Goal: Task Accomplishment & Management: Manage account settings

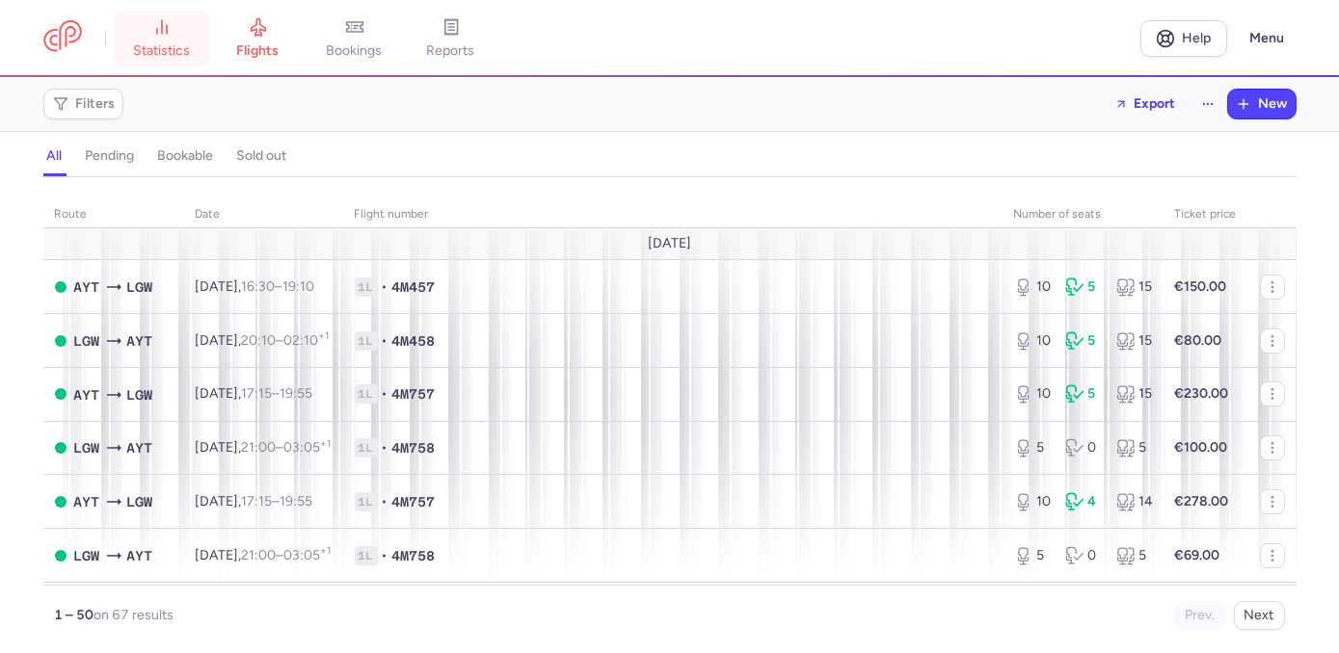
click at [164, 42] on span "statistics" at bounding box center [161, 50] width 57 height 17
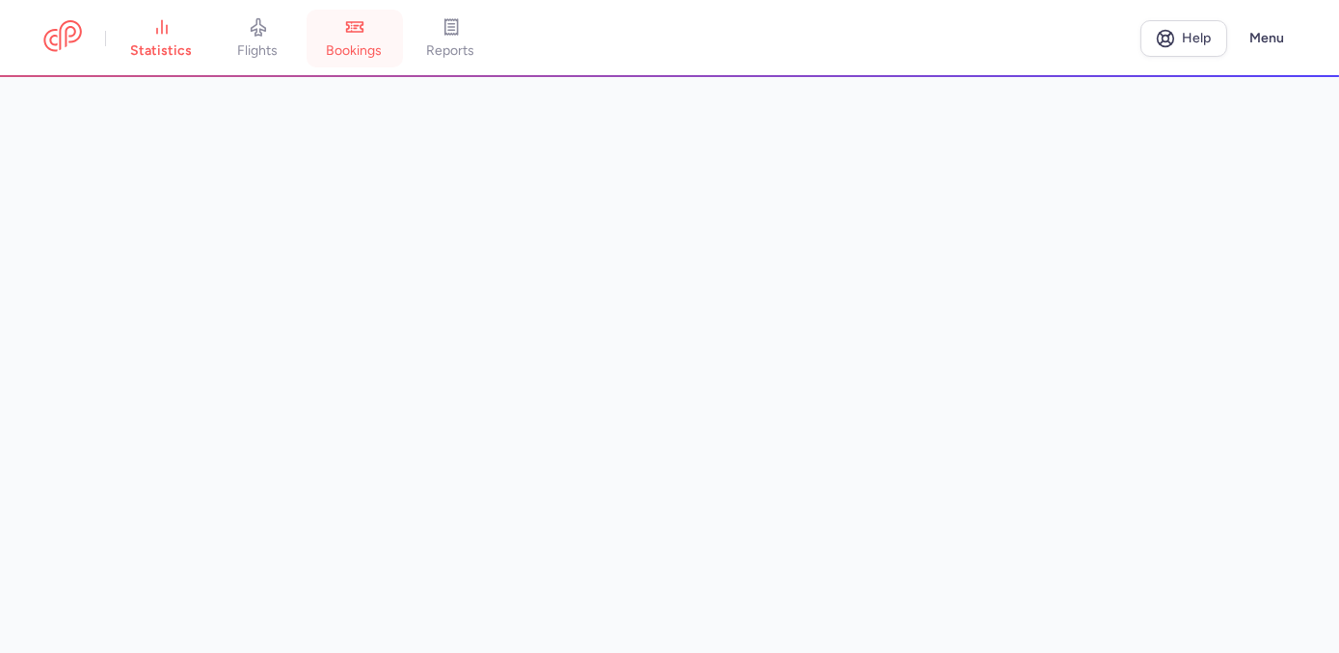
click at [358, 47] on span "bookings" at bounding box center [355, 50] width 56 height 17
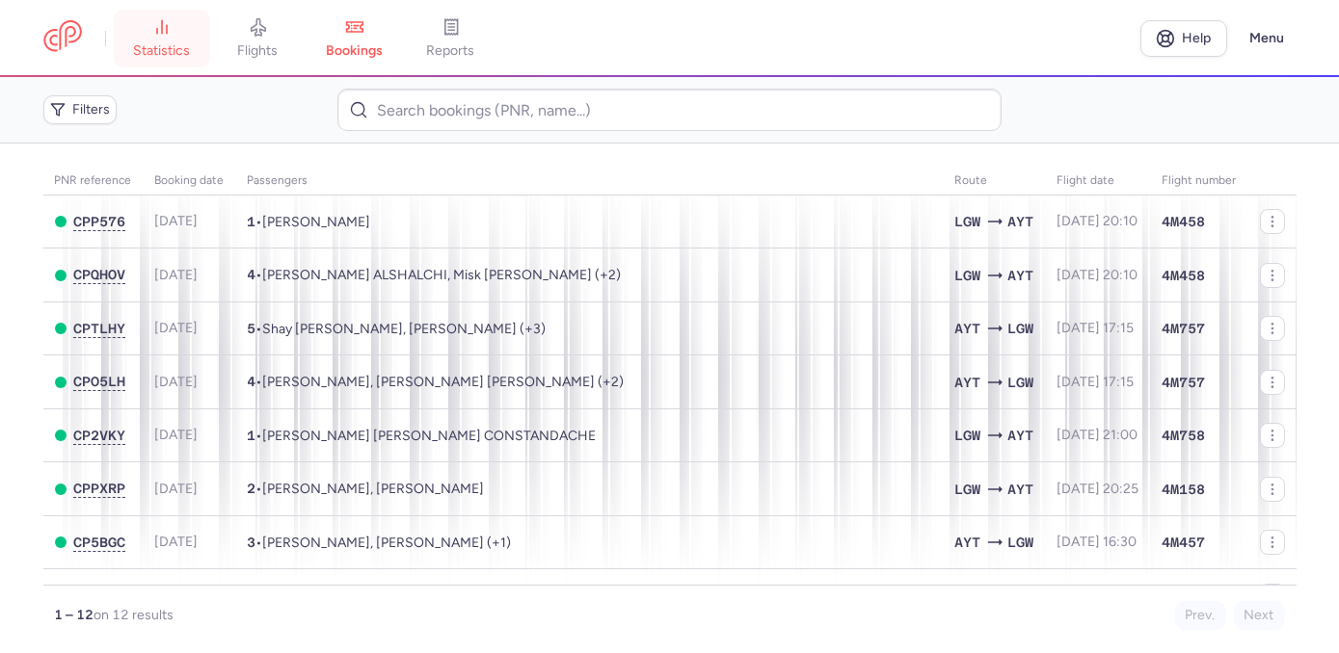
click at [160, 29] on icon at bounding box center [161, 26] width 19 height 19
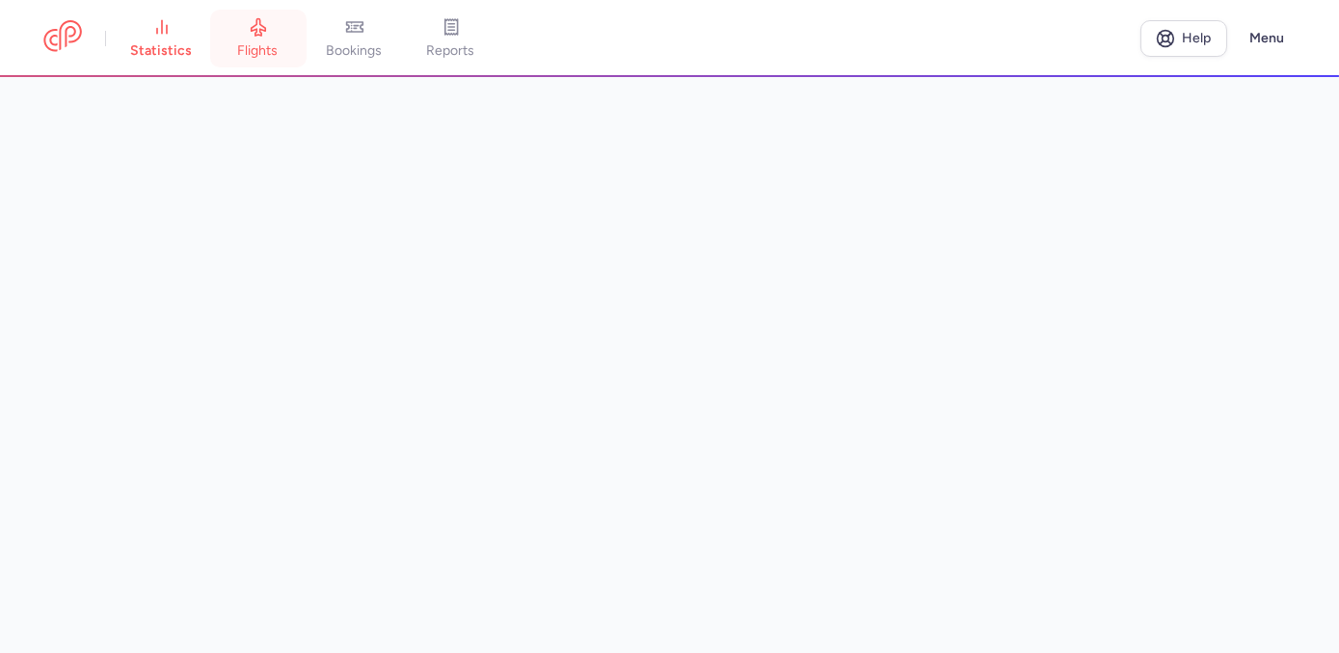
click at [275, 35] on link "flights" at bounding box center [258, 38] width 96 height 42
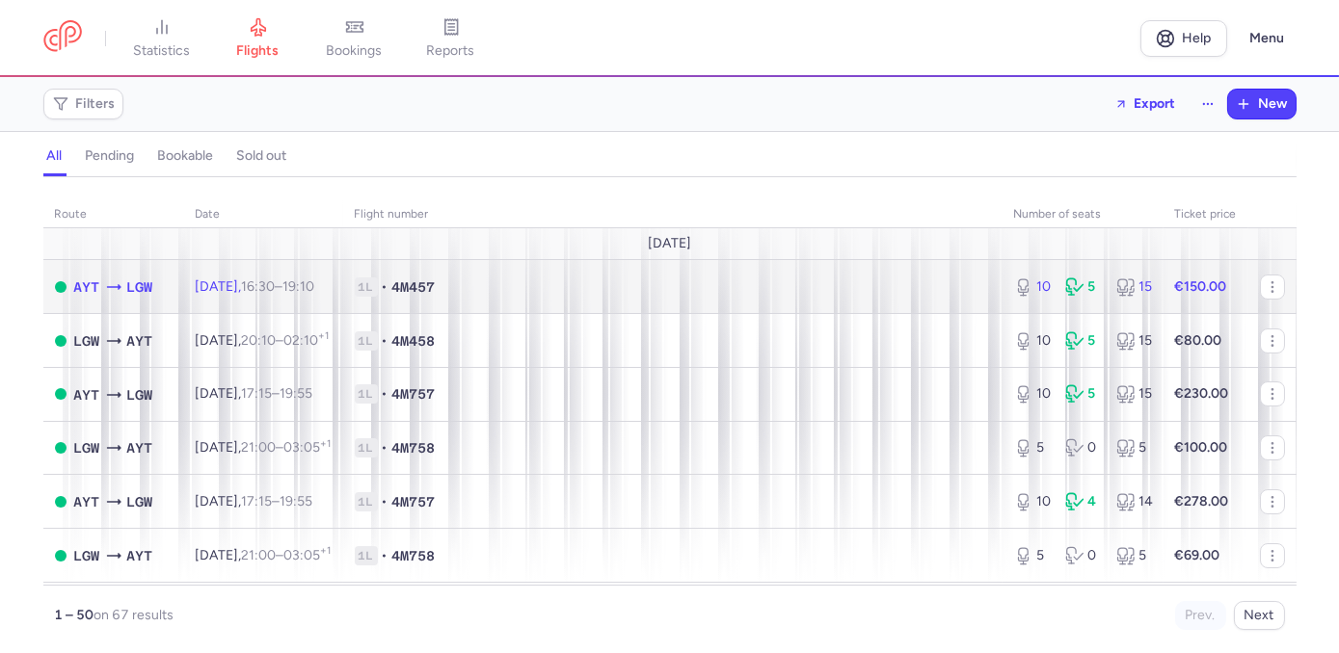
click at [935, 276] on td "1L • 4M457" at bounding box center [672, 287] width 659 height 54
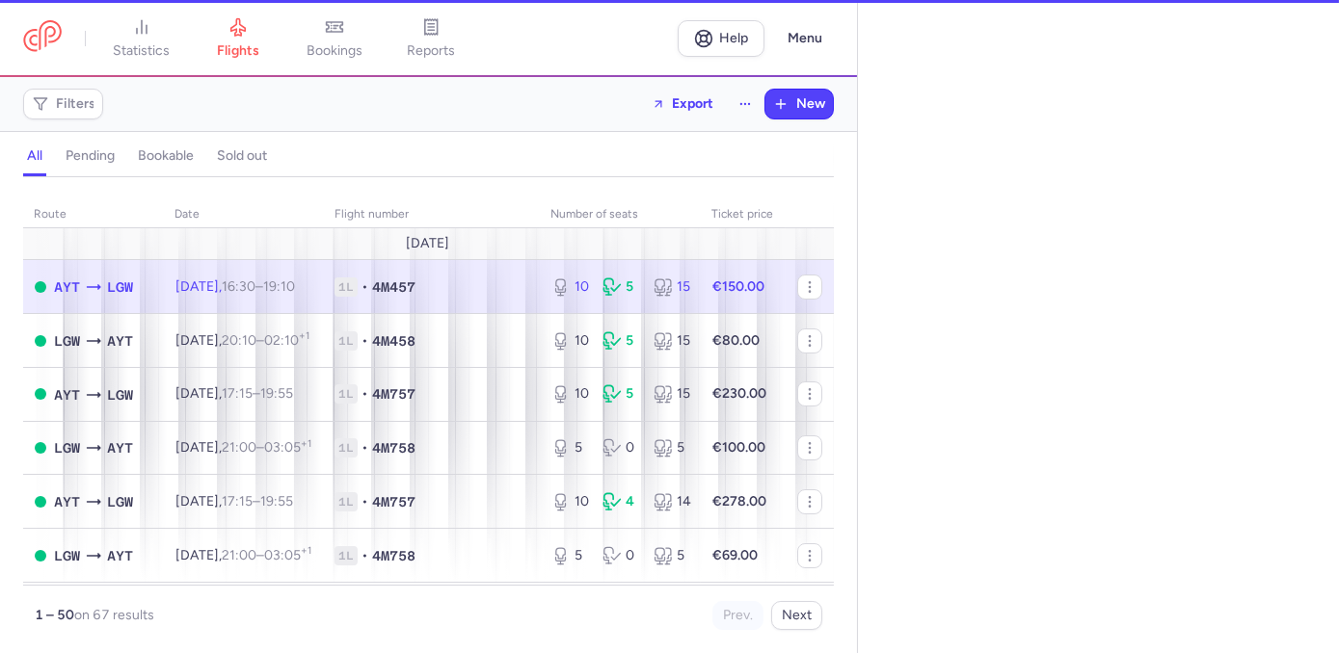
select select "days"
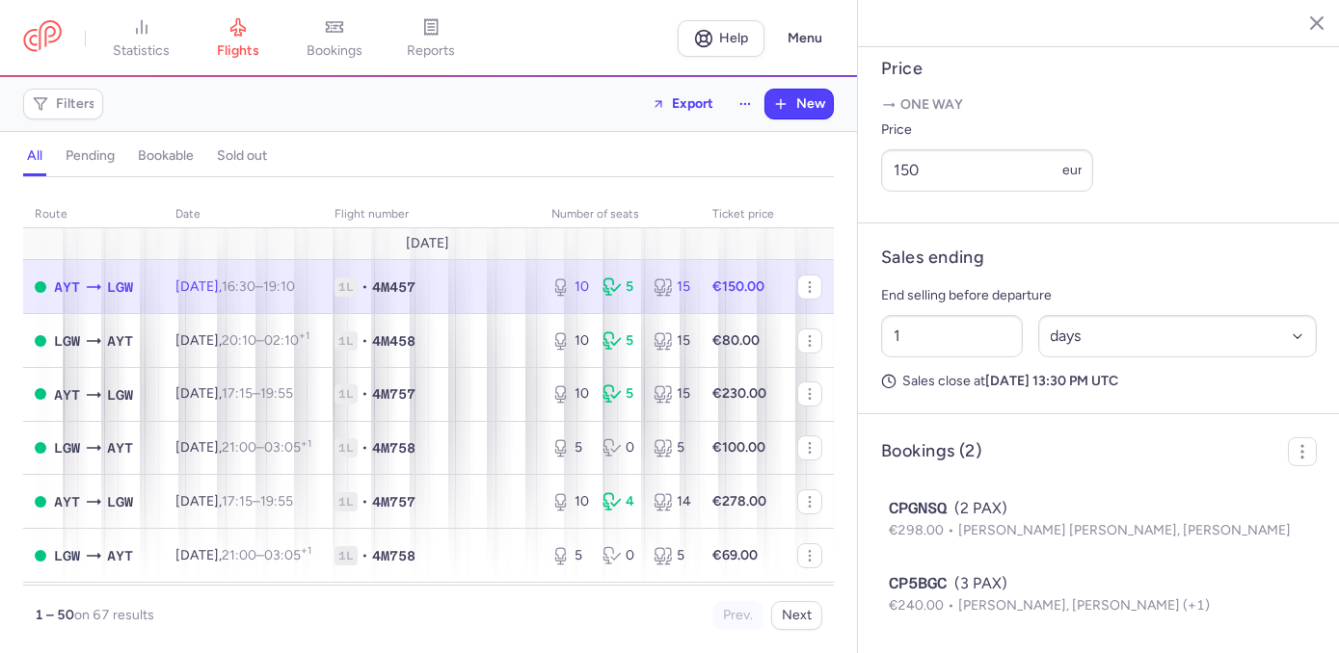
scroll to position [798, 0]
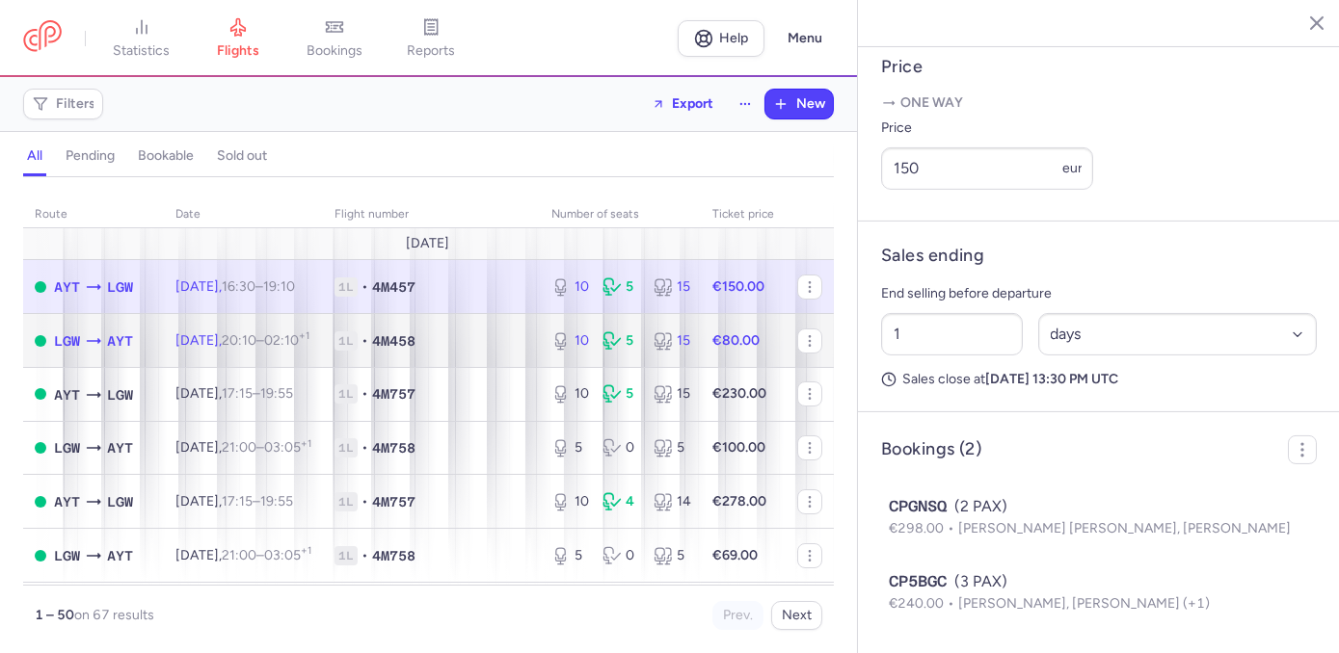
click at [323, 335] on td "[DATE] 20:10 – 02:10 +1" at bounding box center [243, 341] width 159 height 54
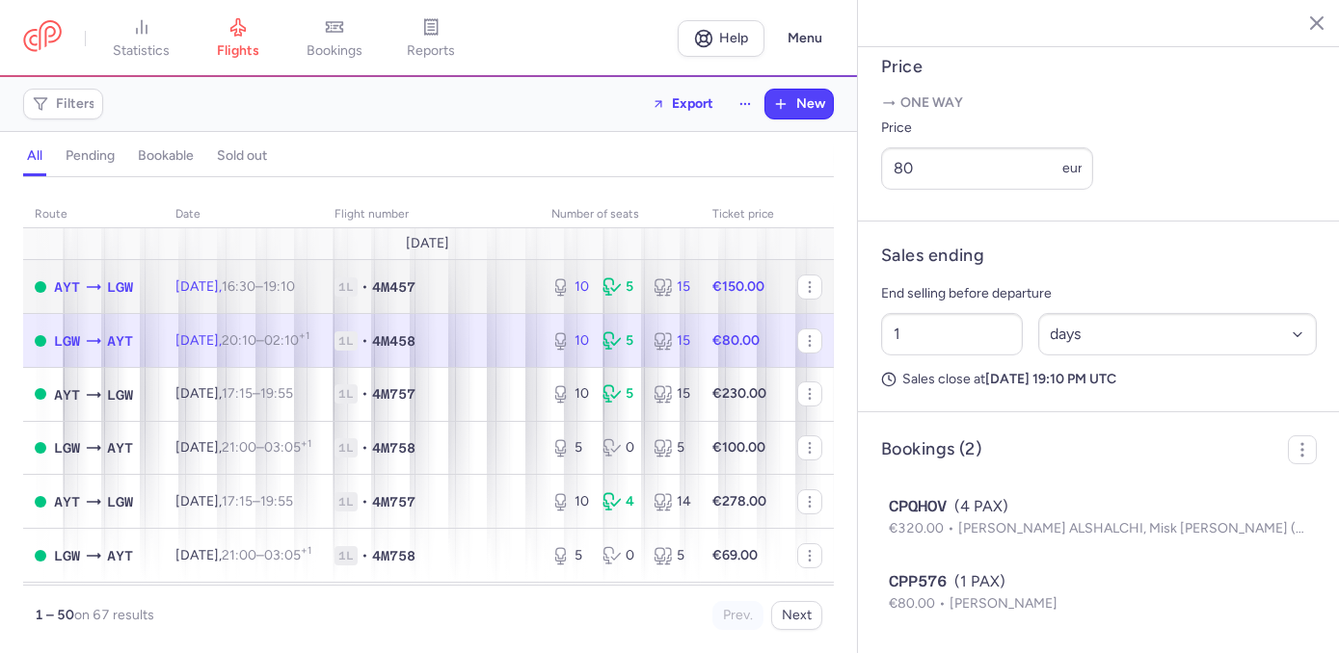
click at [495, 301] on td "1L • 4M457" at bounding box center [431, 287] width 217 height 54
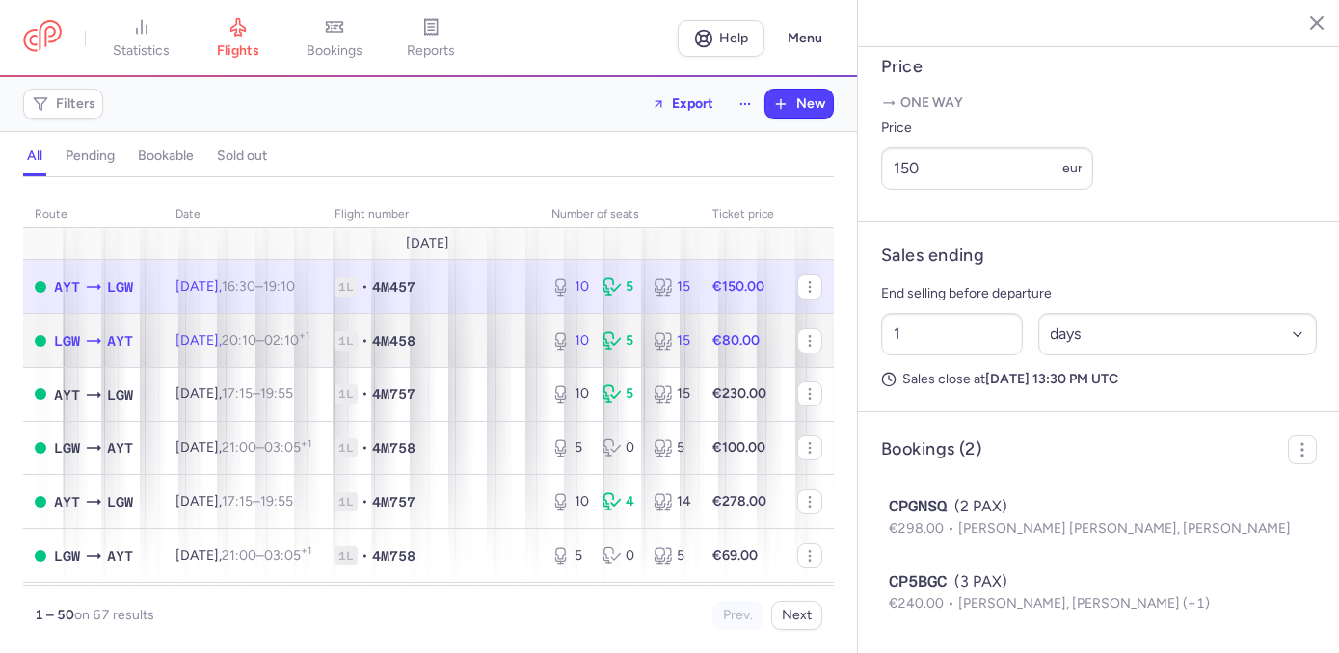
click at [509, 337] on span "1L • 4M458" at bounding box center [431, 341] width 194 height 19
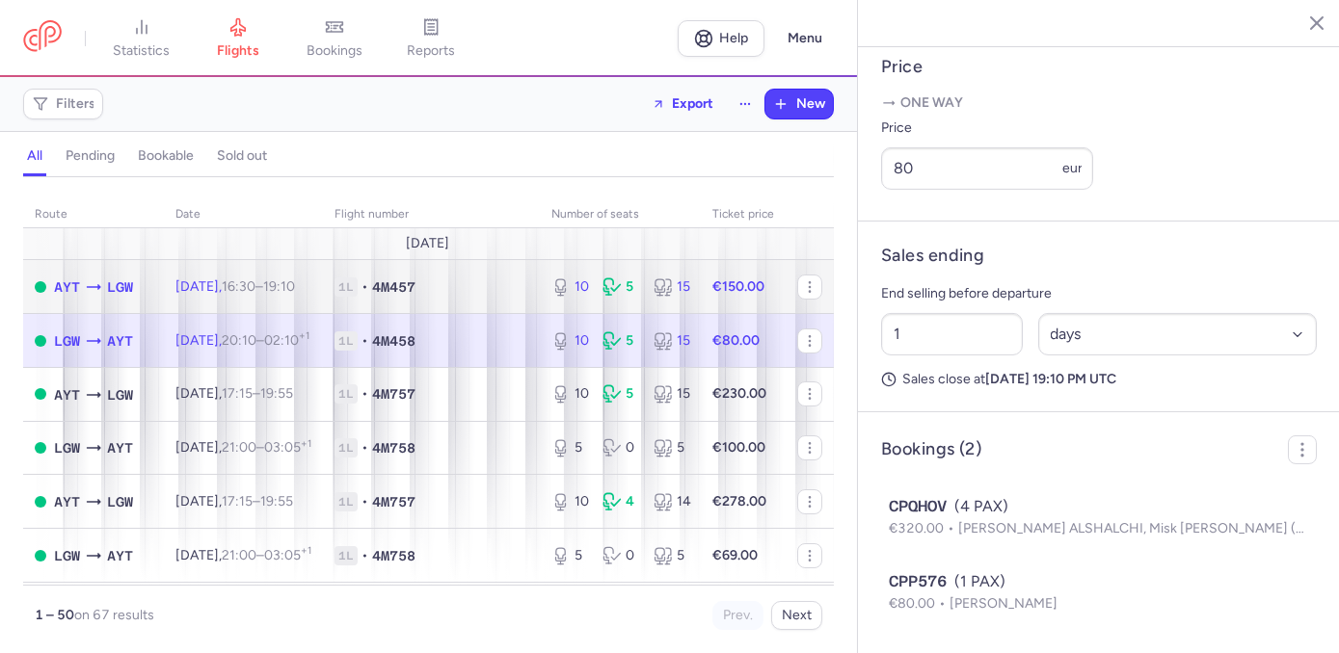
click at [497, 289] on span "1L • 4M457" at bounding box center [431, 287] width 194 height 19
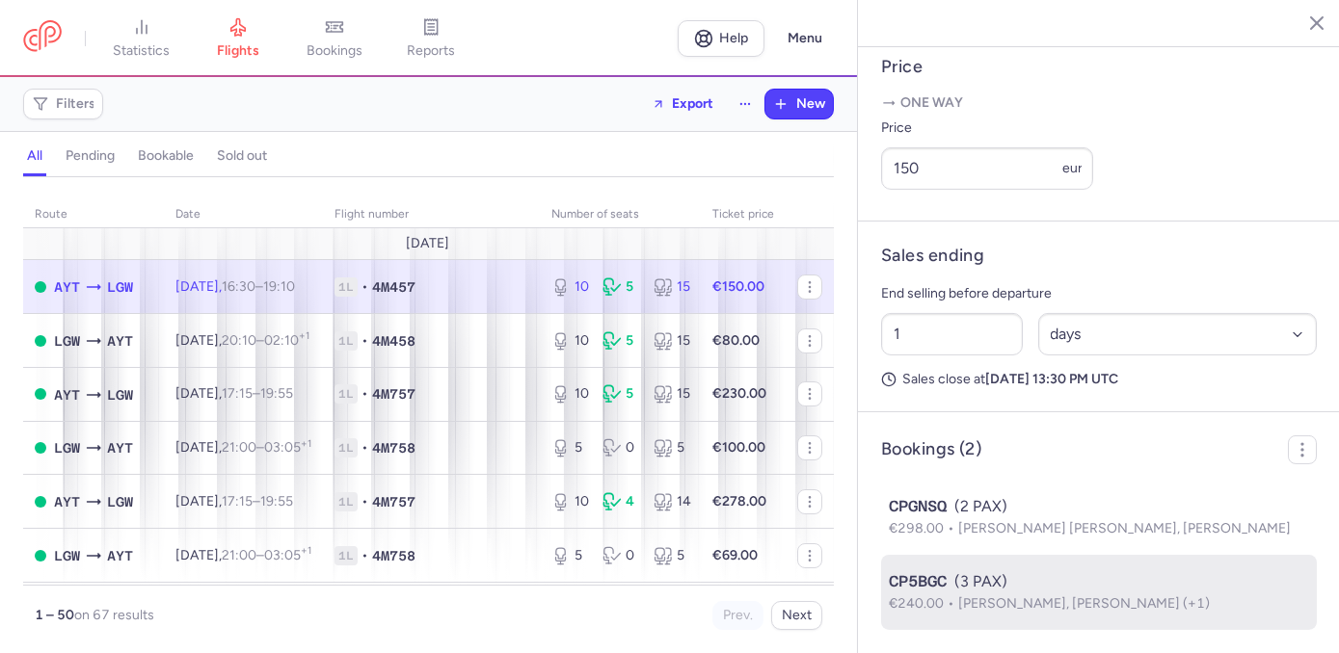
click at [1041, 594] on p "€240.00 [PERSON_NAME], [PERSON_NAME] (+1)" at bounding box center [1099, 604] width 420 height 21
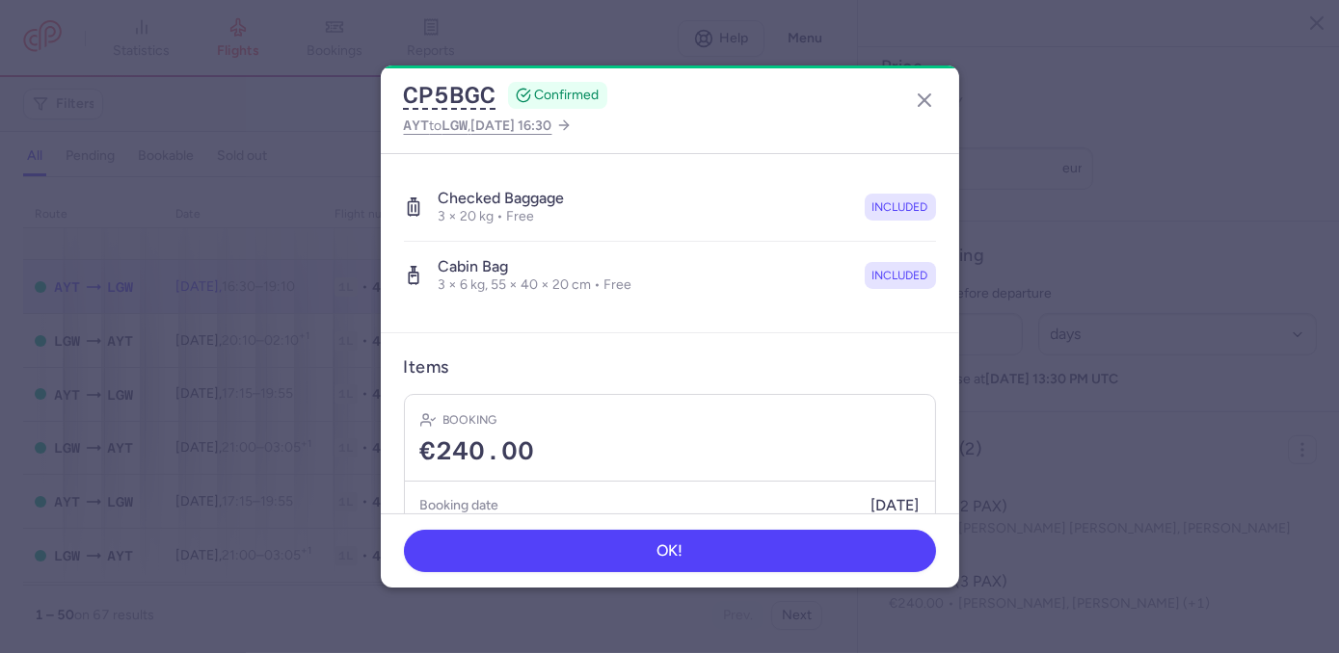
scroll to position [555, 0]
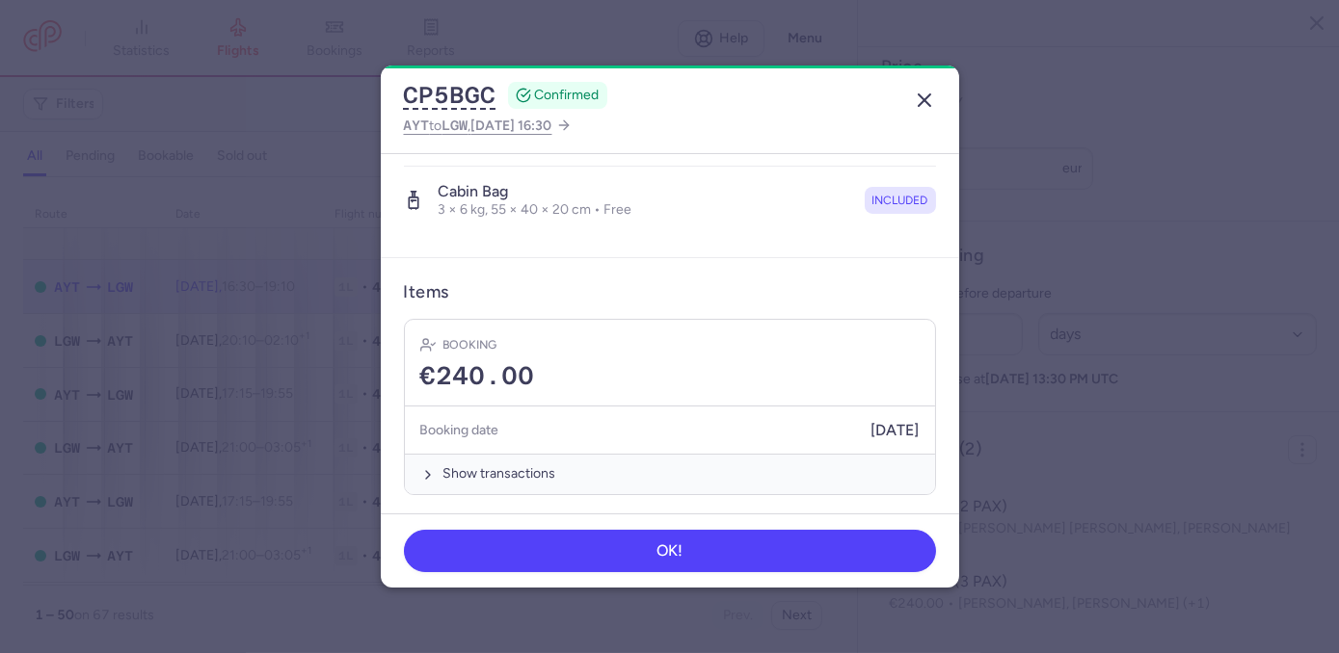
click at [918, 98] on icon "button" at bounding box center [924, 100] width 23 height 23
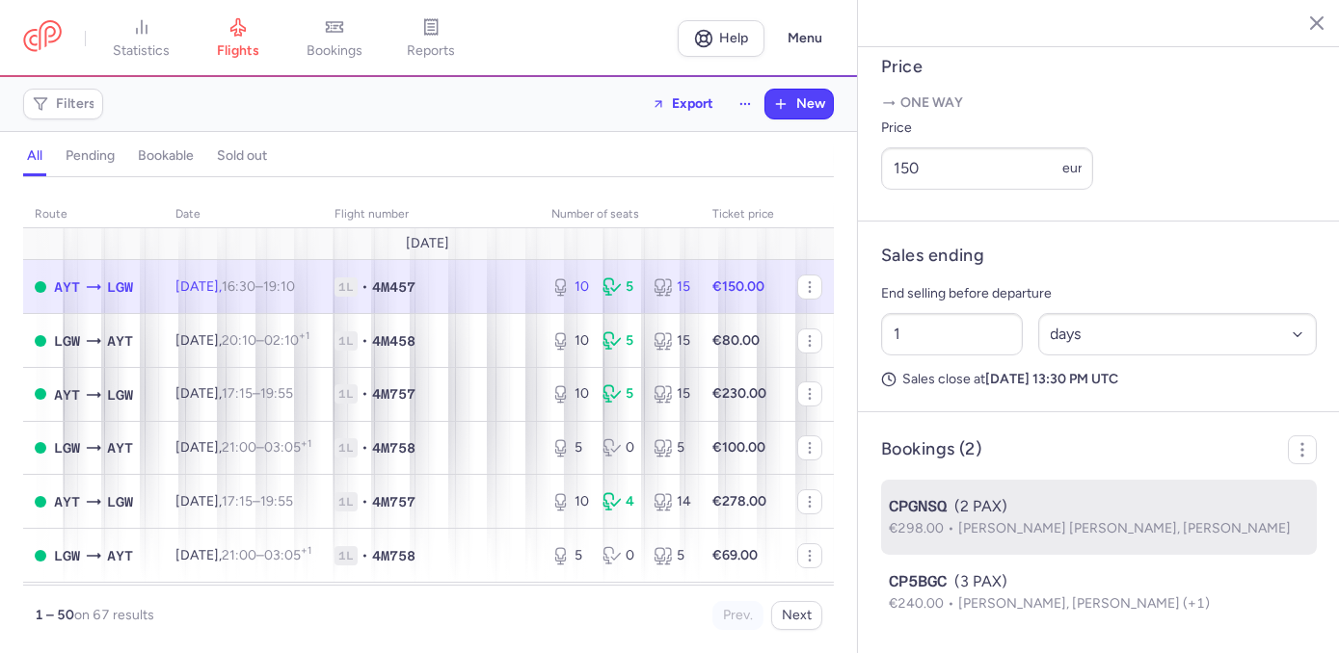
click at [1023, 505] on div "CPGNSQ (2 PAX)" at bounding box center [1099, 506] width 420 height 23
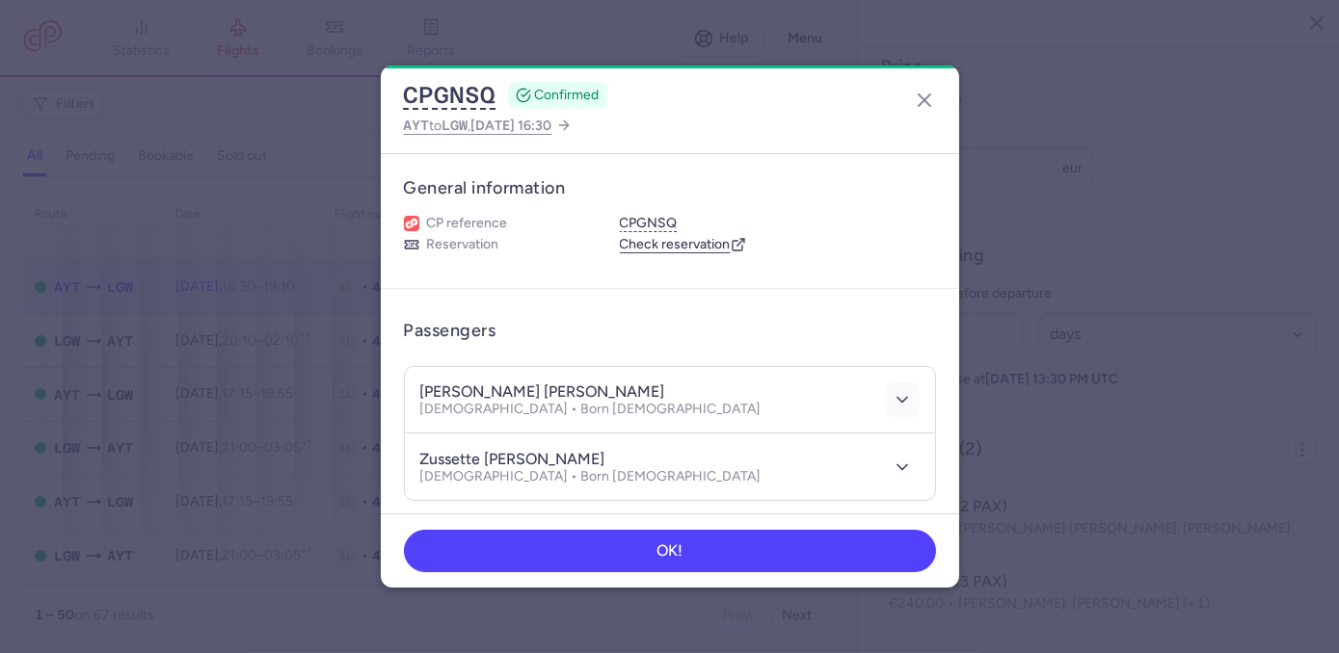
click at [893, 399] on icon "button" at bounding box center [902, 399] width 19 height 19
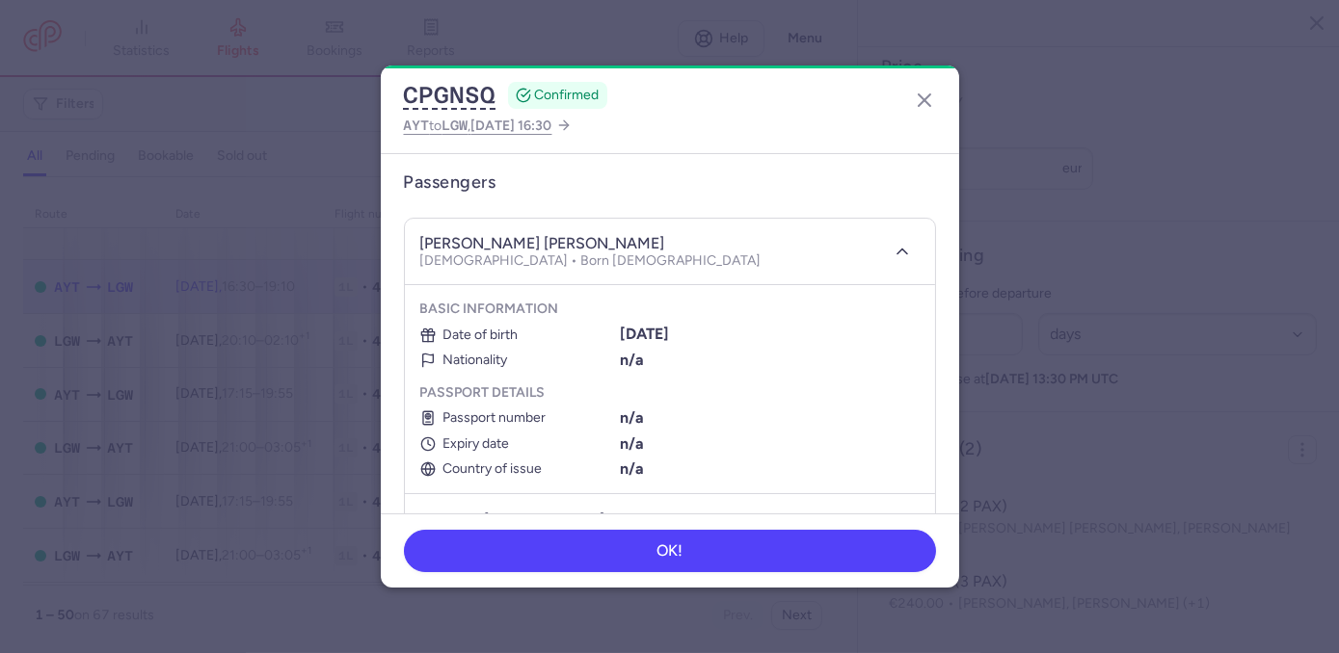
scroll to position [154, 0]
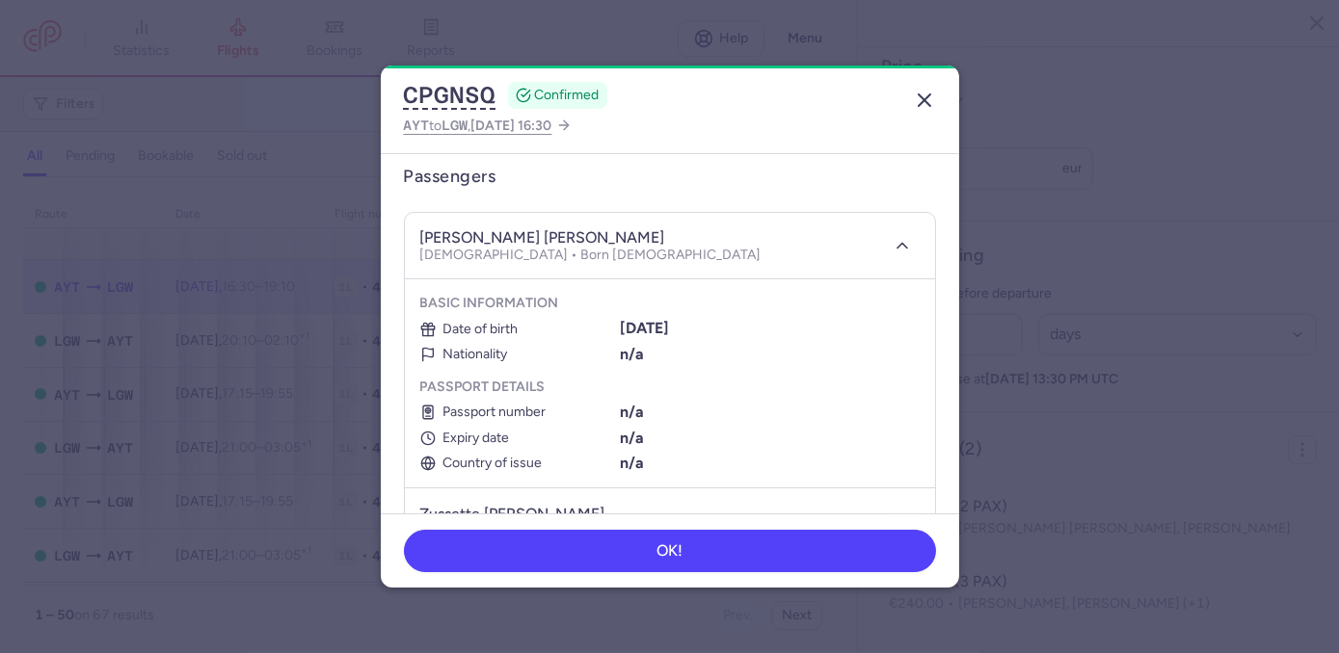
click at [923, 110] on icon "button" at bounding box center [924, 100] width 23 height 23
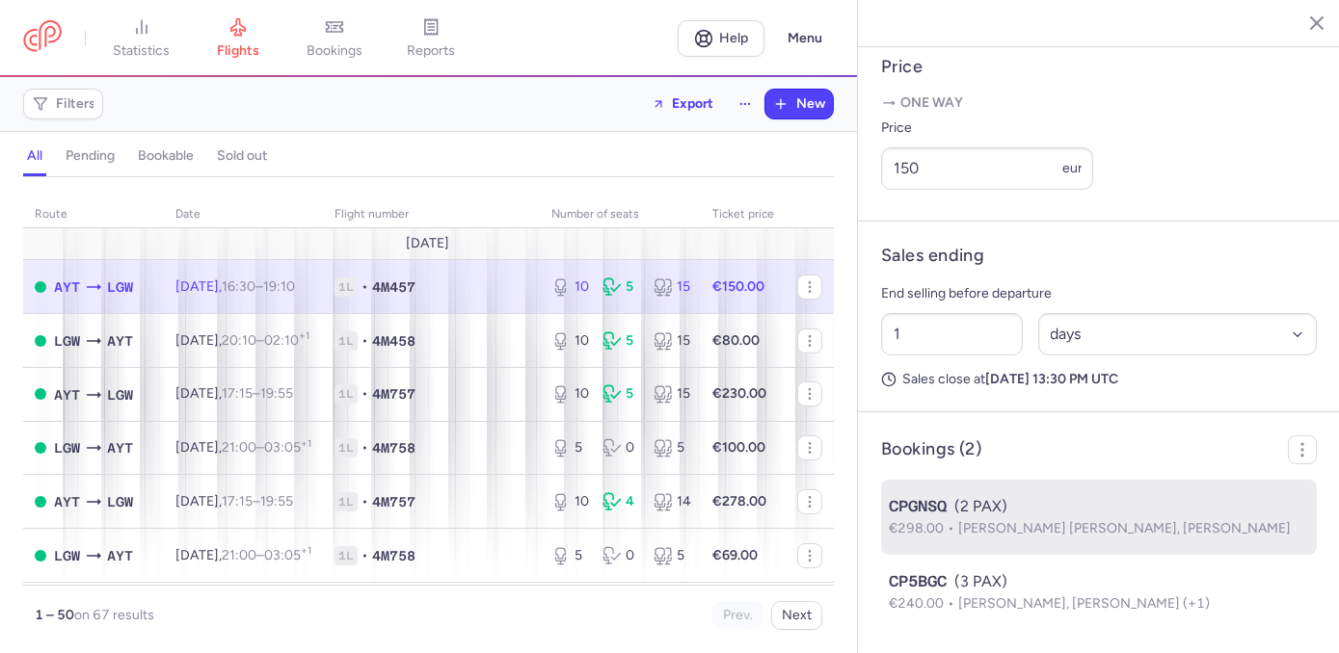
click at [1038, 524] on span "[PERSON_NAME] [PERSON_NAME], [PERSON_NAME]" at bounding box center [1124, 528] width 333 height 16
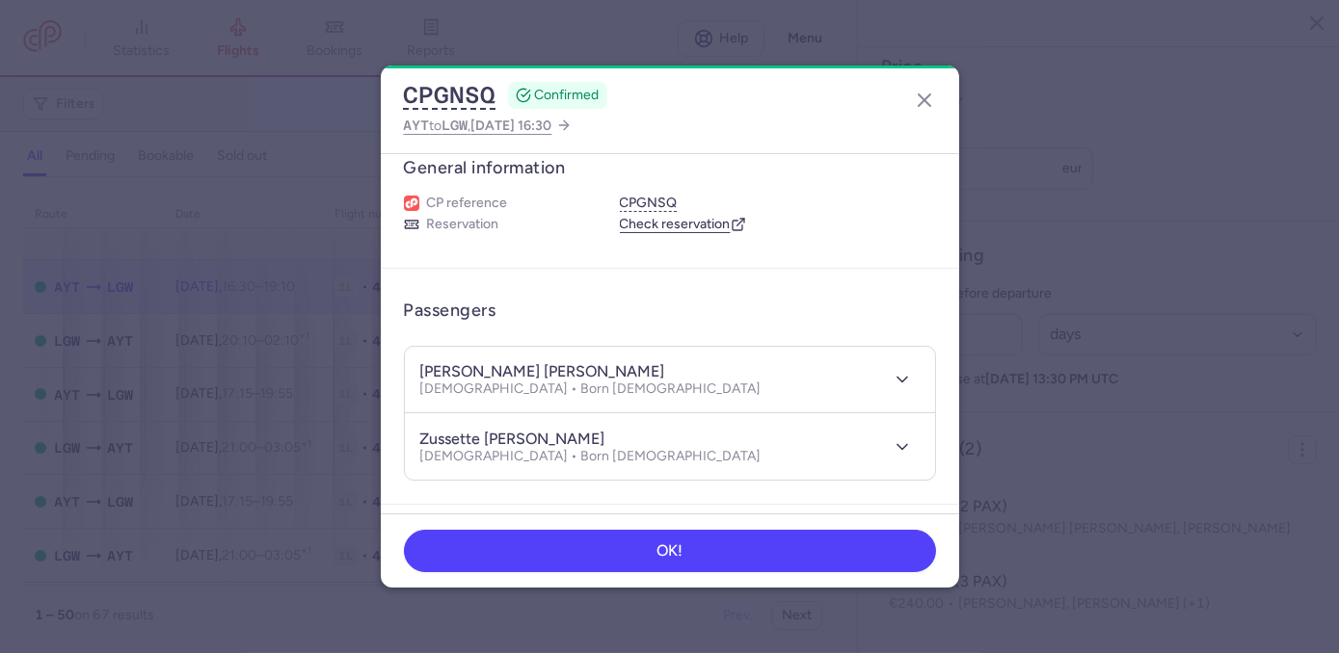
scroll to position [25, 0]
click at [939, 246] on article "General information CP reference CPGNSQ Reservation Check reservation" at bounding box center [670, 196] width 578 height 135
drag, startPoint x: 939, startPoint y: 246, endPoint x: 952, endPoint y: 245, distance: 13.5
click at [953, 245] on section "General information CP reference CPGNSQ Reservation Check reservation Passenger…" at bounding box center [670, 334] width 578 height 360
click at [925, 109] on icon "button" at bounding box center [924, 100] width 23 height 23
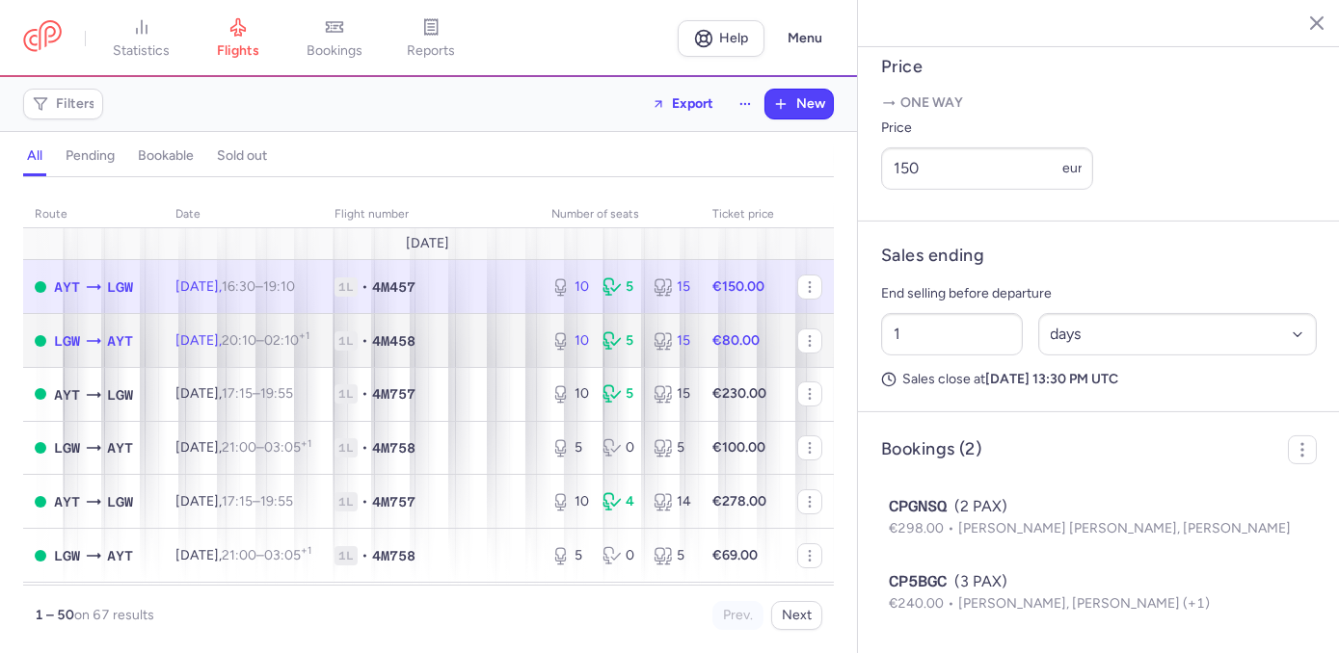
click at [701, 345] on td "€80.00" at bounding box center [743, 341] width 85 height 54
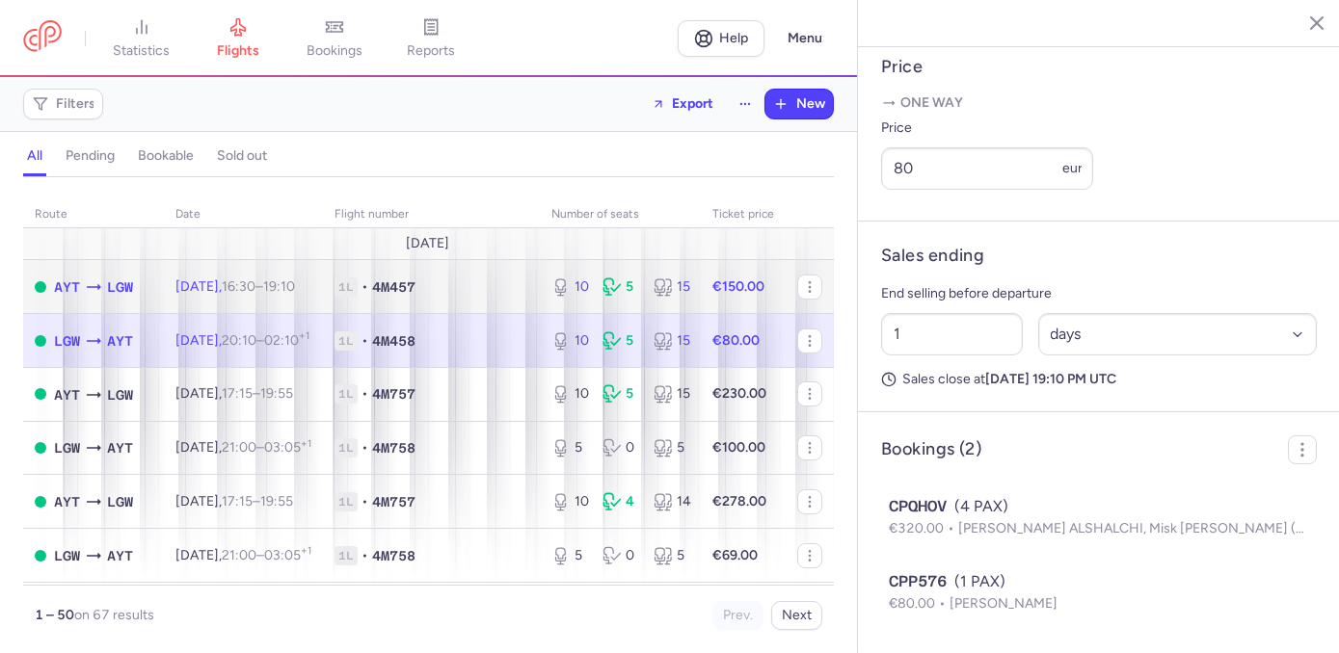
click at [701, 293] on td "€150.00" at bounding box center [743, 287] width 85 height 54
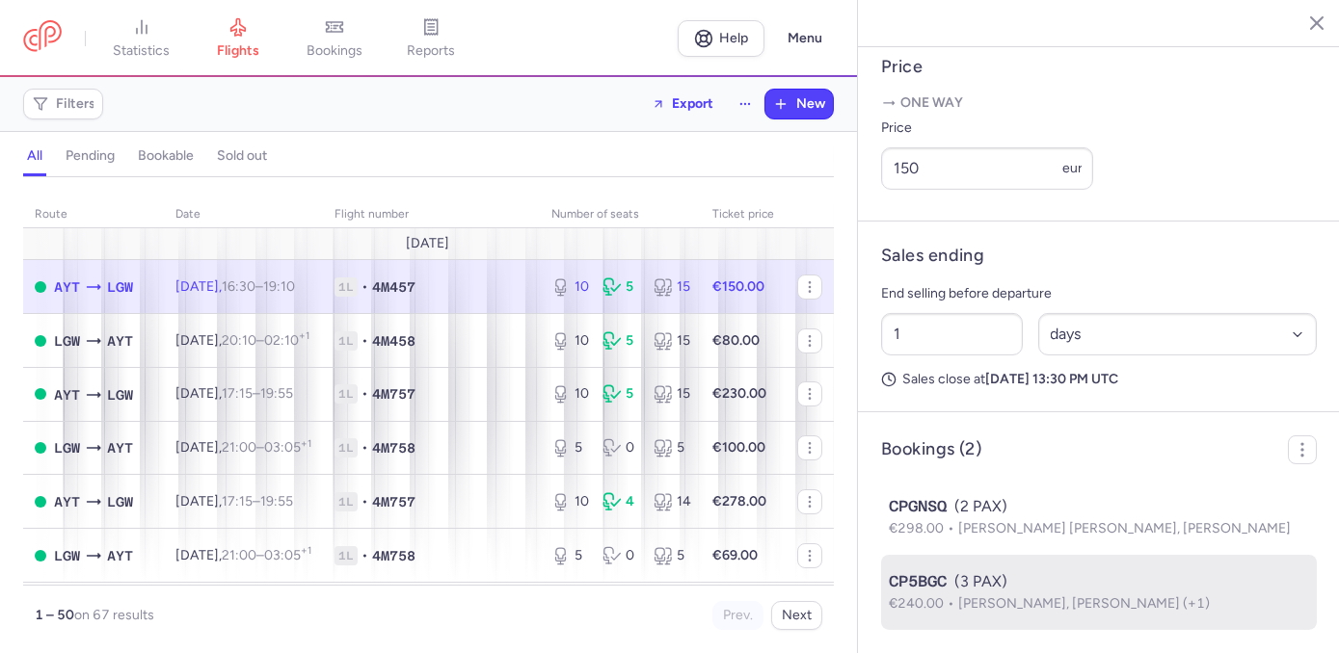
click at [970, 601] on span "[PERSON_NAME], [PERSON_NAME] (+1)" at bounding box center [1084, 604] width 252 height 16
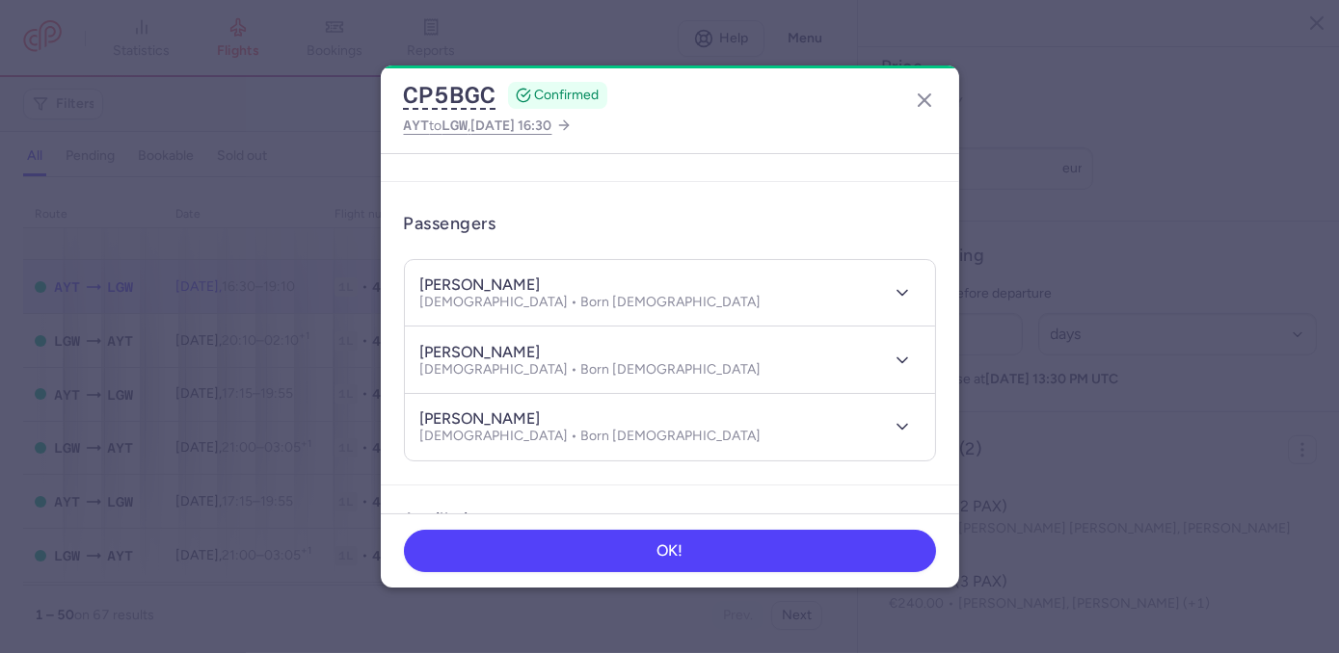
scroll to position [102, 0]
click at [922, 98] on line "button" at bounding box center [925, 100] width 12 height 12
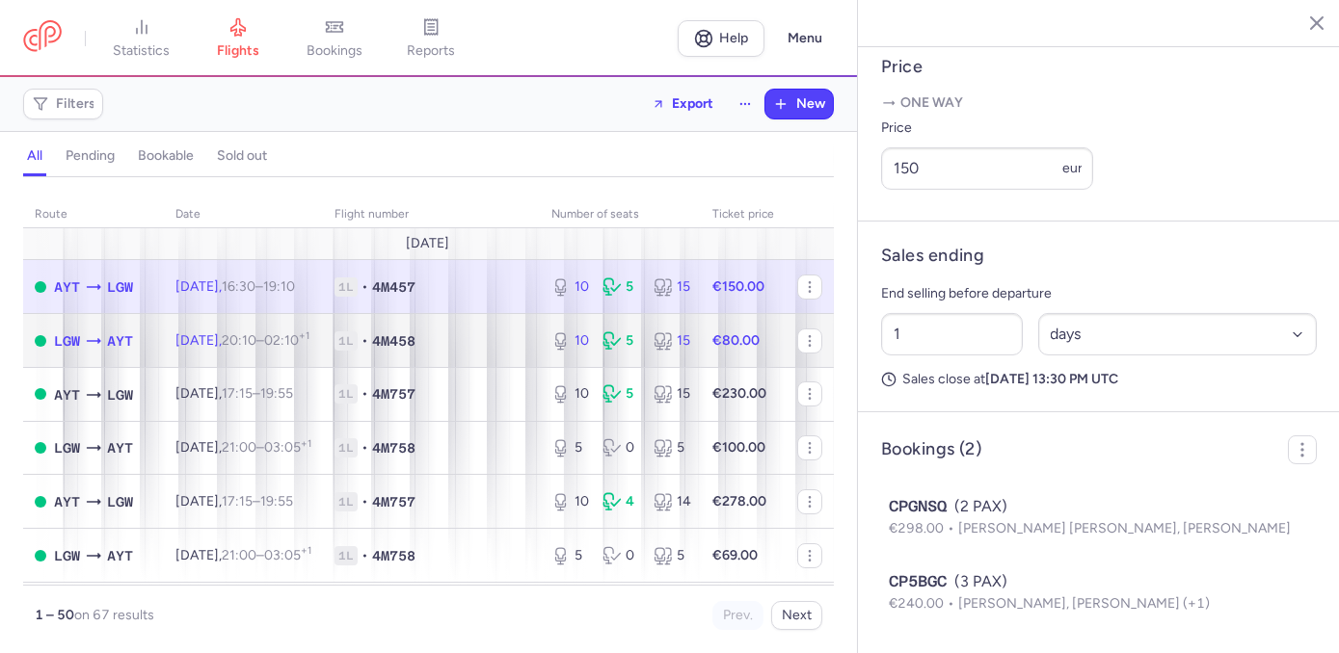
click at [525, 340] on td "1L • 4M458" at bounding box center [431, 341] width 217 height 54
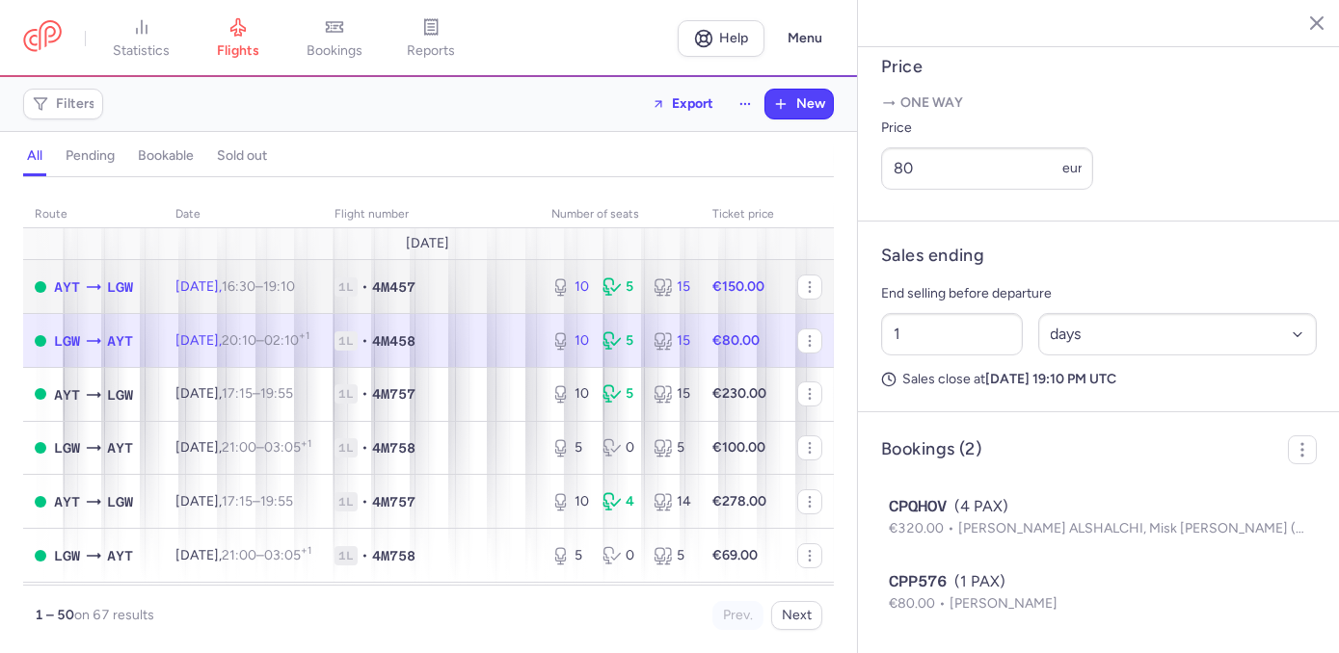
click at [528, 287] on td "1L • 4M457" at bounding box center [431, 287] width 217 height 54
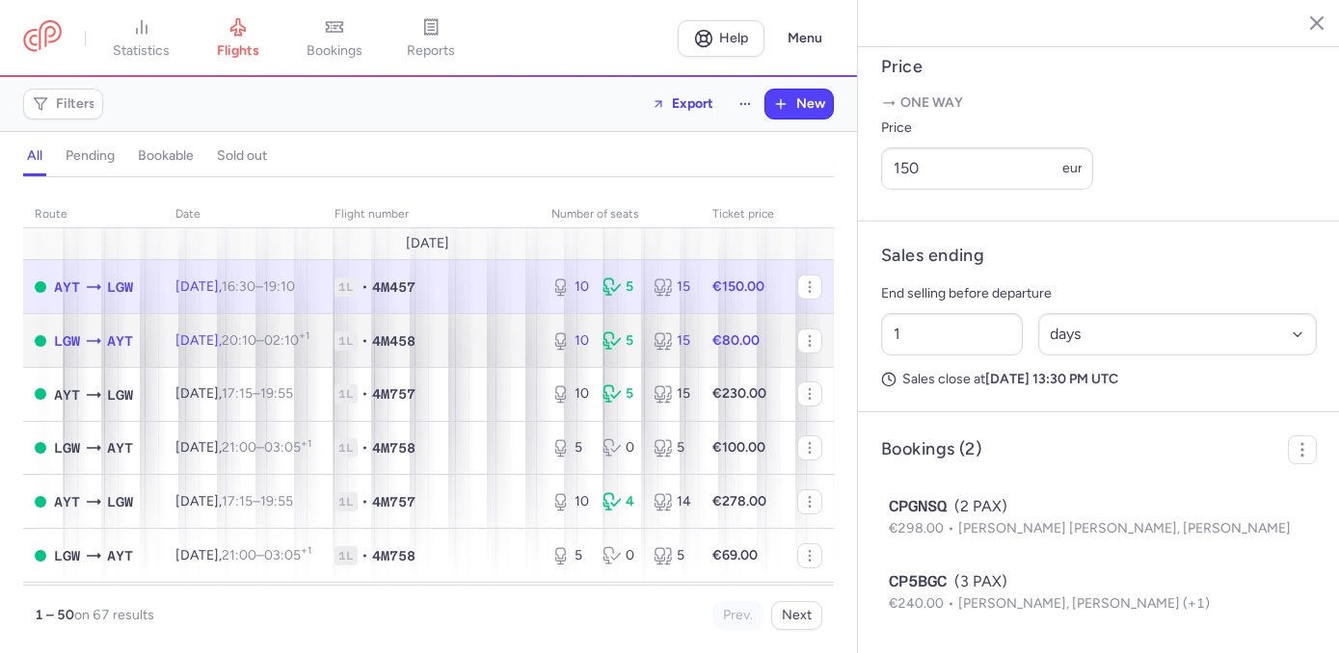
click at [472, 335] on span "1L • 4M458" at bounding box center [431, 341] width 194 height 19
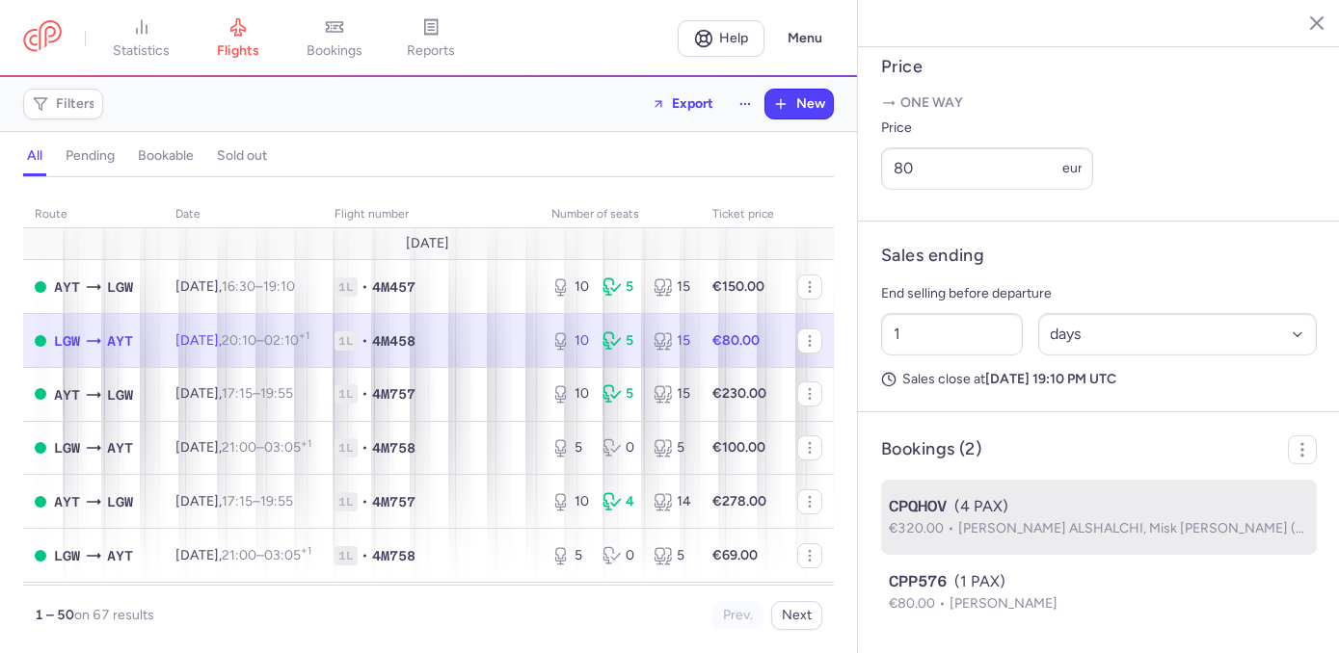
click at [943, 514] on span "CPQHOV" at bounding box center [918, 506] width 58 height 23
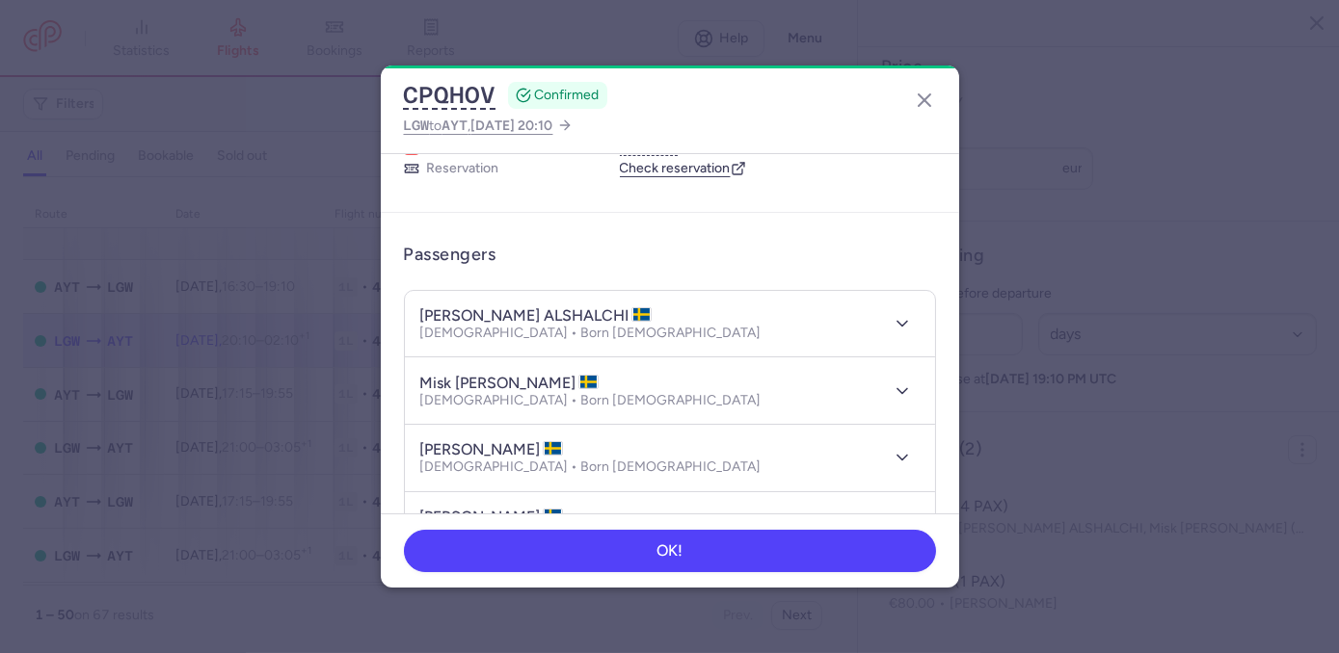
scroll to position [151, 0]
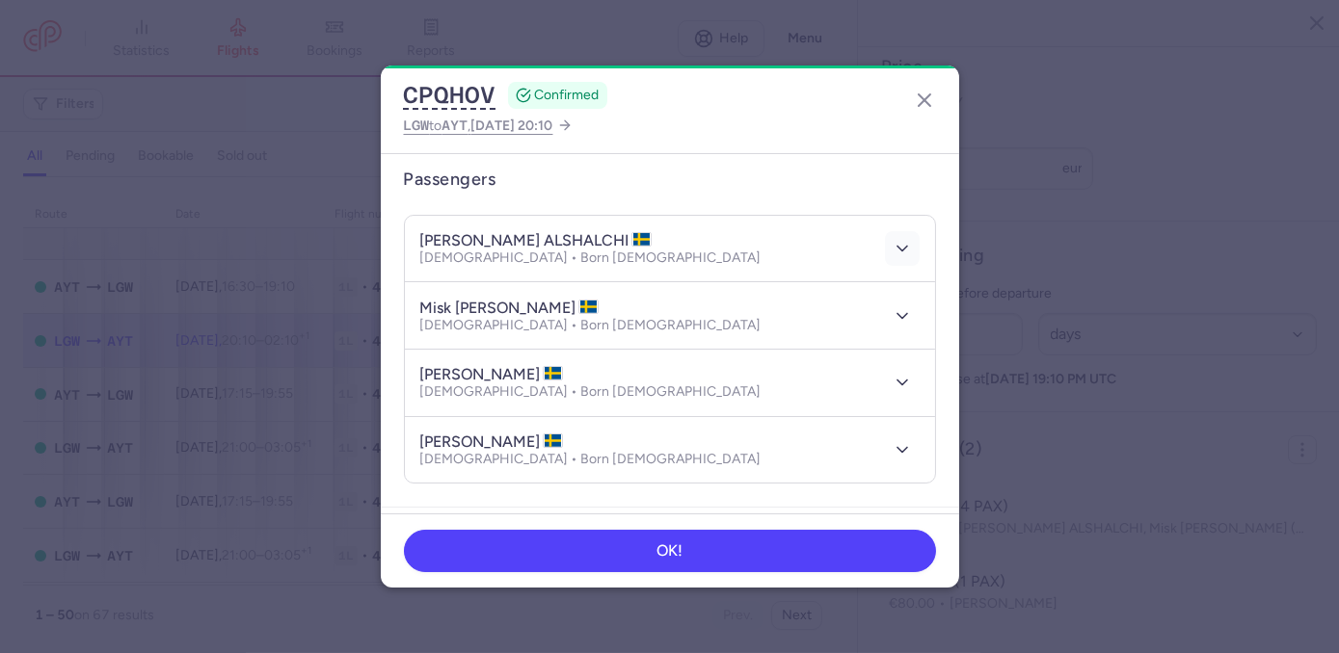
click at [893, 259] on button "button" at bounding box center [902, 248] width 35 height 35
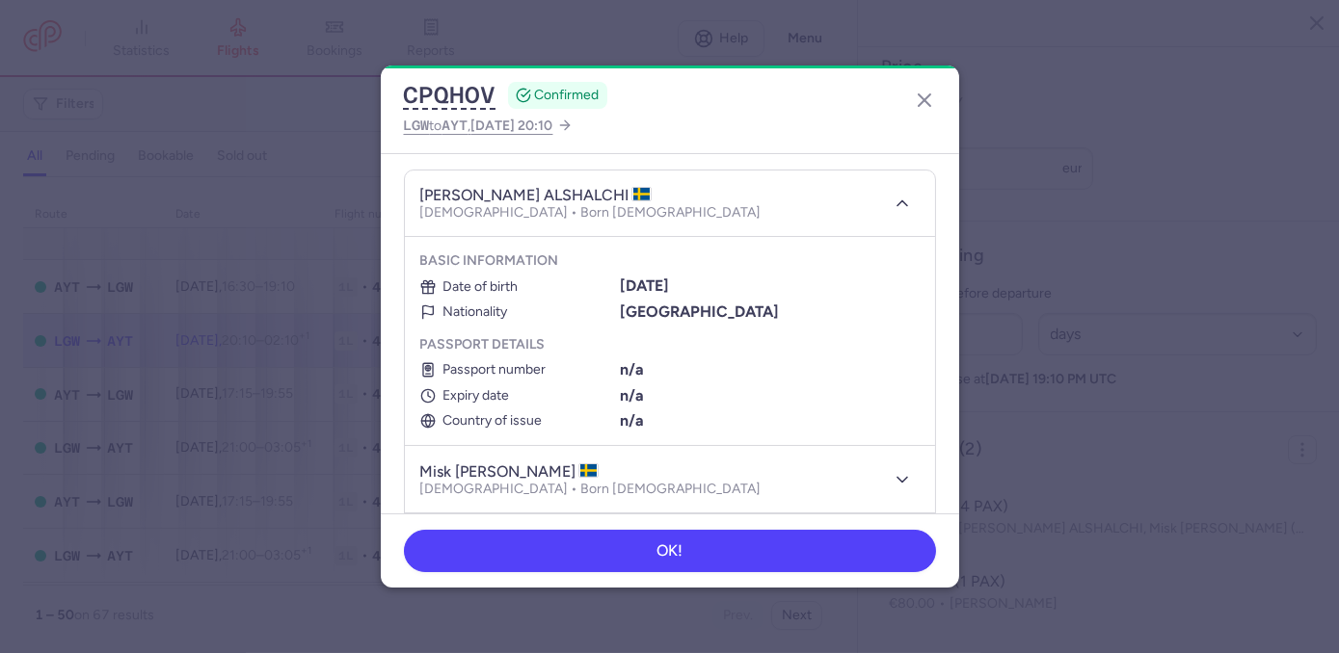
scroll to position [220, 0]
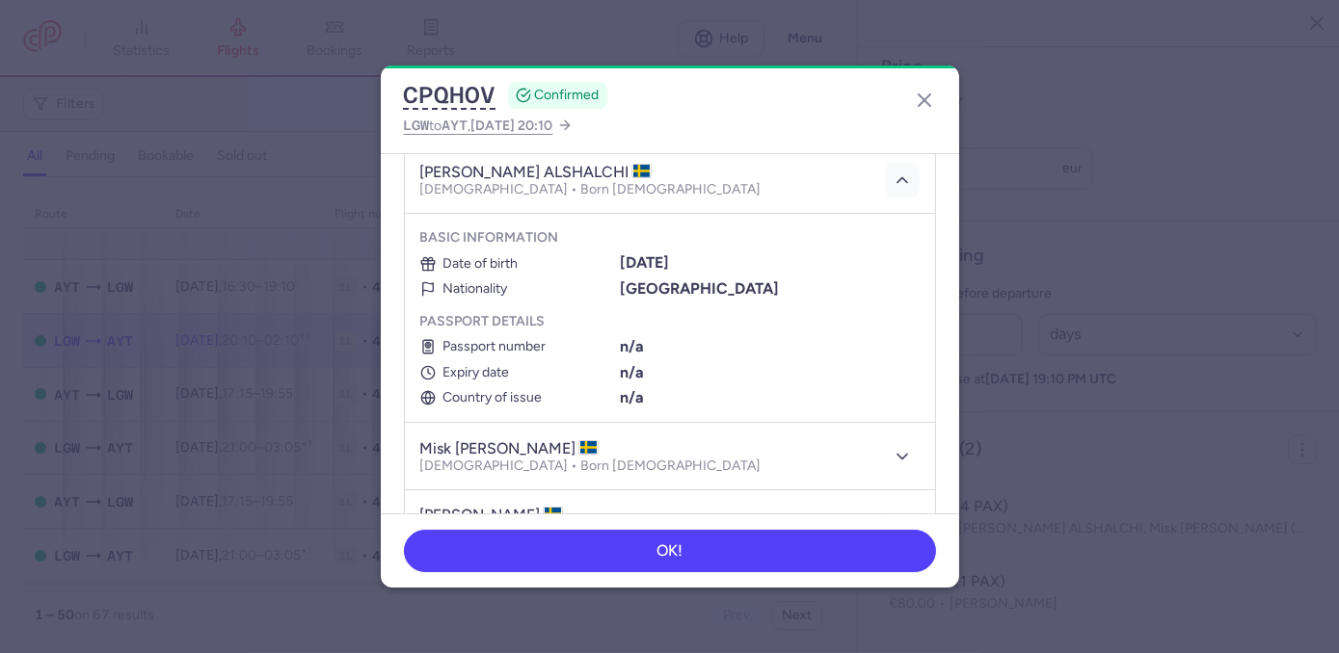
click at [894, 191] on button "button" at bounding box center [902, 180] width 35 height 35
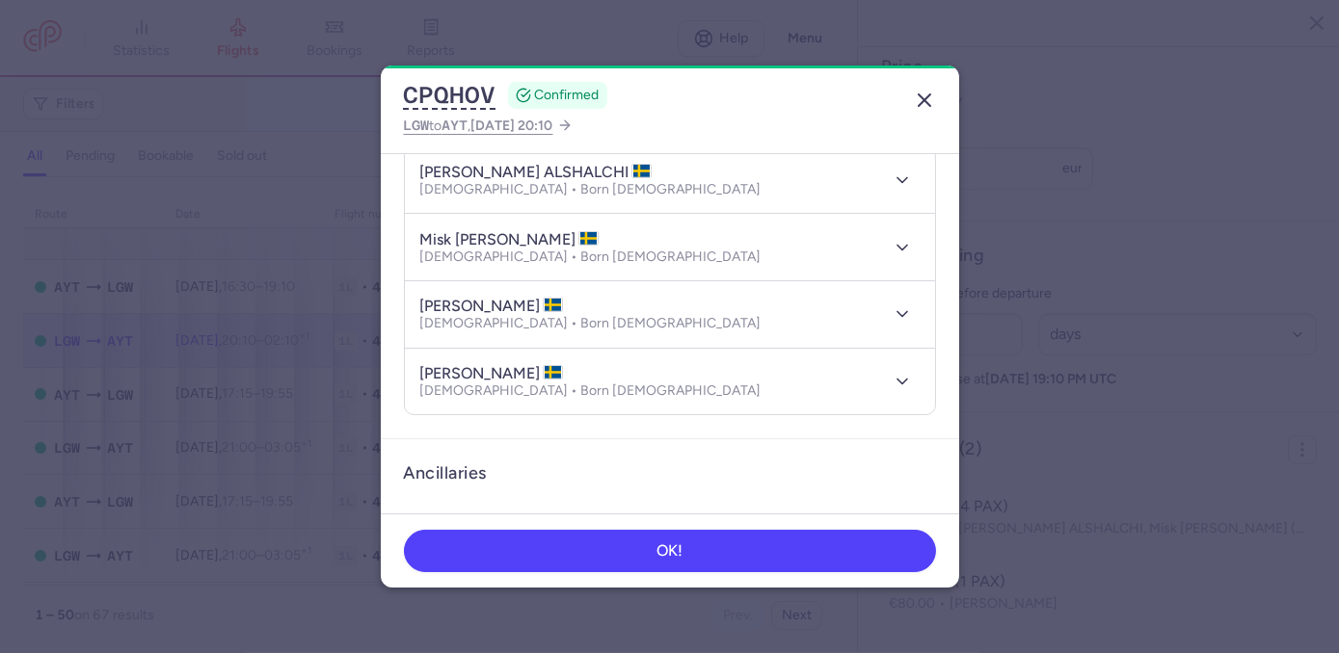
click at [922, 109] on icon "button" at bounding box center [924, 100] width 23 height 23
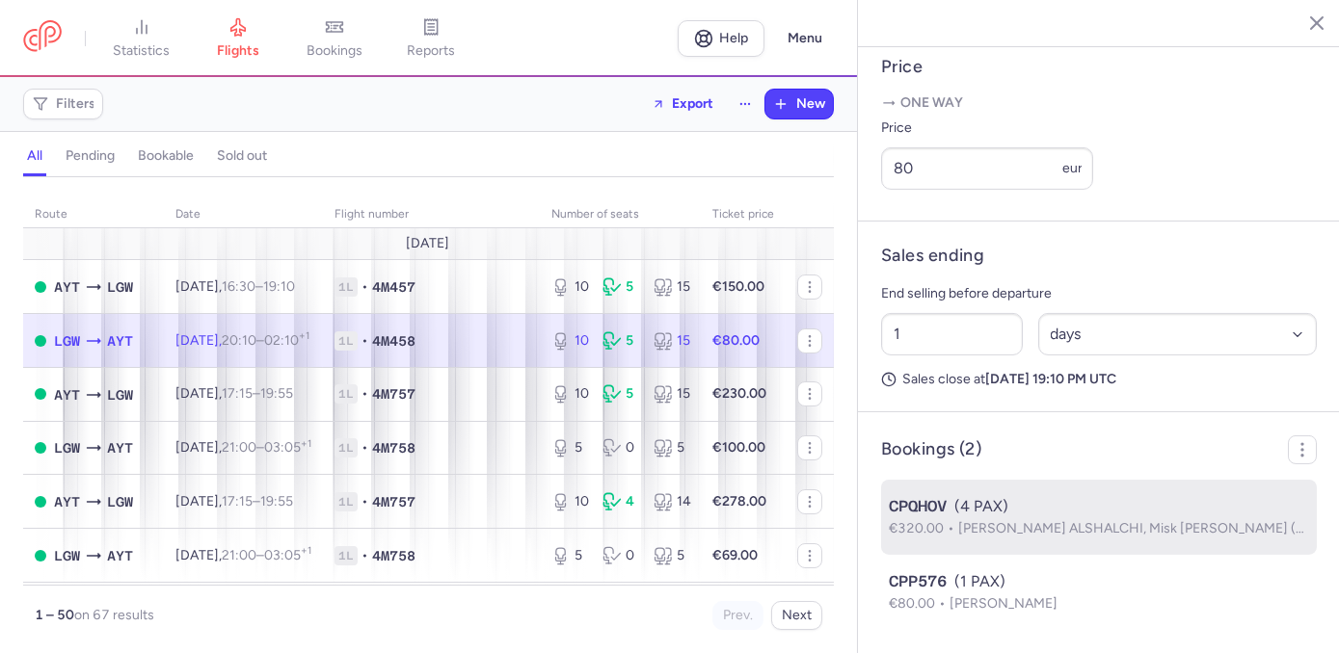
click at [1074, 513] on div "CPQHOV (4 PAX)" at bounding box center [1099, 506] width 420 height 23
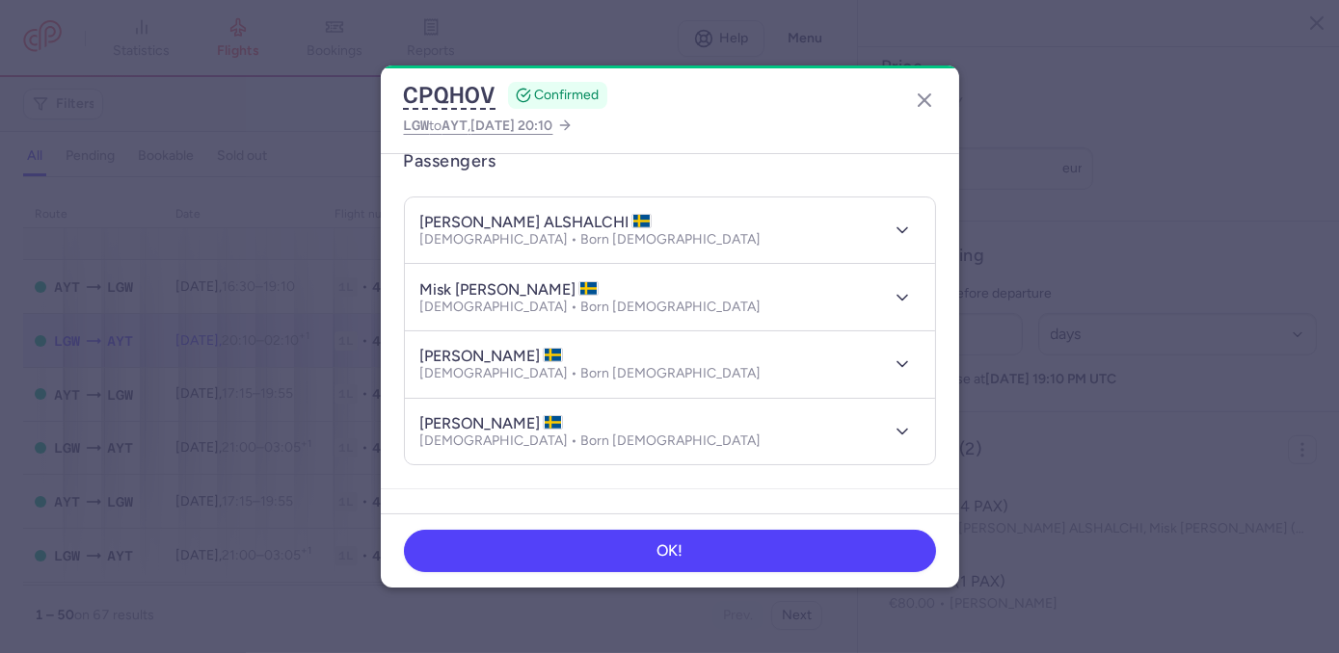
scroll to position [172, 0]
click at [962, 297] on dialog "CPQHOV CONFIRMED LGW to AYT , [DATE] 20:10 General information CP reference CPQ…" at bounding box center [669, 327] width 1277 height 522
drag, startPoint x: 962, startPoint y: 297, endPoint x: 920, endPoint y: 107, distance: 194.3
click at [920, 107] on icon "button" at bounding box center [924, 100] width 23 height 23
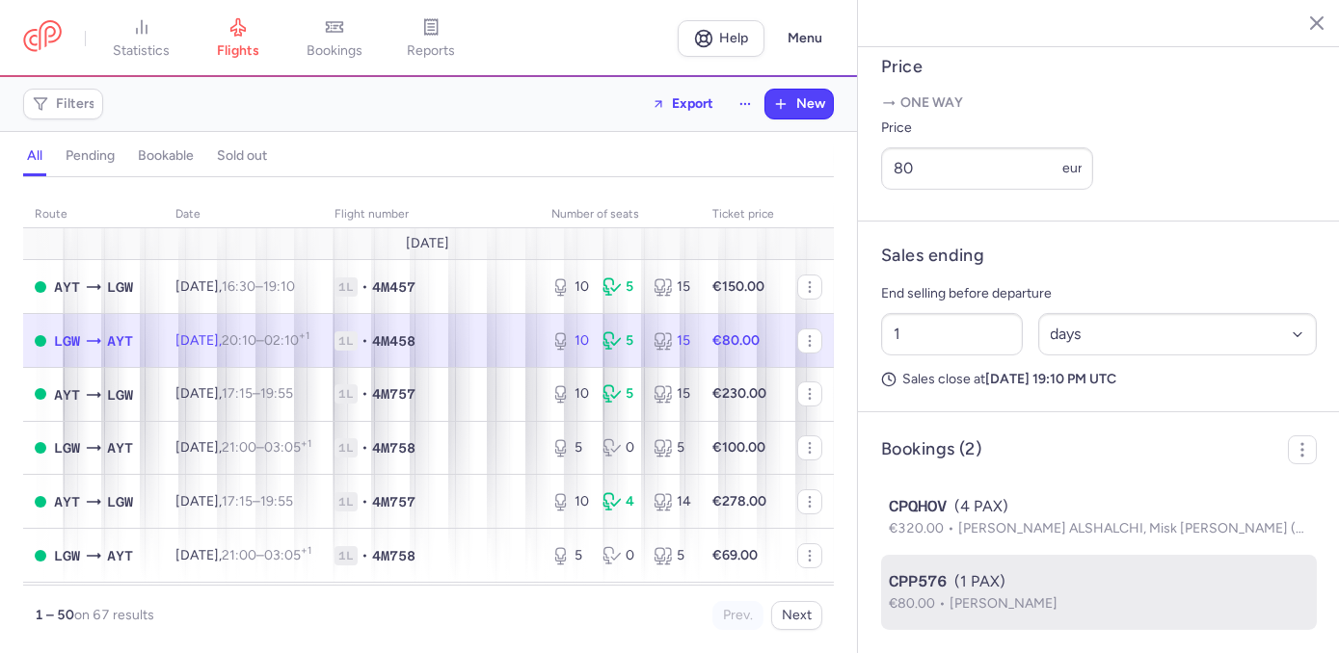
click at [1022, 601] on span "[PERSON_NAME]" at bounding box center [1003, 604] width 108 height 16
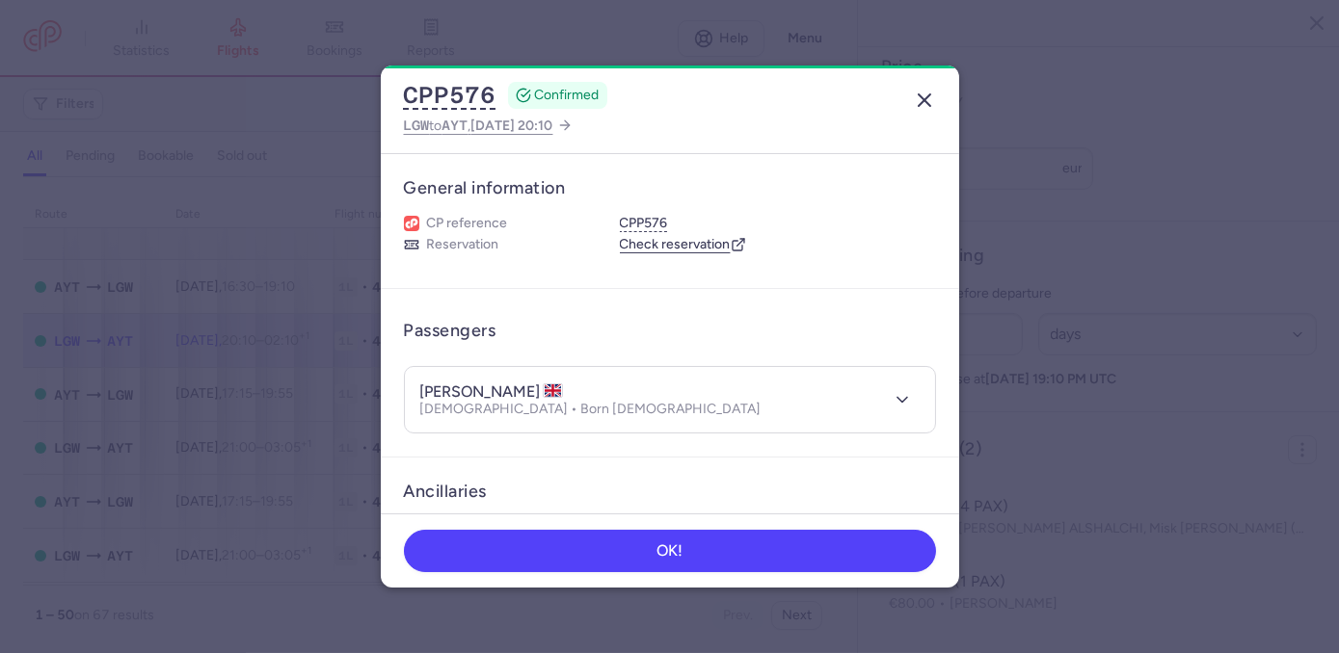
click at [926, 98] on line "button" at bounding box center [925, 100] width 12 height 12
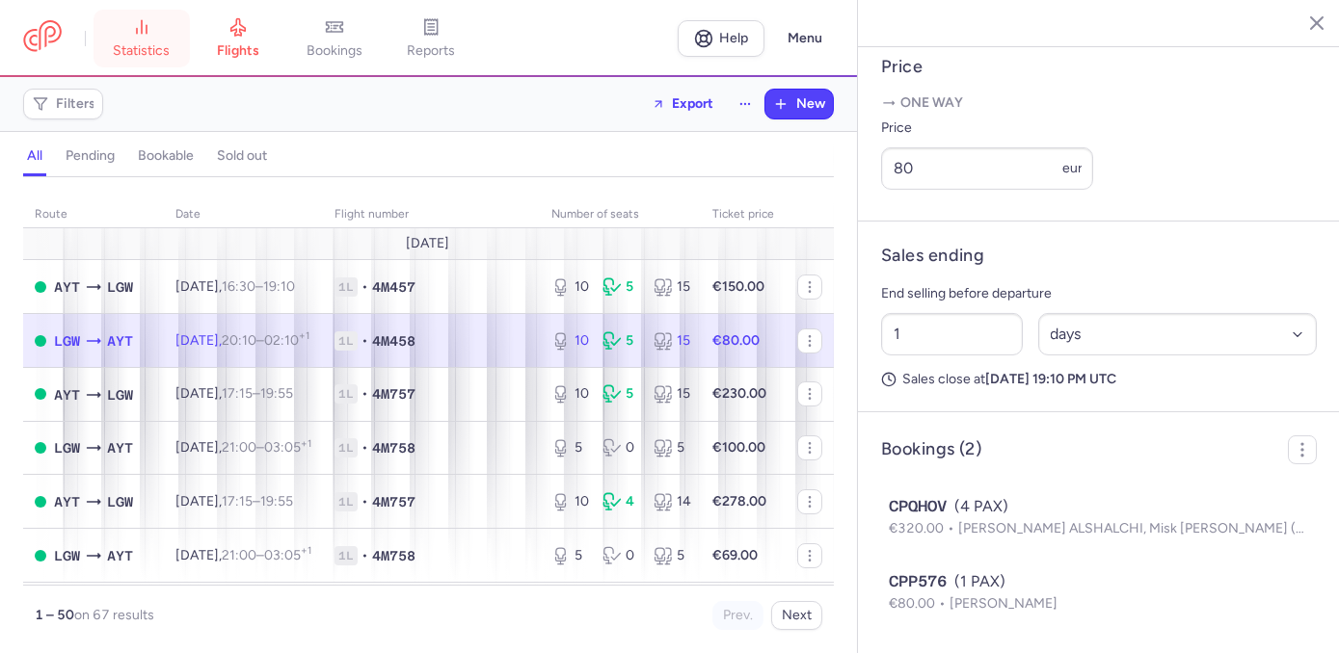
click at [147, 53] on span "statistics" at bounding box center [142, 50] width 57 height 17
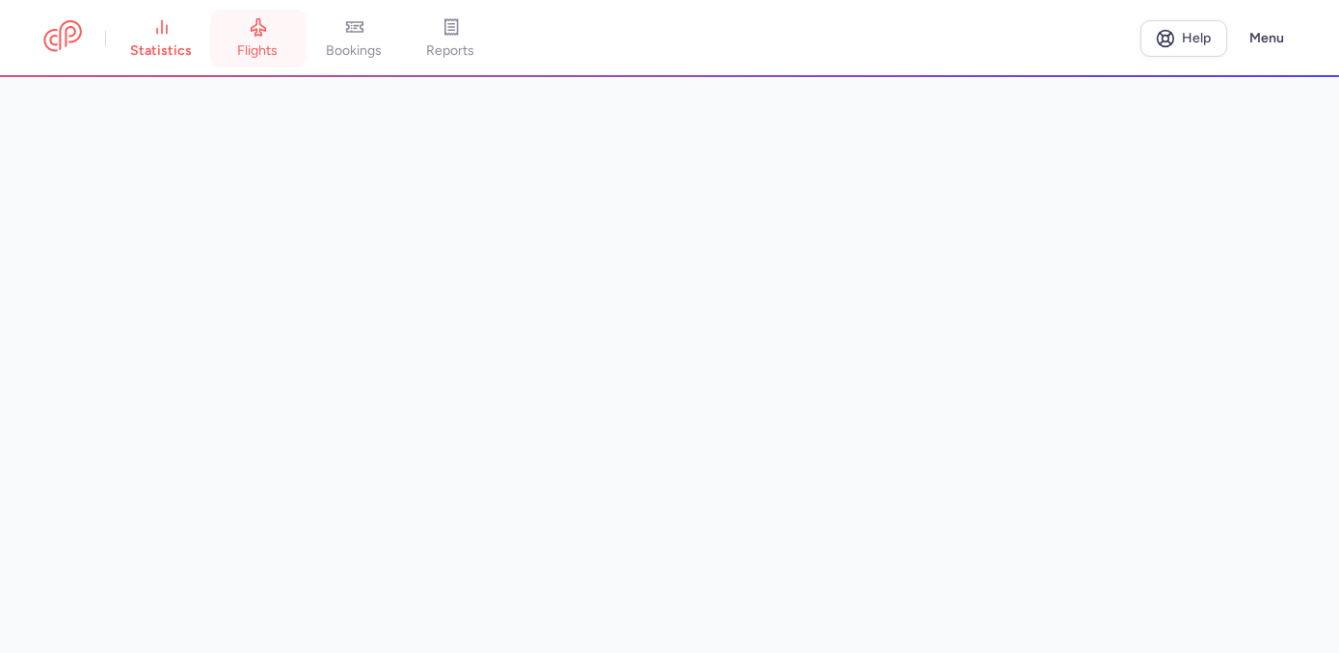
click at [277, 39] on link "flights" at bounding box center [258, 38] width 96 height 42
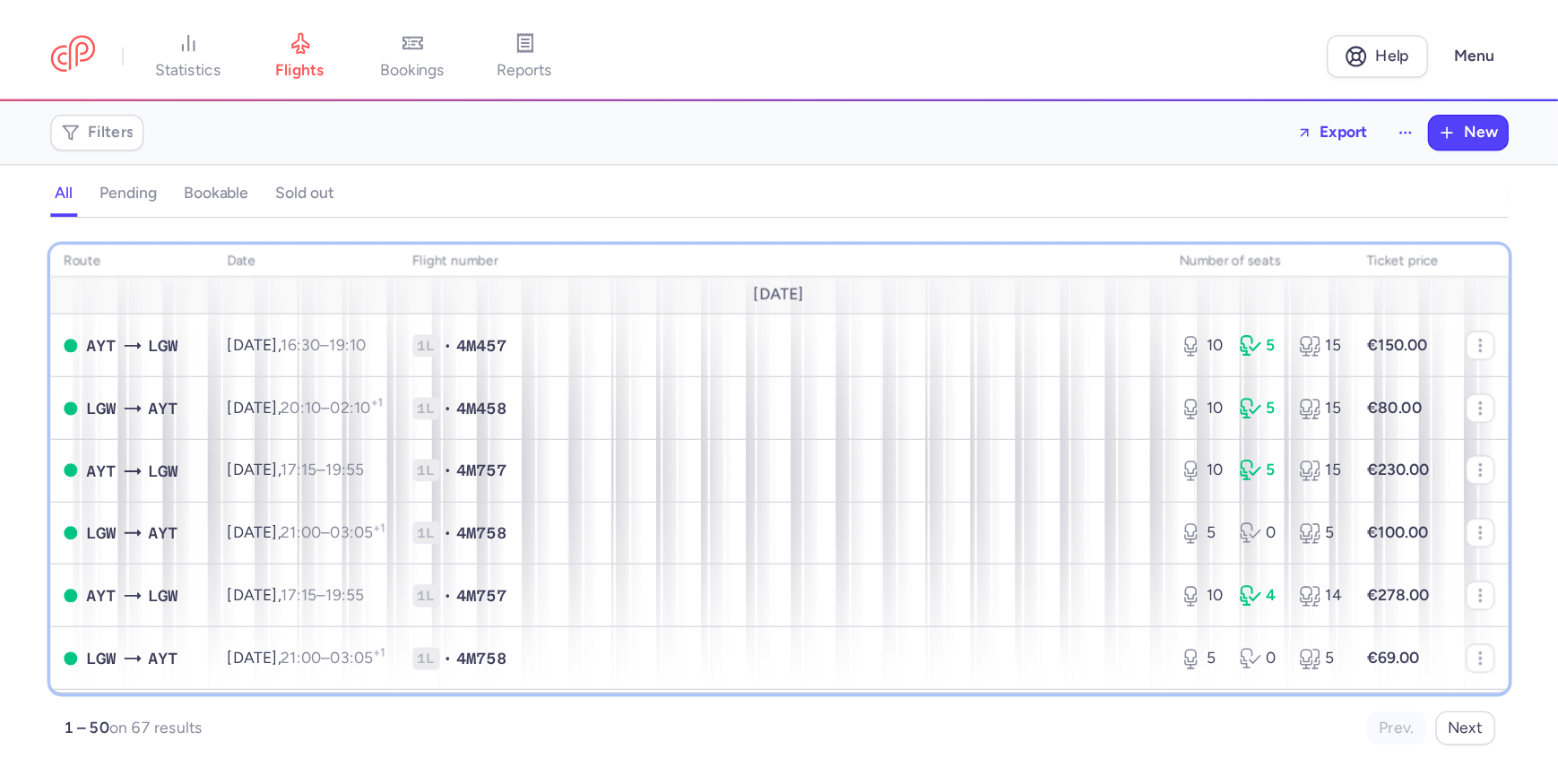
scroll to position [314, 0]
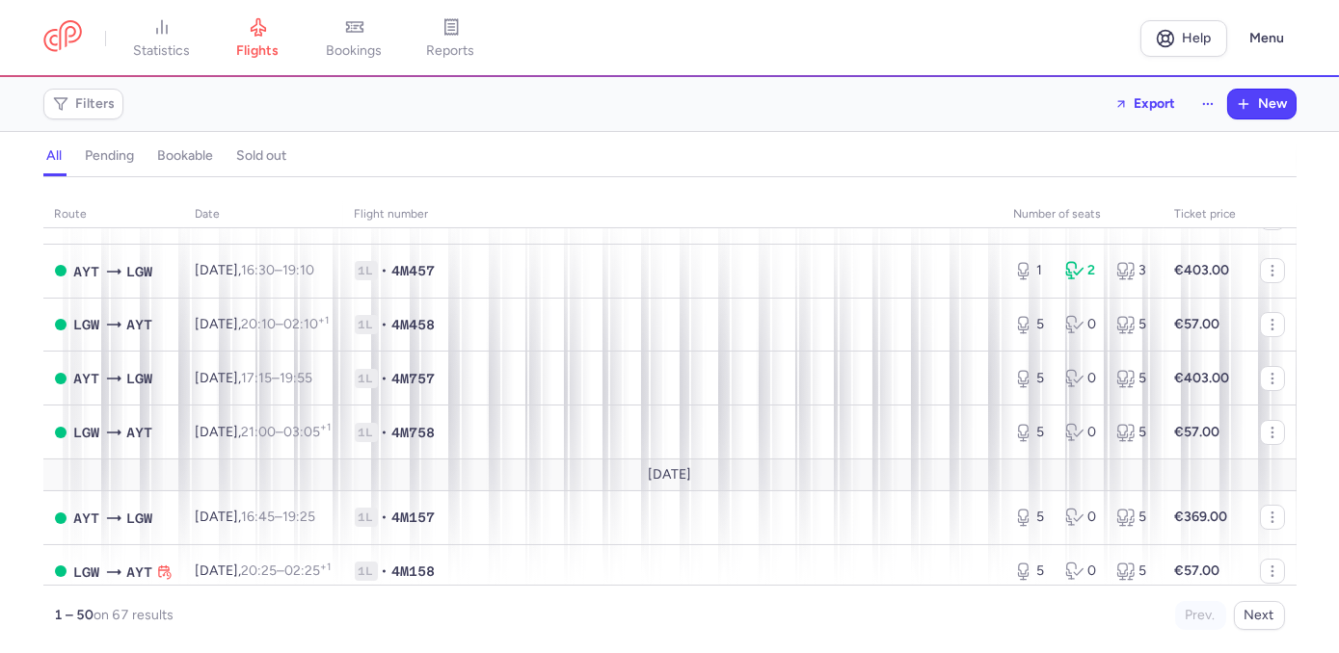
click at [727, 173] on div "all pending bookable sold out" at bounding box center [669, 161] width 1253 height 34
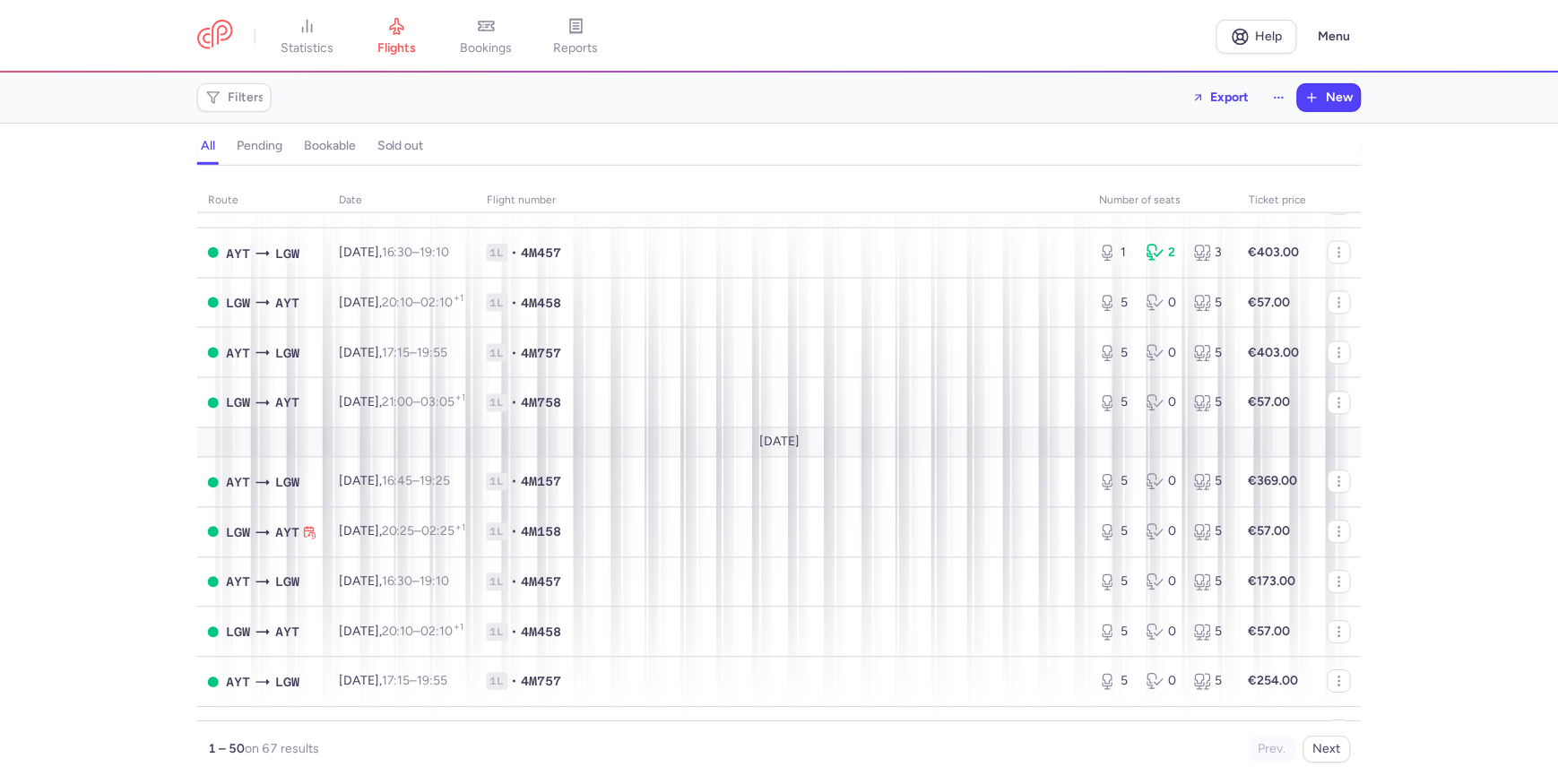
scroll to position [313, 0]
click at [484, 43] on span "bookings" at bounding box center [486, 47] width 52 height 16
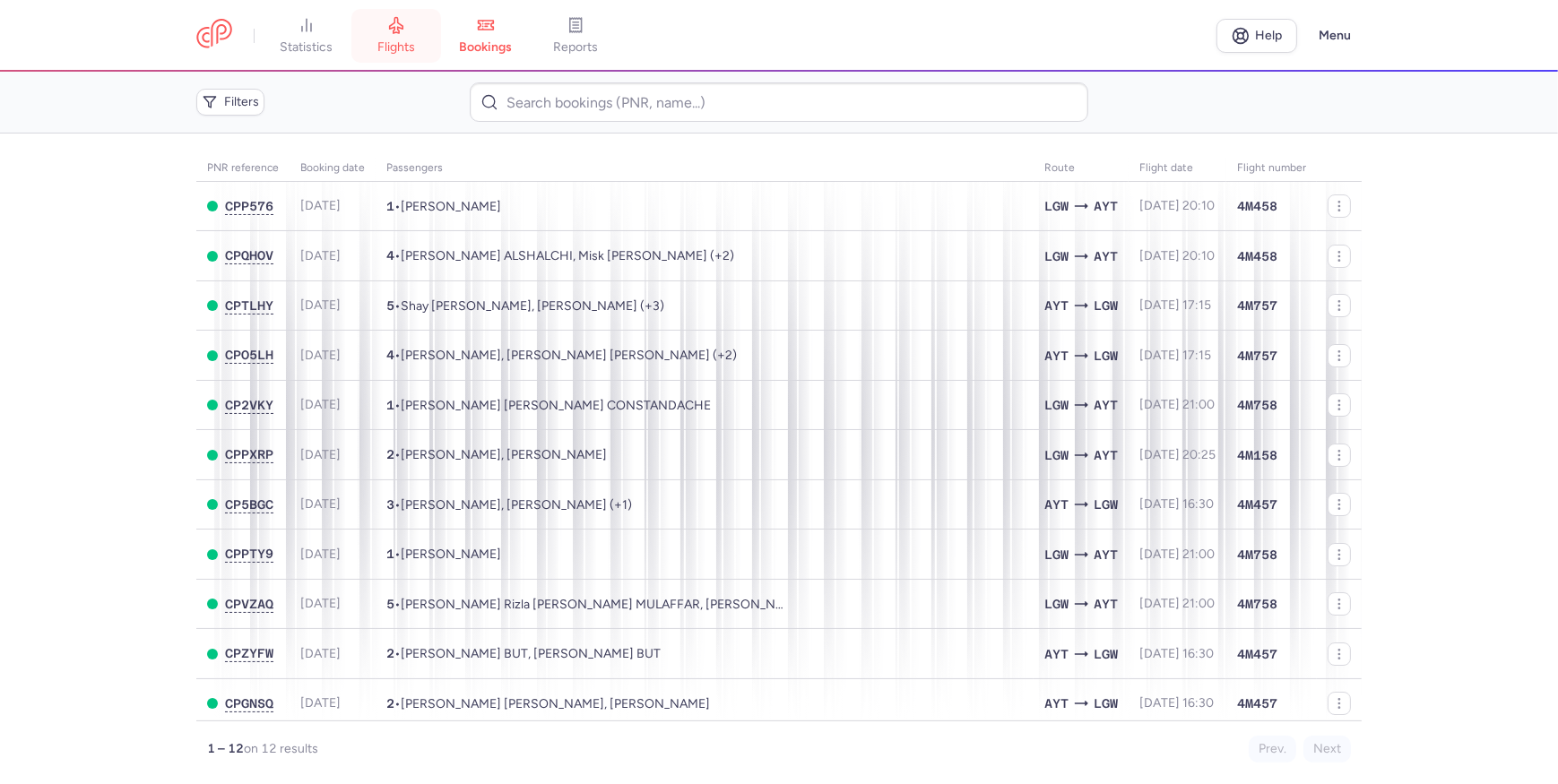
click at [406, 16] on link "flights" at bounding box center [396, 35] width 89 height 39
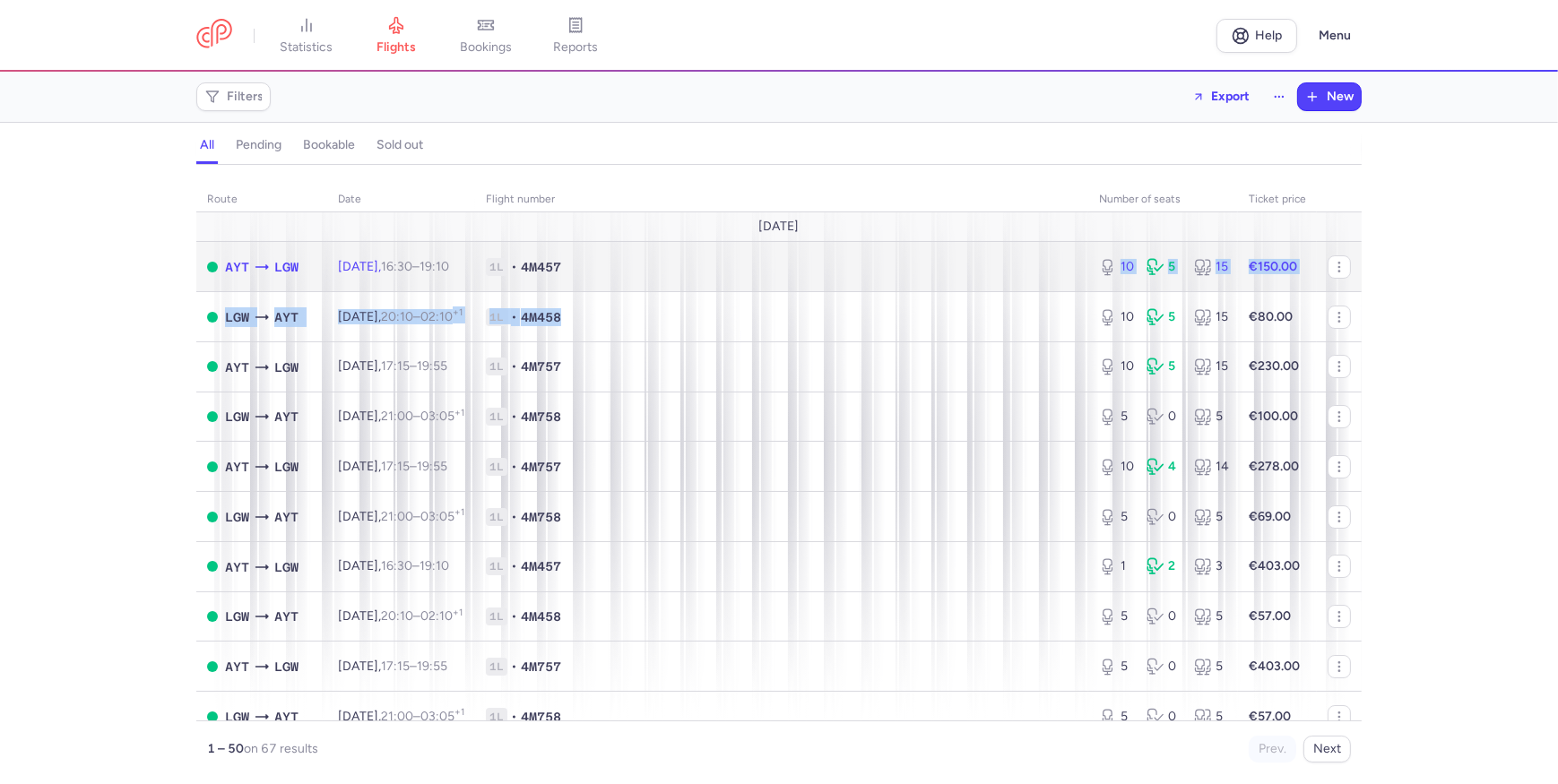
drag, startPoint x: 775, startPoint y: 299, endPoint x: 754, endPoint y: 272, distance: 34.2
click at [754, 272] on span "1L • 4M457" at bounding box center [781, 267] width 592 height 18
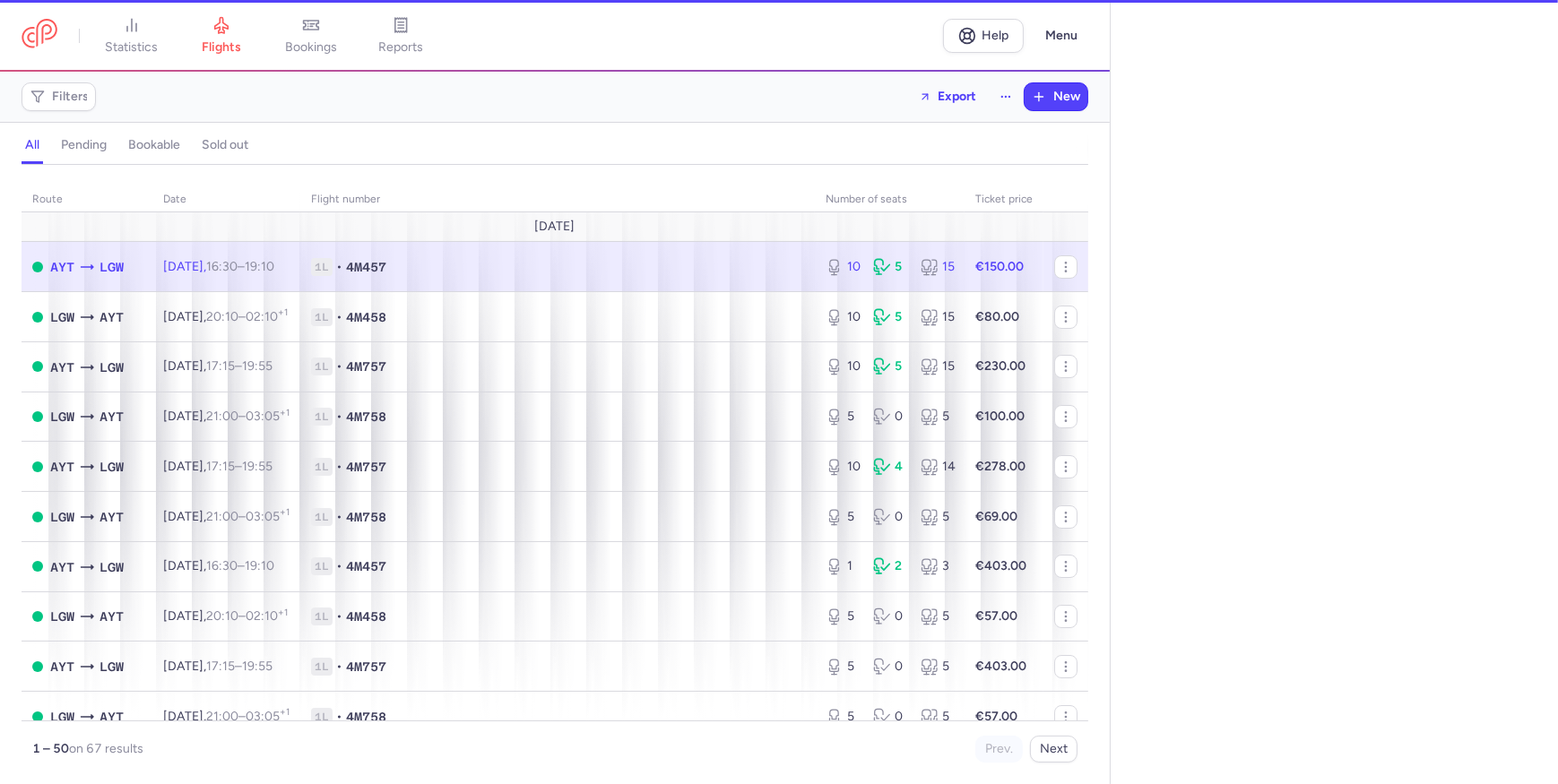
select select "days"
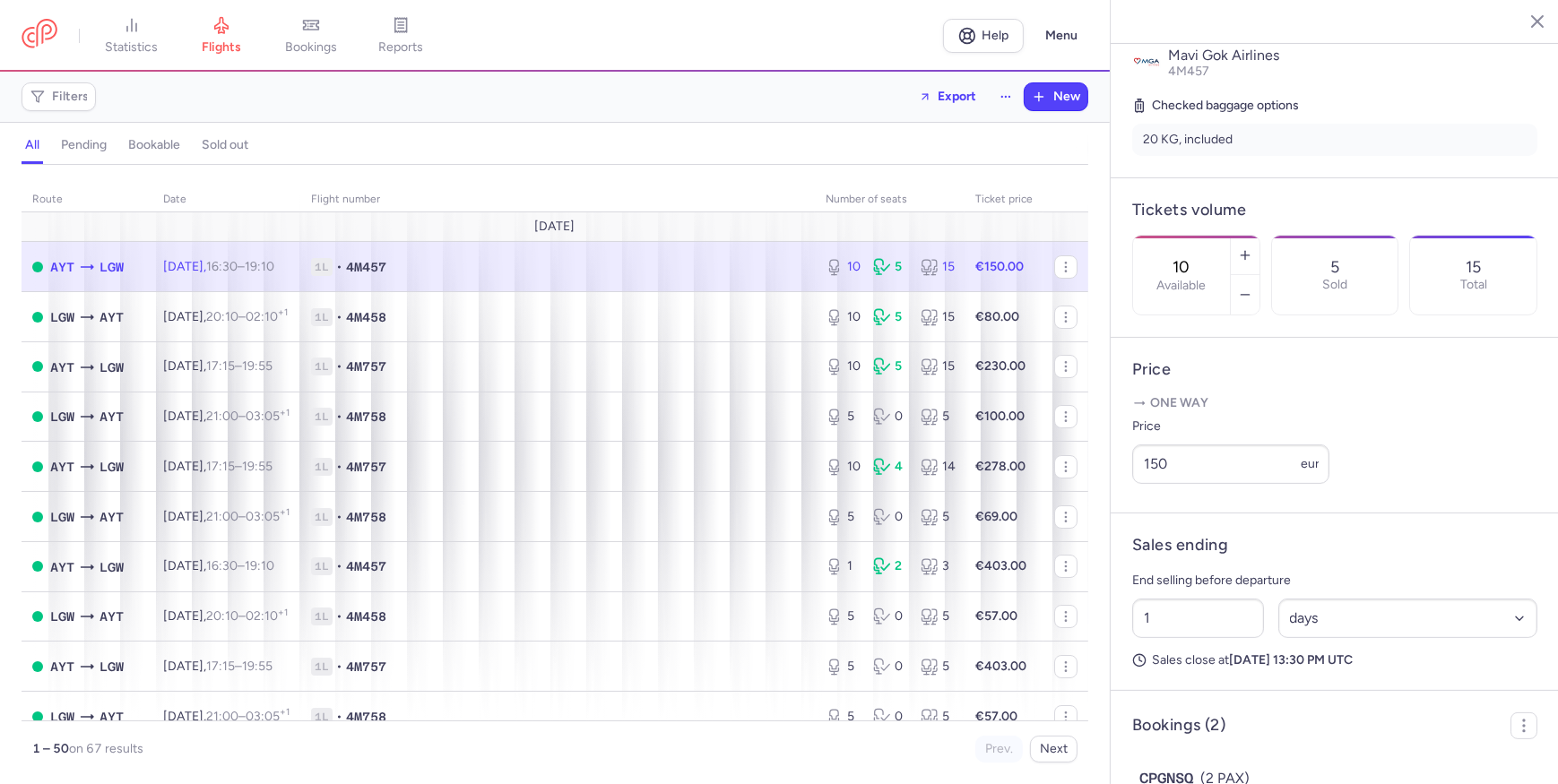
scroll to position [566, 0]
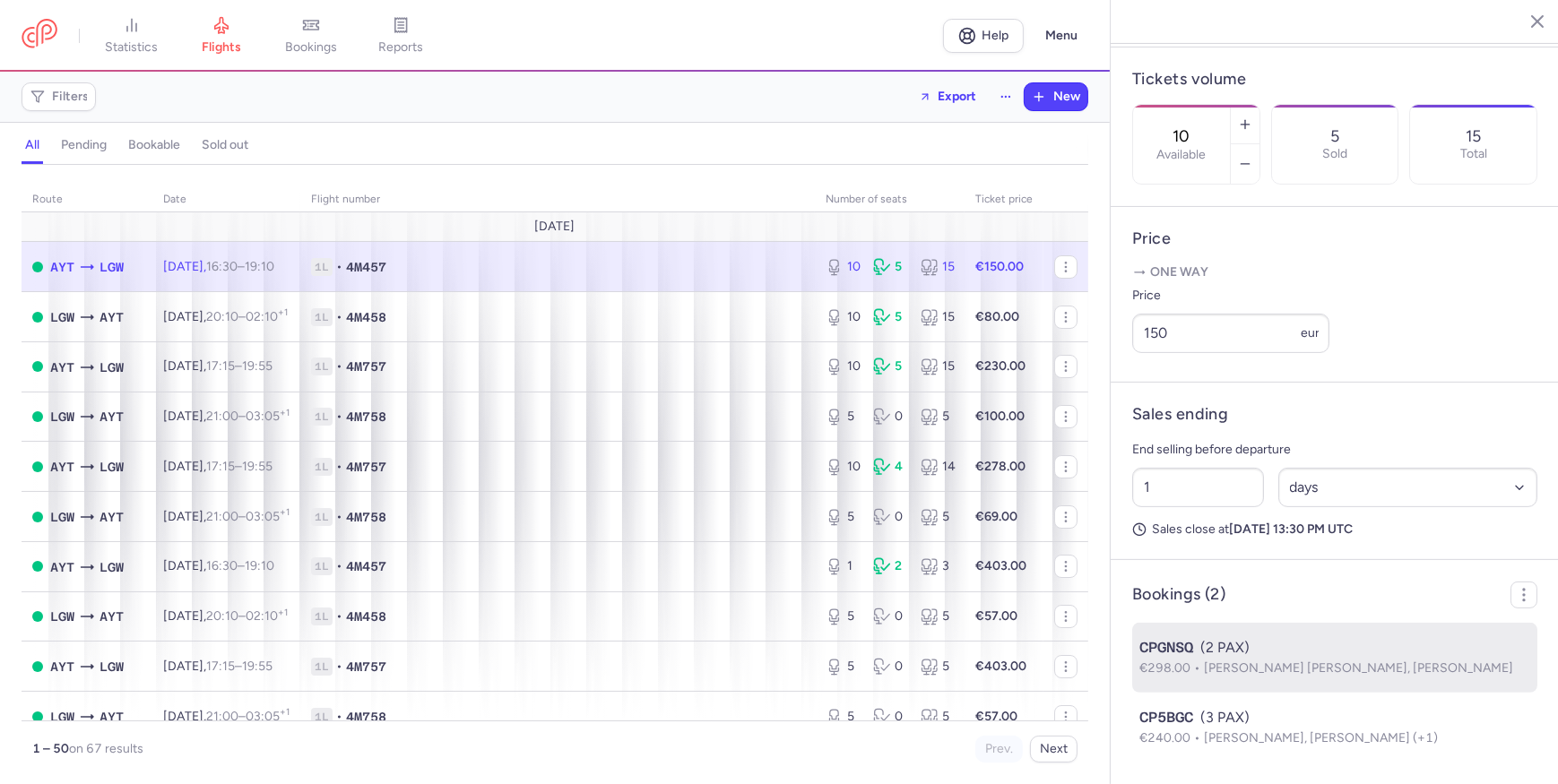
click at [1245, 607] on span "[PERSON_NAME] [PERSON_NAME], [PERSON_NAME]" at bounding box center [1358, 668] width 310 height 15
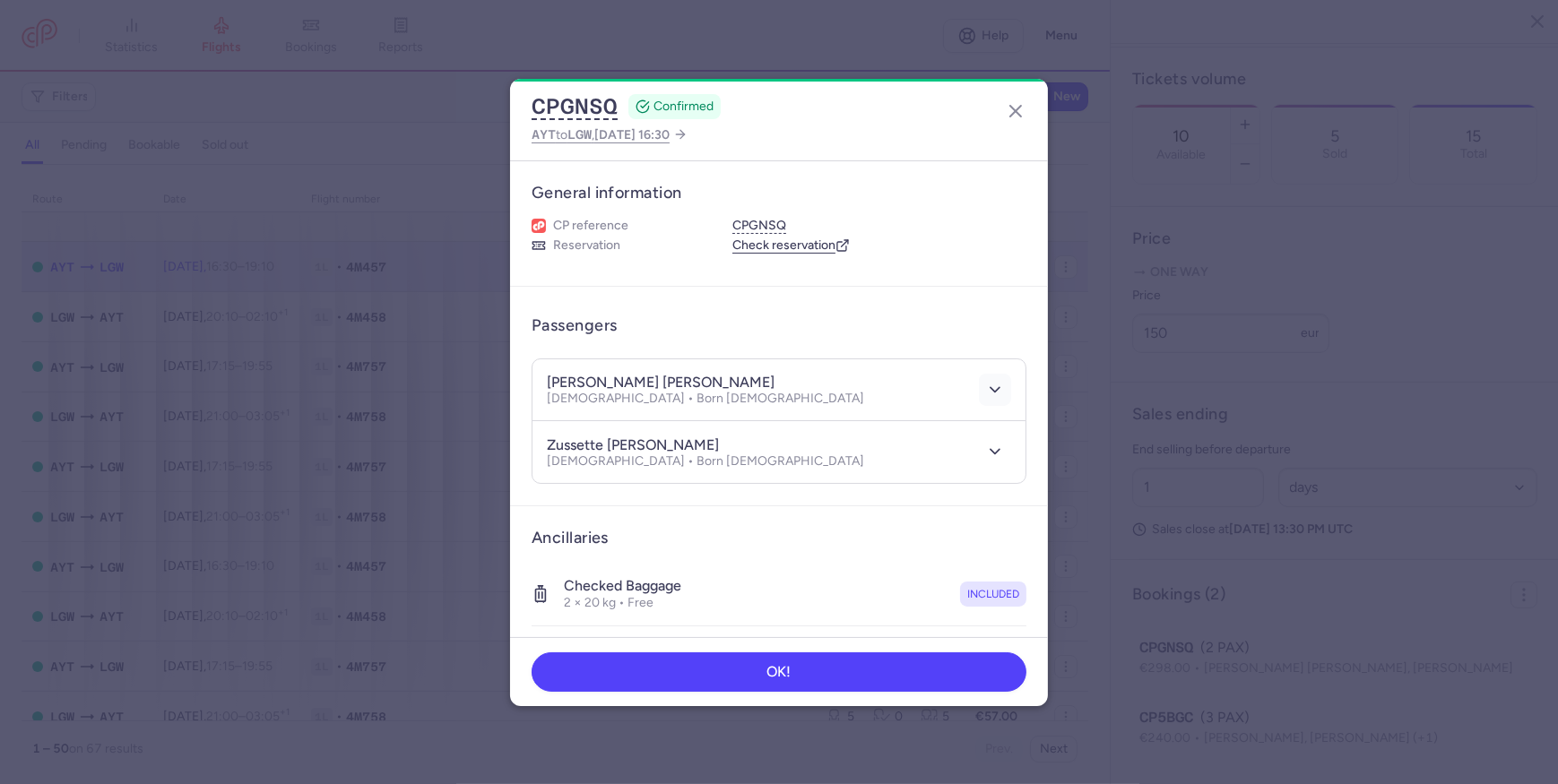
click at [986, 382] on icon "button" at bounding box center [994, 390] width 18 height 18
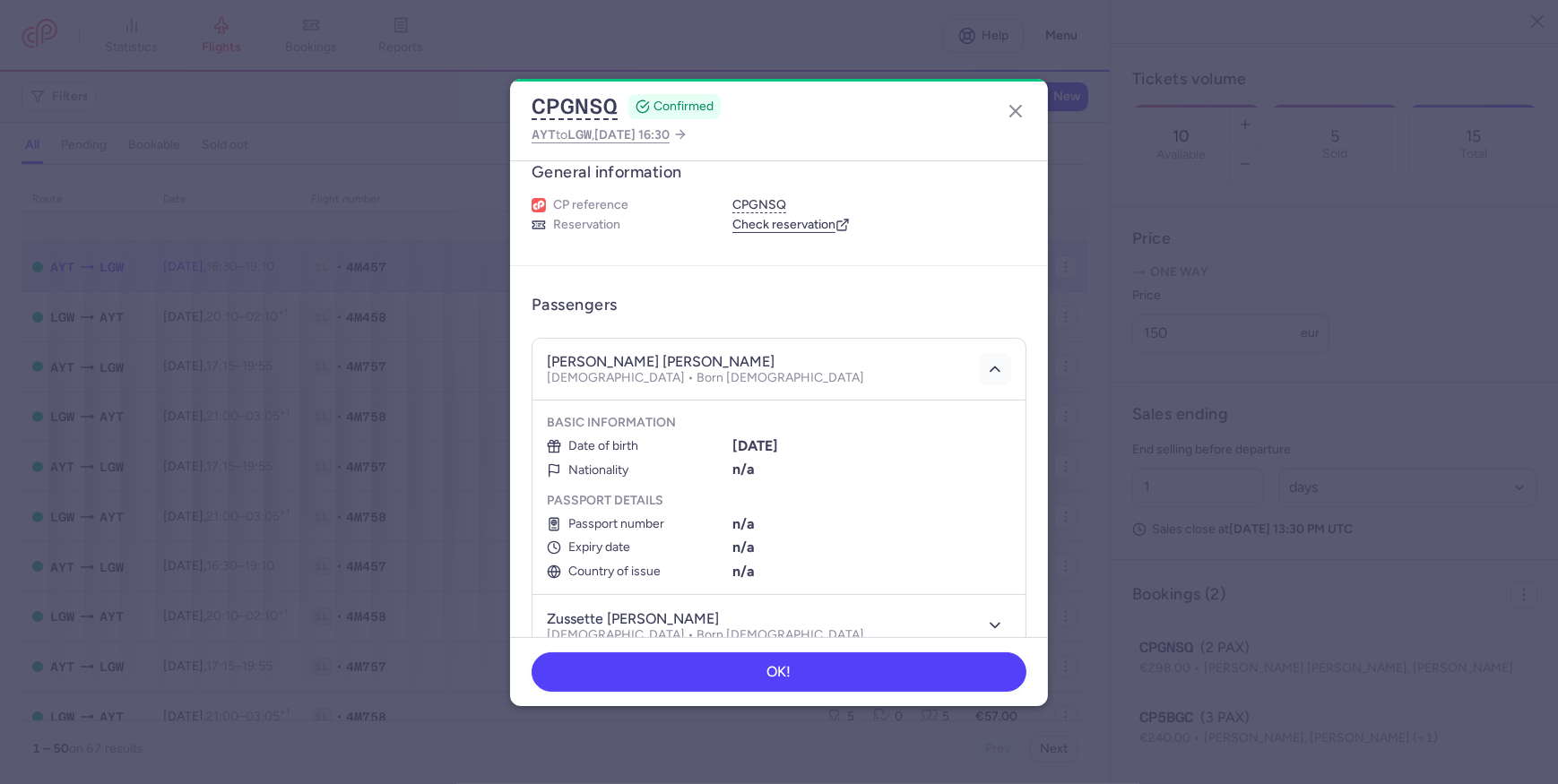
scroll to position [19, 0]
click at [779, 206] on button "CPGNSQ" at bounding box center [759, 206] width 54 height 16
click at [1022, 102] on icon "button" at bounding box center [1015, 111] width 21 height 21
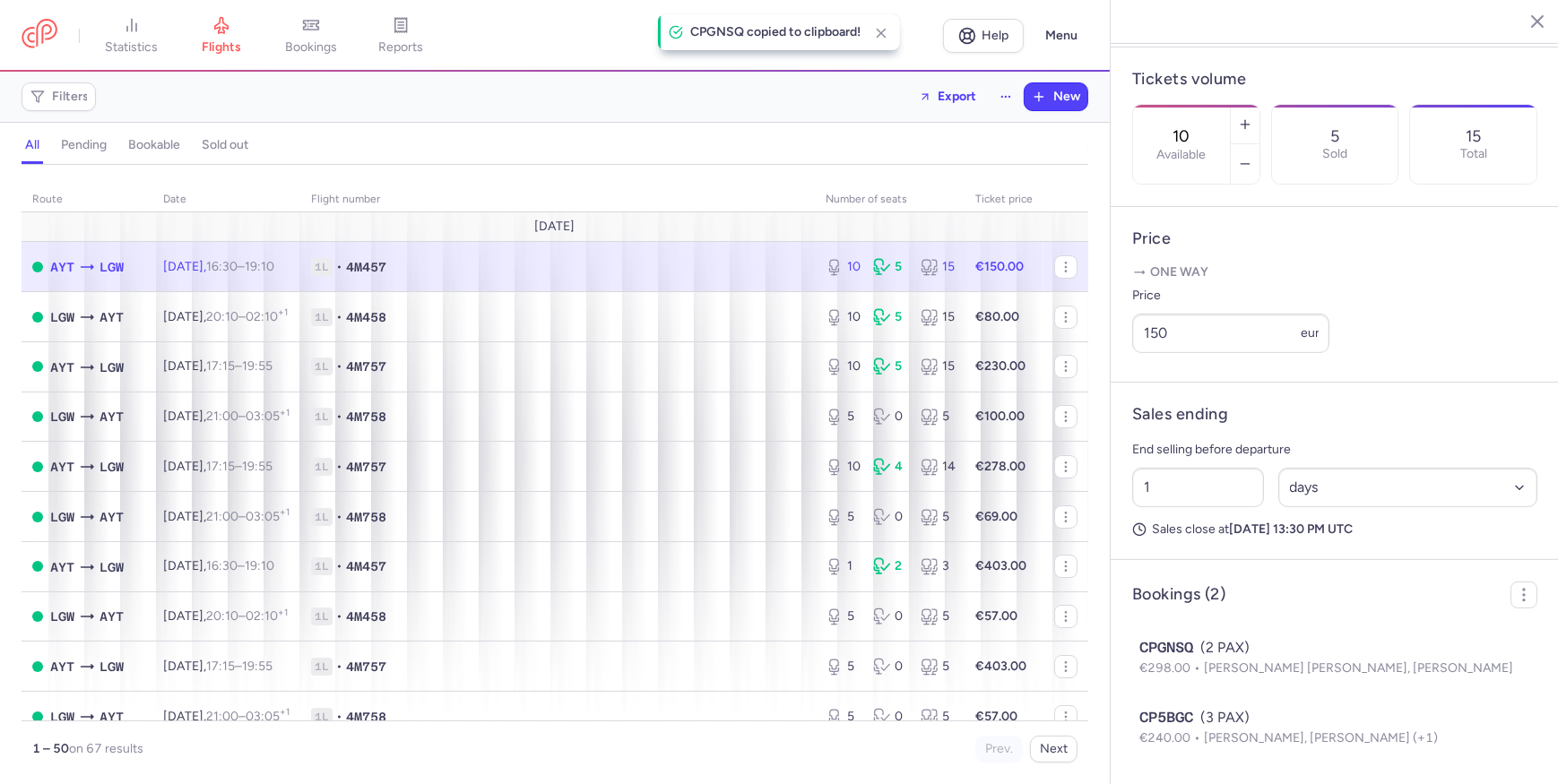
click at [754, 38] on h4 "CPGNSQ copied to clipboard!" at bounding box center [775, 32] width 170 height 14
click at [878, 34] on icon "button" at bounding box center [881, 33] width 16 height 16
click at [802, 36] on nav "statistics flights bookings reports" at bounding box center [482, 35] width 922 height 39
click at [321, 46] on span "bookings" at bounding box center [311, 47] width 52 height 16
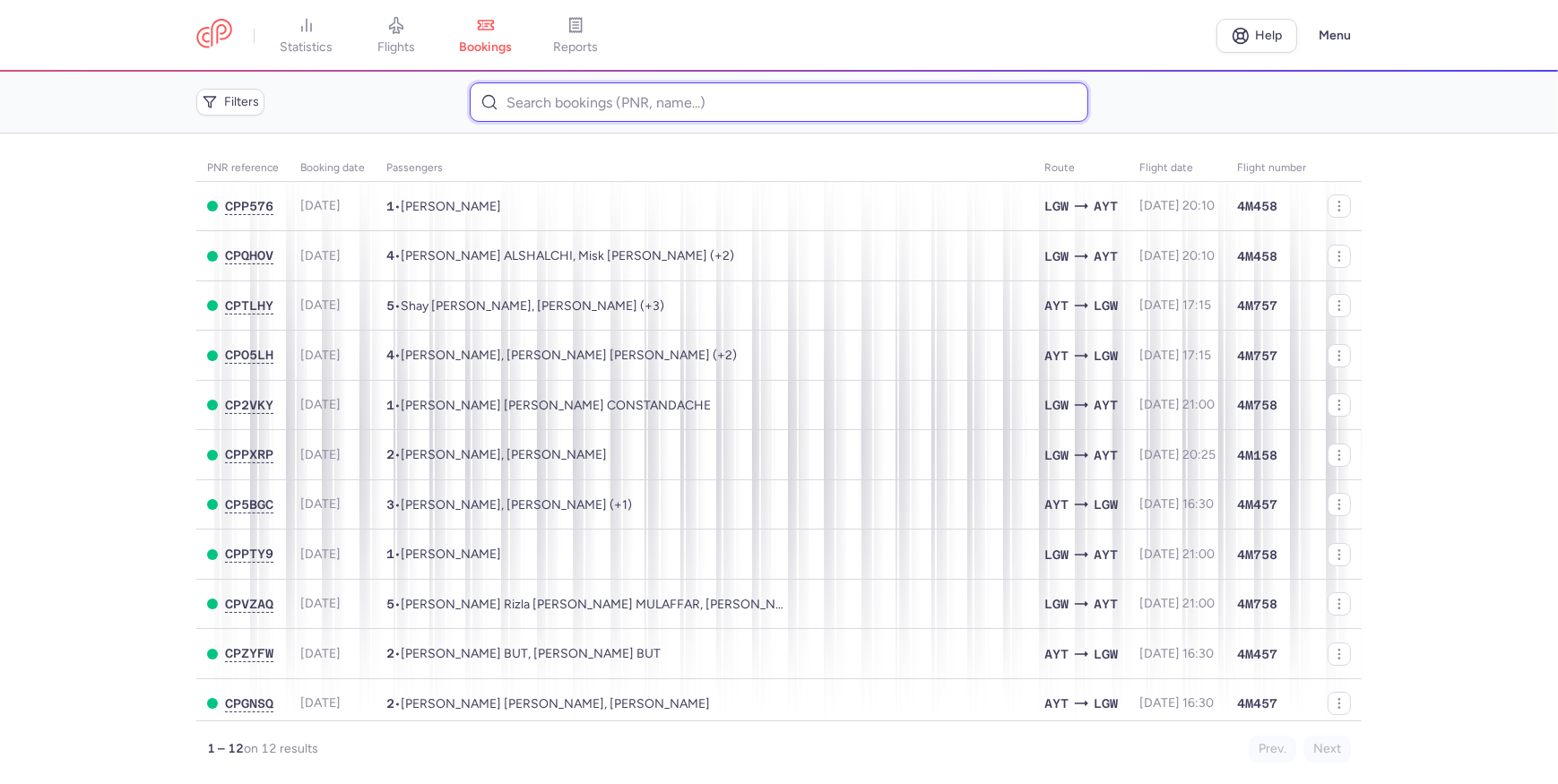
click at [777, 105] on input at bounding box center [779, 102] width 618 height 39
paste input "CPGNSQ"
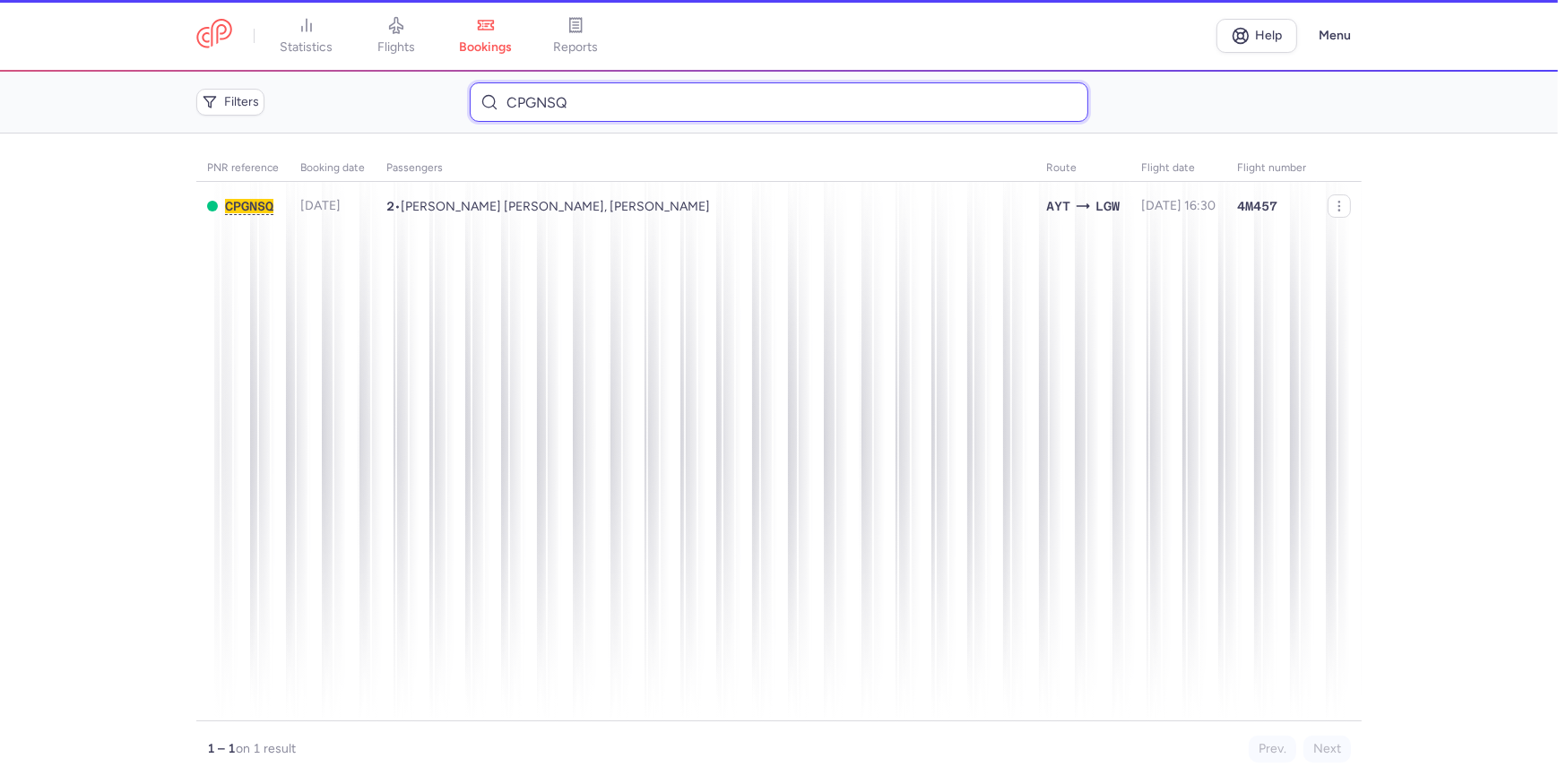
type input "CPGNSQ"
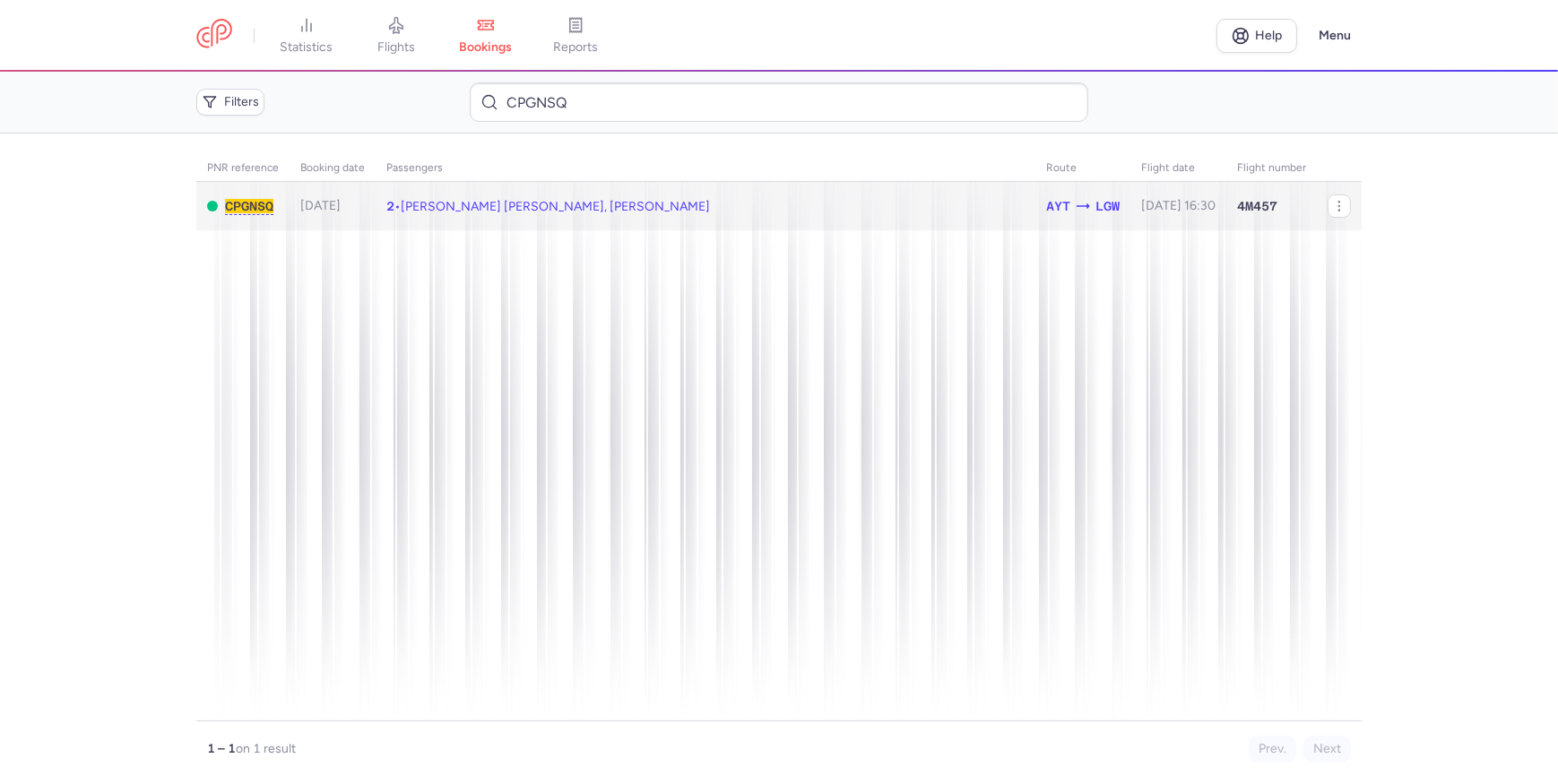
click at [585, 199] on span "[PERSON_NAME] [PERSON_NAME], [PERSON_NAME]" at bounding box center [555, 206] width 310 height 15
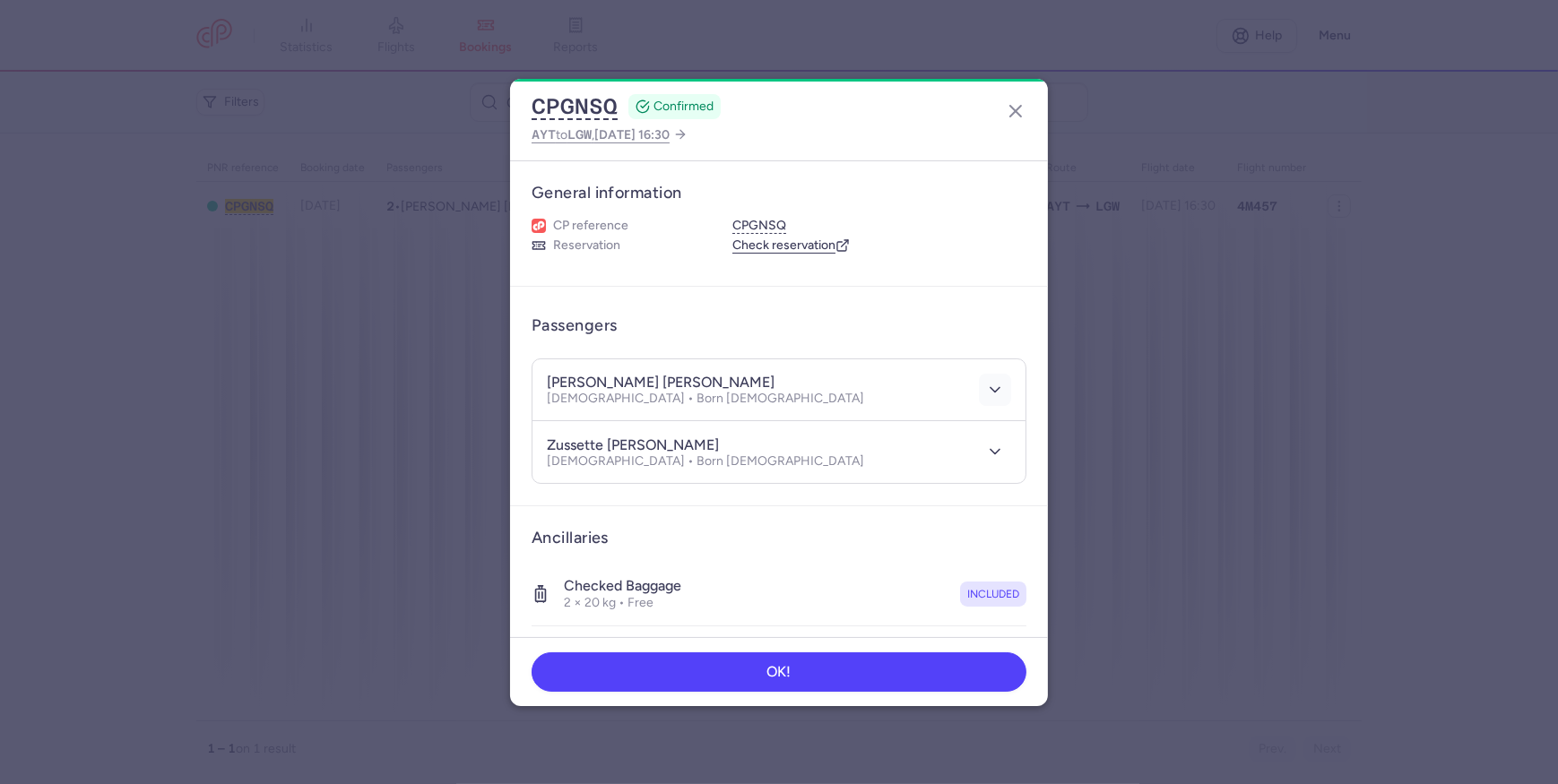
click at [986, 394] on icon "button" at bounding box center [994, 390] width 18 height 18
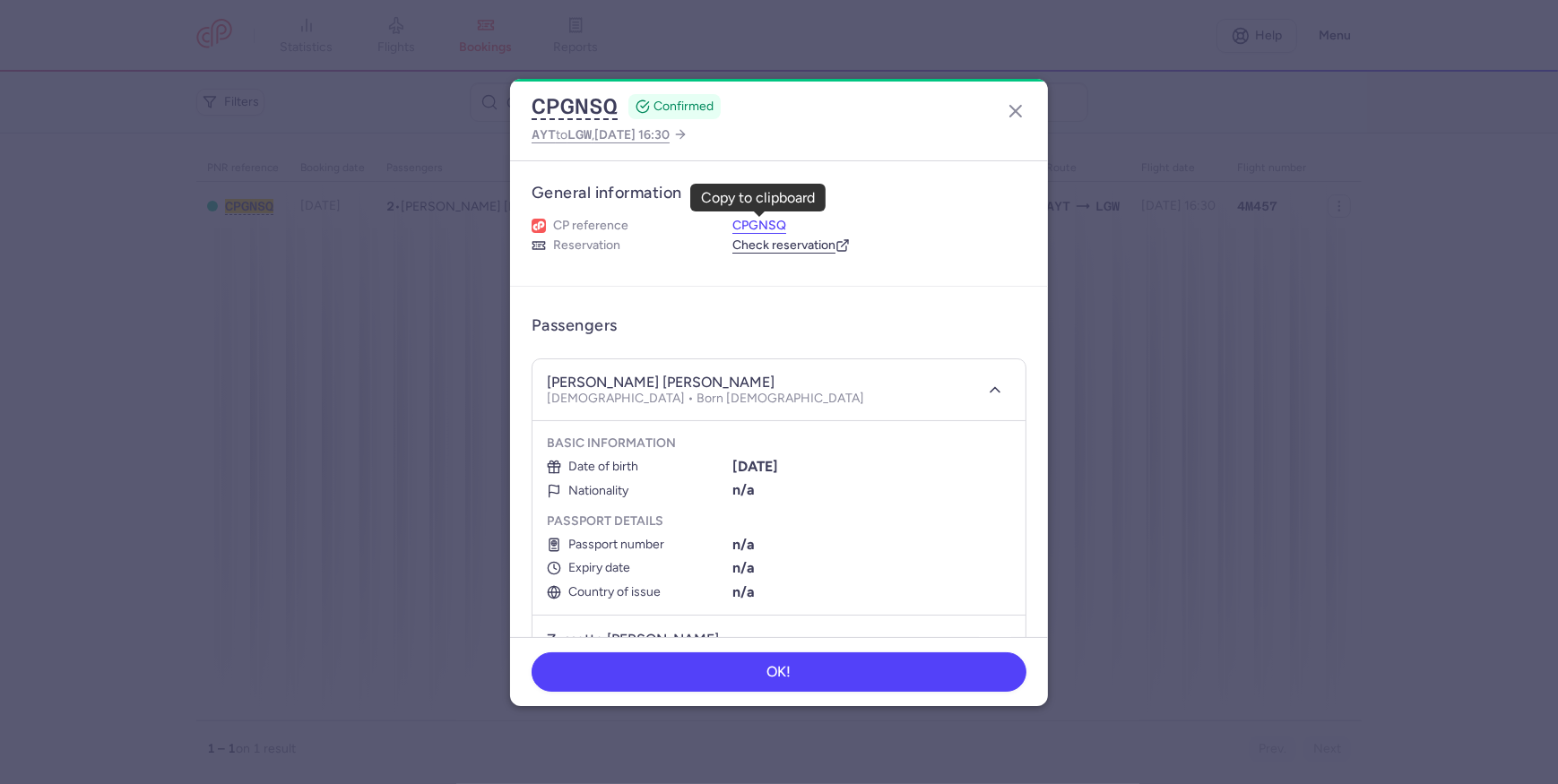
click at [749, 218] on button "CPGNSQ" at bounding box center [759, 225] width 54 height 16
click at [1021, 113] on icon "button" at bounding box center [1015, 111] width 21 height 21
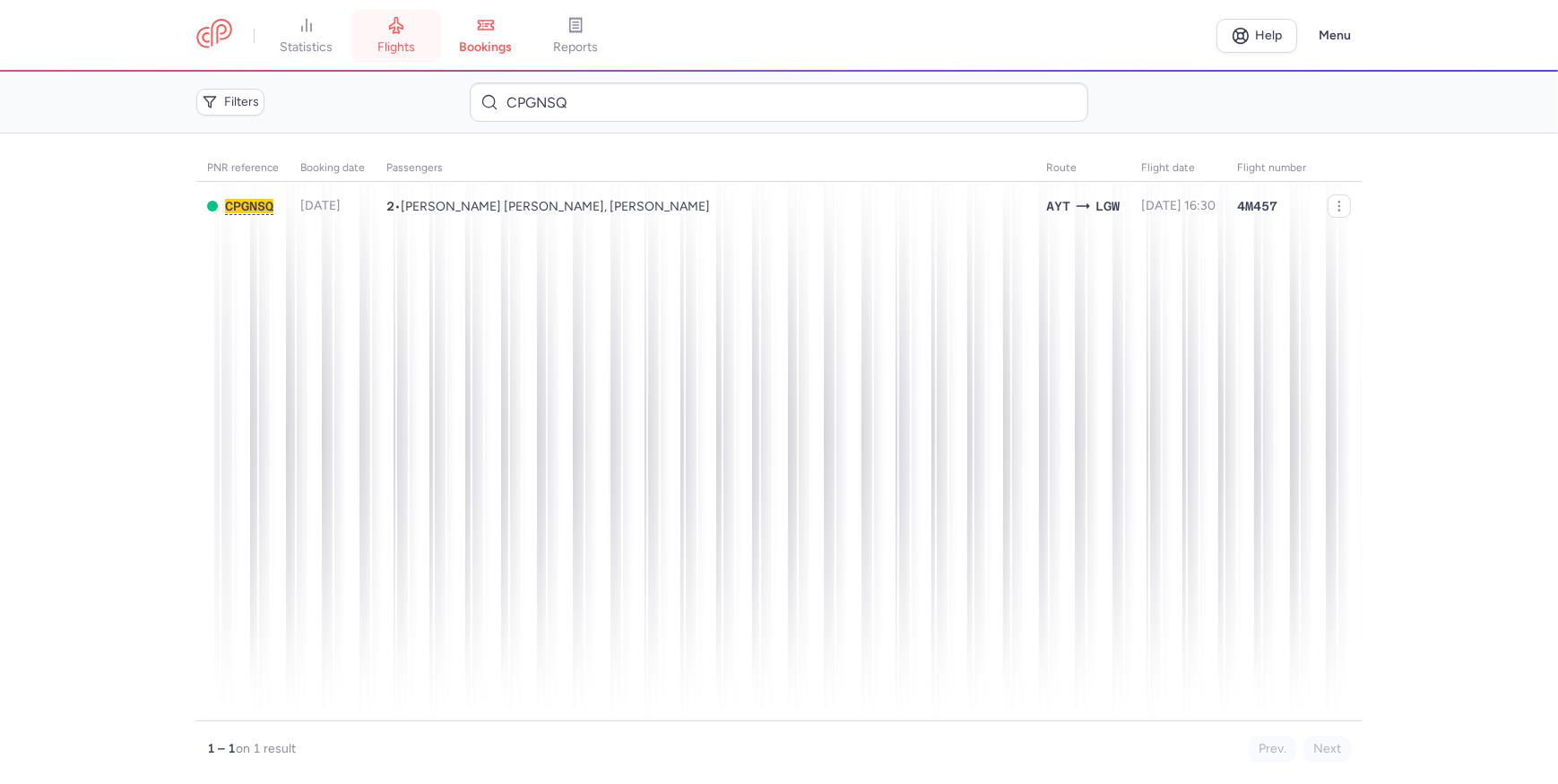
click at [384, 44] on span "flights" at bounding box center [396, 47] width 37 height 16
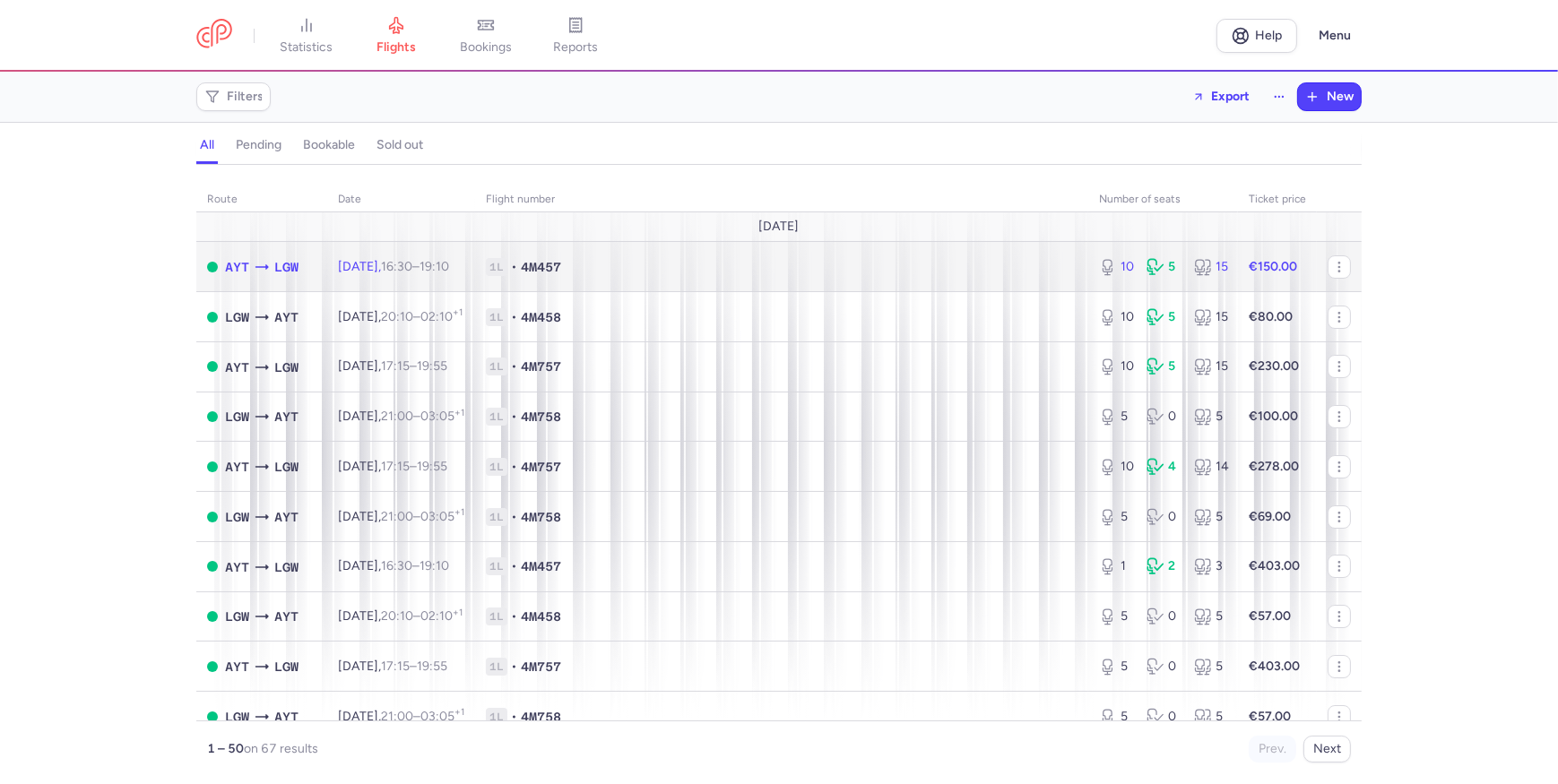
click at [666, 262] on span "1L • 4M457" at bounding box center [781, 267] width 592 height 18
select select "days"
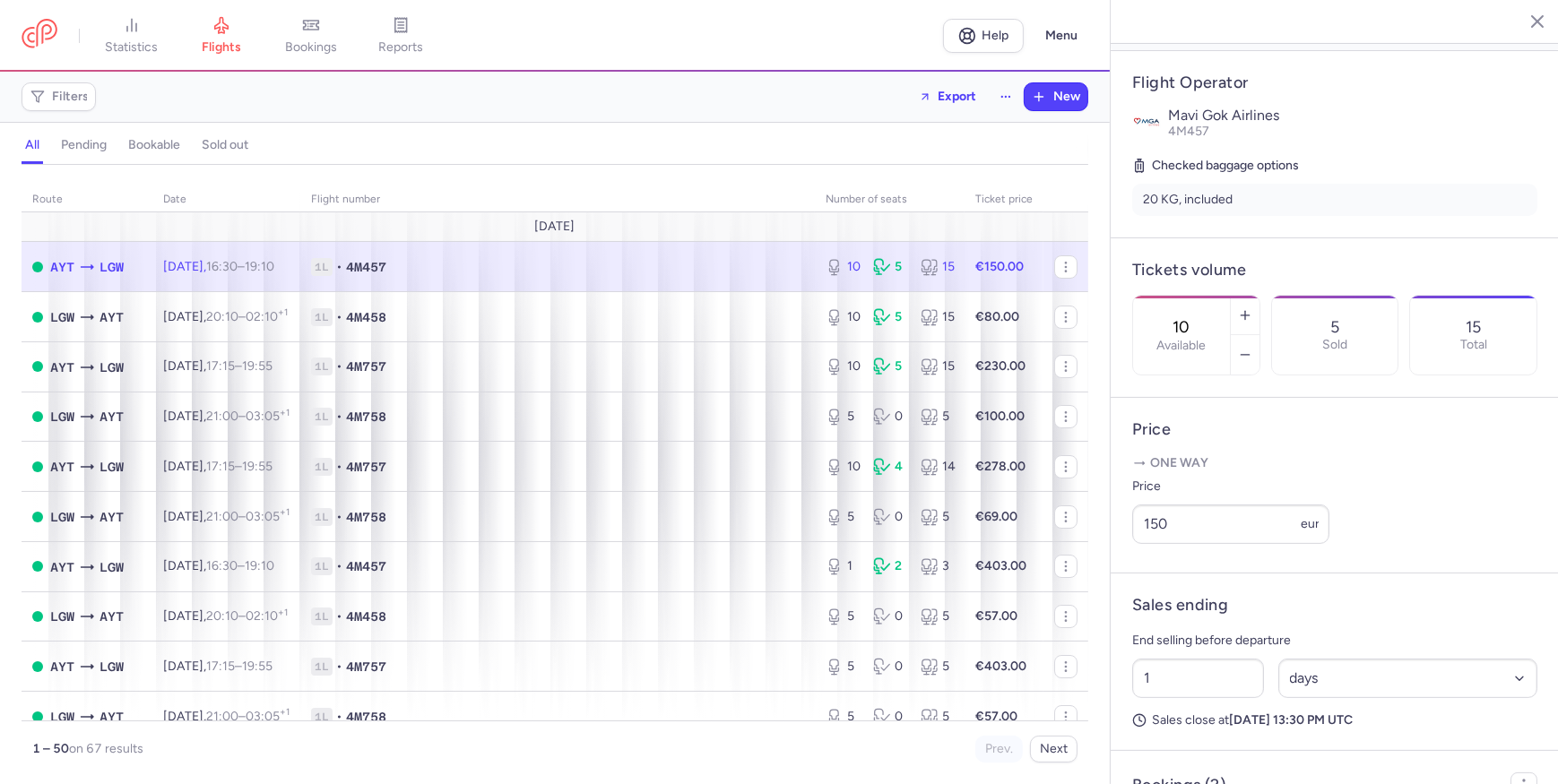
scroll to position [566, 0]
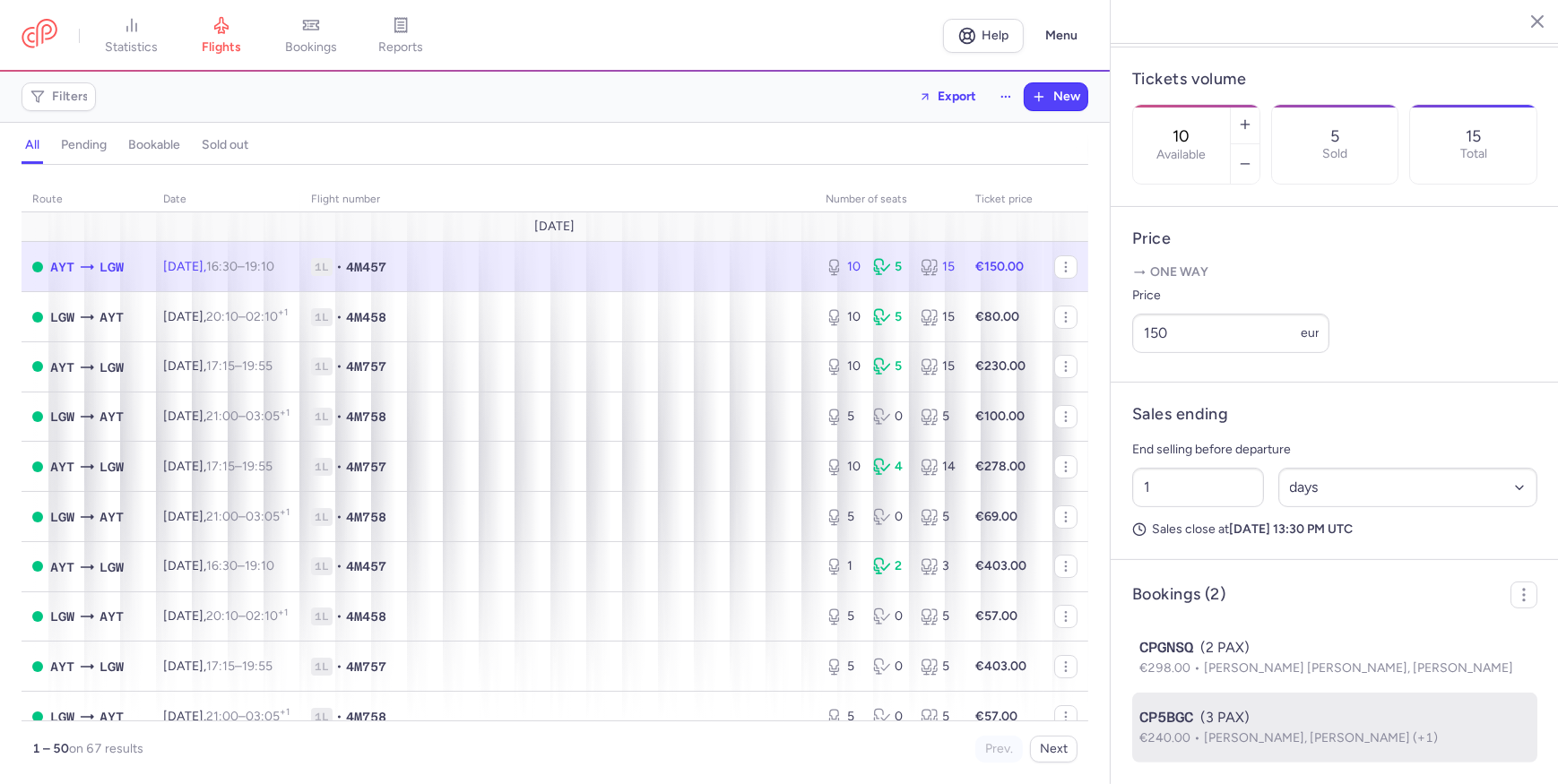
click at [1245, 607] on li "CP5BGC (3 PAX) €240.00 [PERSON_NAME], [PERSON_NAME] (+1)" at bounding box center [1335, 727] width 406 height 70
click at [1245, 607] on span "[PERSON_NAME], [PERSON_NAME] (+1)" at bounding box center [1321, 738] width 234 height 15
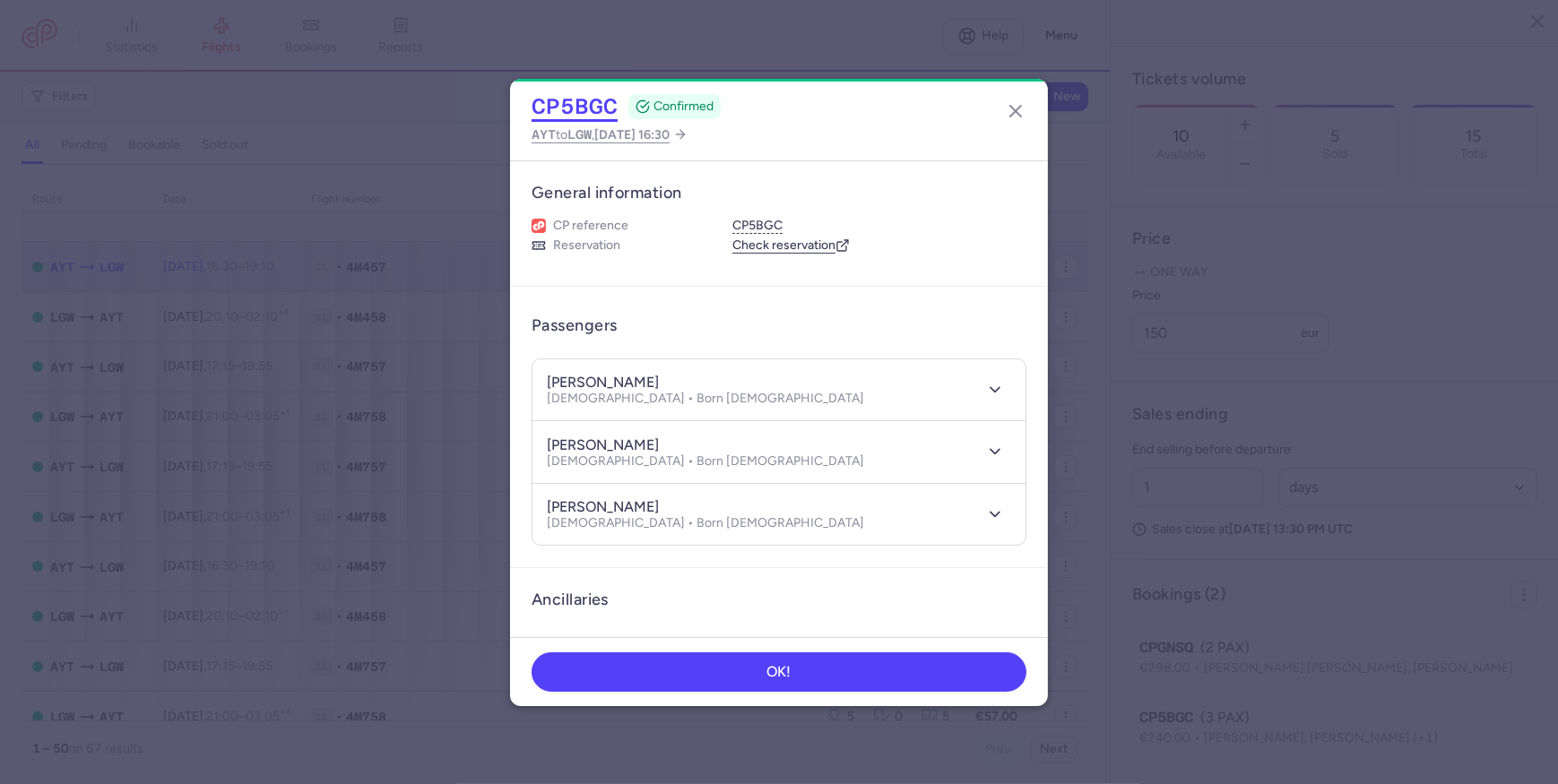
click at [594, 108] on button "CP5BGC" at bounding box center [575, 106] width 87 height 27
drag, startPoint x: 756, startPoint y: 131, endPoint x: 731, endPoint y: 131, distance: 25.0
click at [756, 131] on div "CP5BGC CONFIRMED AYT to LGW , [DATE] 16:30" at bounding box center [779, 120] width 538 height 82
click at [582, 108] on button "CP5BGC" at bounding box center [575, 106] width 87 height 27
click at [948, 256] on section "CP reference CP5BGC Reservation Check reservation" at bounding box center [779, 236] width 538 height 58
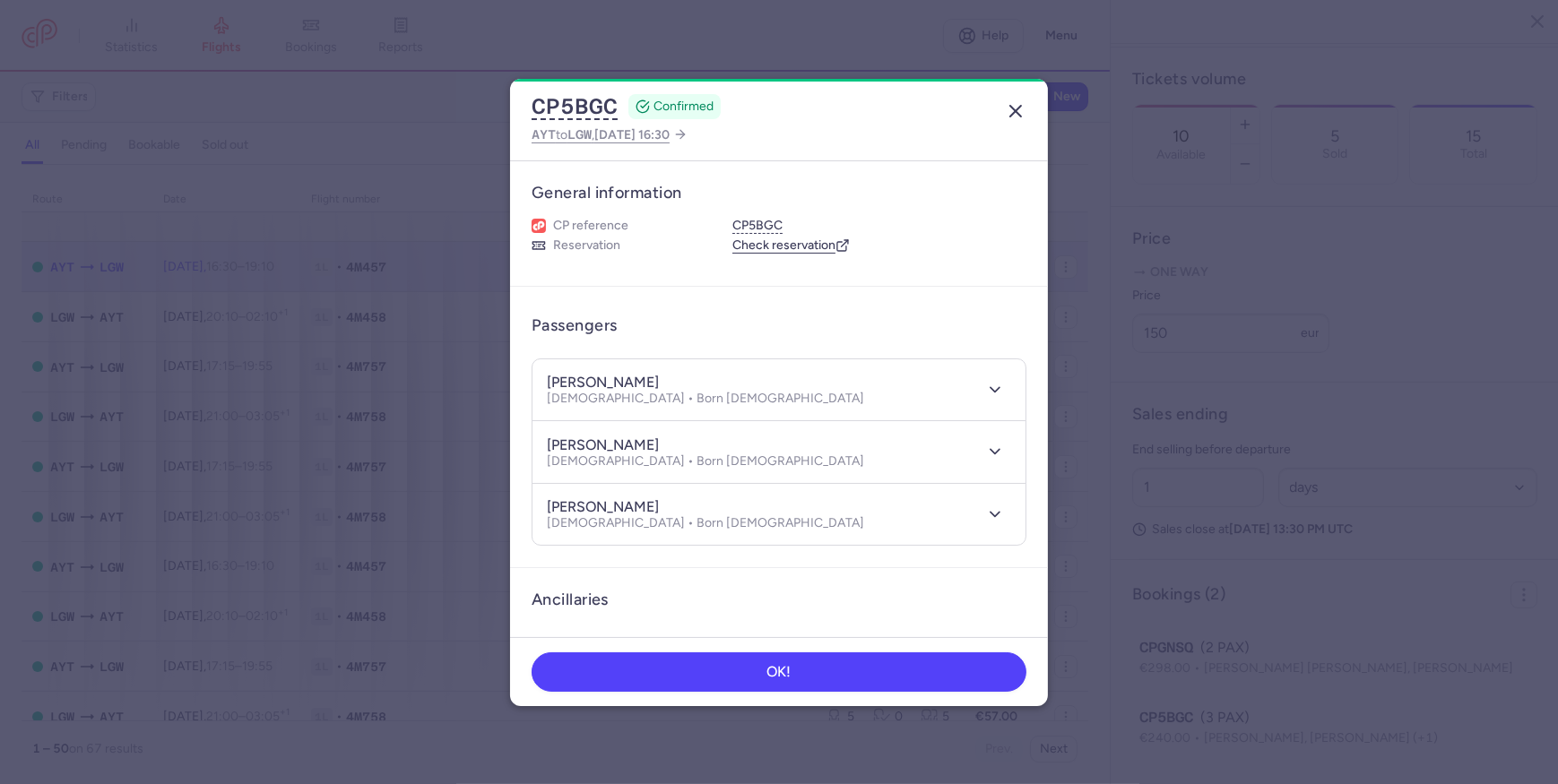
drag, startPoint x: 1001, startPoint y: 111, endPoint x: 1027, endPoint y: 378, distance: 268.3
click at [1002, 112] on button "button" at bounding box center [1016, 111] width 29 height 29
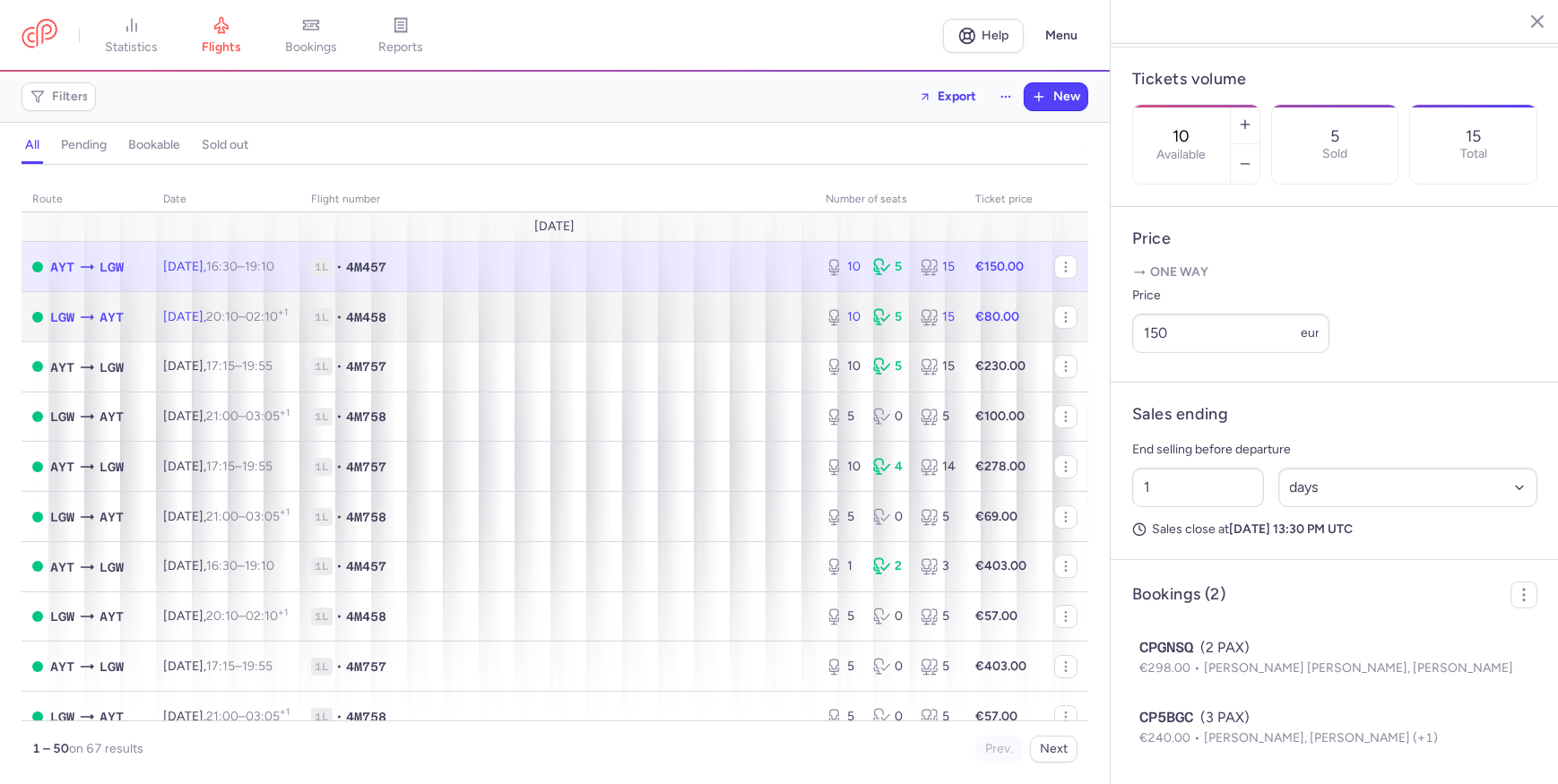
click at [505, 319] on span "1L • 4M458" at bounding box center [557, 317] width 493 height 18
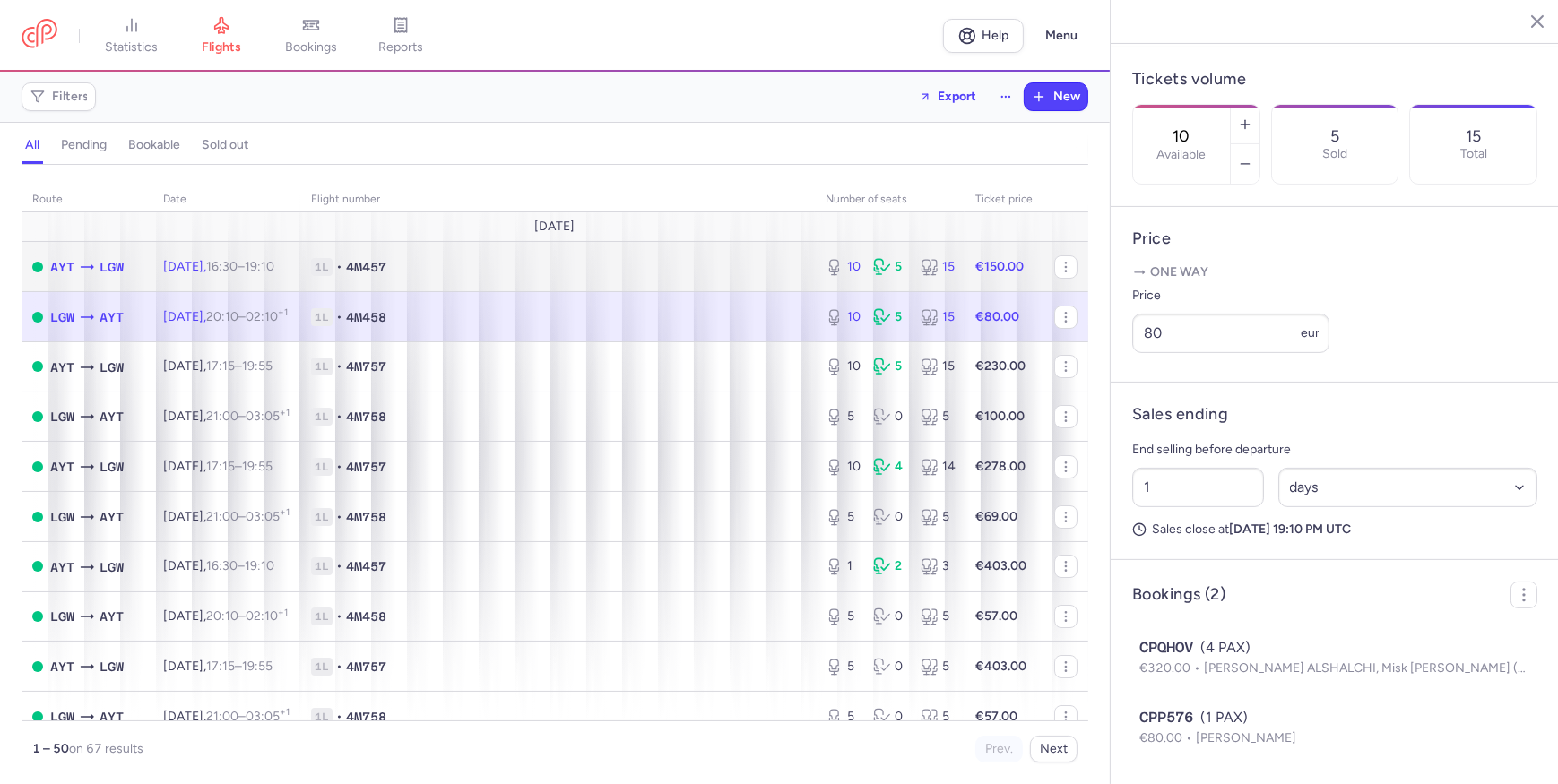
click at [684, 271] on span "1L • 4M457" at bounding box center [557, 267] width 493 height 18
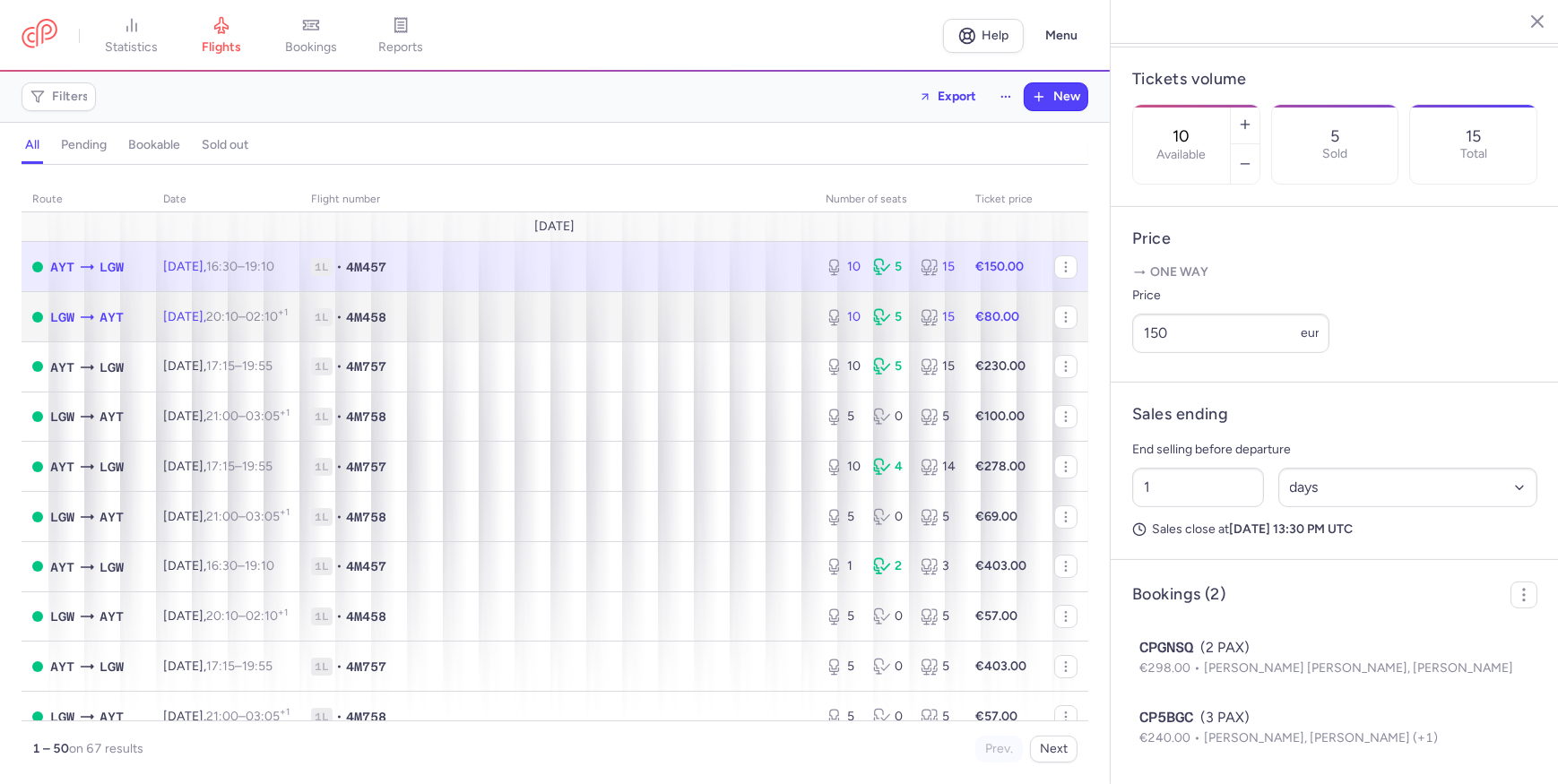
click at [671, 294] on td "1L • 4M458" at bounding box center [557, 317] width 514 height 50
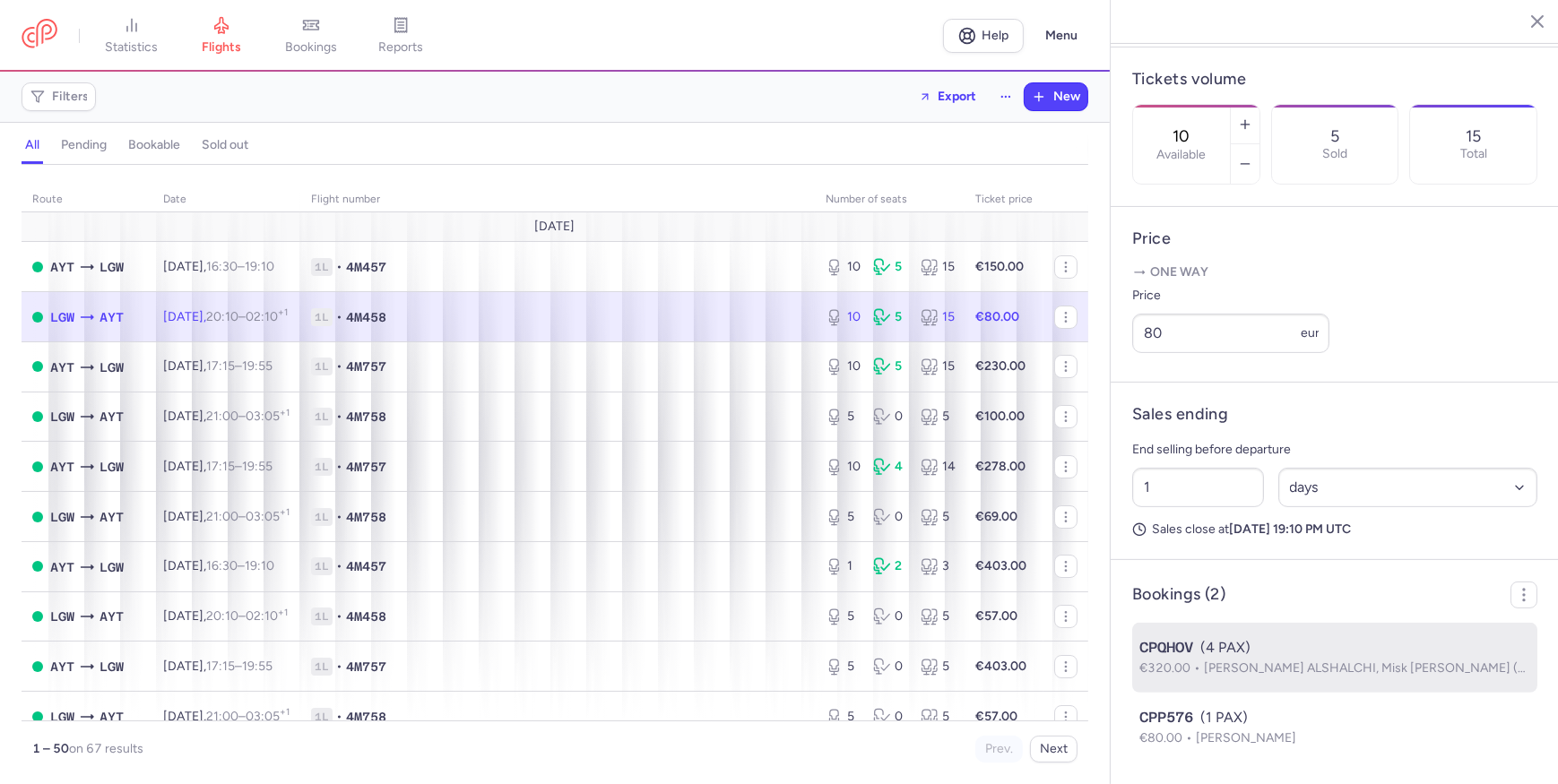
click at [1240, 607] on div "CPQHOV (4 PAX)" at bounding box center [1335, 647] width 391 height 21
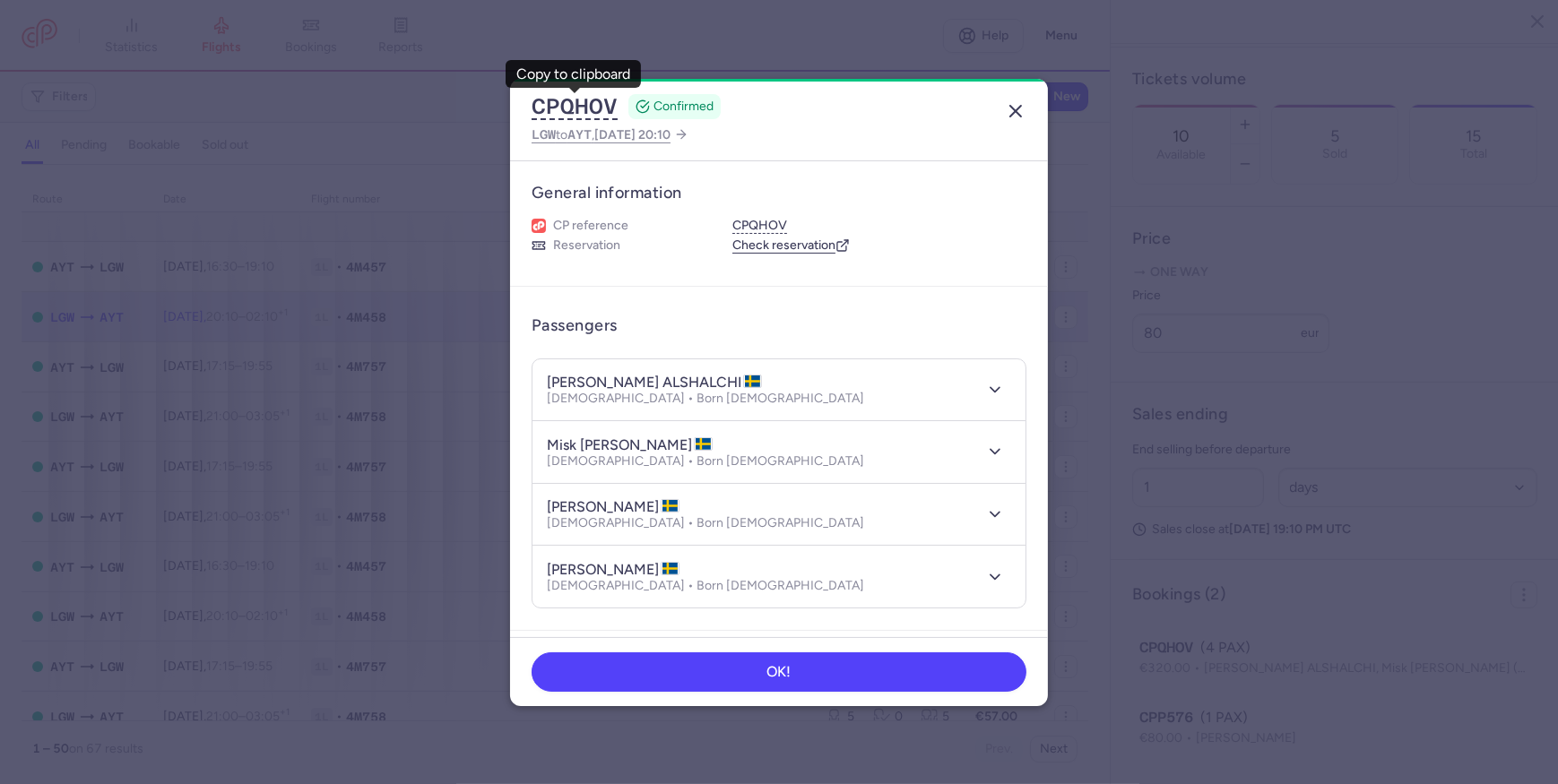
click at [1011, 107] on icon "button" at bounding box center [1015, 111] width 21 height 21
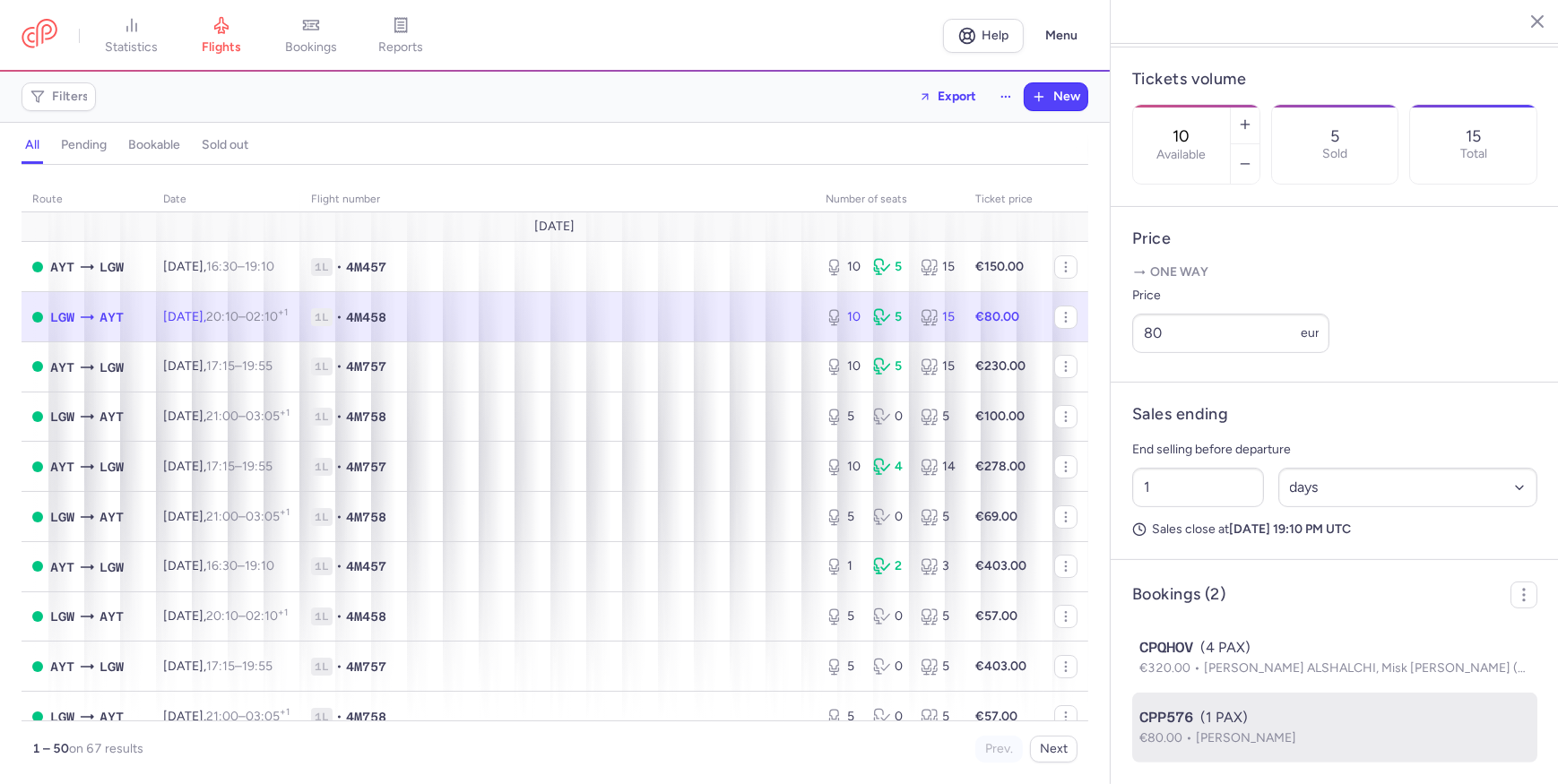
click at [1245, 607] on div "CPP576 (1 PAX)" at bounding box center [1335, 717] width 391 height 21
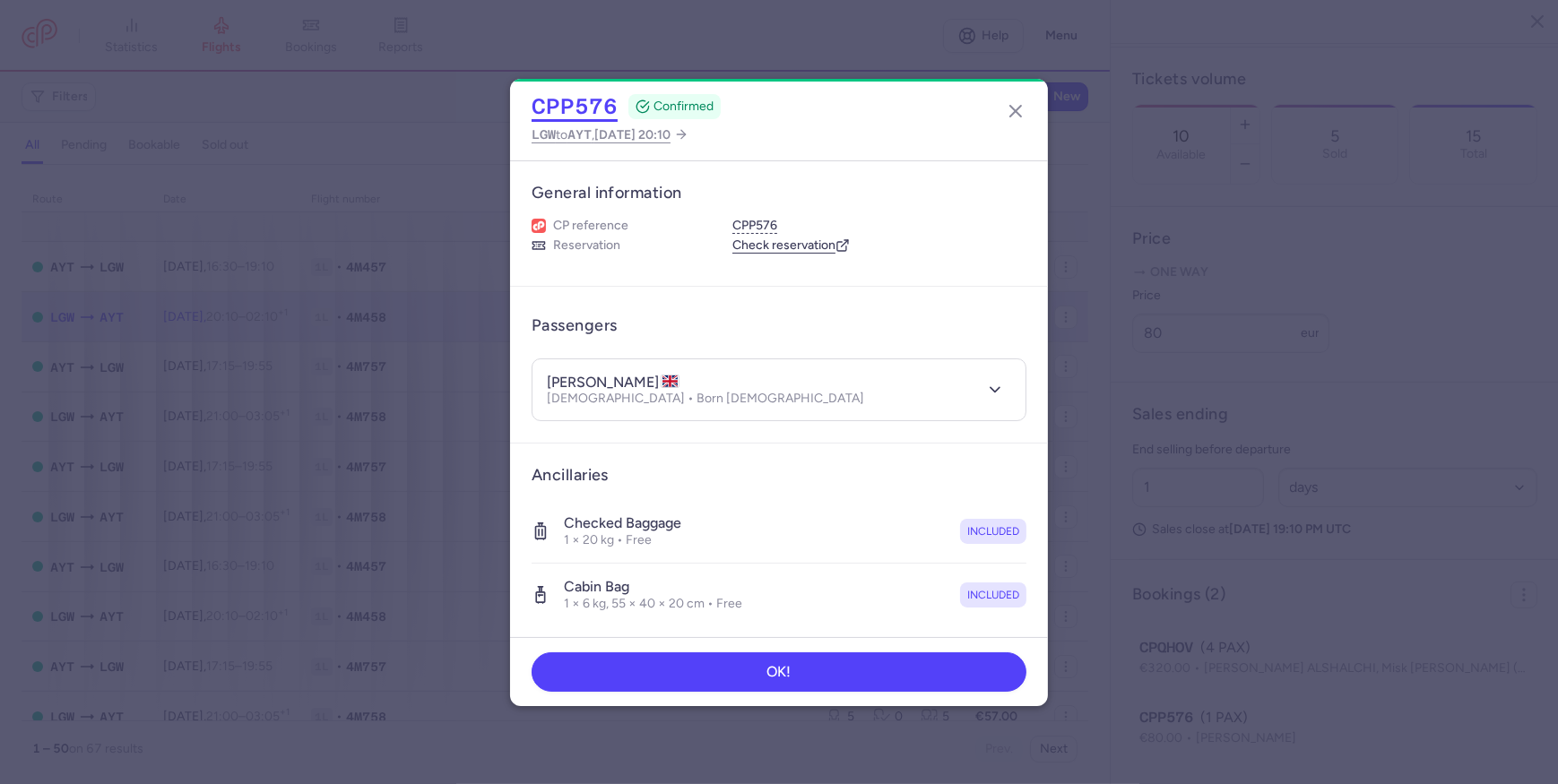
click at [569, 102] on button "CPP576" at bounding box center [575, 106] width 87 height 27
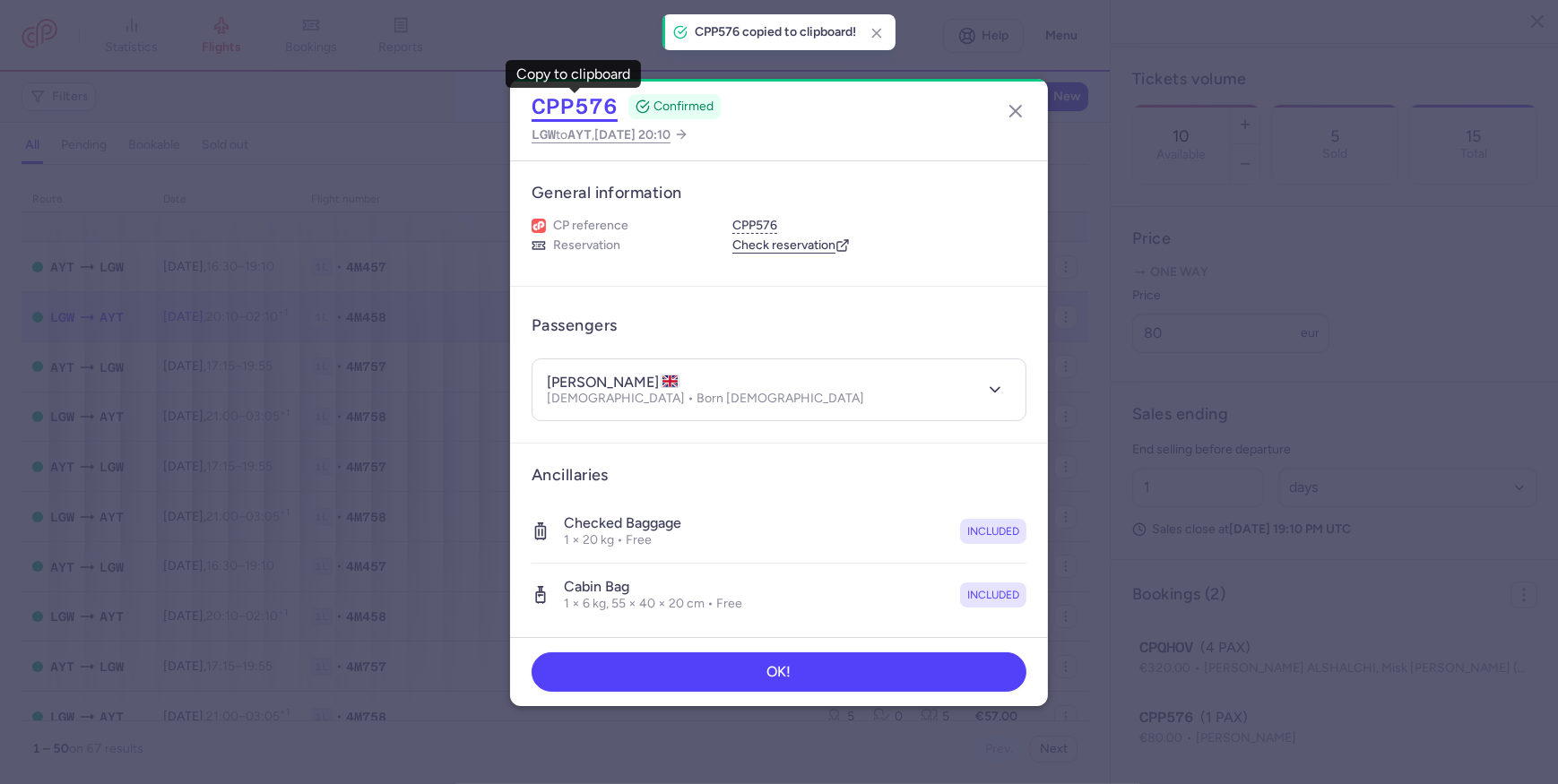
click at [587, 104] on button "CPP576" at bounding box center [575, 106] width 87 height 27
click at [1017, 110] on line "button" at bounding box center [1016, 112] width 11 height 11
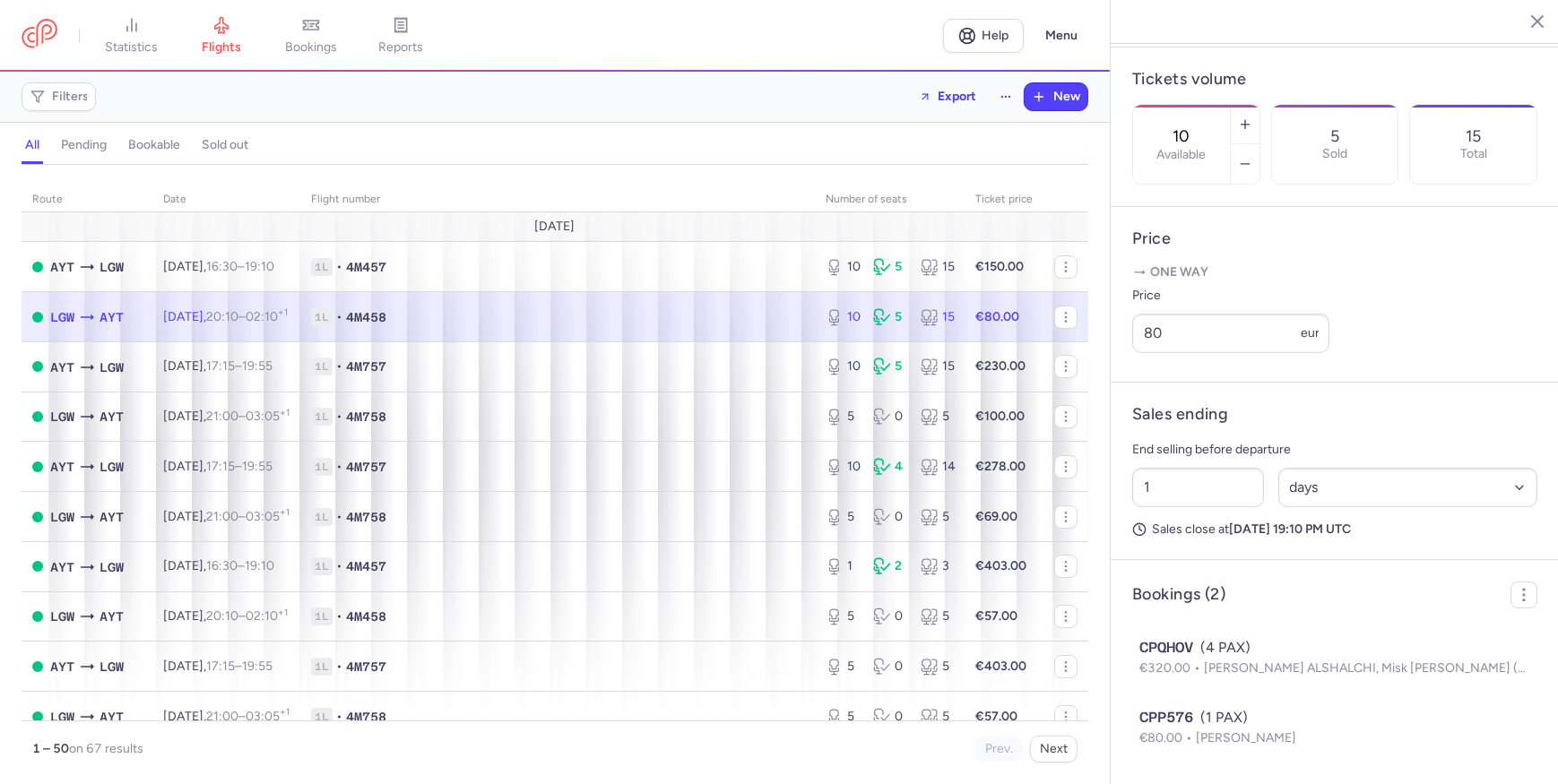
drag, startPoint x: 828, startPoint y: 152, endPoint x: 851, endPoint y: 168, distance: 28.0
click at [828, 152] on div "all pending bookable sold out" at bounding box center [554, 150] width 1067 height 32
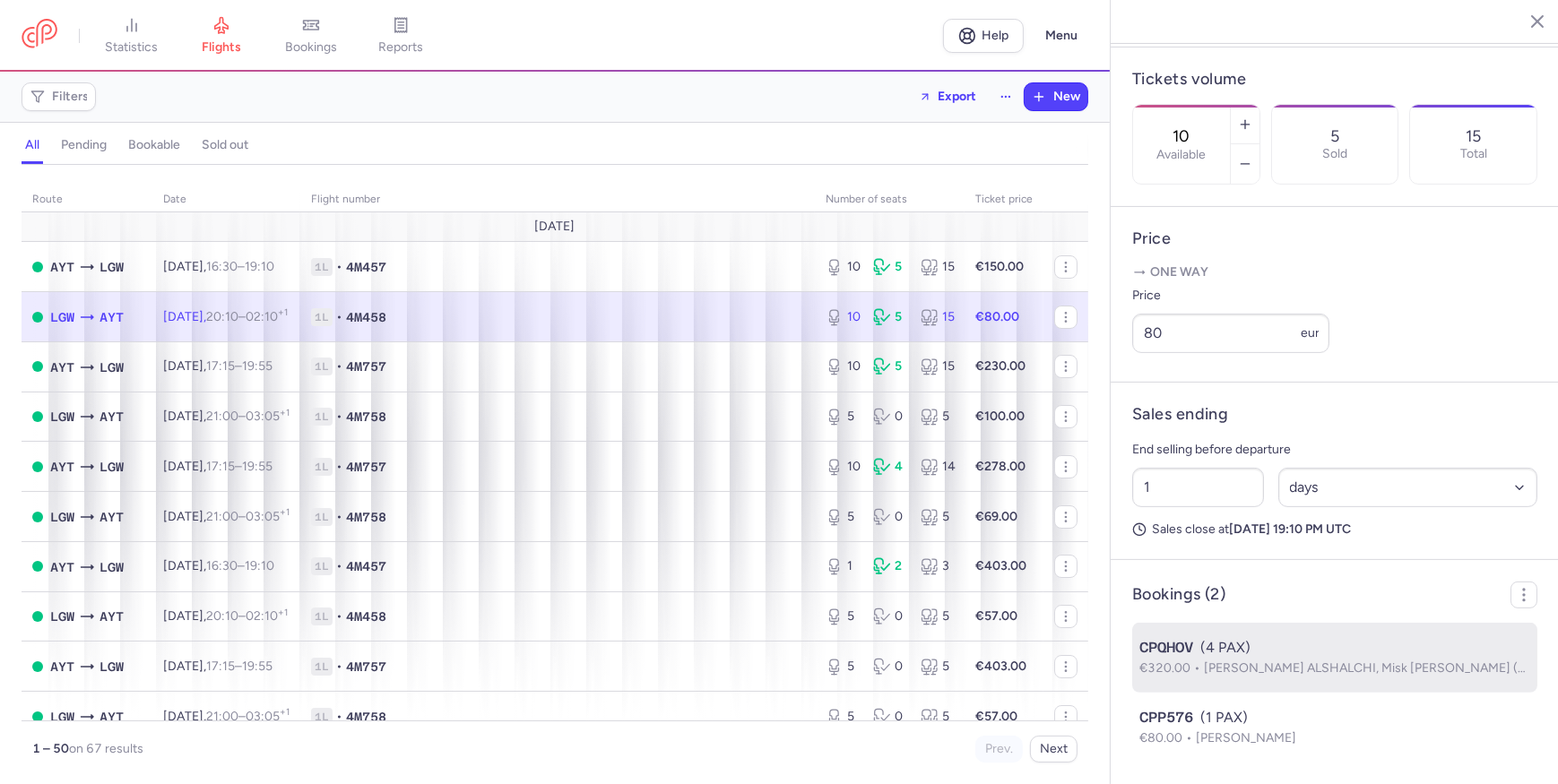
click at [1185, 607] on span "CPQHOV" at bounding box center [1166, 647] width 54 height 21
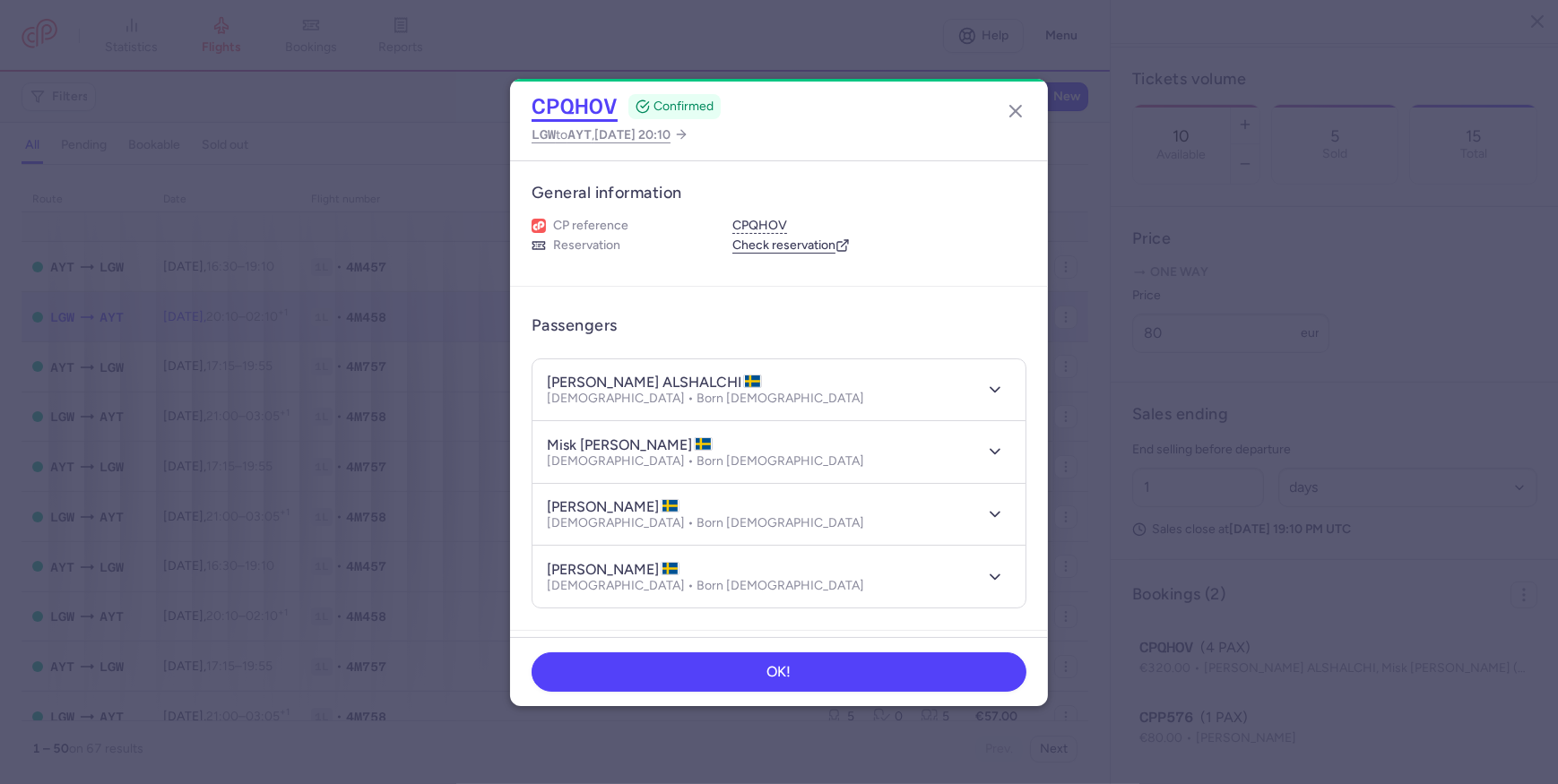
click at [585, 112] on button "CPQHOV" at bounding box center [575, 106] width 87 height 27
click at [1006, 113] on icon "button" at bounding box center [1015, 111] width 21 height 21
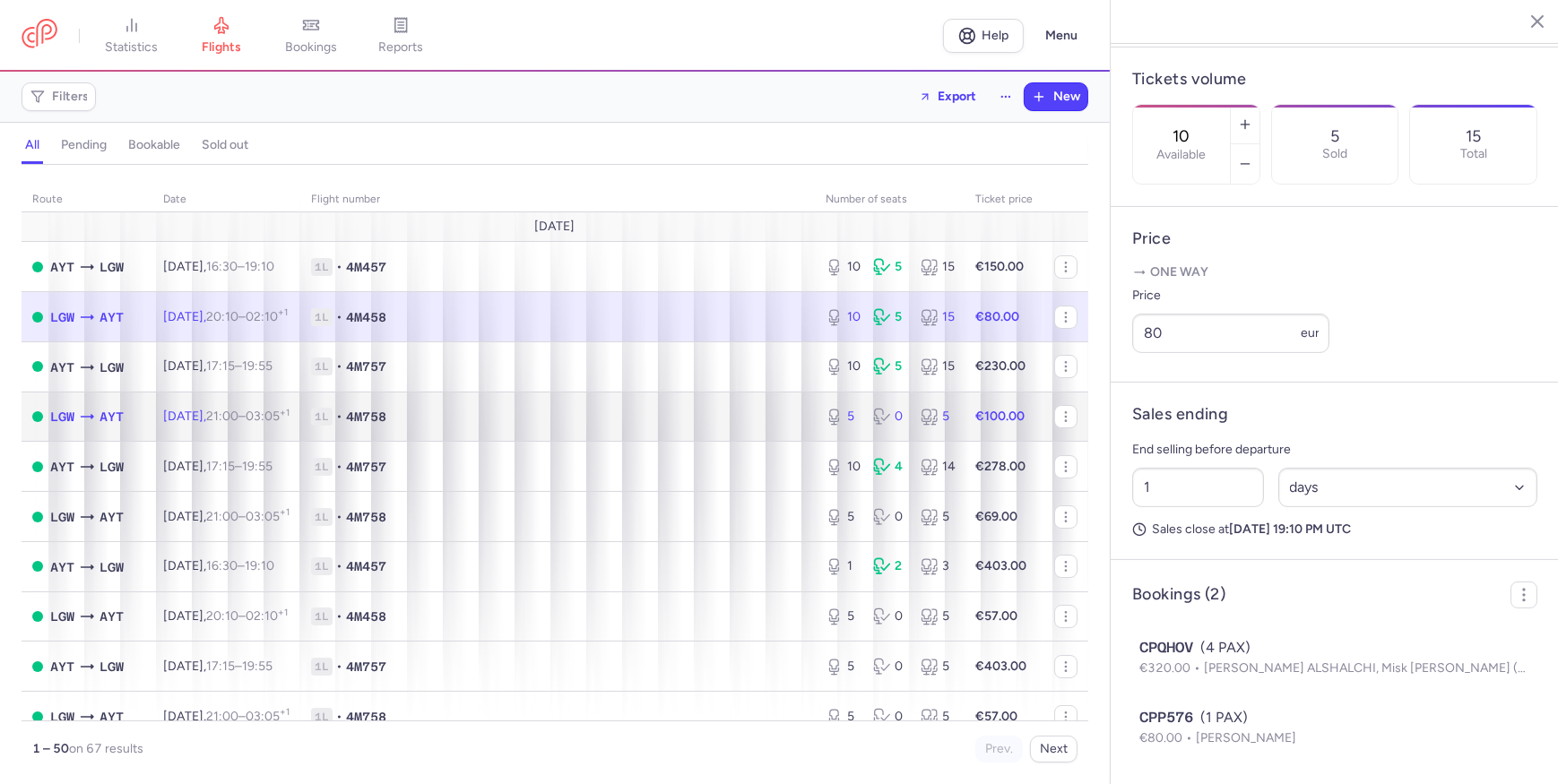
click at [459, 438] on td "1L • 4M758" at bounding box center [557, 417] width 514 height 50
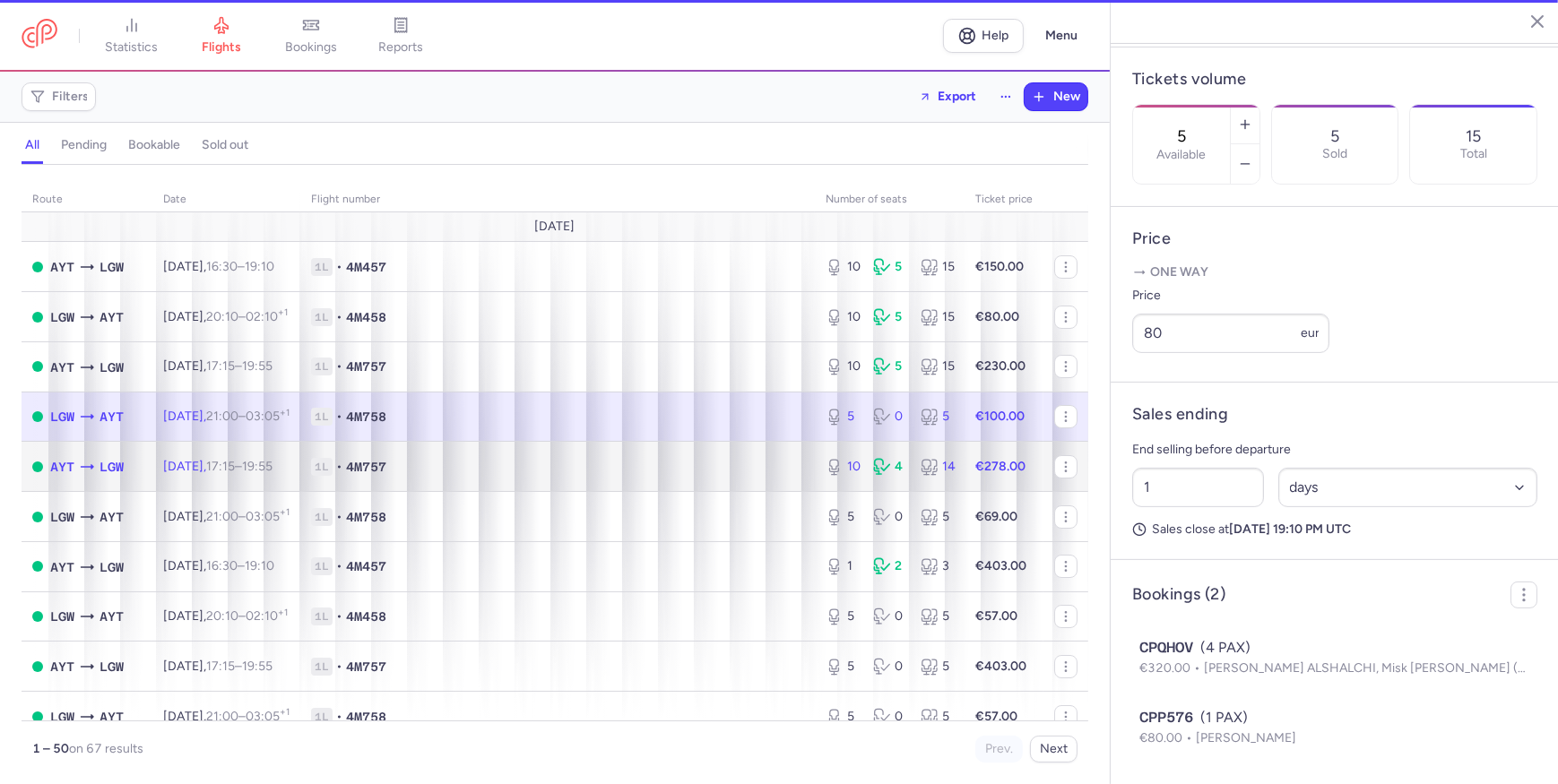
click at [457, 466] on span "1L • 4M757" at bounding box center [557, 467] width 493 height 18
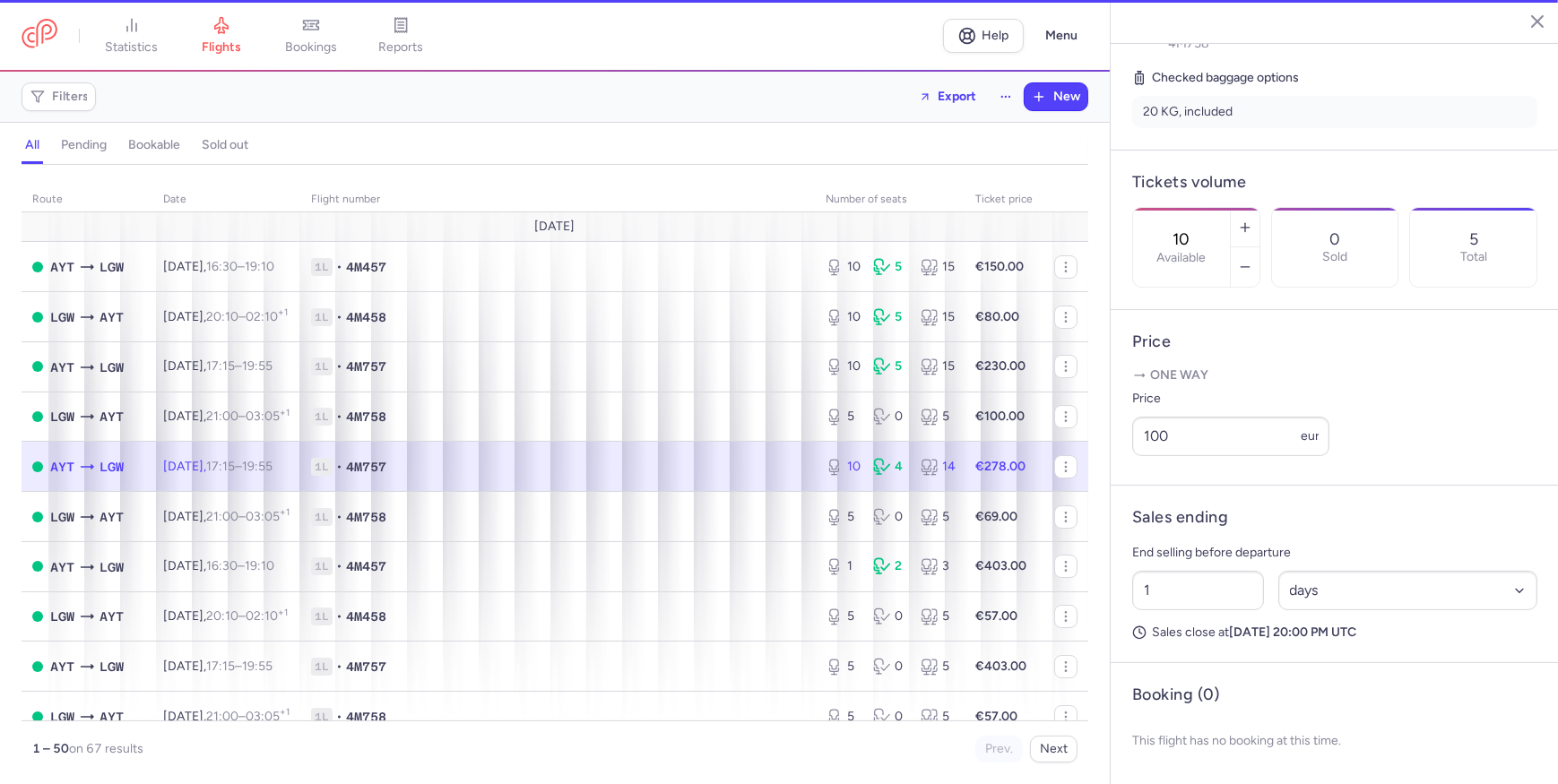
scroll to position [497, 0]
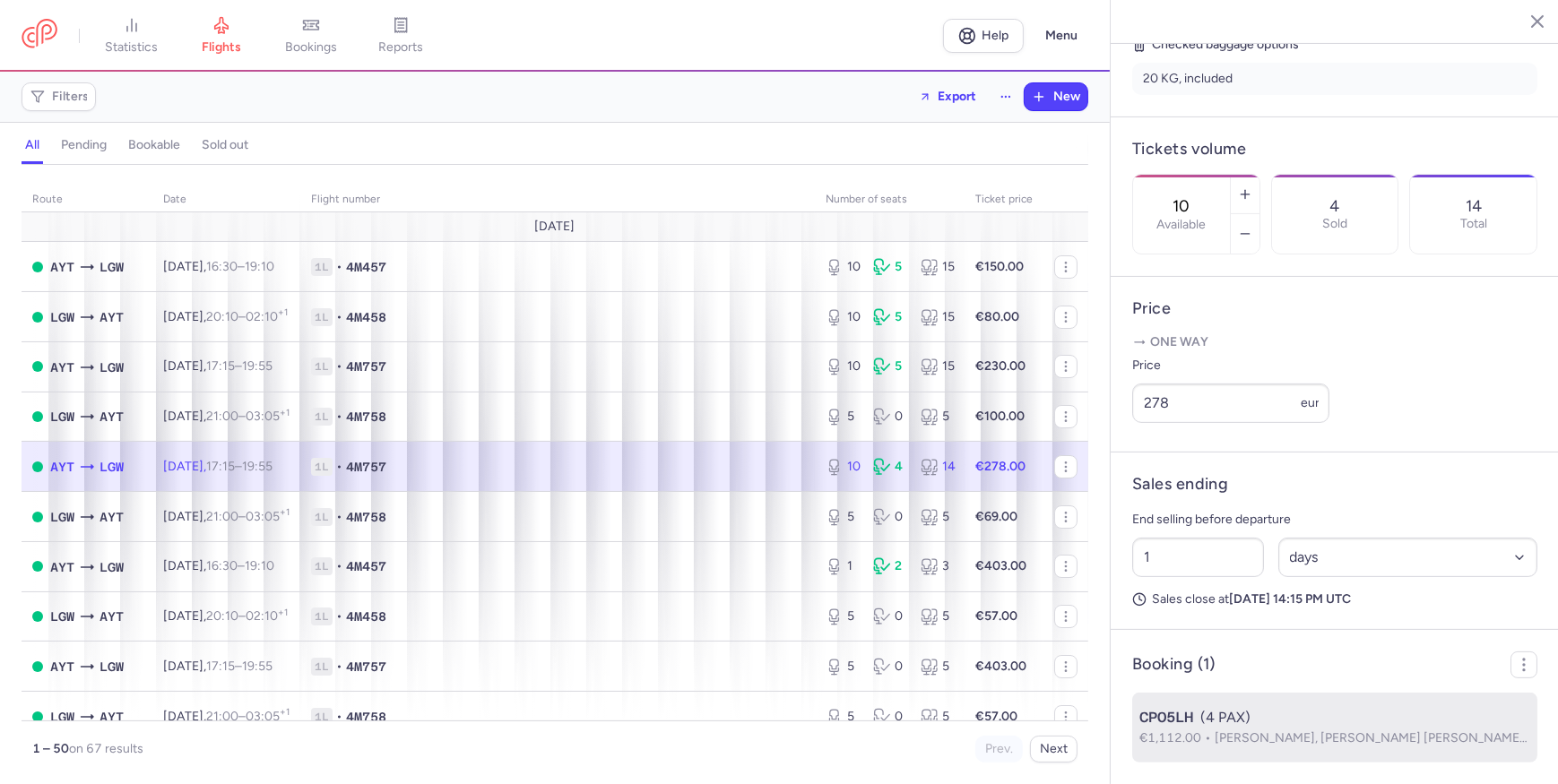
click at [1234, 607] on div "CPO5LH (4 PAX)" at bounding box center [1335, 717] width 391 height 21
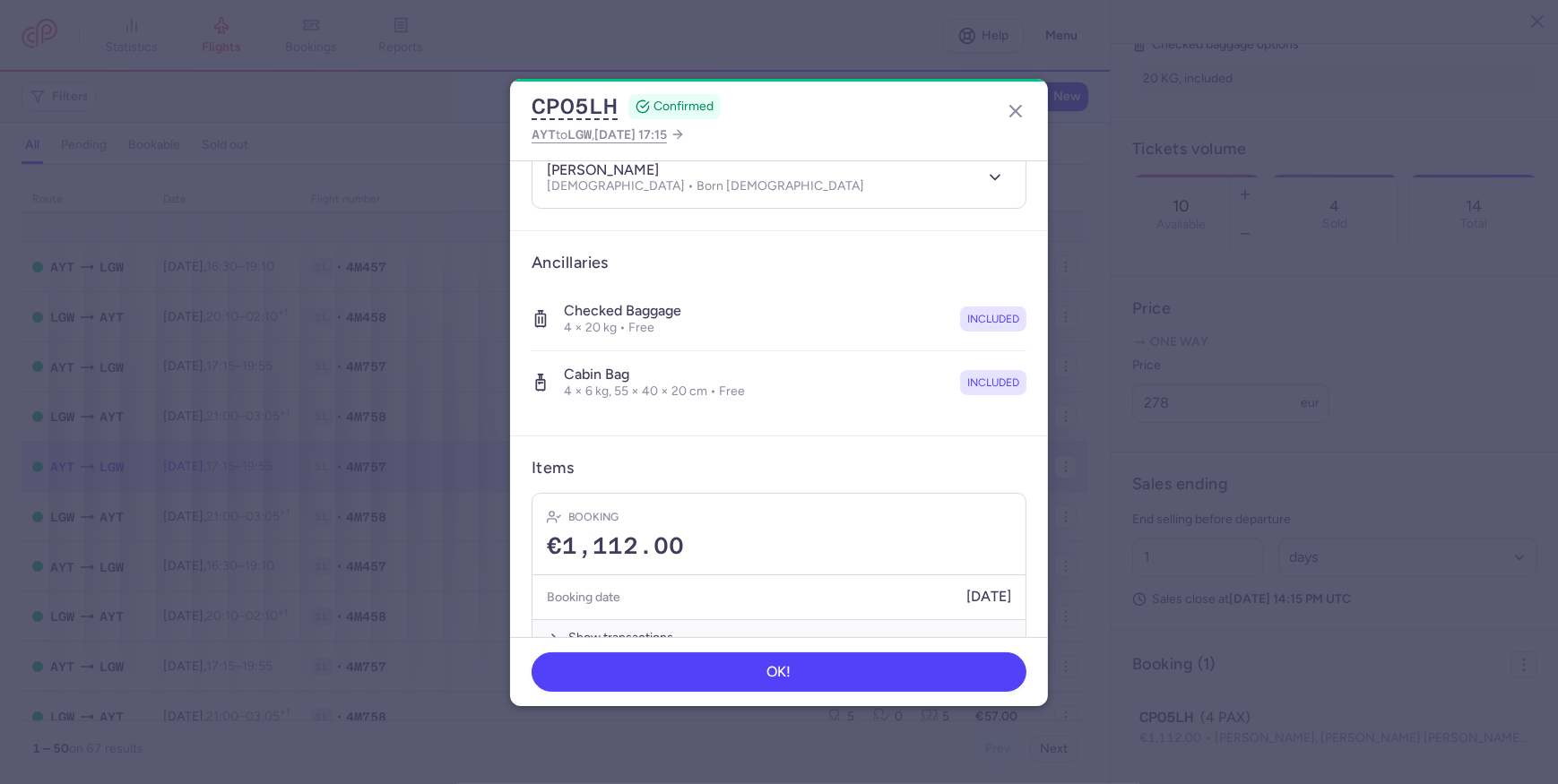
scroll to position [437, 0]
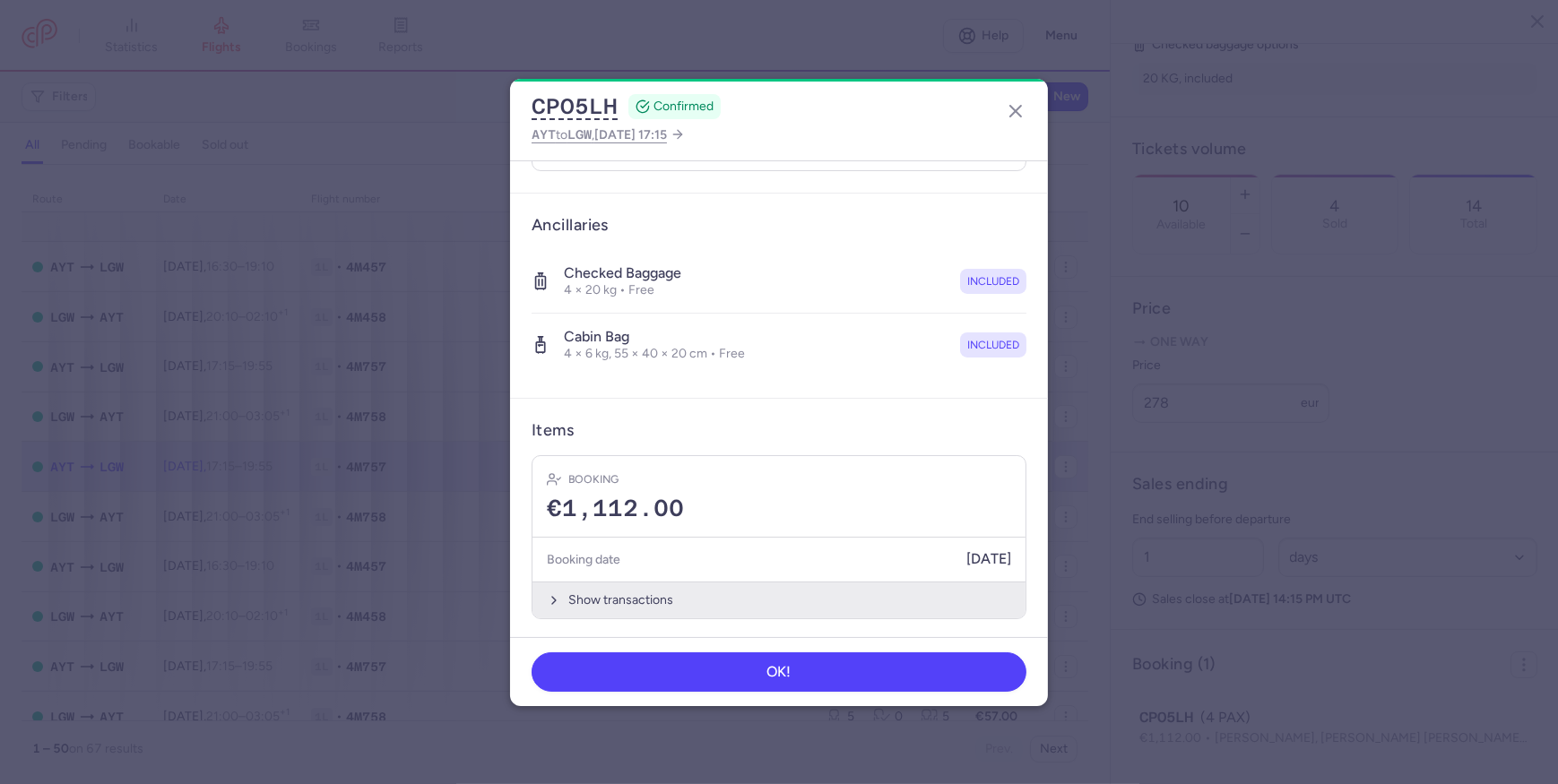
click at [766, 602] on button "Show transactions" at bounding box center [779, 601] width 493 height 37
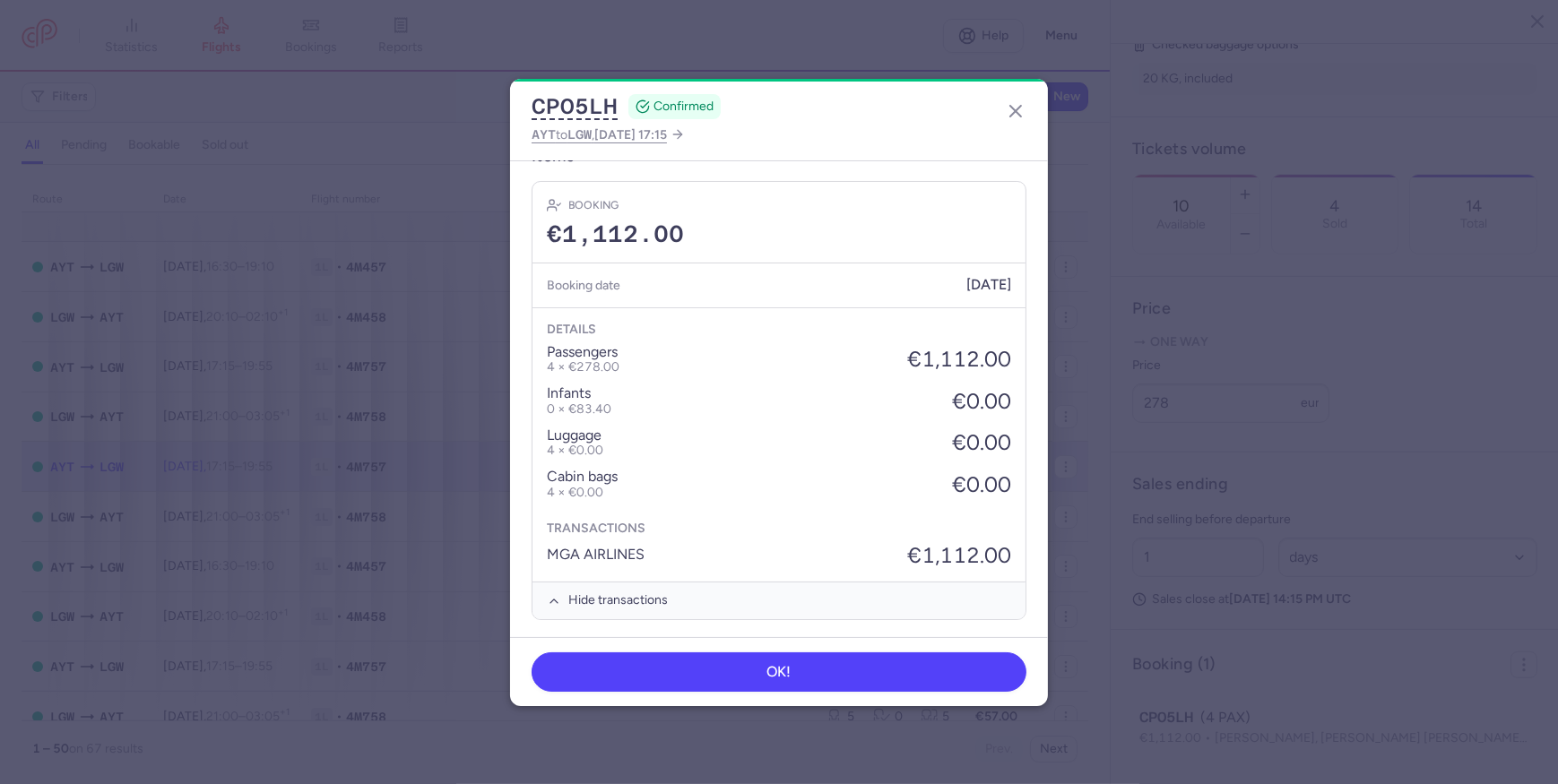
click at [587, 362] on p "4 × €278.00" at bounding box center [583, 366] width 73 height 14
click at [1019, 101] on icon "button" at bounding box center [1015, 111] width 21 height 21
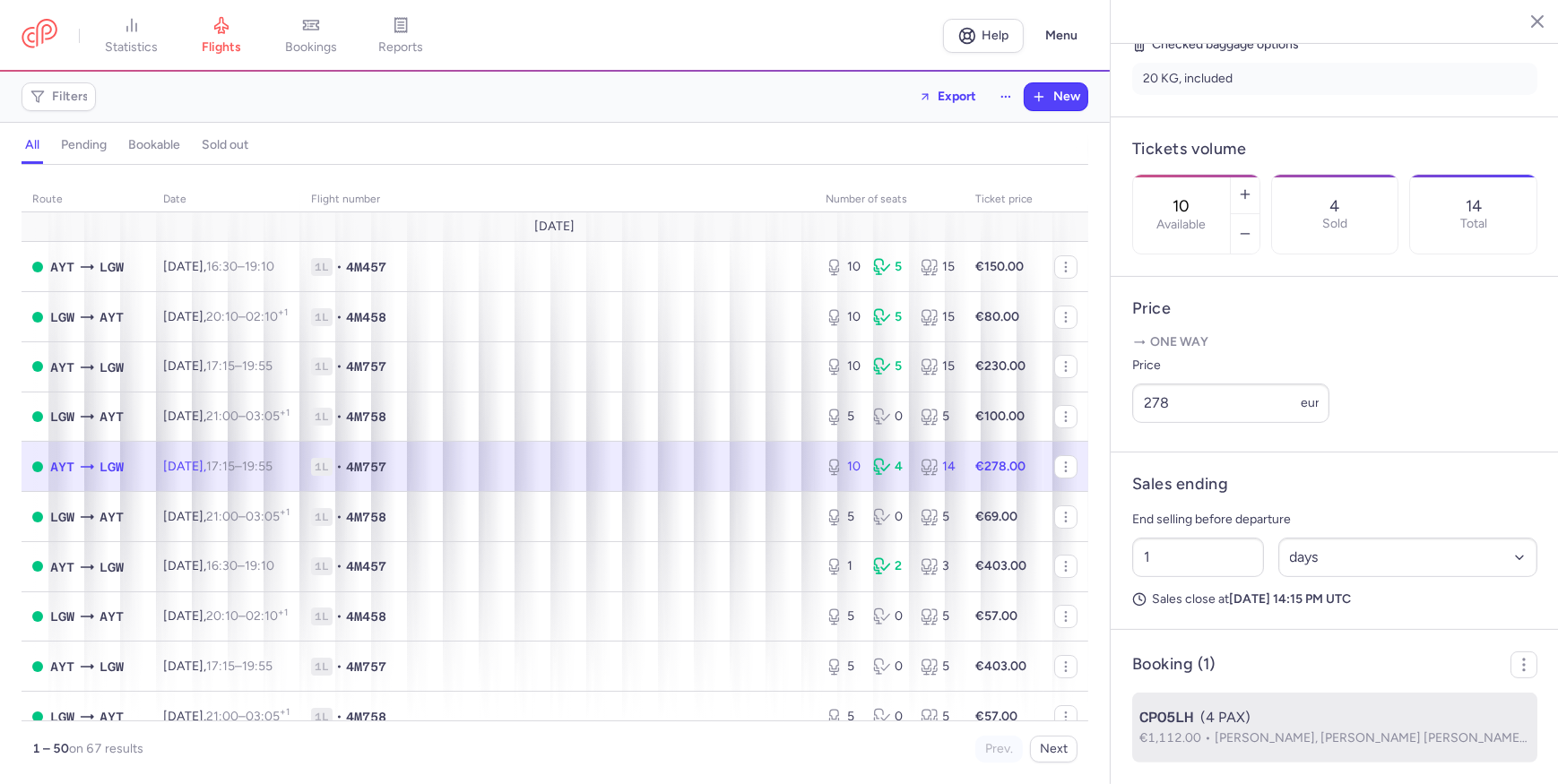
click at [1245, 607] on div "CPO5LH (4 PAX)" at bounding box center [1335, 717] width 391 height 21
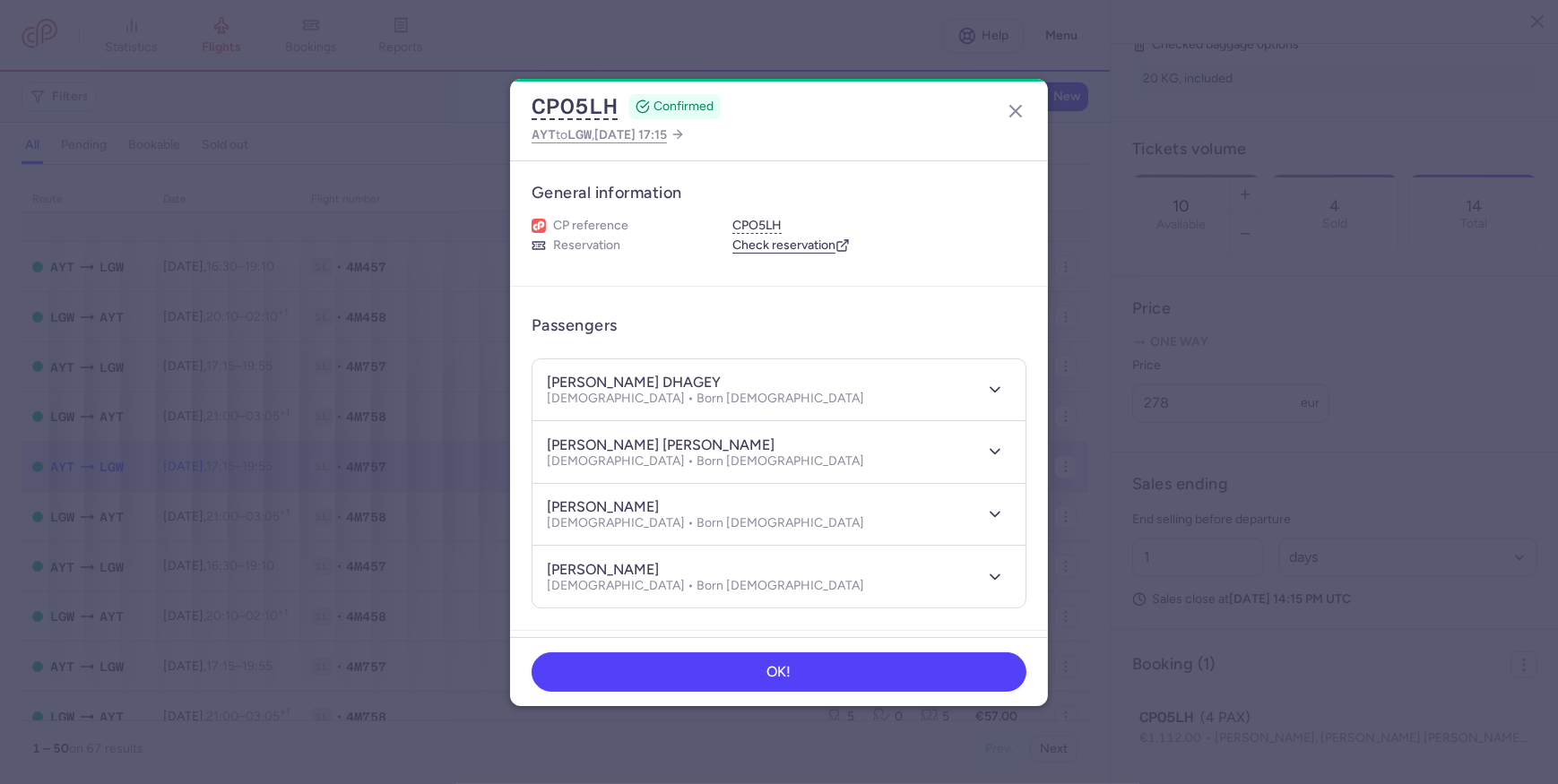
click at [674, 379] on h4 "[PERSON_NAME] DHAGEY" at bounding box center [633, 382] width 174 height 18
copy h4 "DHAGEY"
drag, startPoint x: 545, startPoint y: 380, endPoint x: 638, endPoint y: 380, distance: 93.0
click at [638, 380] on header "[PERSON_NAME] DHAGEY [DEMOGRAPHIC_DATA] • Born [DEMOGRAPHIC_DATA]" at bounding box center [779, 390] width 493 height 62
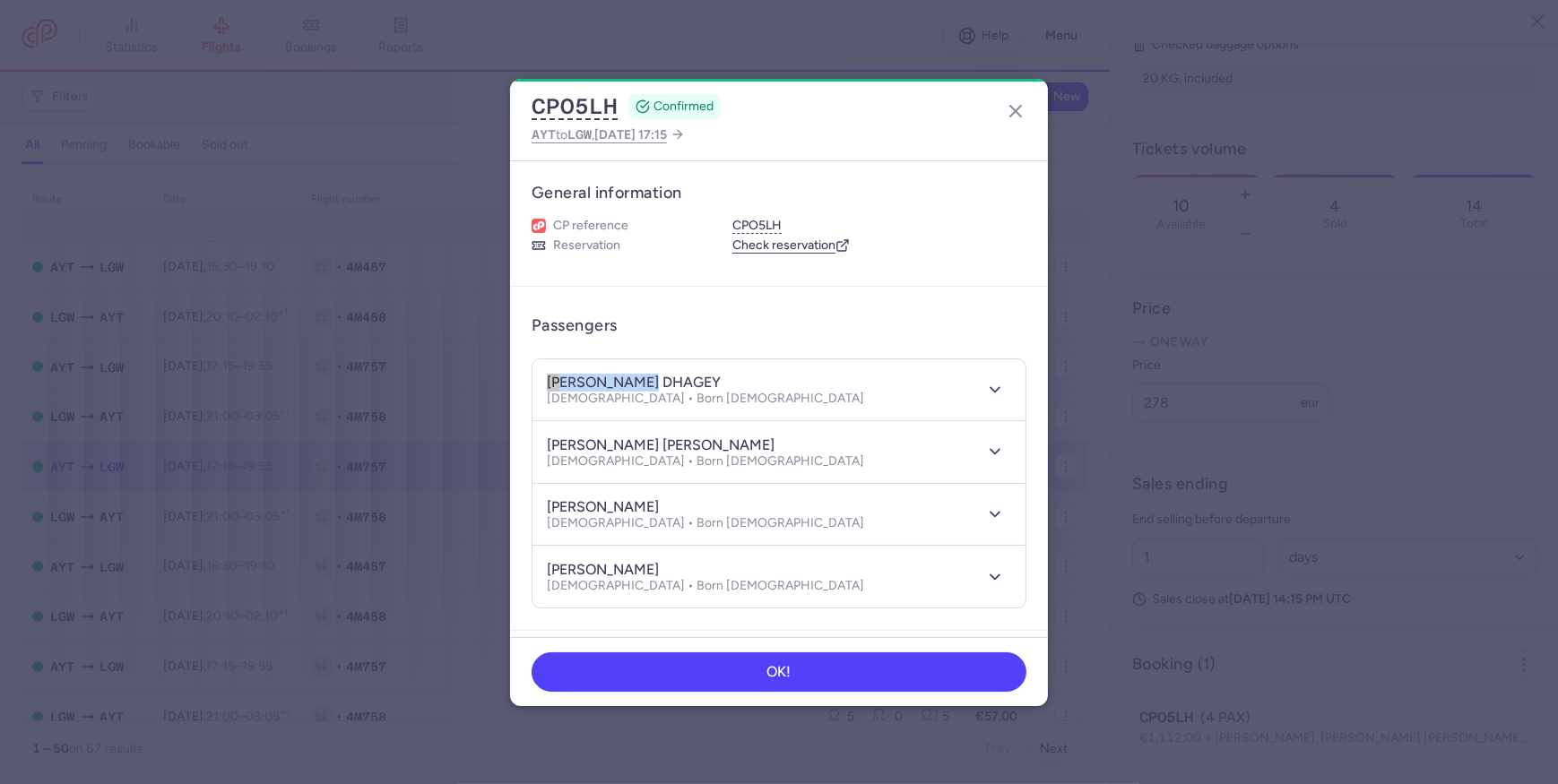
copy h4 "[PERSON_NAME]"
click at [646, 438] on h4 "[PERSON_NAME] [PERSON_NAME]" at bounding box center [660, 445] width 228 height 18
copy h4 "ADDOW"
click at [658, 498] on h4 "[PERSON_NAME]" at bounding box center [603, 507] width 112 height 18
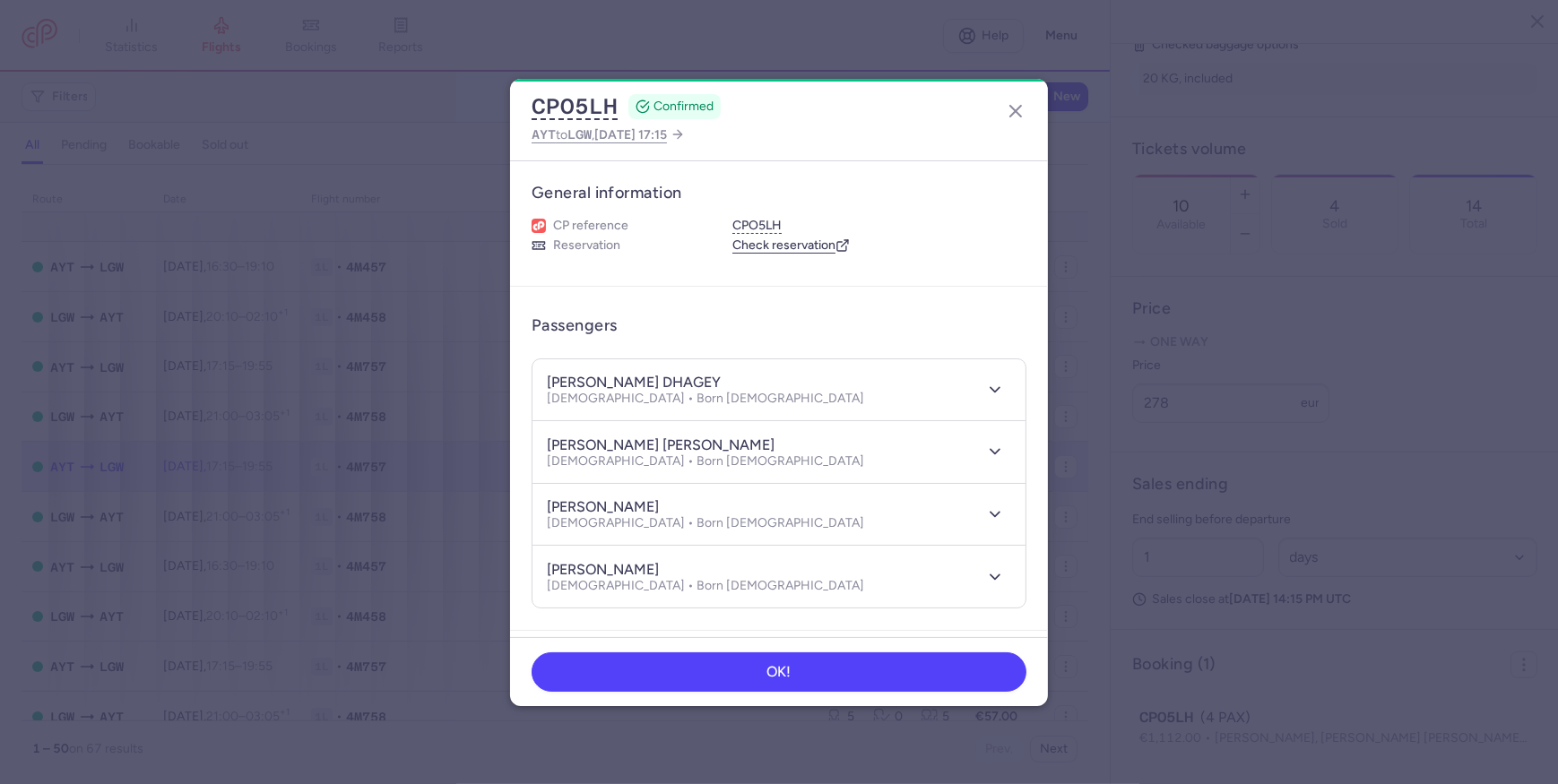
click at [658, 498] on h4 "[PERSON_NAME]" at bounding box center [603, 507] width 112 height 18
copy h4 "ALI"
drag, startPoint x: 545, startPoint y: 436, endPoint x: 666, endPoint y: 438, distance: 121.0
click at [666, 438] on header "[PERSON_NAME] [PERSON_NAME] [DEMOGRAPHIC_DATA] • Born [DEMOGRAPHIC_DATA]" at bounding box center [779, 452] width 493 height 62
copy h4 "[PERSON_NAME] [PERSON_NAME]"
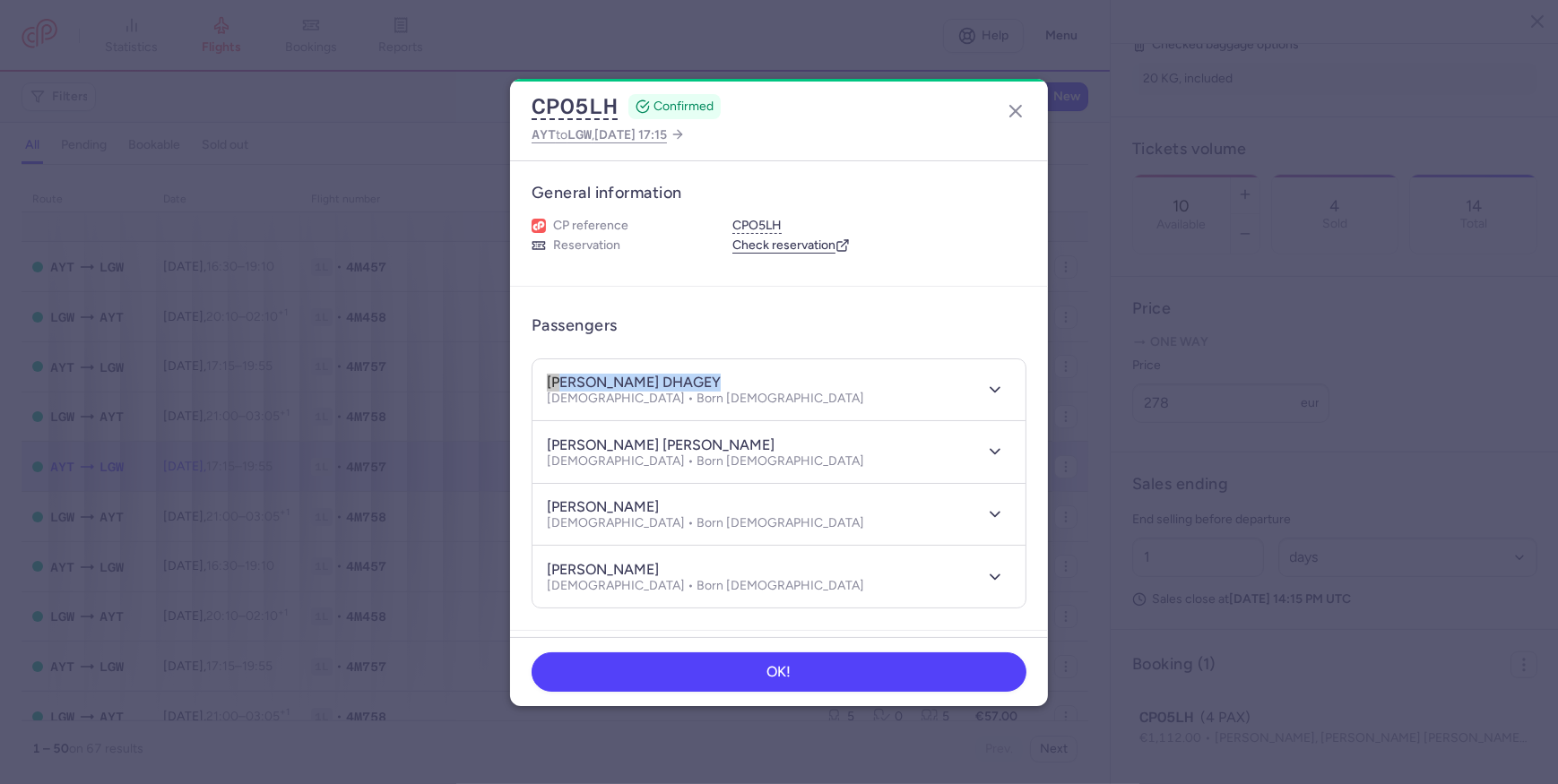
drag, startPoint x: 545, startPoint y: 380, endPoint x: 739, endPoint y: 365, distance: 194.6
click at [739, 365] on header "[PERSON_NAME] DHAGEY [DEMOGRAPHIC_DATA] • Born [DEMOGRAPHIC_DATA]" at bounding box center [779, 390] width 493 height 62
copy h4 "[PERSON_NAME] DHAGEY"
click at [557, 502] on h4 "[PERSON_NAME]" at bounding box center [603, 507] width 112 height 18
drag, startPoint x: 557, startPoint y: 502, endPoint x: 634, endPoint y: 503, distance: 77.0
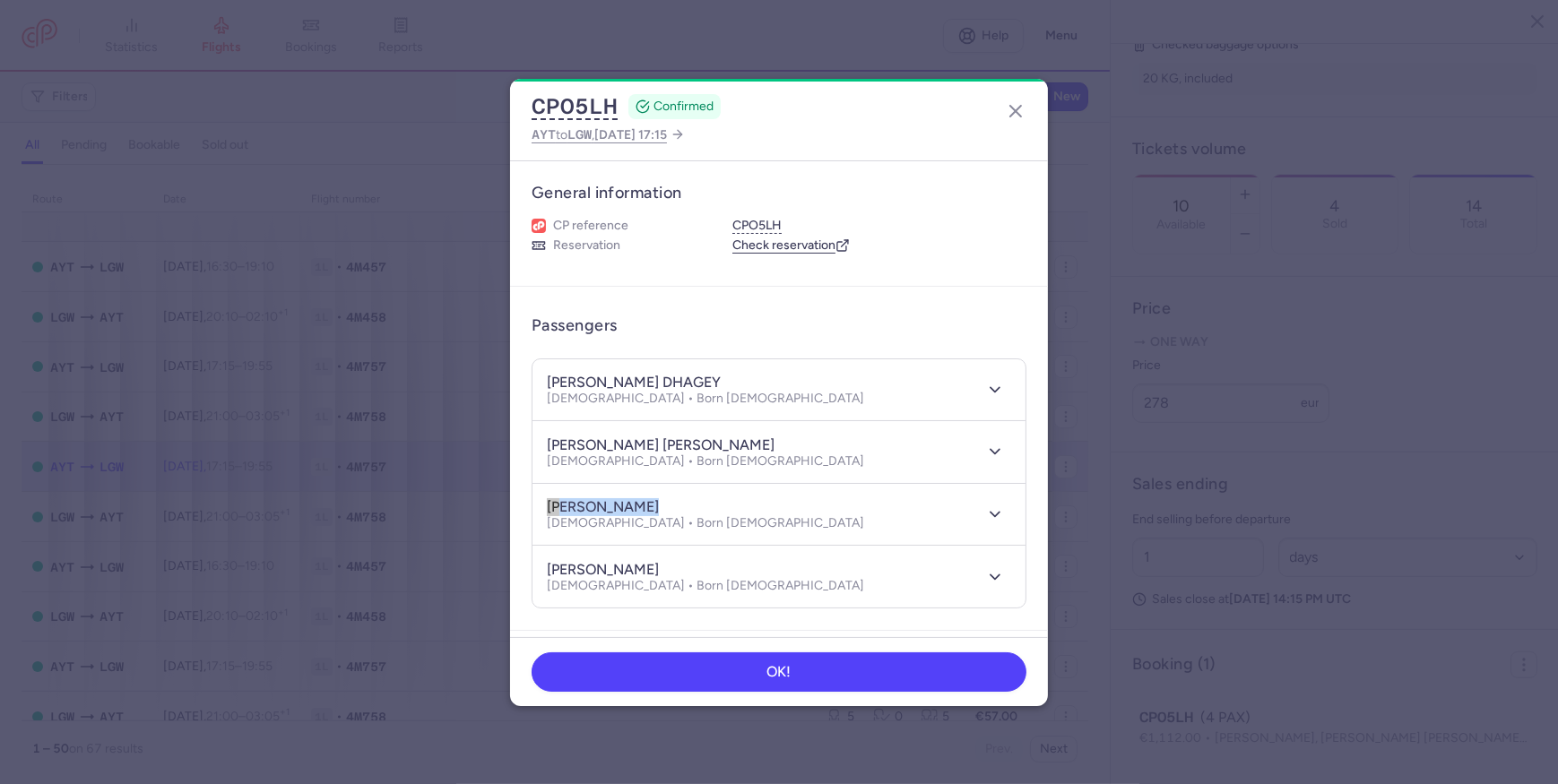
click at [634, 503] on h4 "[PERSON_NAME]" at bounding box center [603, 507] width 112 height 18
copy h4 "[PERSON_NAME]"
click at [659, 501] on h4 "[PERSON_NAME]" at bounding box center [603, 507] width 112 height 18
copy h4 "ALI"
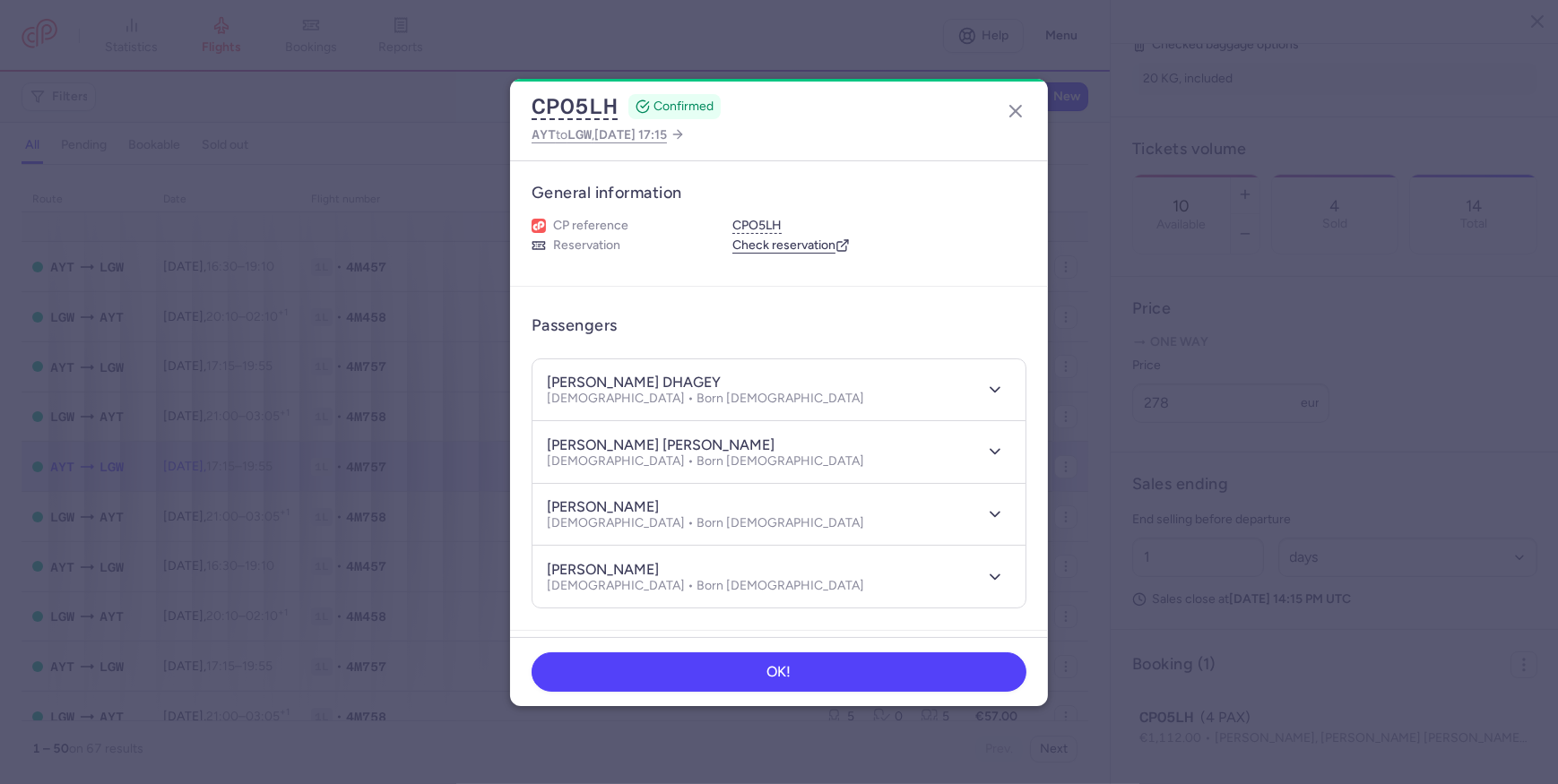
click at [568, 570] on h4 "[PERSON_NAME]" at bounding box center [603, 569] width 112 height 18
drag, startPoint x: 568, startPoint y: 570, endPoint x: 607, endPoint y: 566, distance: 39.2
click at [607, 566] on h4 "[PERSON_NAME]" at bounding box center [603, 569] width 112 height 18
copy h4 "[PERSON_NAME]"
click at [654, 567] on h4 "[PERSON_NAME]" at bounding box center [603, 569] width 112 height 18
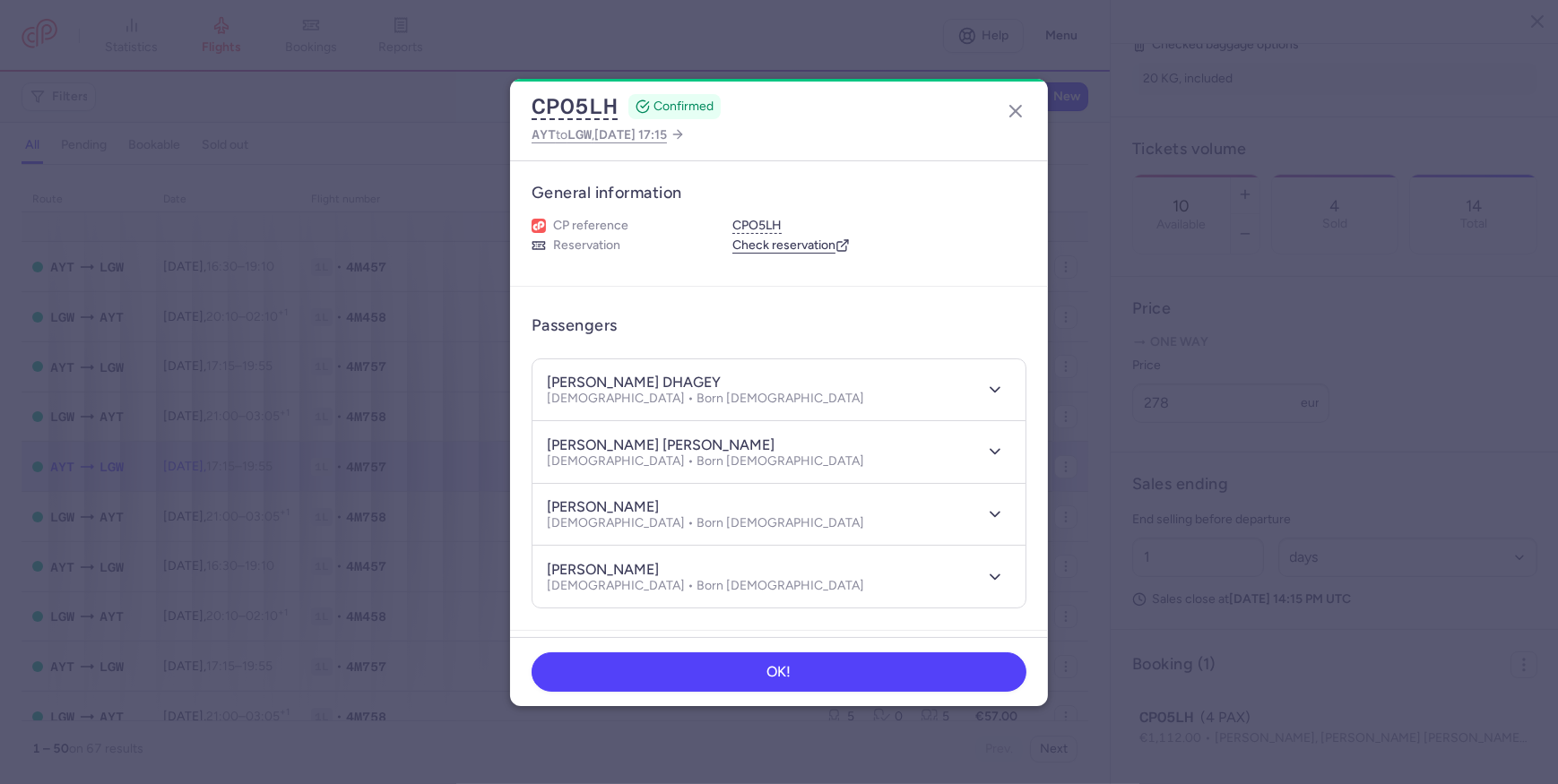
click at [654, 567] on h4 "[PERSON_NAME]" at bounding box center [603, 569] width 112 height 18
copy h4 "ALI"
click at [545, 378] on header "[PERSON_NAME] DHAGEY [DEMOGRAPHIC_DATA] • Born [DEMOGRAPHIC_DATA]" at bounding box center [779, 390] width 493 height 62
click at [674, 384] on h4 "[PERSON_NAME] DHAGEY" at bounding box center [633, 382] width 174 height 18
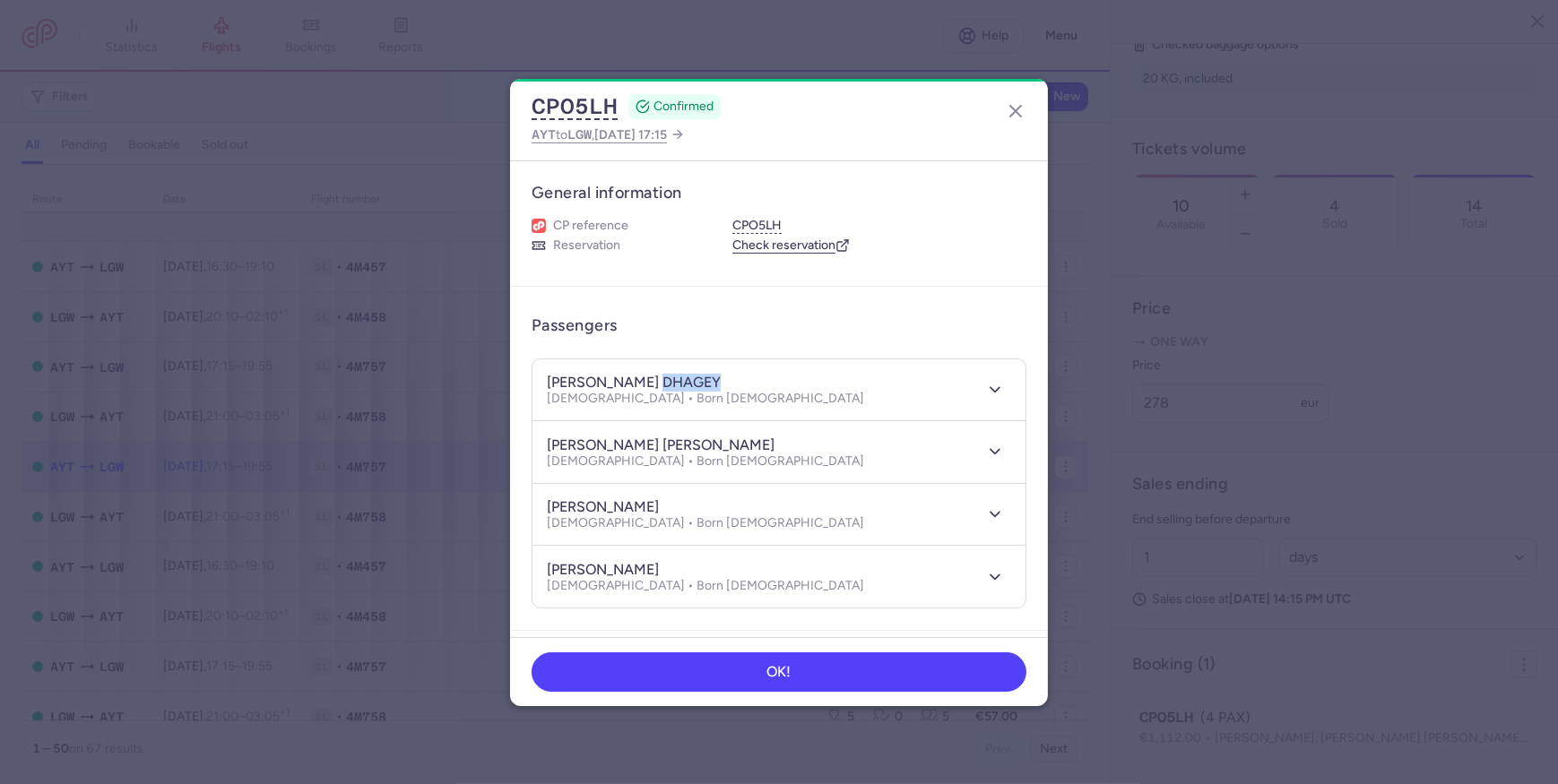
click at [561, 385] on h4 "[PERSON_NAME] DHAGEY" at bounding box center [633, 382] width 174 height 18
drag, startPoint x: 561, startPoint y: 385, endPoint x: 611, endPoint y: 385, distance: 50.0
click at [611, 385] on h4 "[PERSON_NAME] DHAGEY" at bounding box center [633, 382] width 174 height 18
click at [621, 444] on h4 "[PERSON_NAME] [PERSON_NAME]" at bounding box center [660, 445] width 228 height 18
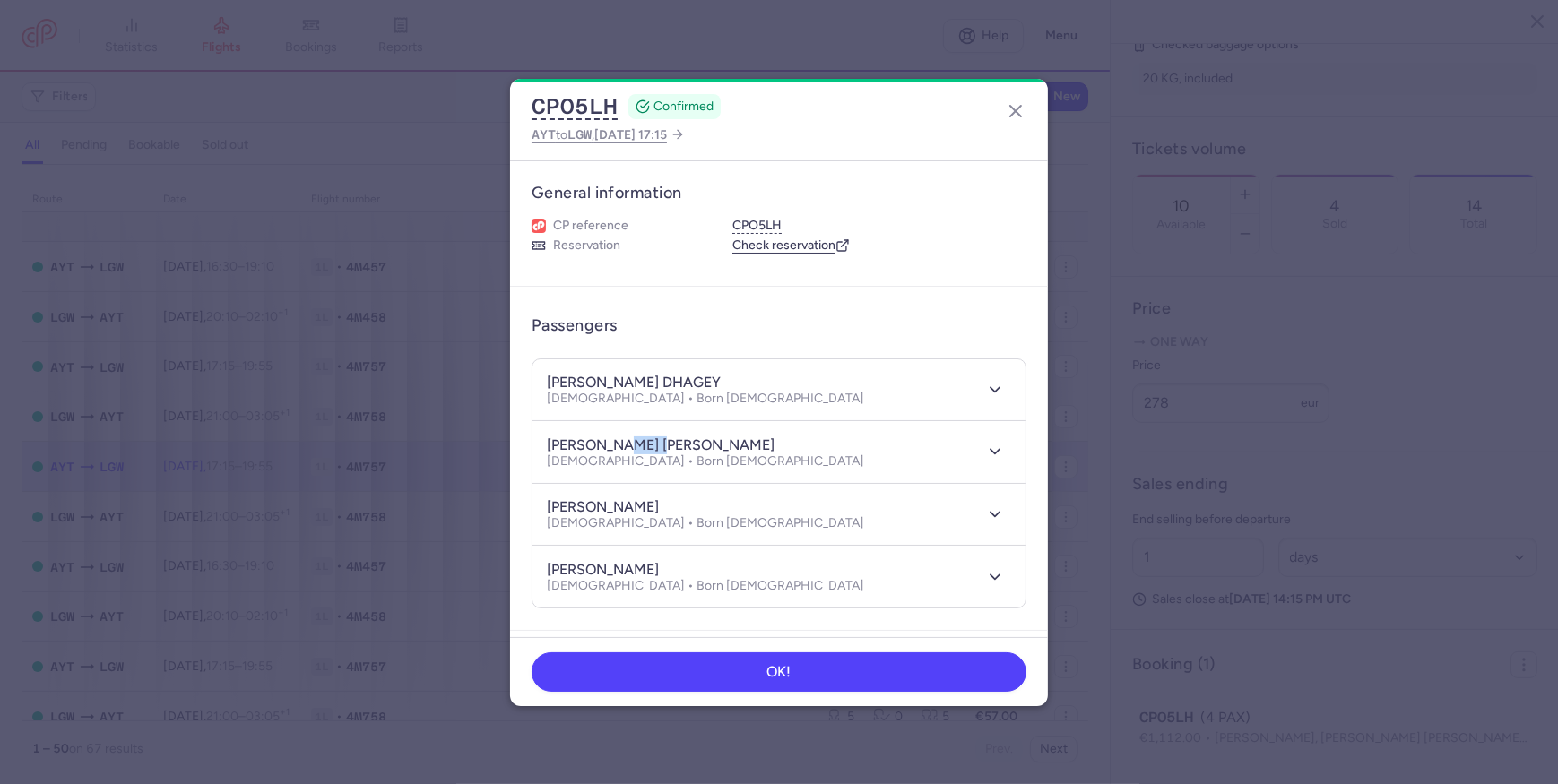
click at [659, 505] on h4 "[PERSON_NAME]" at bounding box center [603, 507] width 112 height 18
click at [645, 565] on h4 "[PERSON_NAME]" at bounding box center [603, 569] width 112 height 18
drag, startPoint x: 619, startPoint y: 458, endPoint x: 698, endPoint y: 458, distance: 79.0
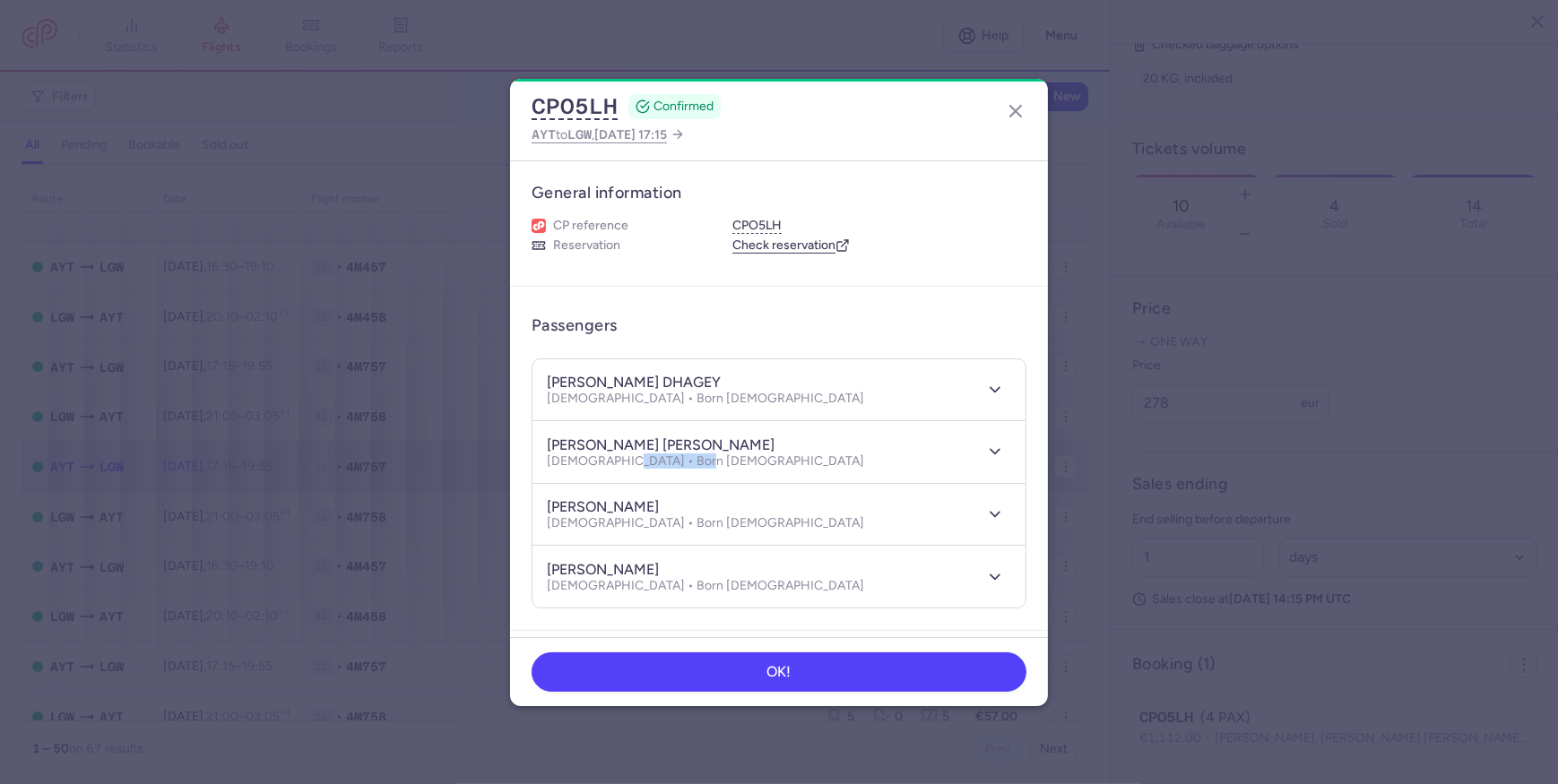
click at [698, 458] on div "[PERSON_NAME] [PERSON_NAME] [DEMOGRAPHIC_DATA] • Born [DEMOGRAPHIC_DATA]" at bounding box center [759, 452] width 425 height 33
drag, startPoint x: 698, startPoint y: 458, endPoint x: 756, endPoint y: 476, distance: 60.7
click at [698, 458] on div "[PERSON_NAME] [PERSON_NAME] [DEMOGRAPHIC_DATA] • Born [DEMOGRAPHIC_DATA]" at bounding box center [759, 452] width 425 height 33
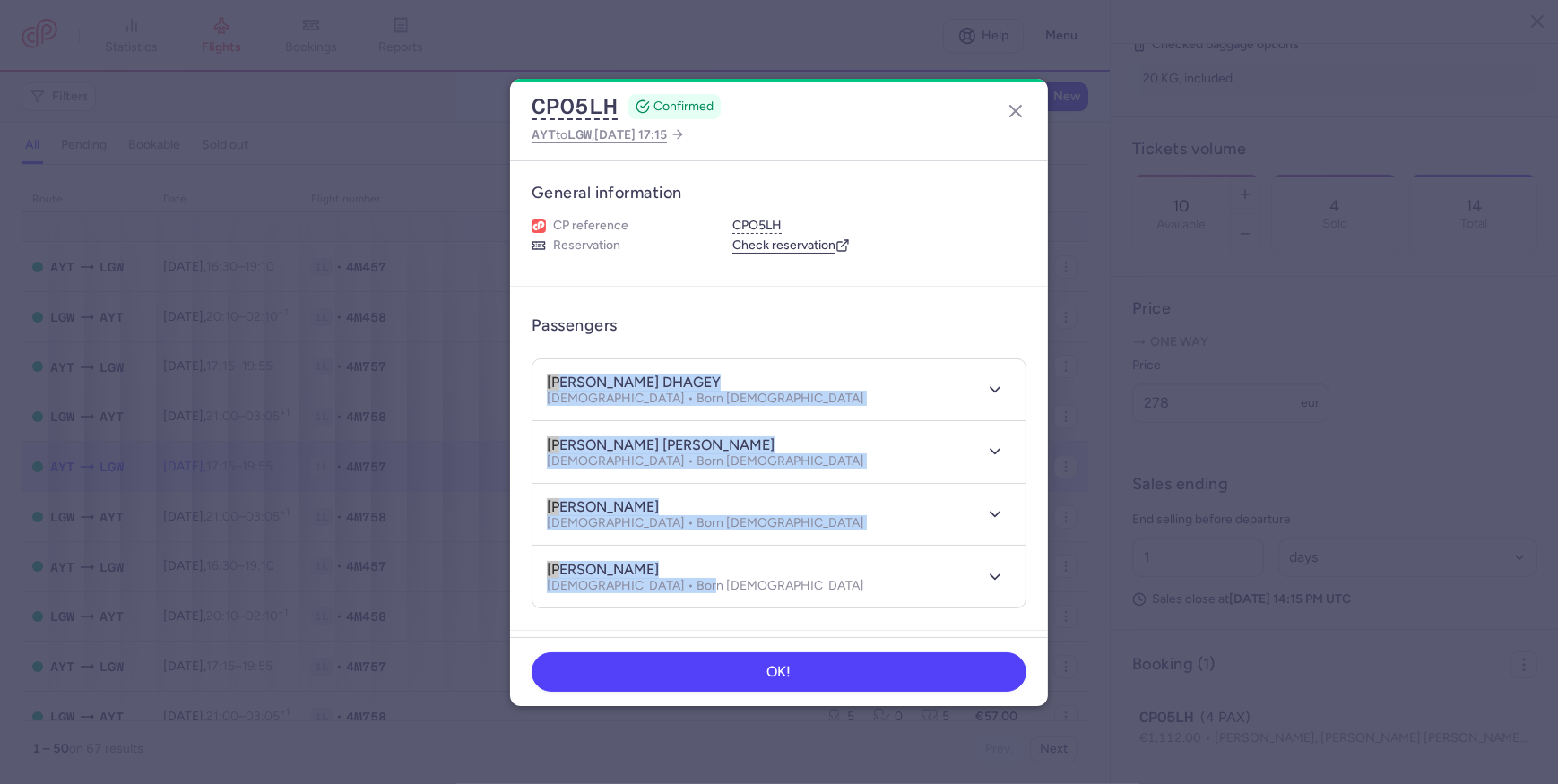
drag, startPoint x: 546, startPoint y: 379, endPoint x: 776, endPoint y: 618, distance: 331.7
click at [776, 607] on article "Passengers [PERSON_NAME] DHAGEY [DEMOGRAPHIC_DATA] • Born [DEMOGRAPHIC_DATA] [P…" at bounding box center [779, 458] width 538 height 344
drag, startPoint x: 776, startPoint y: 618, endPoint x: 735, endPoint y: 476, distance: 147.8
click at [735, 476] on header "[PERSON_NAME] [PERSON_NAME] [DEMOGRAPHIC_DATA] • Born [DEMOGRAPHIC_DATA]" at bounding box center [779, 452] width 493 height 62
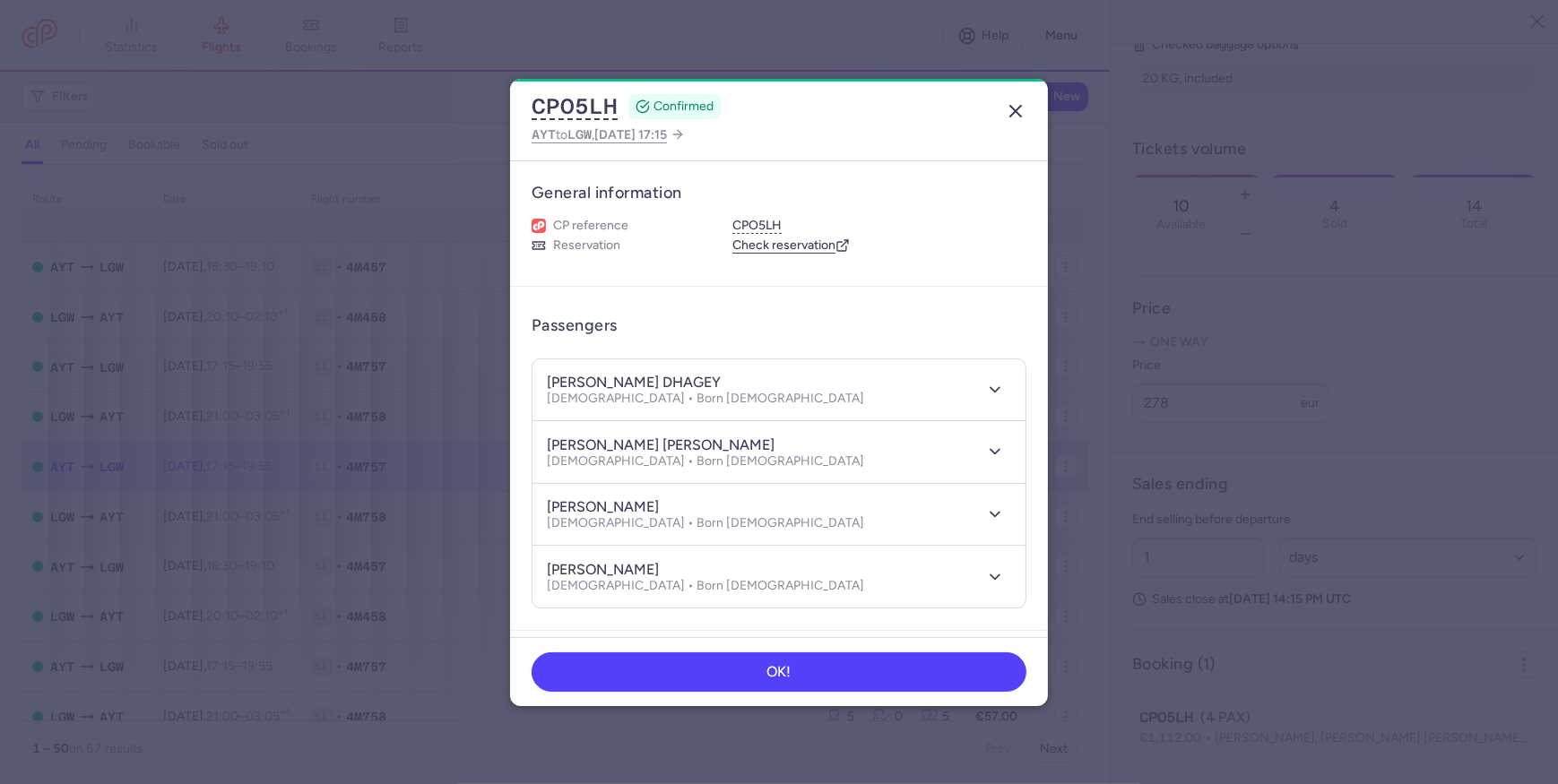
click at [1021, 110] on icon "button" at bounding box center [1015, 111] width 21 height 21
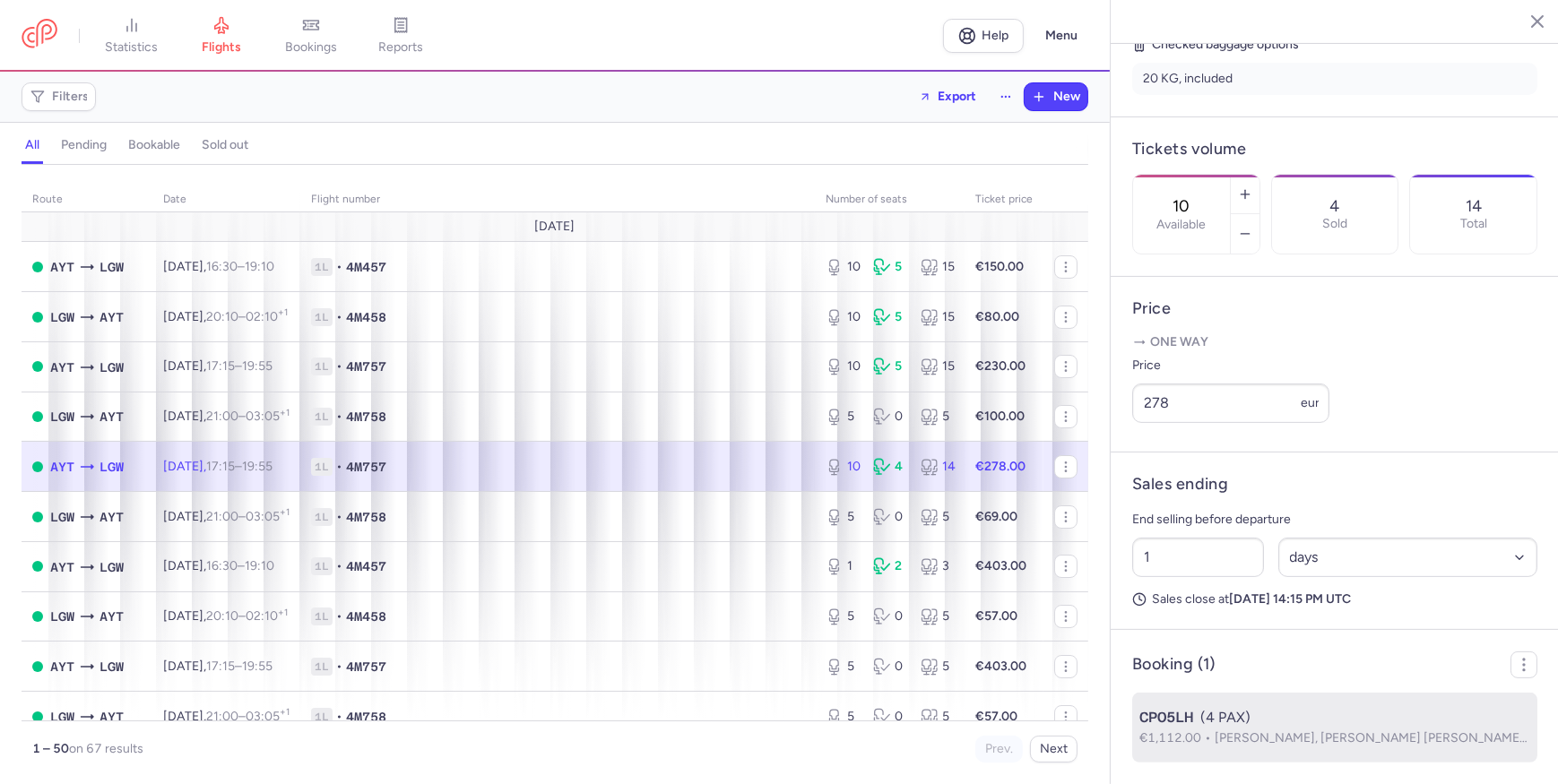
click at [1239, 607] on div "CPO5LH (4 PAX)" at bounding box center [1335, 717] width 391 height 21
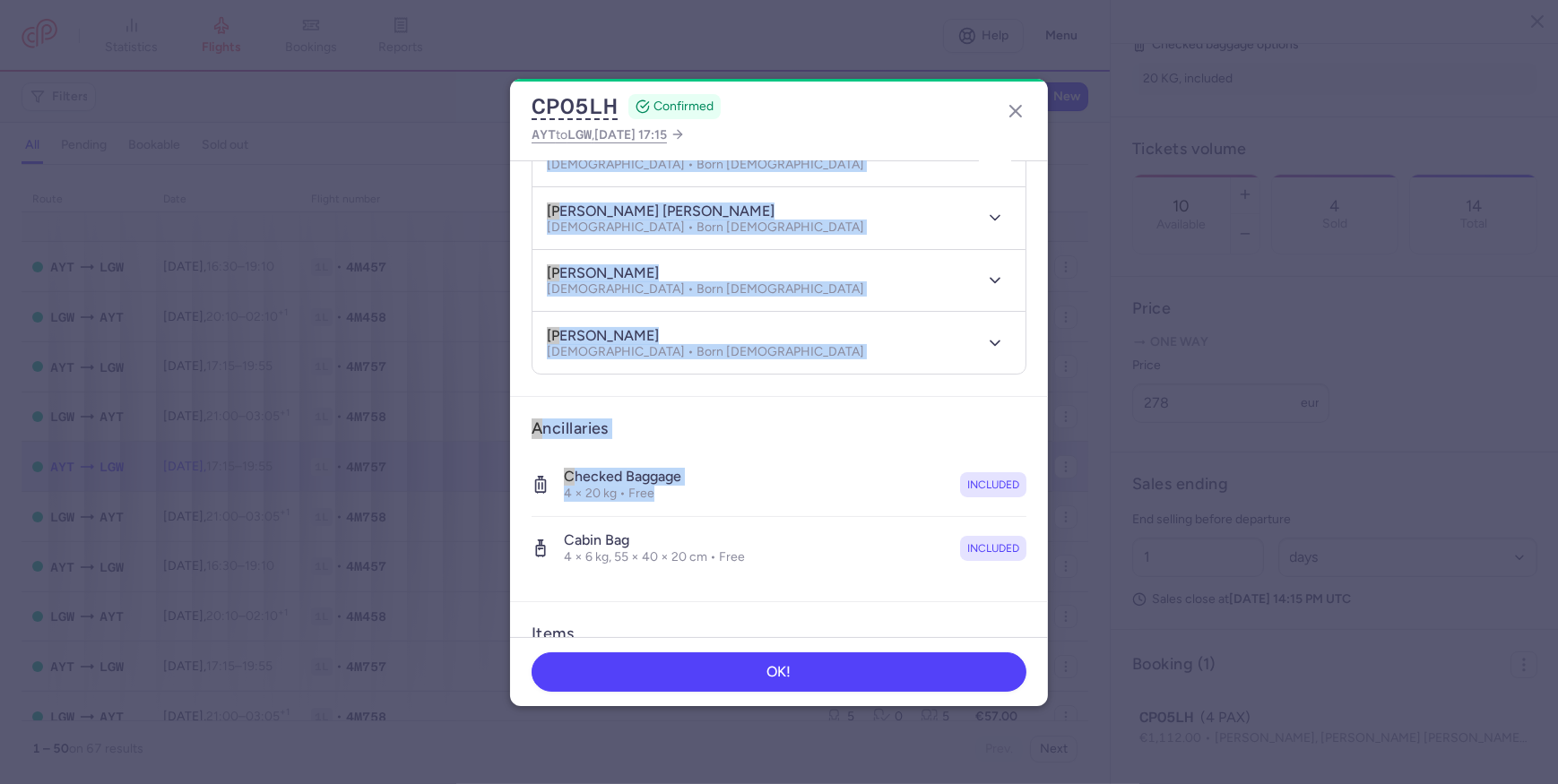
scroll to position [244, 0]
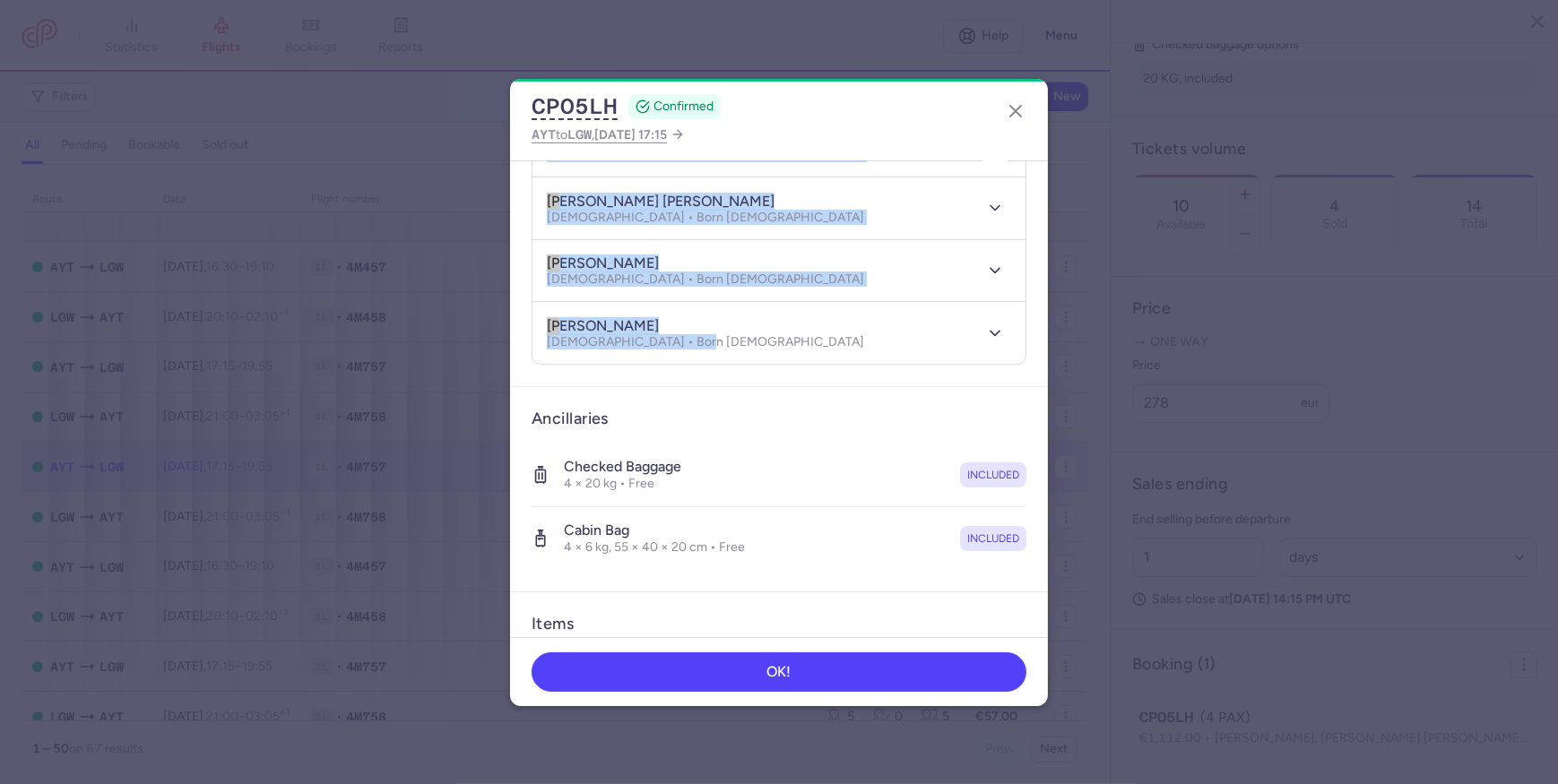
drag, startPoint x: 542, startPoint y: 382, endPoint x: 720, endPoint y: 336, distance: 183.8
click at [720, 336] on section "[PERSON_NAME] DHAGEY [DEMOGRAPHIC_DATA] • Born [DEMOGRAPHIC_DATA] [PERSON_NAME]…" at bounding box center [779, 239] width 495 height 250
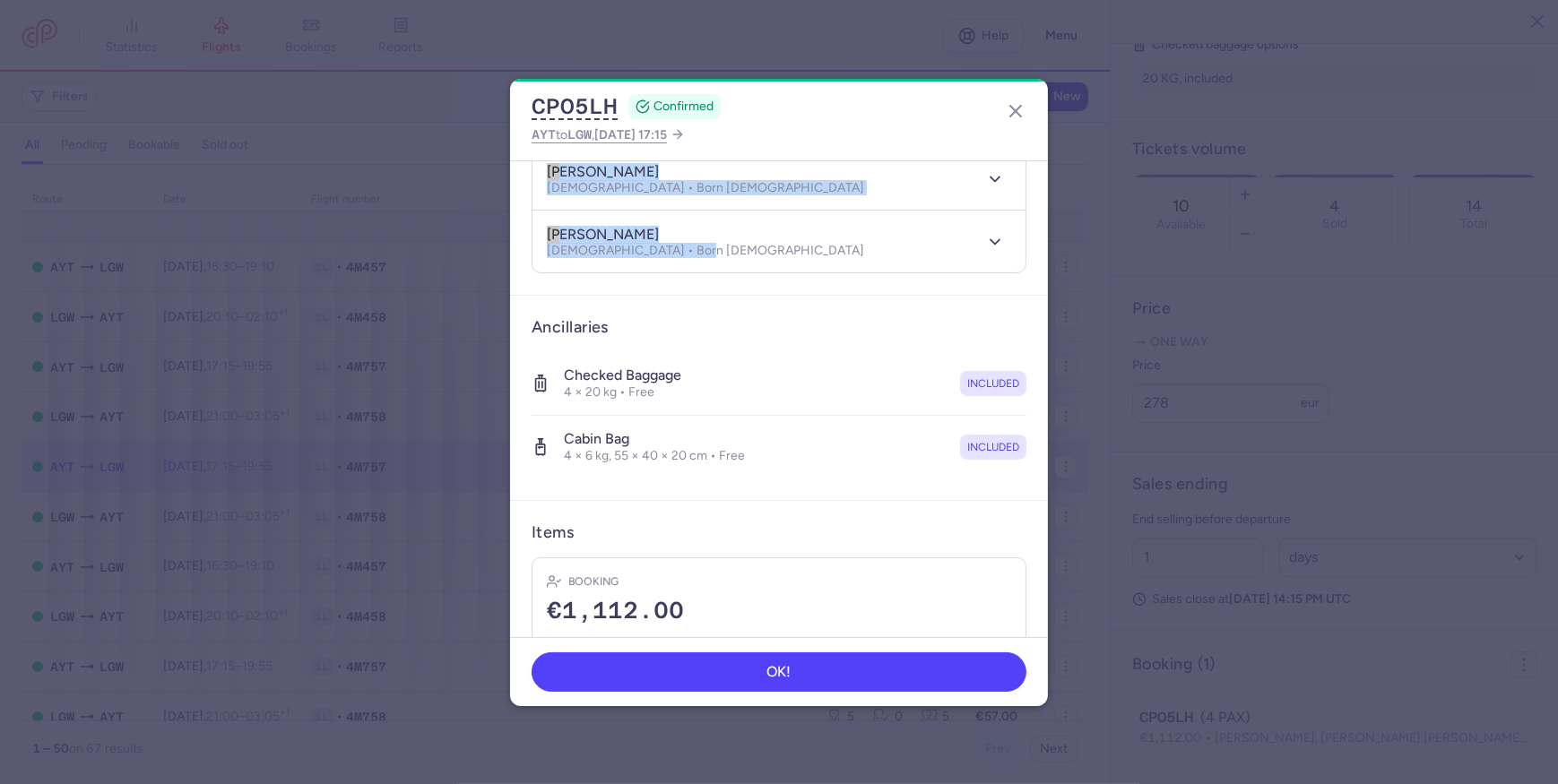
scroll to position [437, 0]
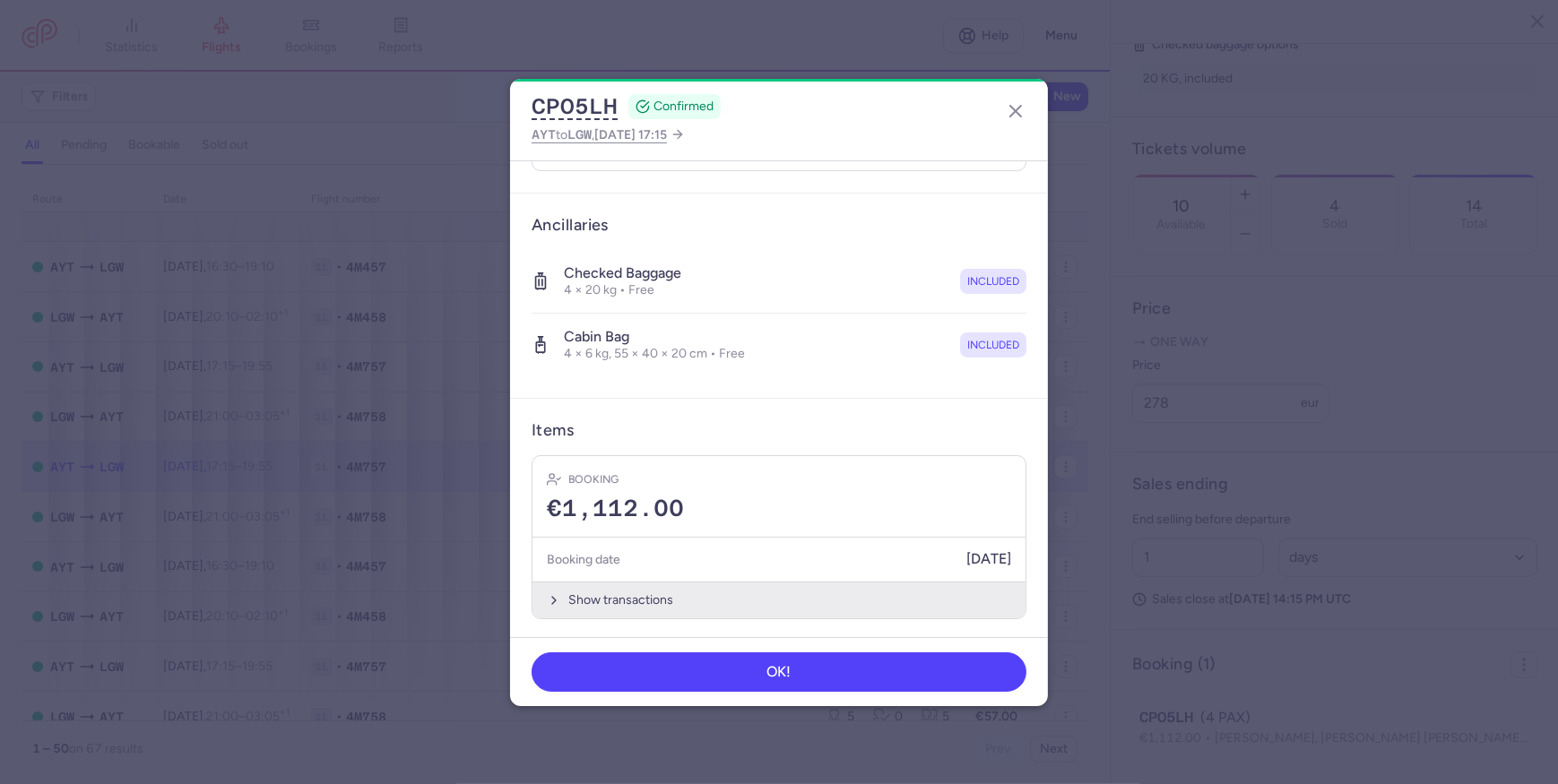
click at [762, 587] on button "Show transactions" at bounding box center [779, 601] width 493 height 37
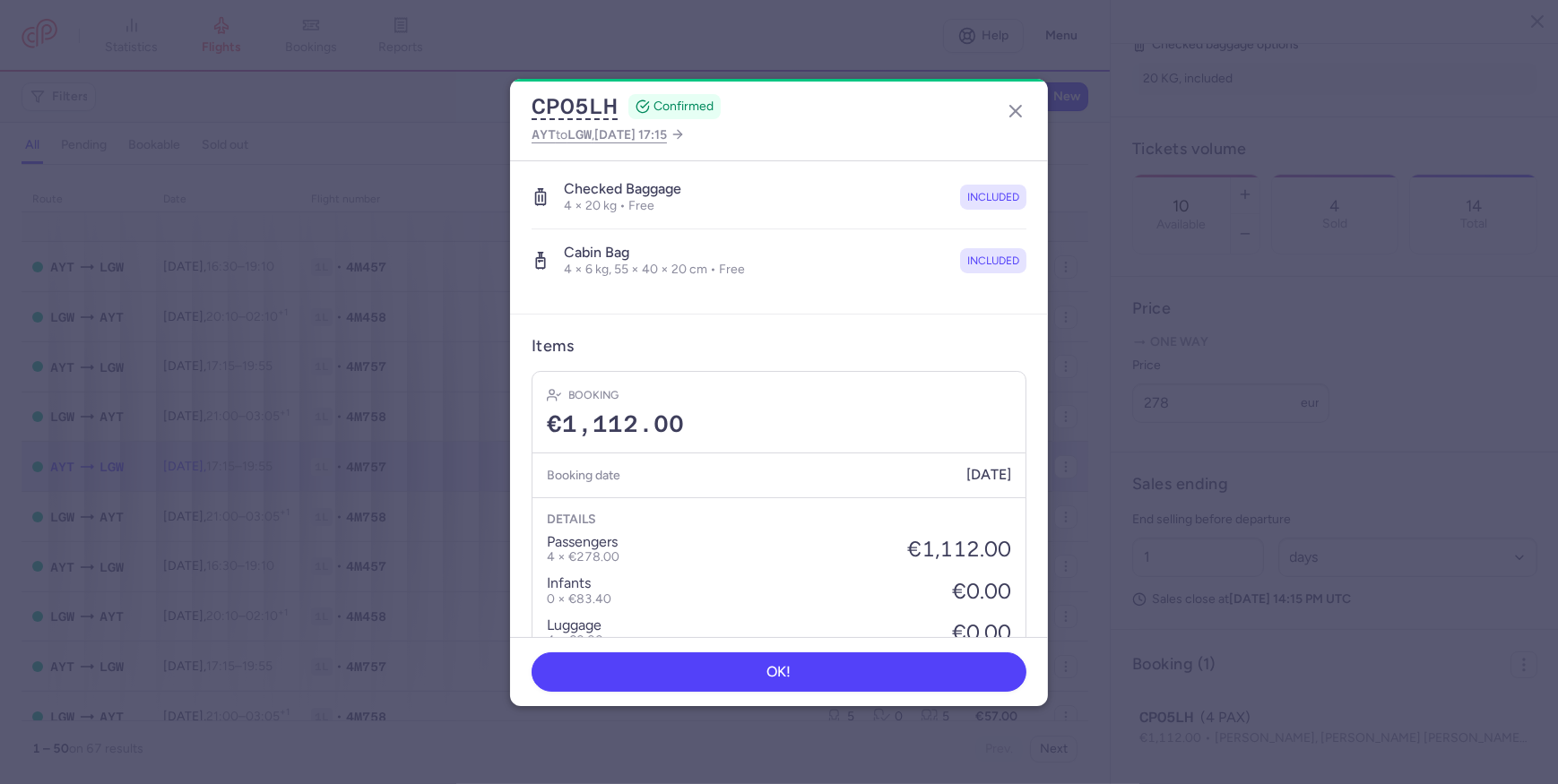
scroll to position [711, 0]
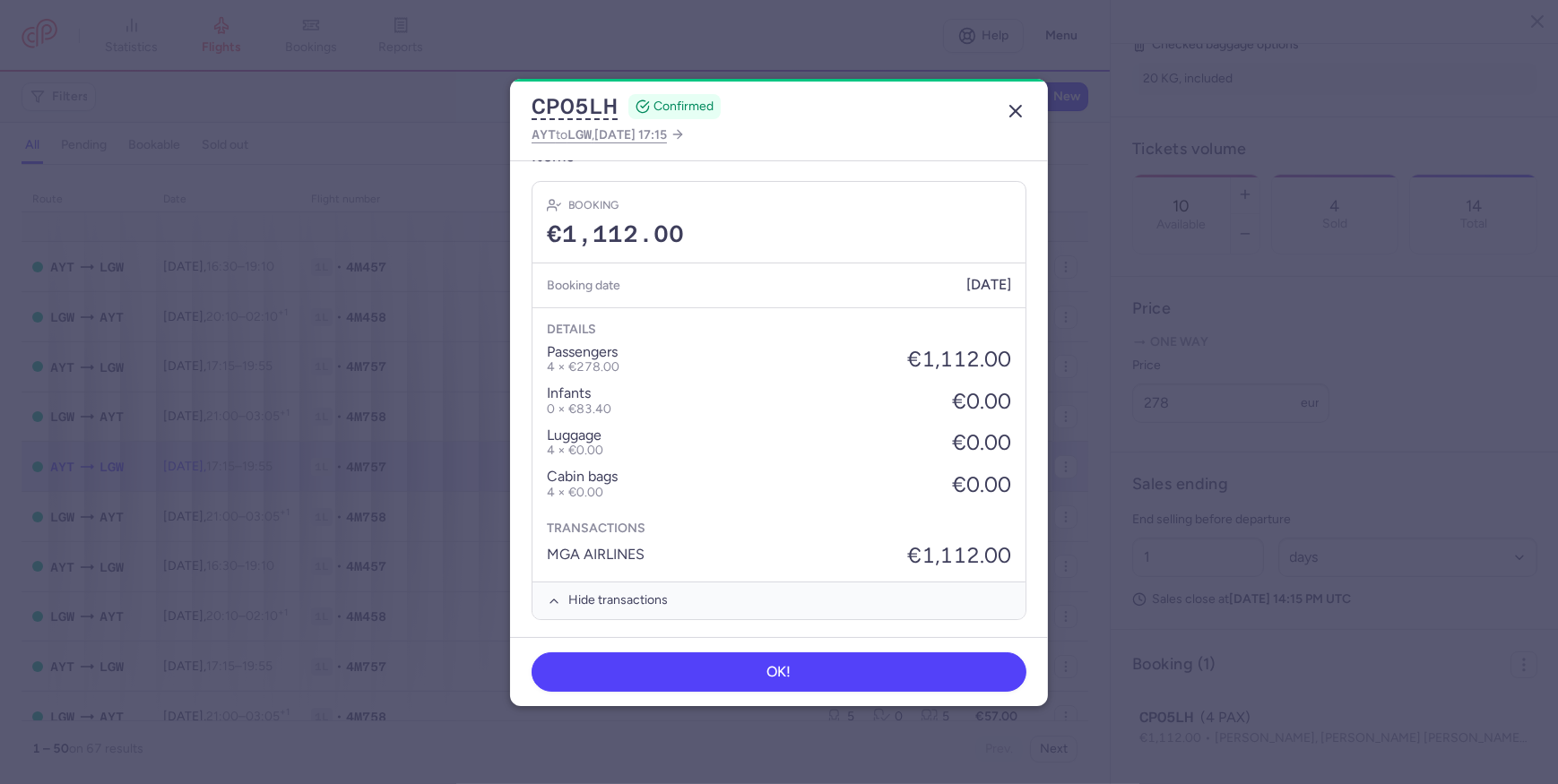
click at [1023, 107] on icon "button" at bounding box center [1015, 111] width 21 height 21
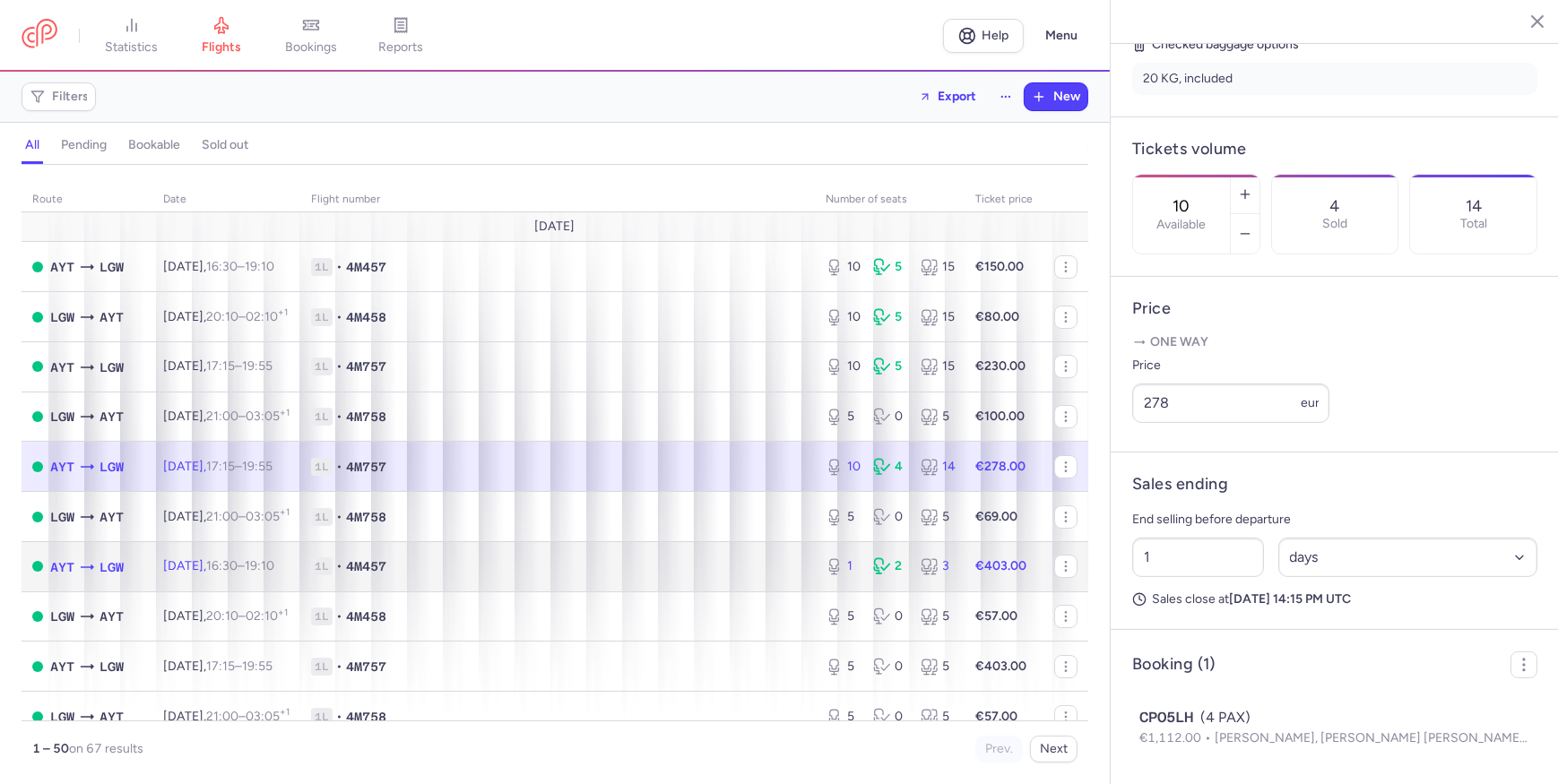
click at [672, 551] on td "1L • 4M457" at bounding box center [557, 566] width 514 height 50
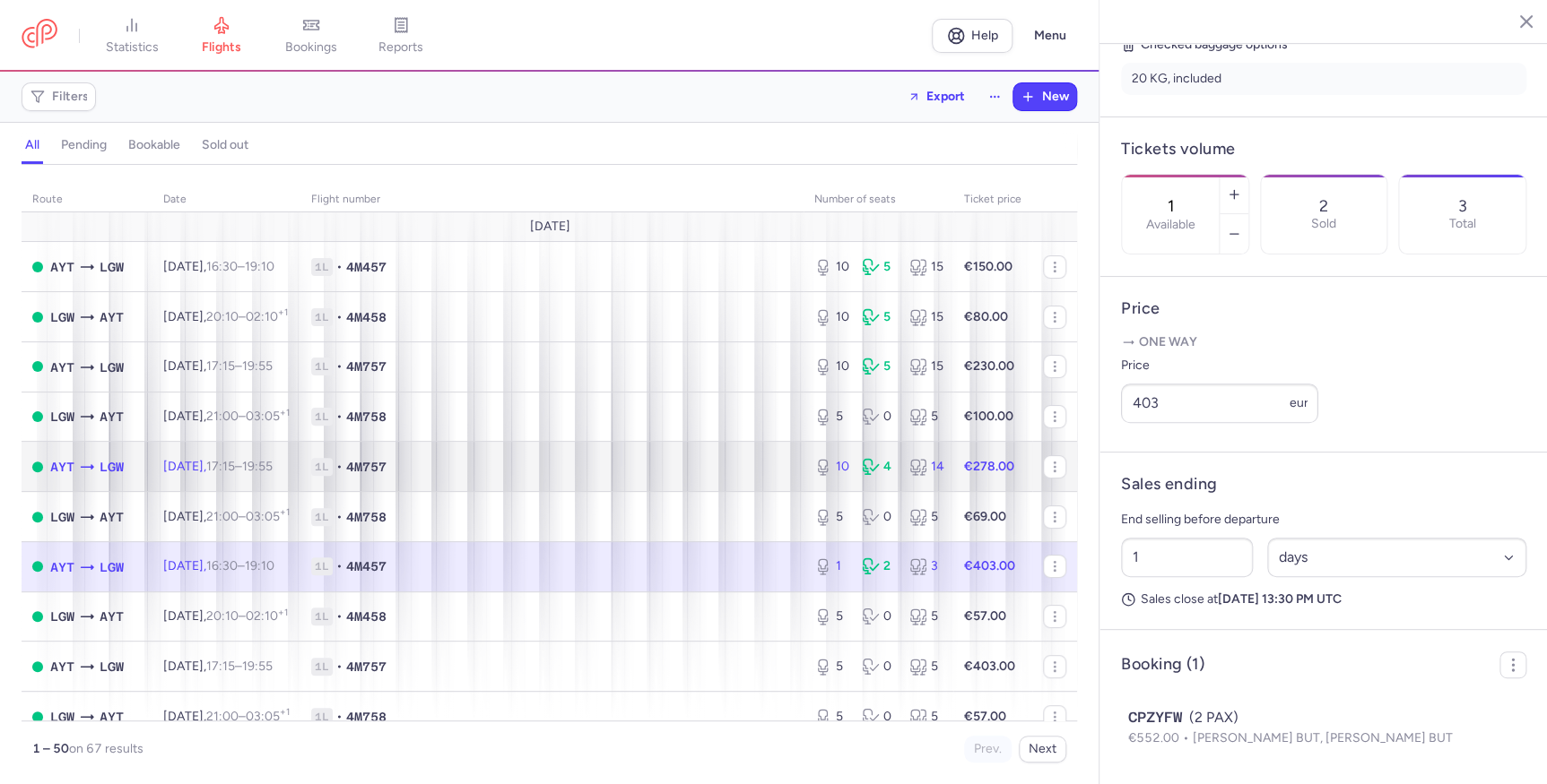
click at [513, 485] on td "1L • 4M757" at bounding box center [552, 467] width 503 height 50
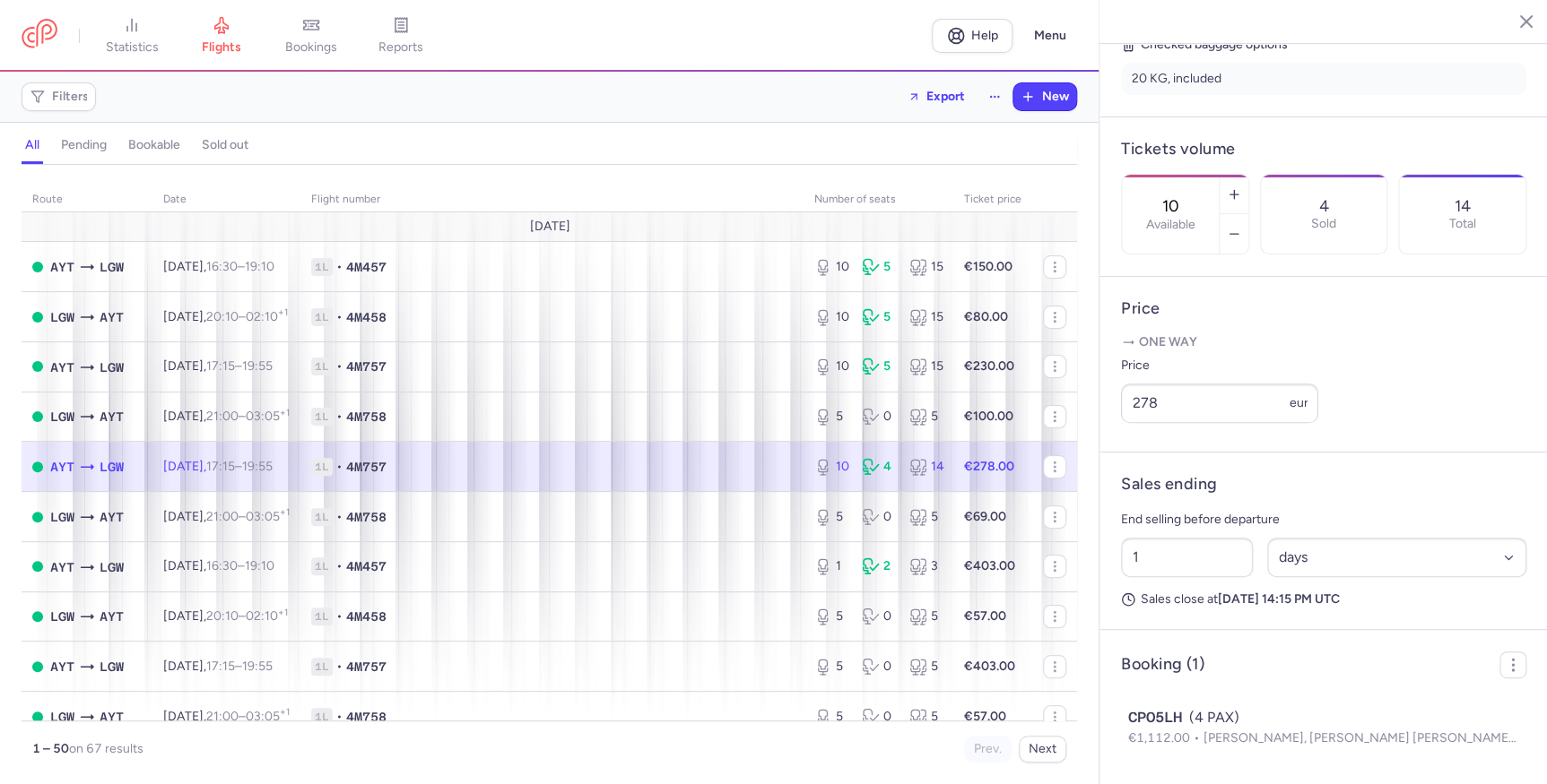
scroll to position [244, 0]
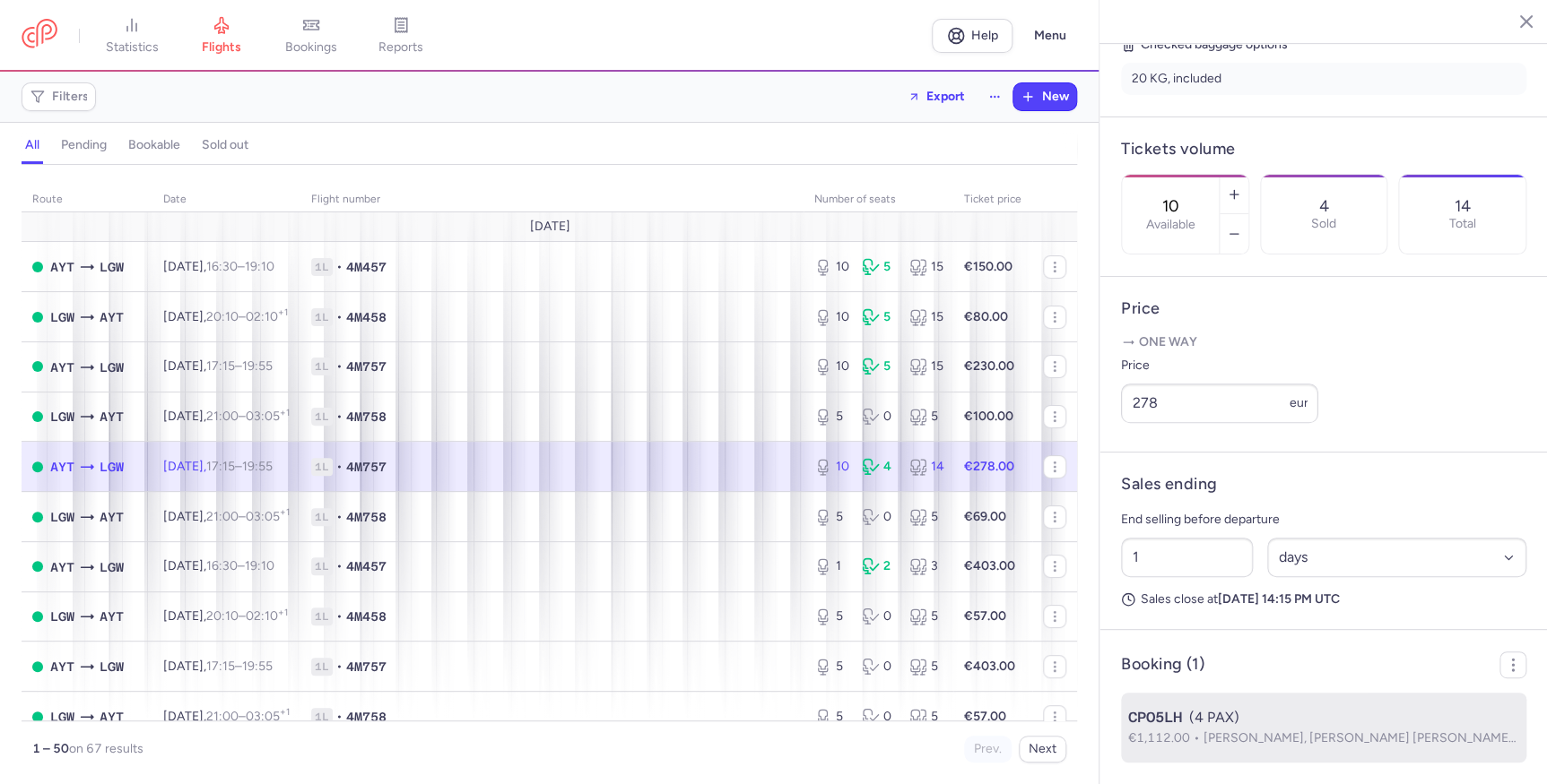
click at [1142, 607] on span "CPO5LH" at bounding box center [1154, 717] width 54 height 21
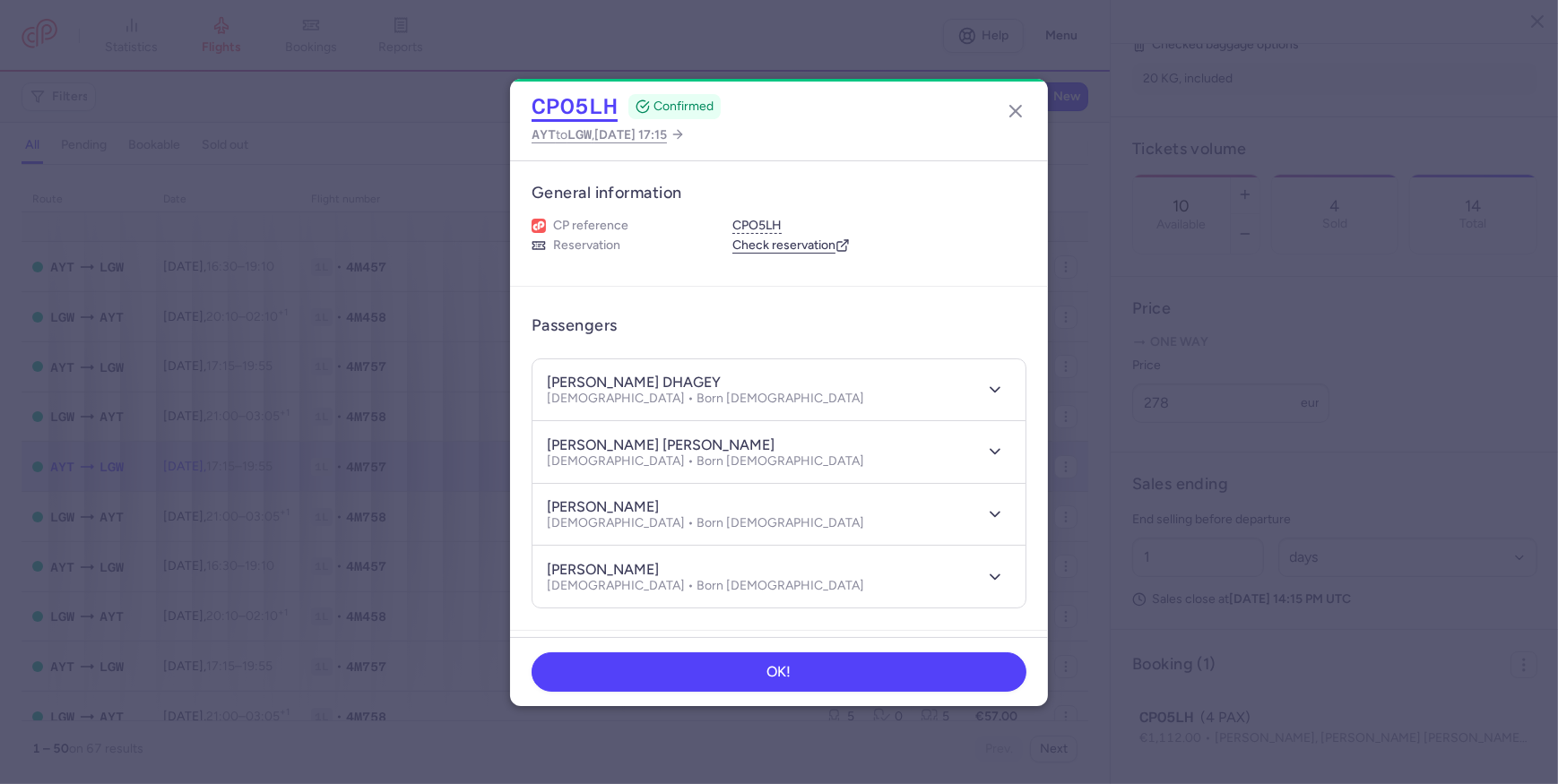
click at [582, 108] on button "CPO5LH" at bounding box center [575, 106] width 87 height 27
click at [1245, 342] on dialog "CPO5LH CONFIRMED AYT to LGW , [DATE] 17:15 General information CP reference CPO…" at bounding box center [779, 392] width 1500 height 628
click at [1006, 112] on icon "button" at bounding box center [1015, 111] width 21 height 21
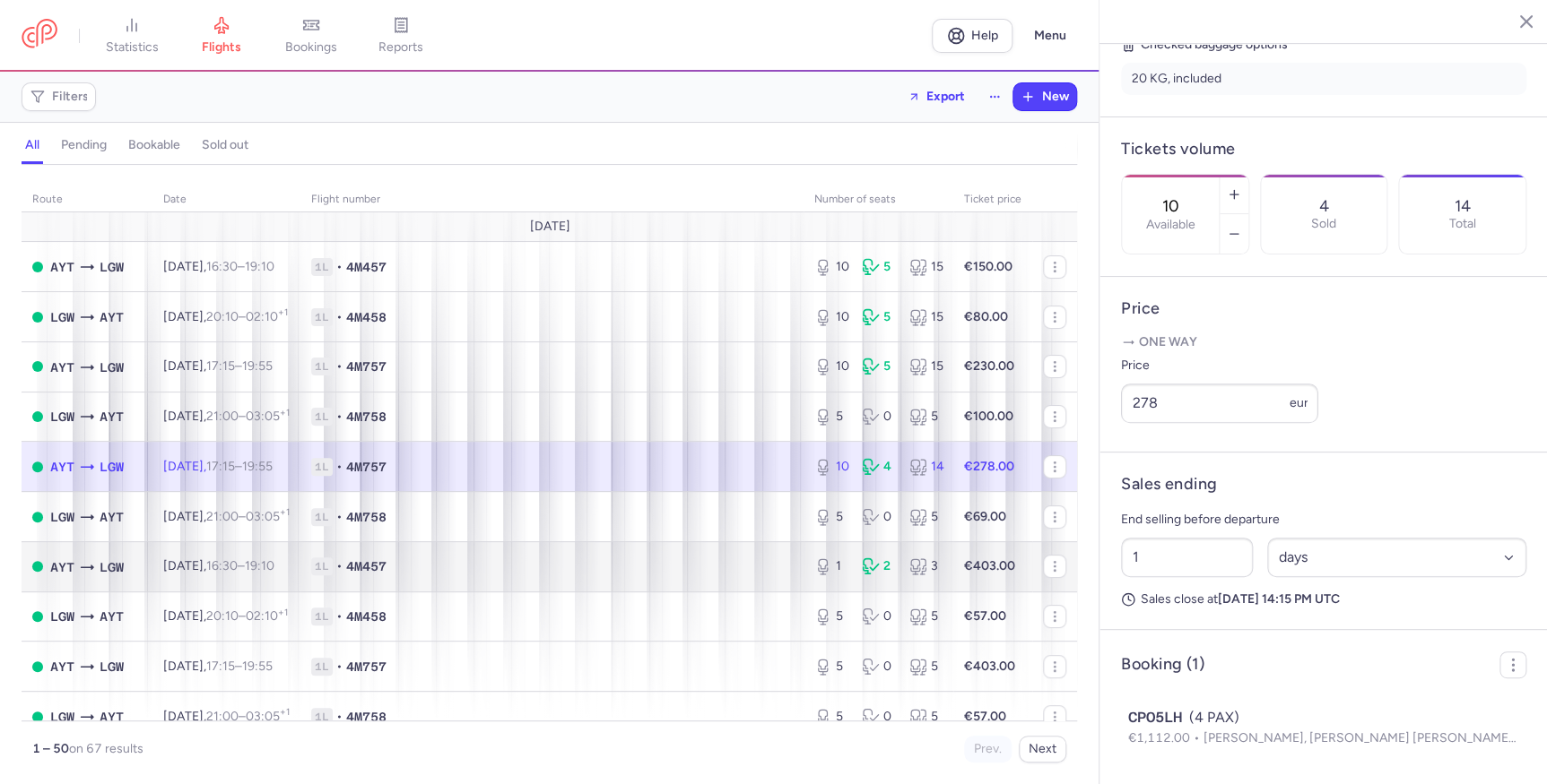
scroll to position [81, 0]
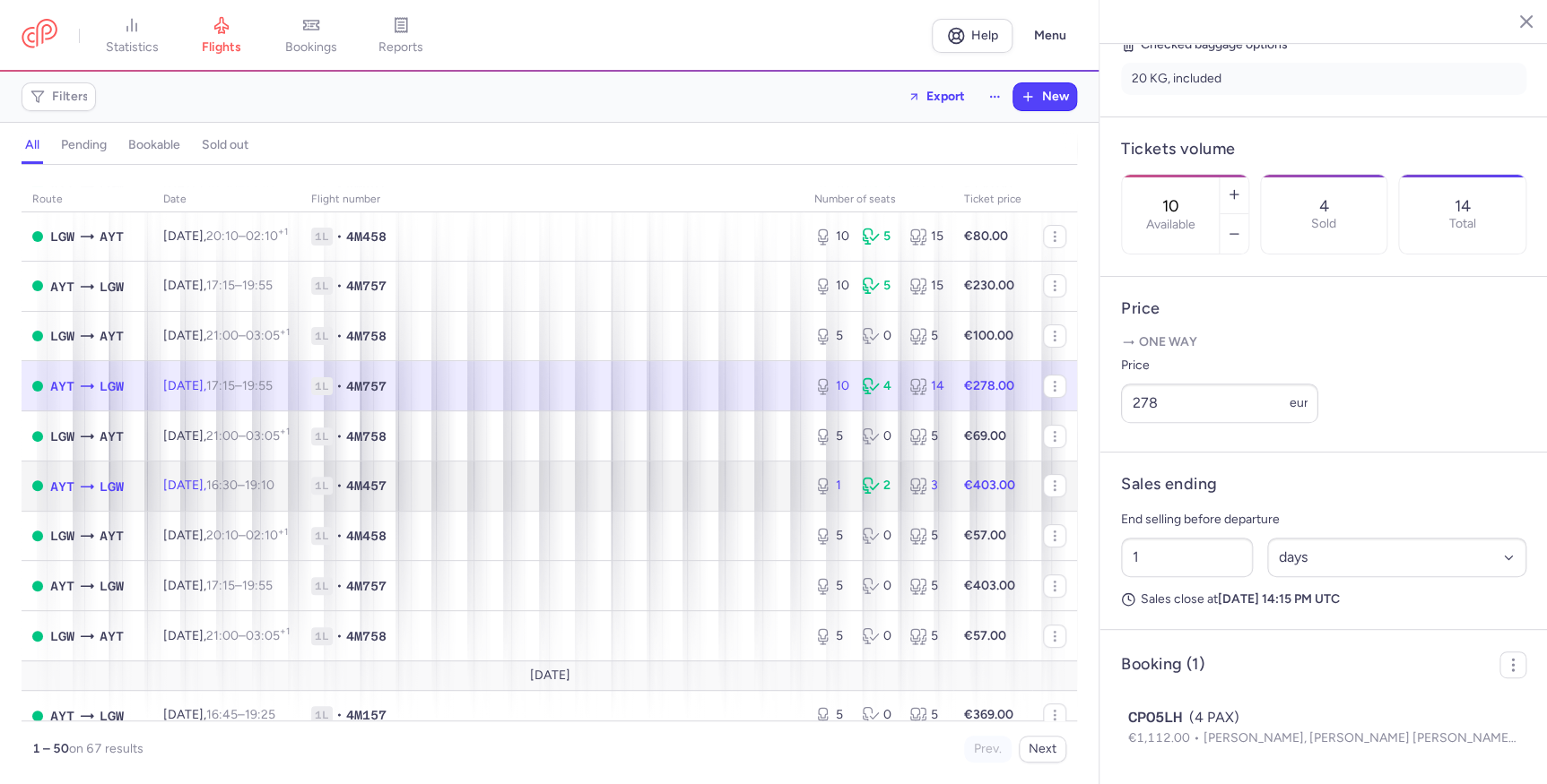
click at [516, 499] on td "1L • 4M457" at bounding box center [552, 485] width 503 height 50
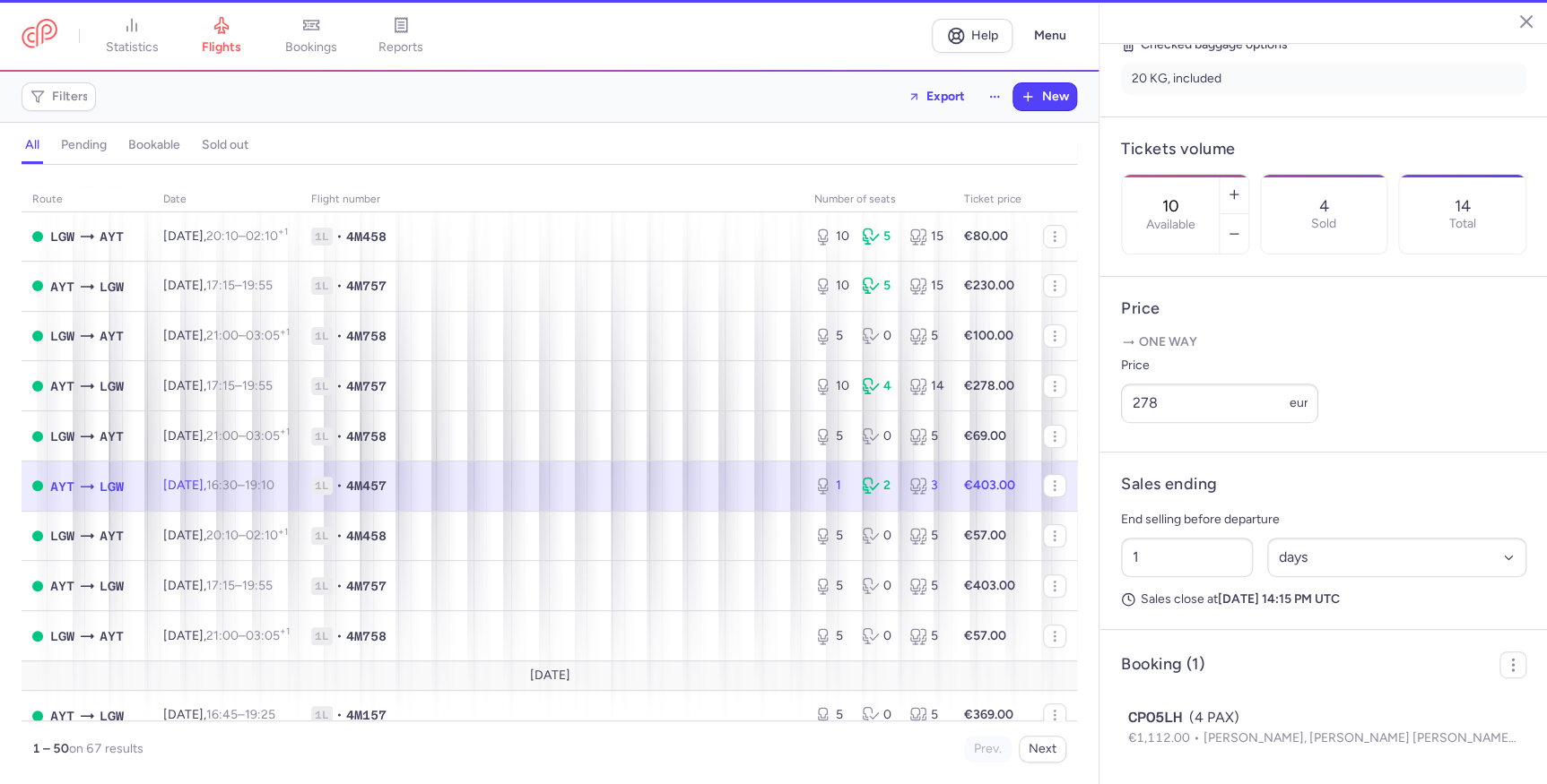
type input "1"
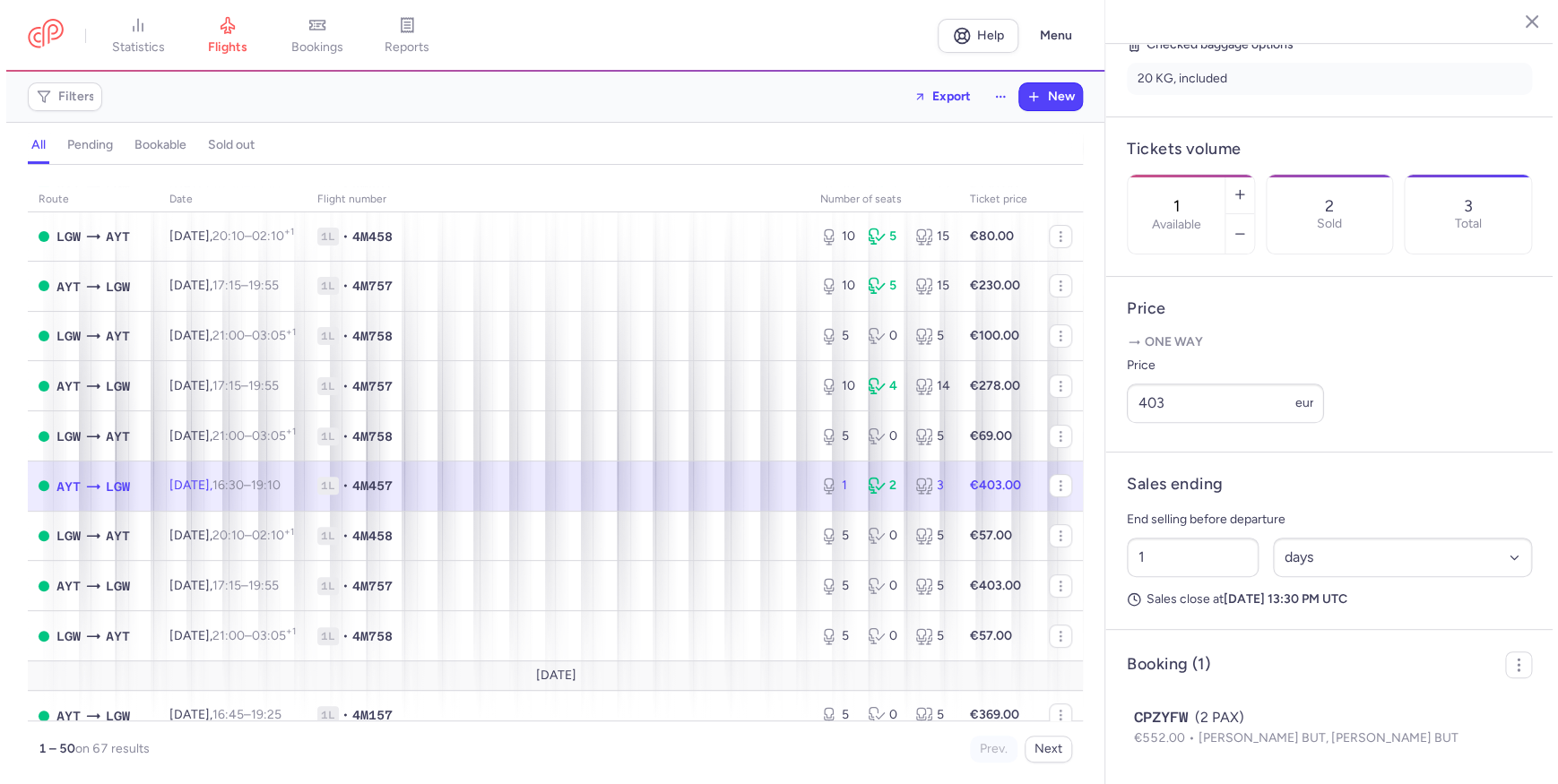
scroll to position [244, 0]
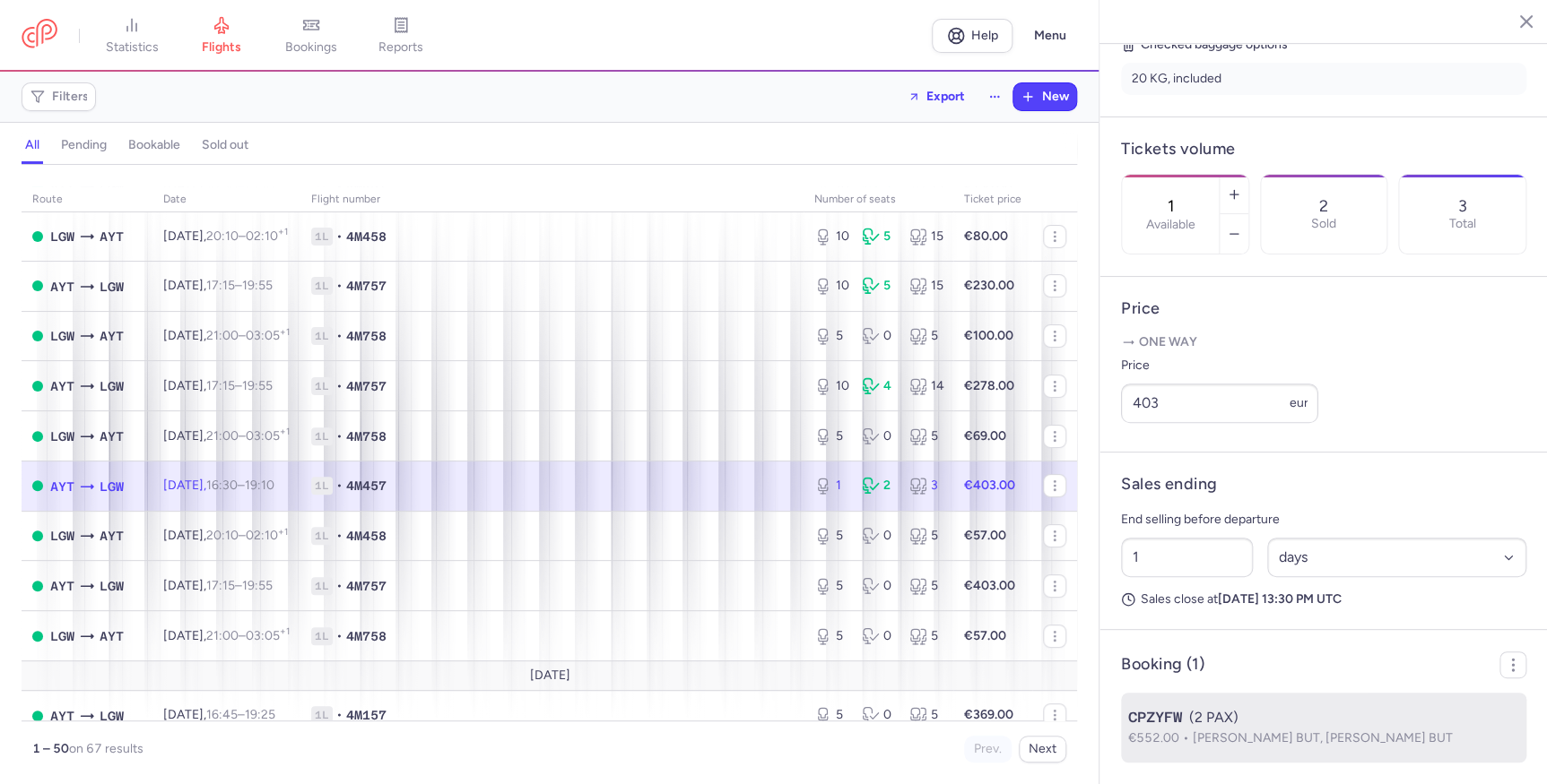
click at [1225, 607] on span "[PERSON_NAME] BUT, [PERSON_NAME] BUT" at bounding box center [1323, 738] width 260 height 15
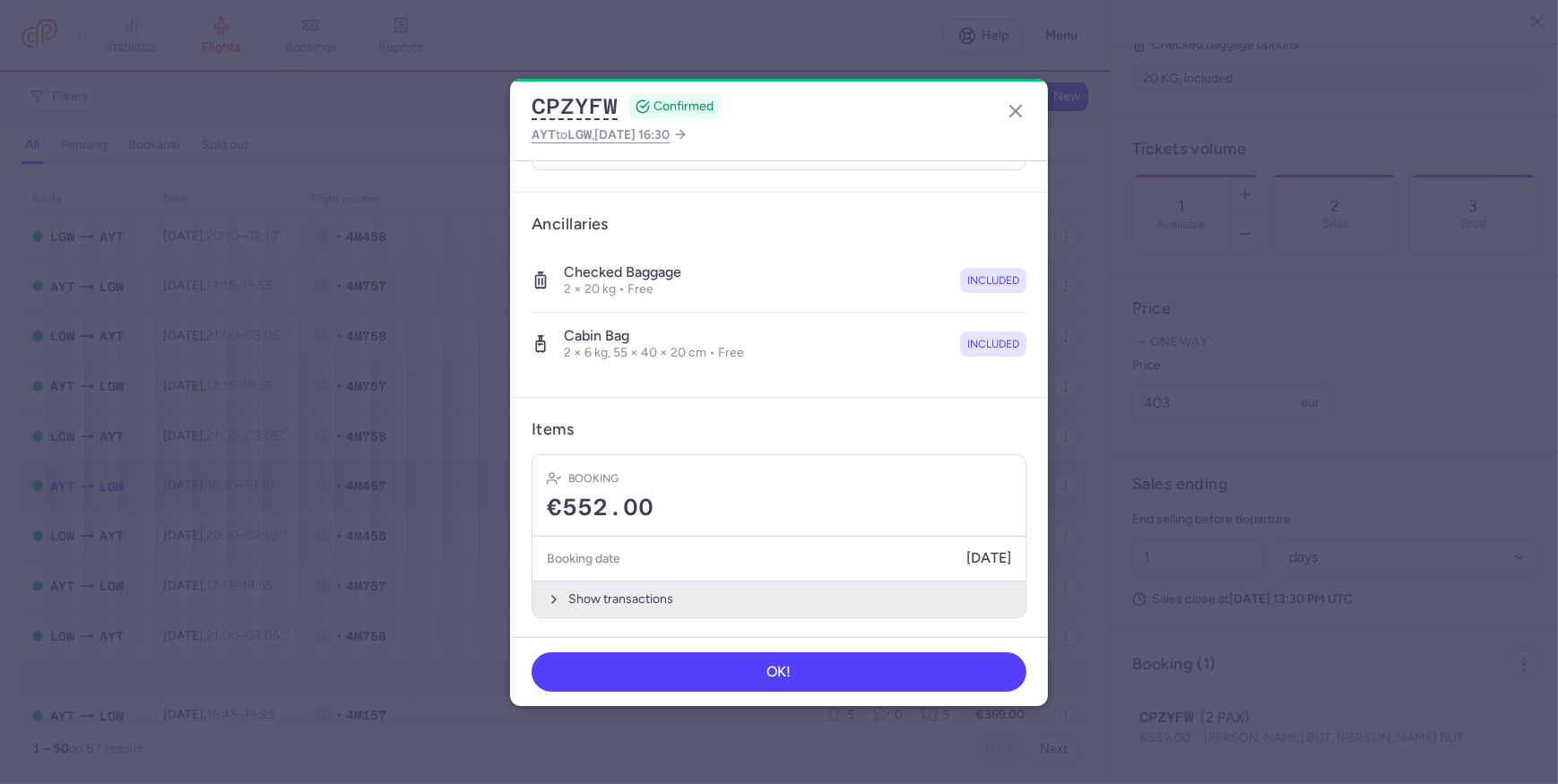
click at [753, 591] on button "Show transactions" at bounding box center [779, 600] width 493 height 37
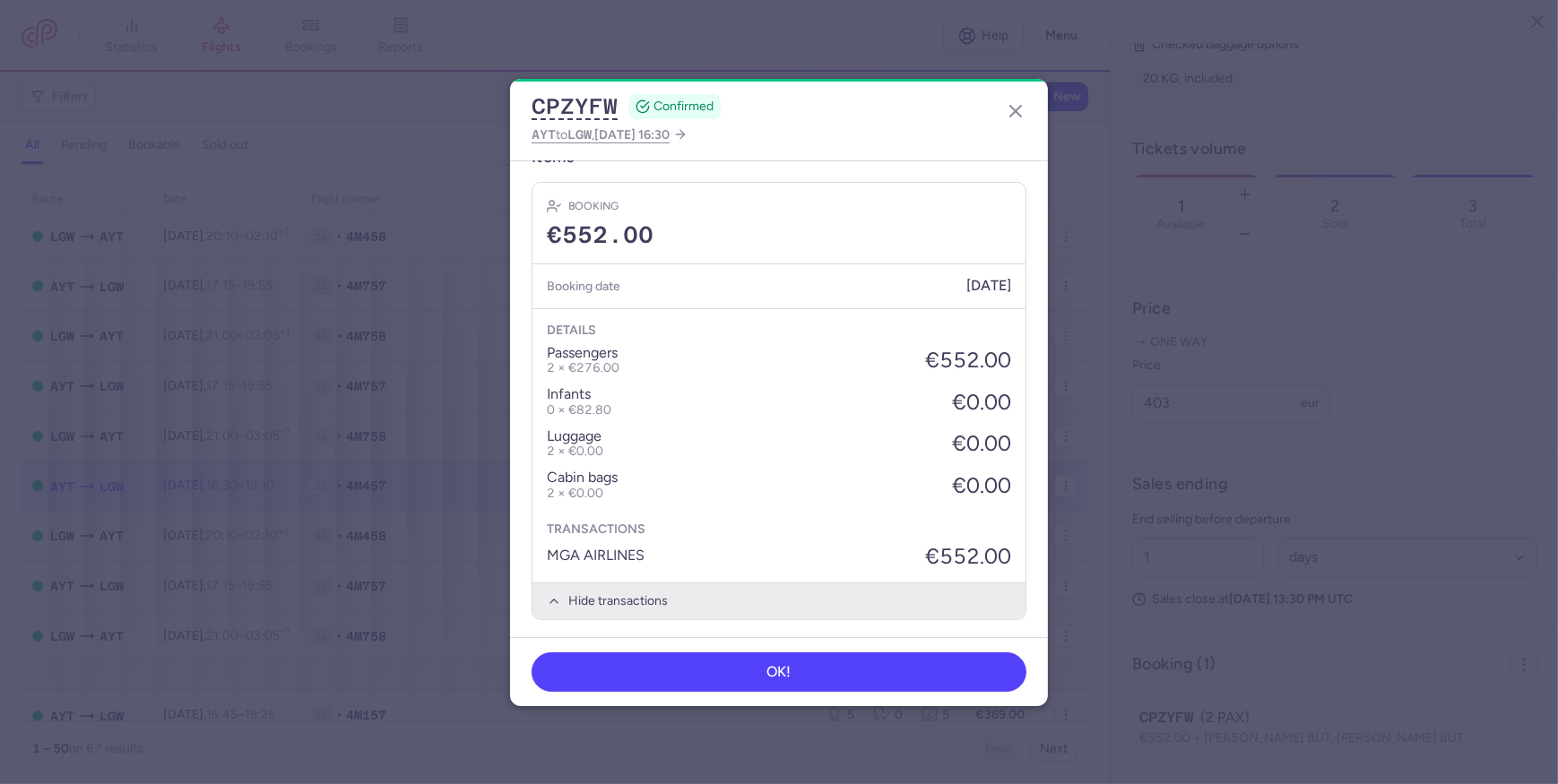
scroll to position [589, 0]
click at [1019, 120] on icon "button" at bounding box center [1015, 111] width 21 height 21
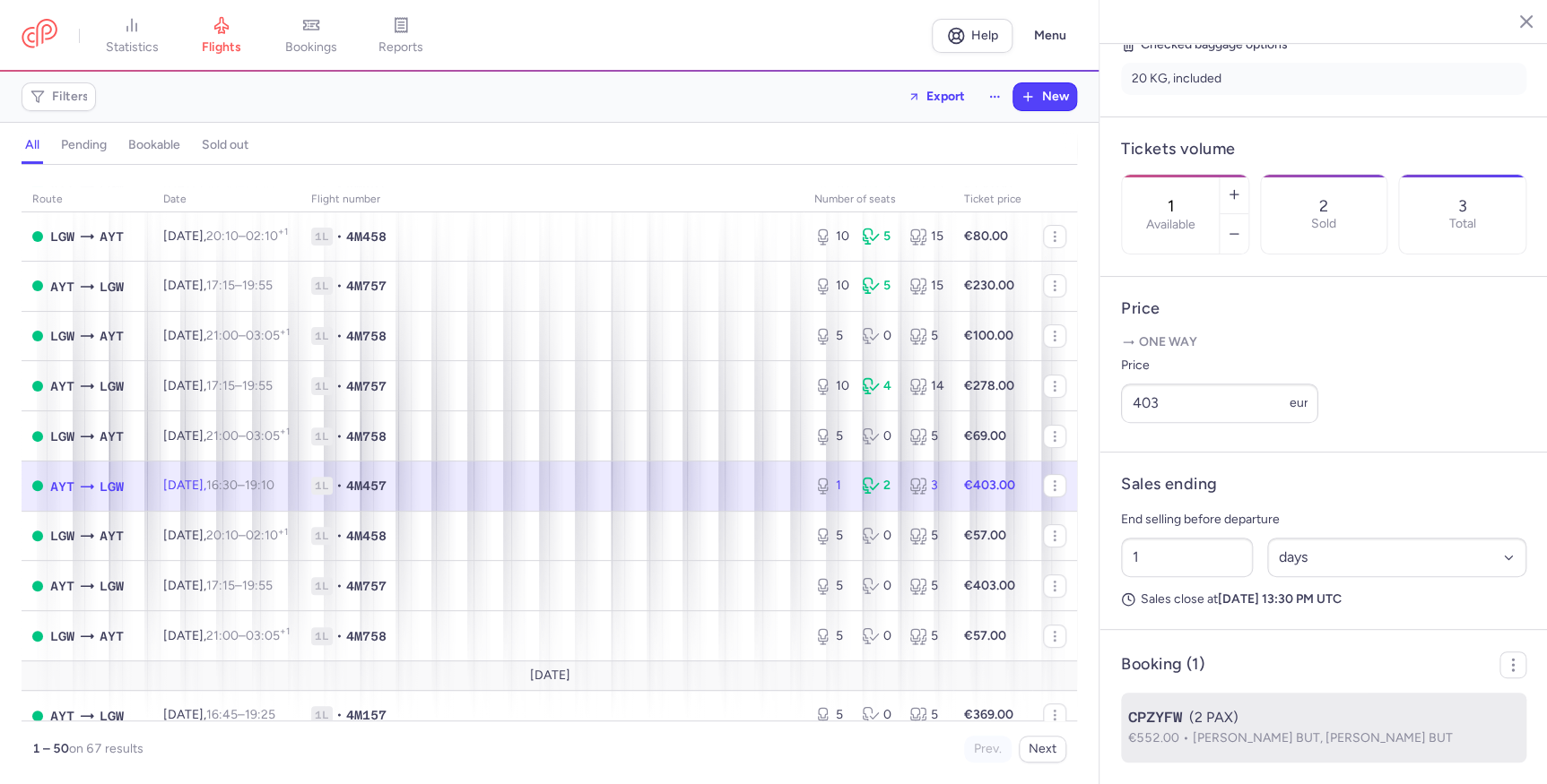
click at [1242, 607] on span "[PERSON_NAME] BUT, [PERSON_NAME] BUT" at bounding box center [1323, 738] width 260 height 15
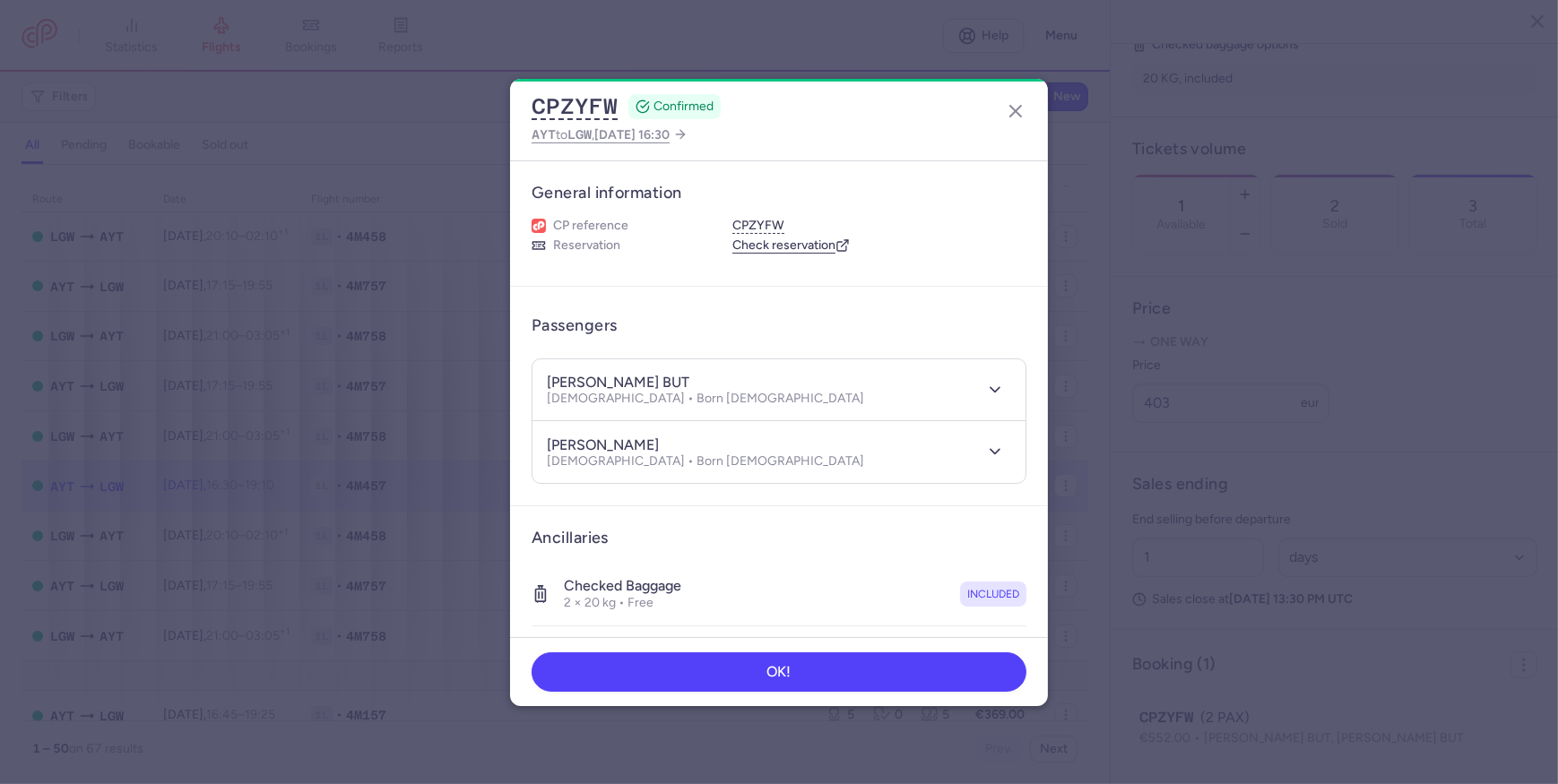
click at [592, 379] on h4 "[PERSON_NAME] BUT" at bounding box center [618, 382] width 142 height 18
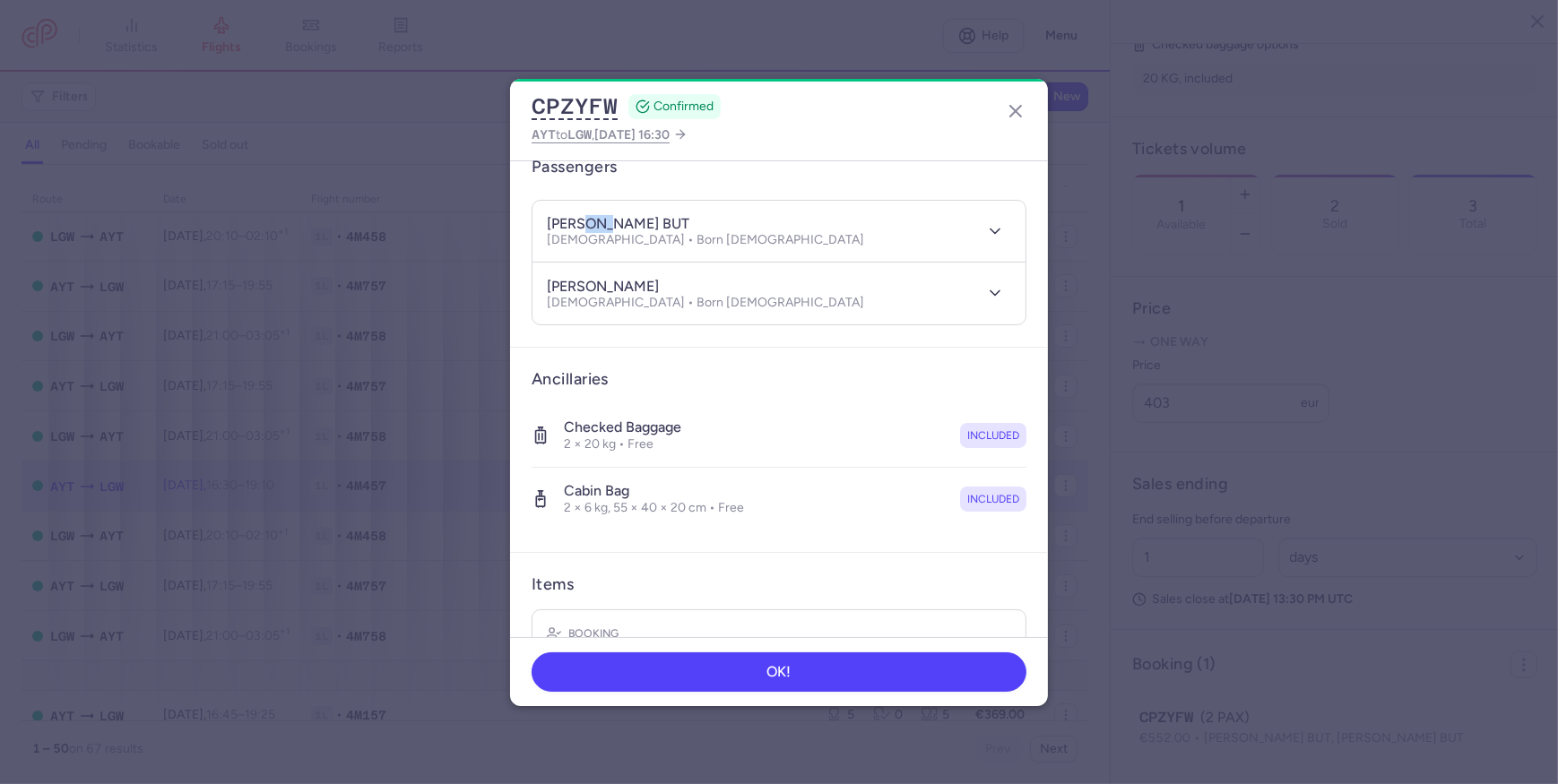
scroll to position [313, 0]
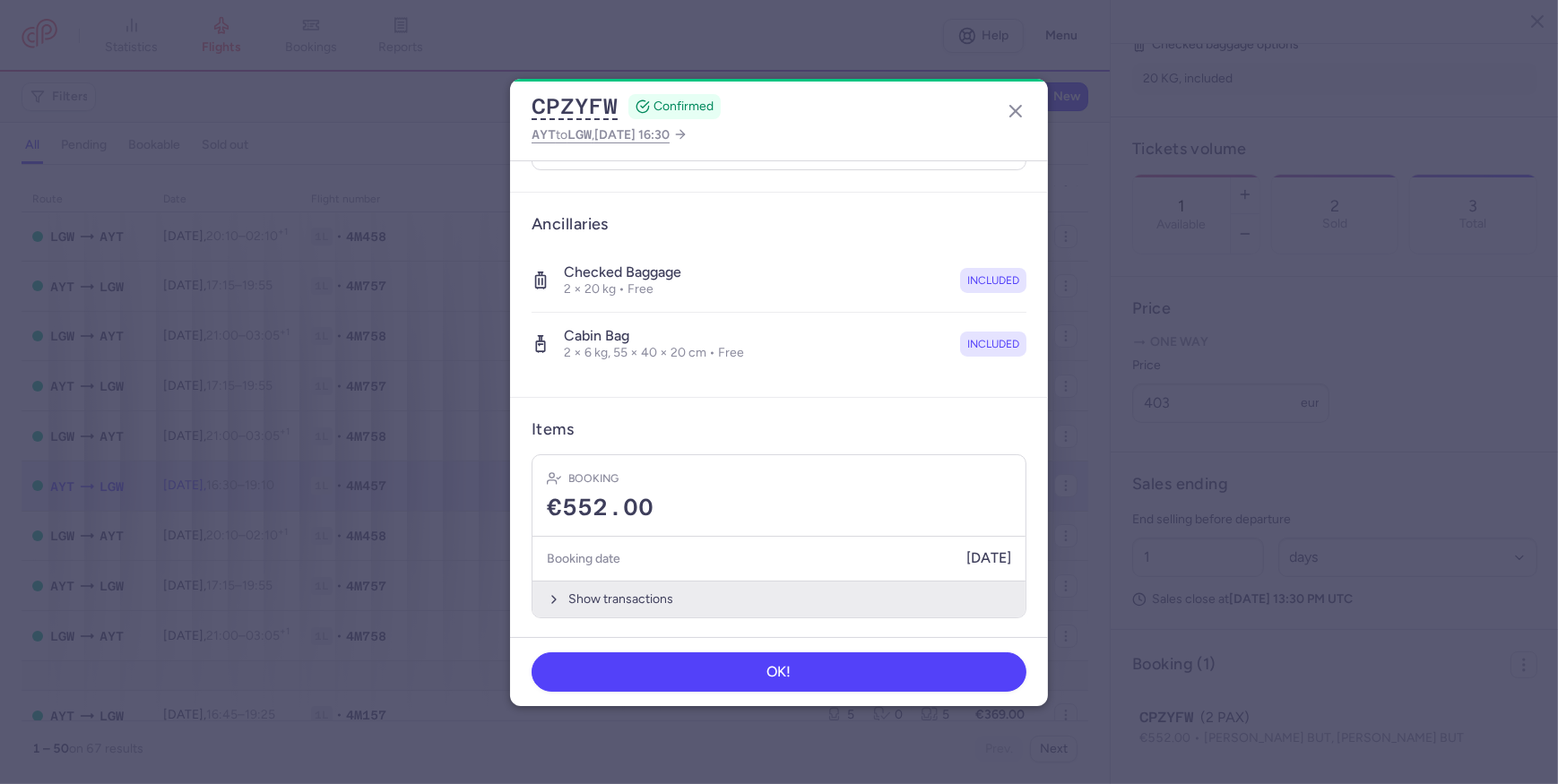
click at [932, 585] on button "Show transactions" at bounding box center [779, 600] width 493 height 37
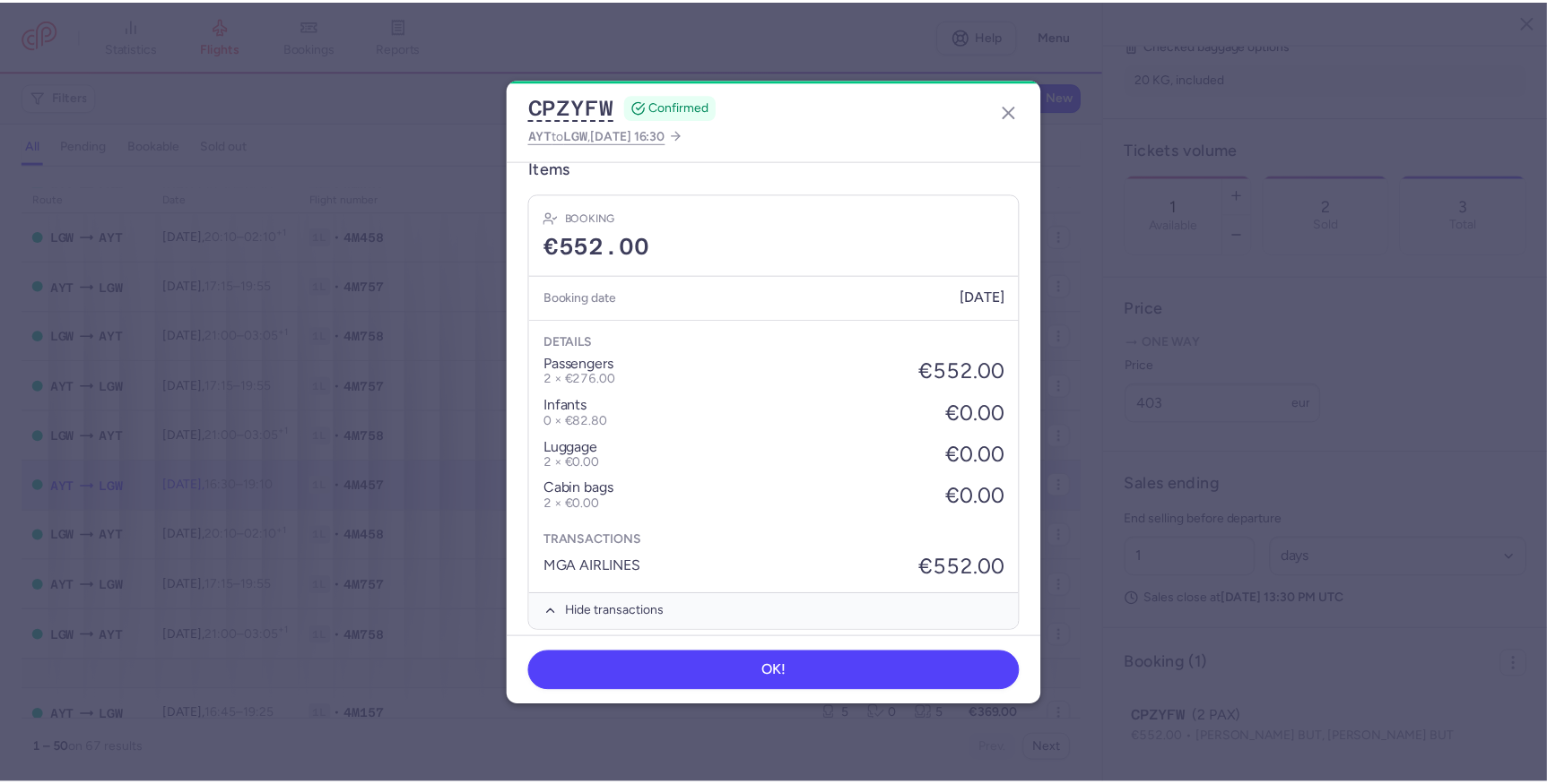
scroll to position [589, 0]
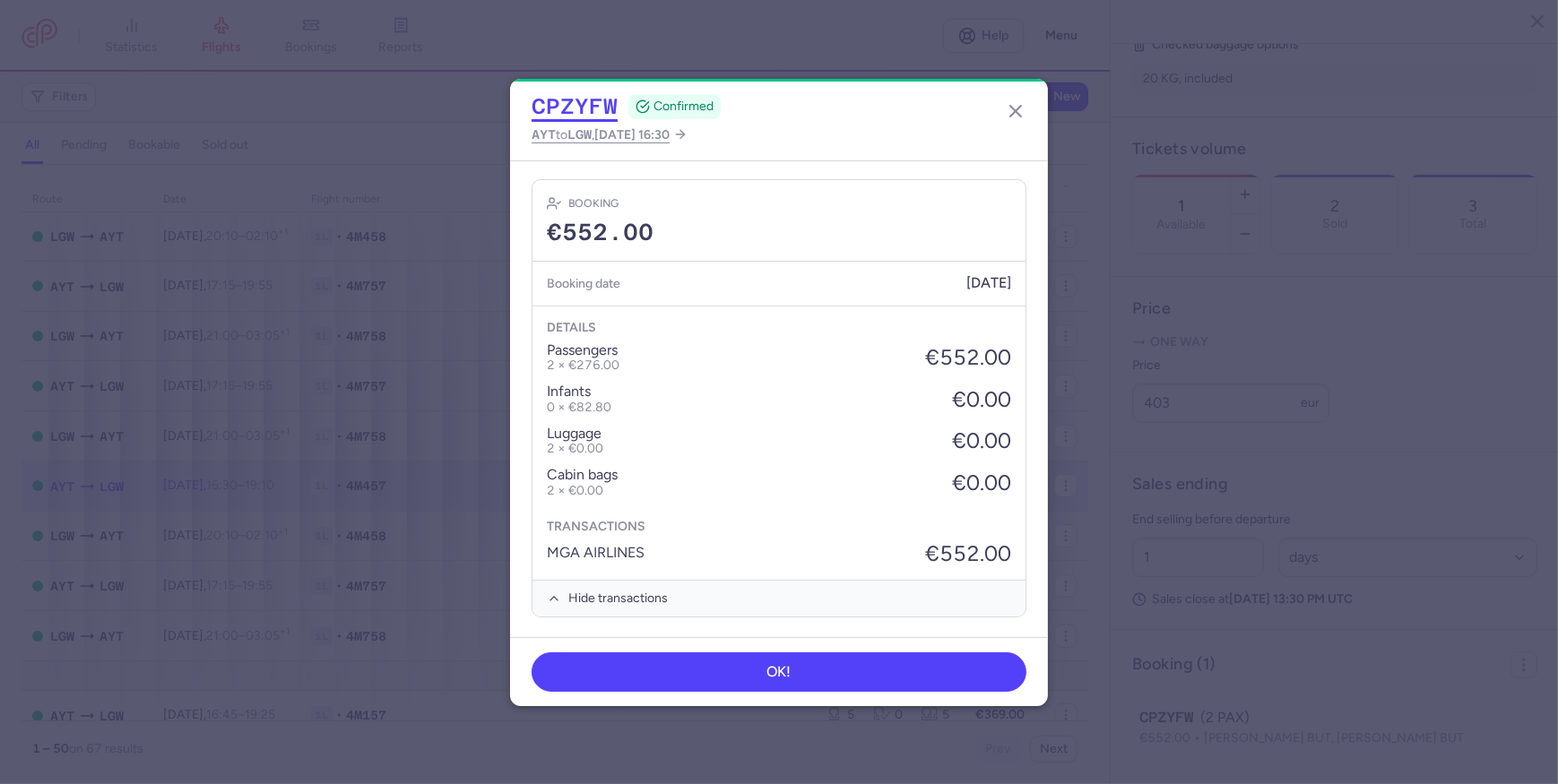
click at [566, 101] on button "CPZYFW" at bounding box center [575, 106] width 87 height 27
click at [1245, 259] on dialog "CPZYFW CONFIRMED AYT to LGW , [DATE] 16:30 General information CP reference CPZ…" at bounding box center [779, 392] width 1500 height 628
click at [985, 99] on div "CPZYFW CONFIRMED AYT to LGW , [DATE] 16:30" at bounding box center [779, 120] width 538 height 82
click at [1013, 110] on icon "button" at bounding box center [1015, 111] width 21 height 21
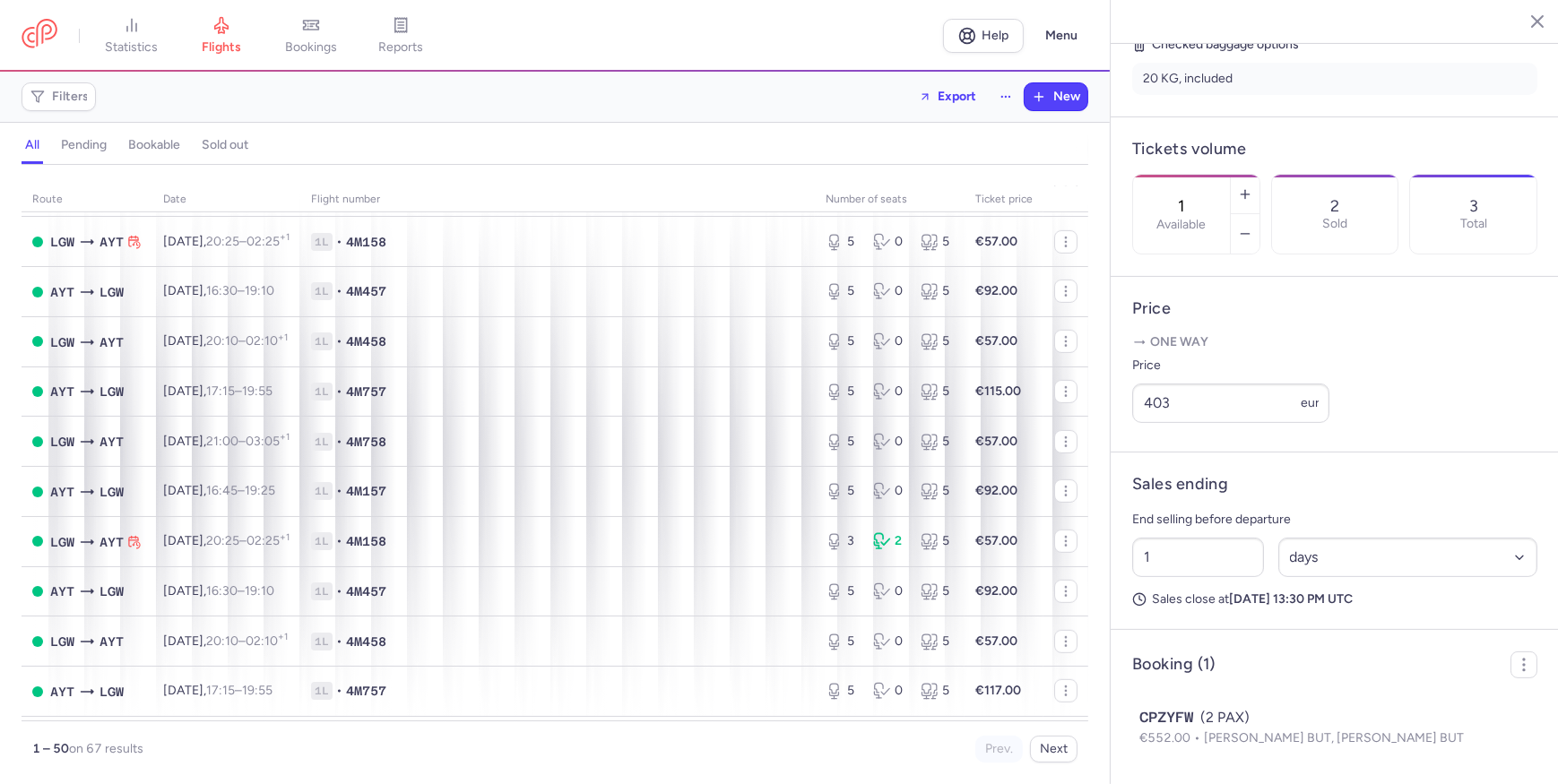
scroll to position [1467, 0]
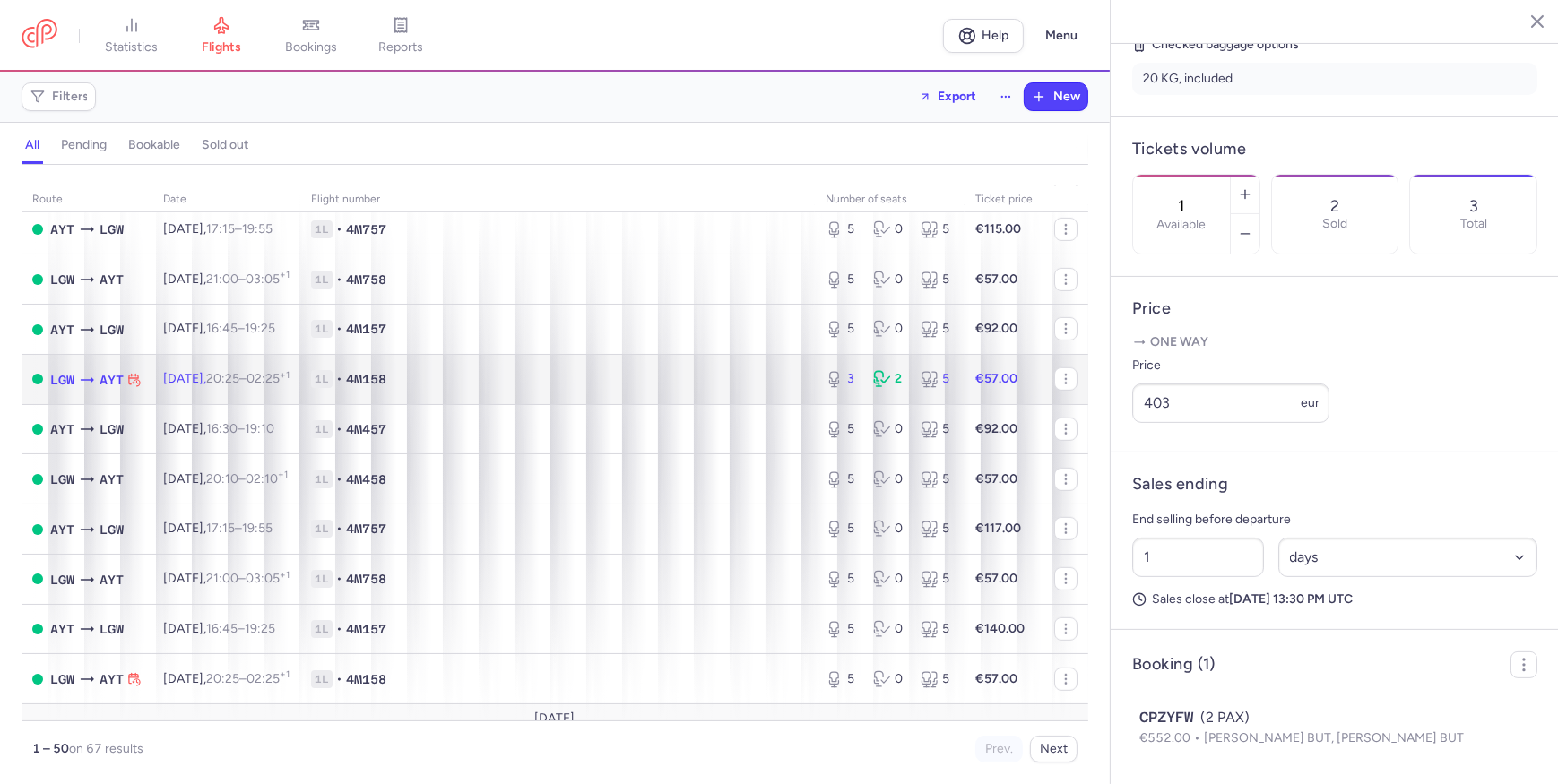
click at [702, 388] on span "1L • 4M158" at bounding box center [557, 379] width 493 height 18
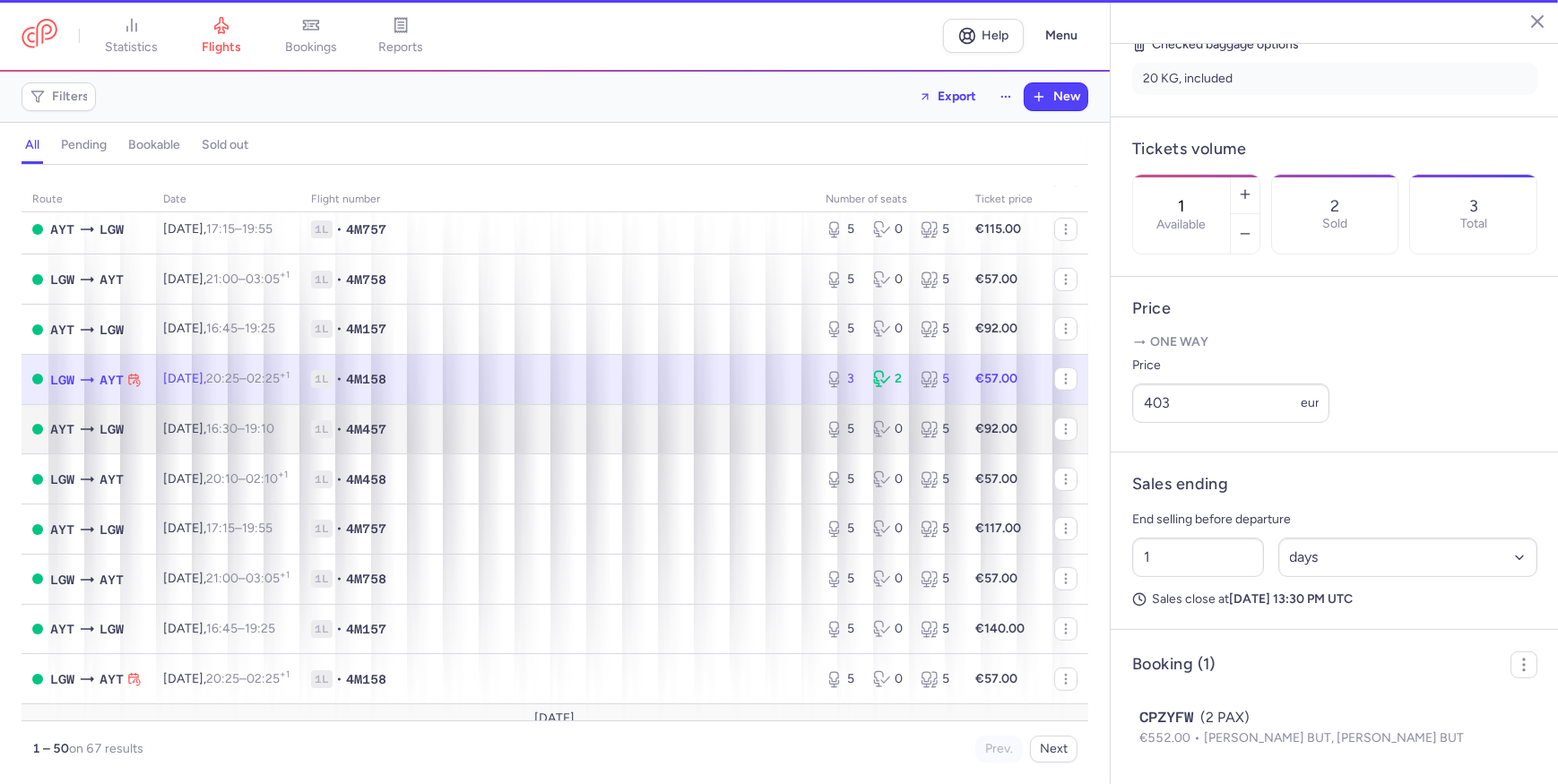
type input "3"
type input "2"
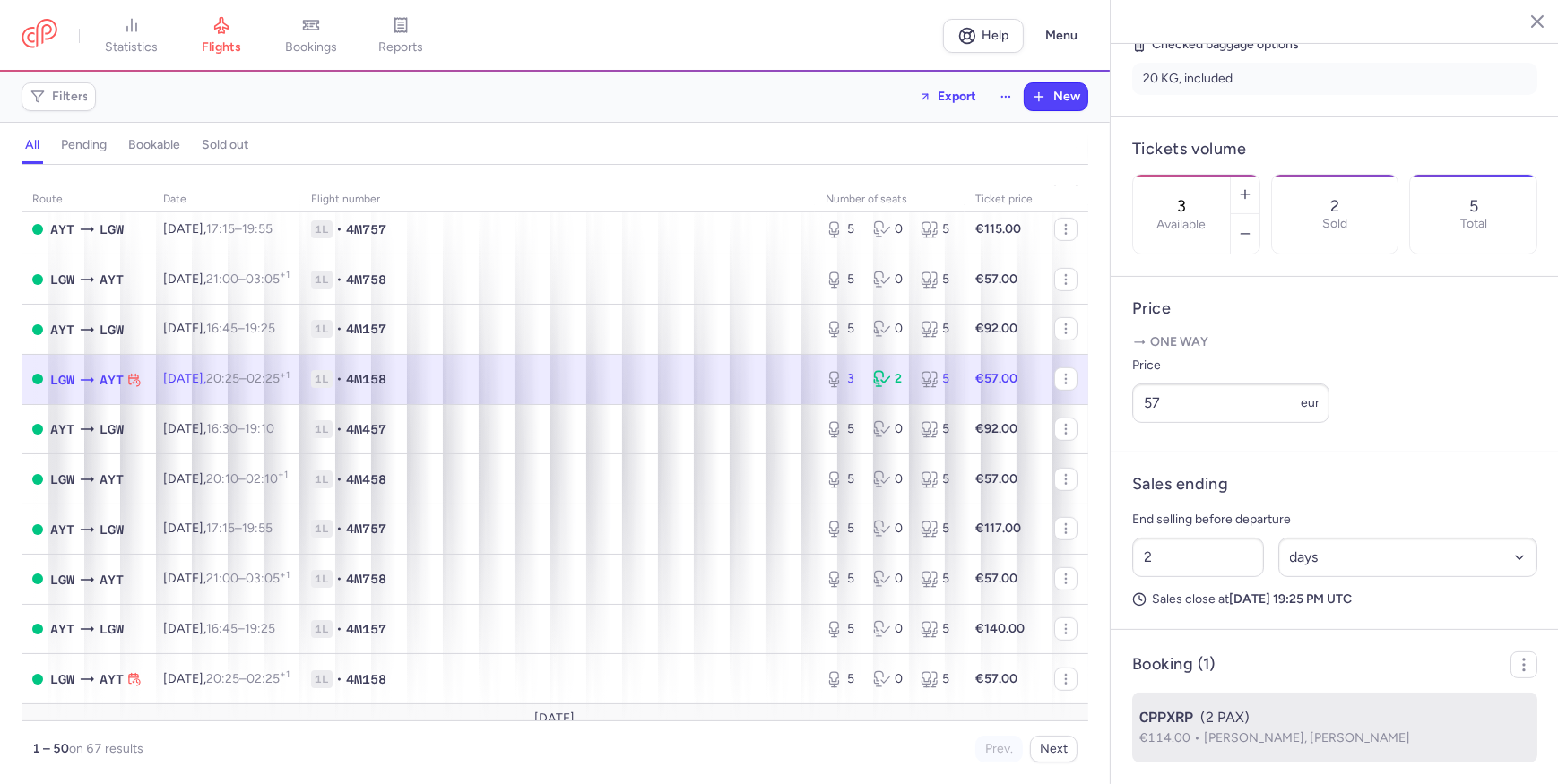
click at [1245, 607] on div "CPPXRP (2 PAX)" at bounding box center [1335, 717] width 391 height 21
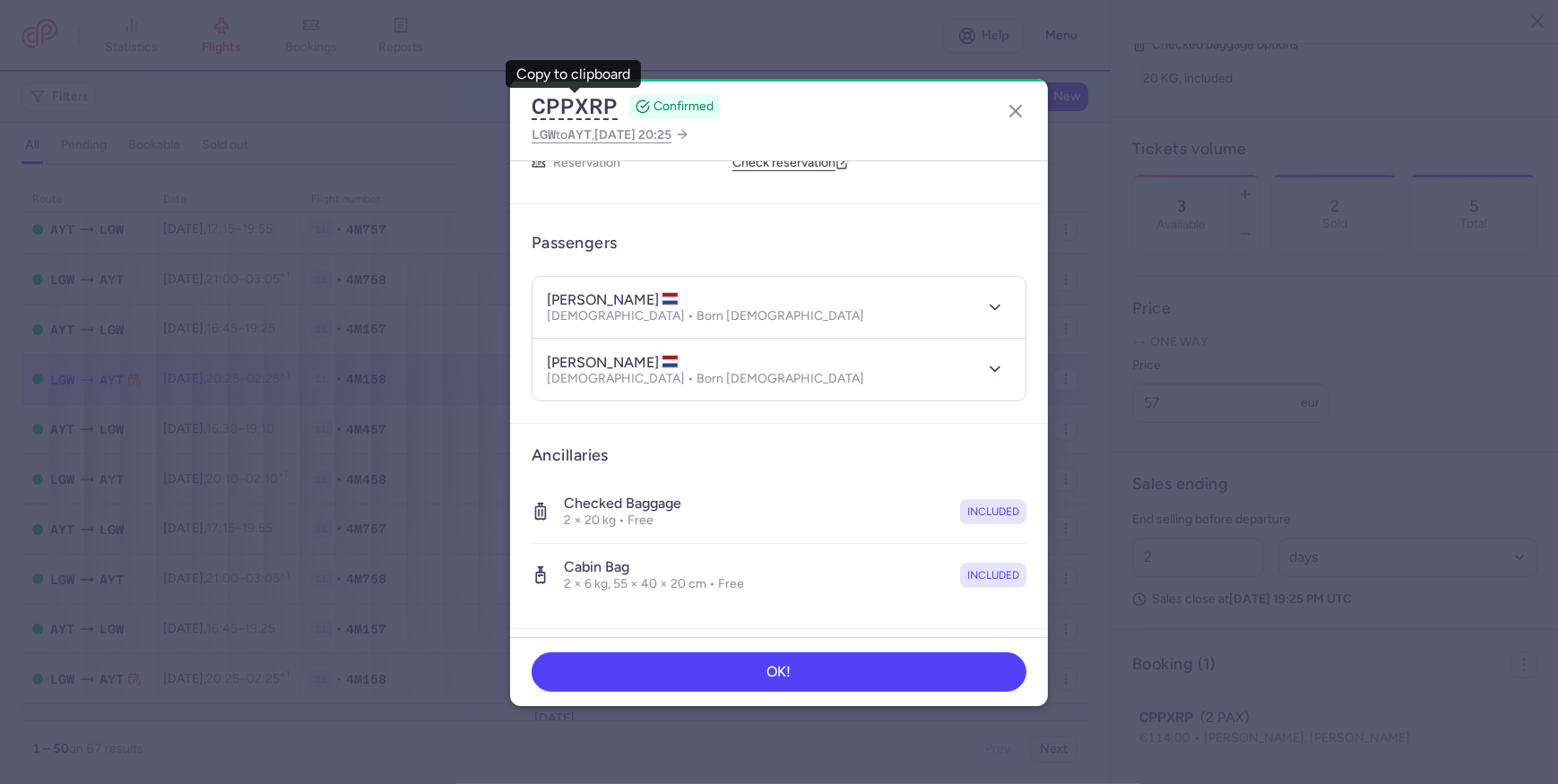
scroll to position [81, 0]
click at [615, 303] on h4 "[PERSON_NAME]" at bounding box center [613, 301] width 133 height 18
click at [598, 360] on h4 "[PERSON_NAME]" at bounding box center [613, 365] width 133 height 18
drag, startPoint x: 598, startPoint y: 360, endPoint x: 618, endPoint y: 360, distance: 20.0
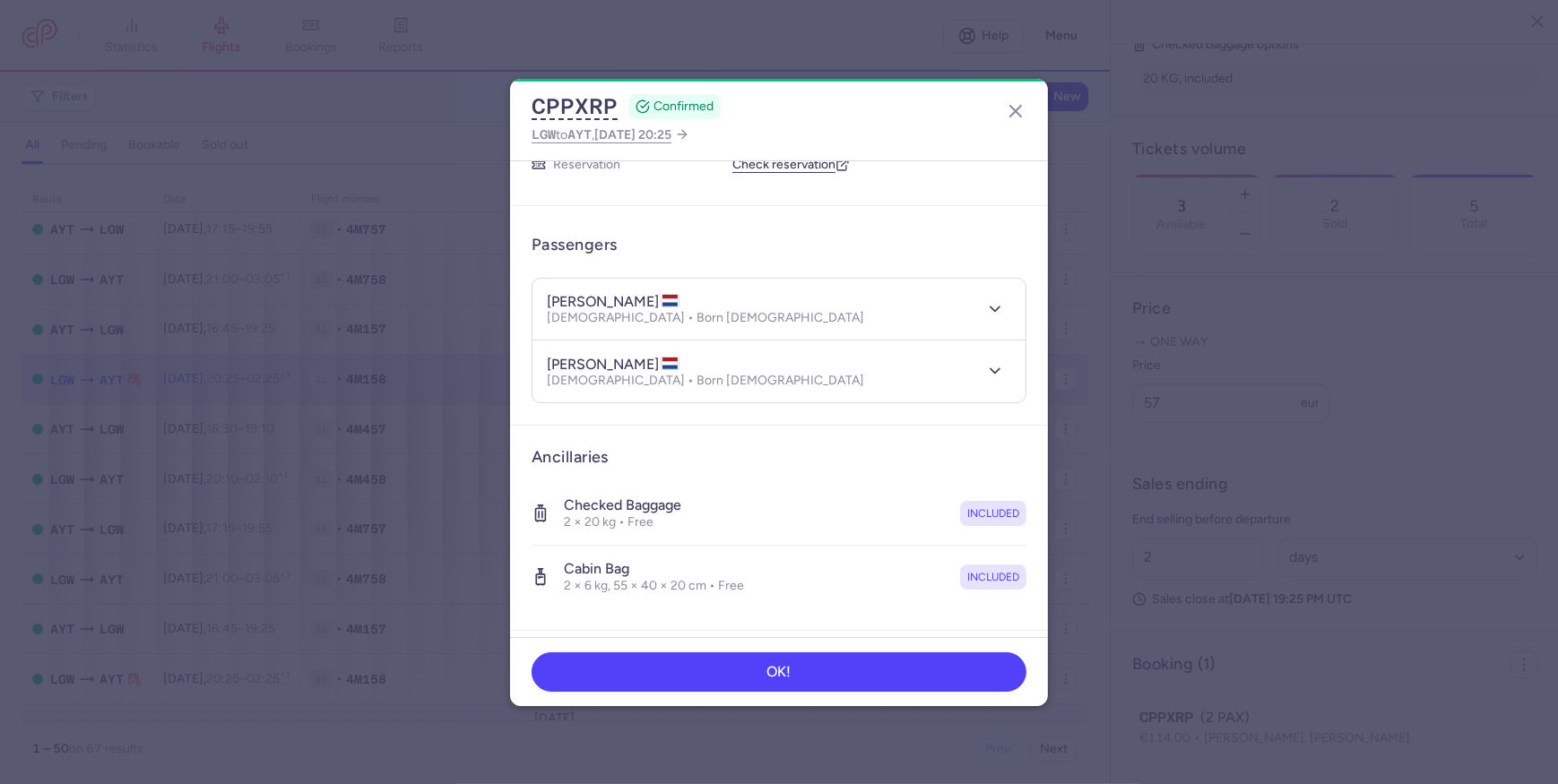
click at [618, 360] on h4 "[PERSON_NAME]" at bounding box center [613, 365] width 133 height 18
click at [583, 107] on button "CPPXRP" at bounding box center [575, 106] width 87 height 27
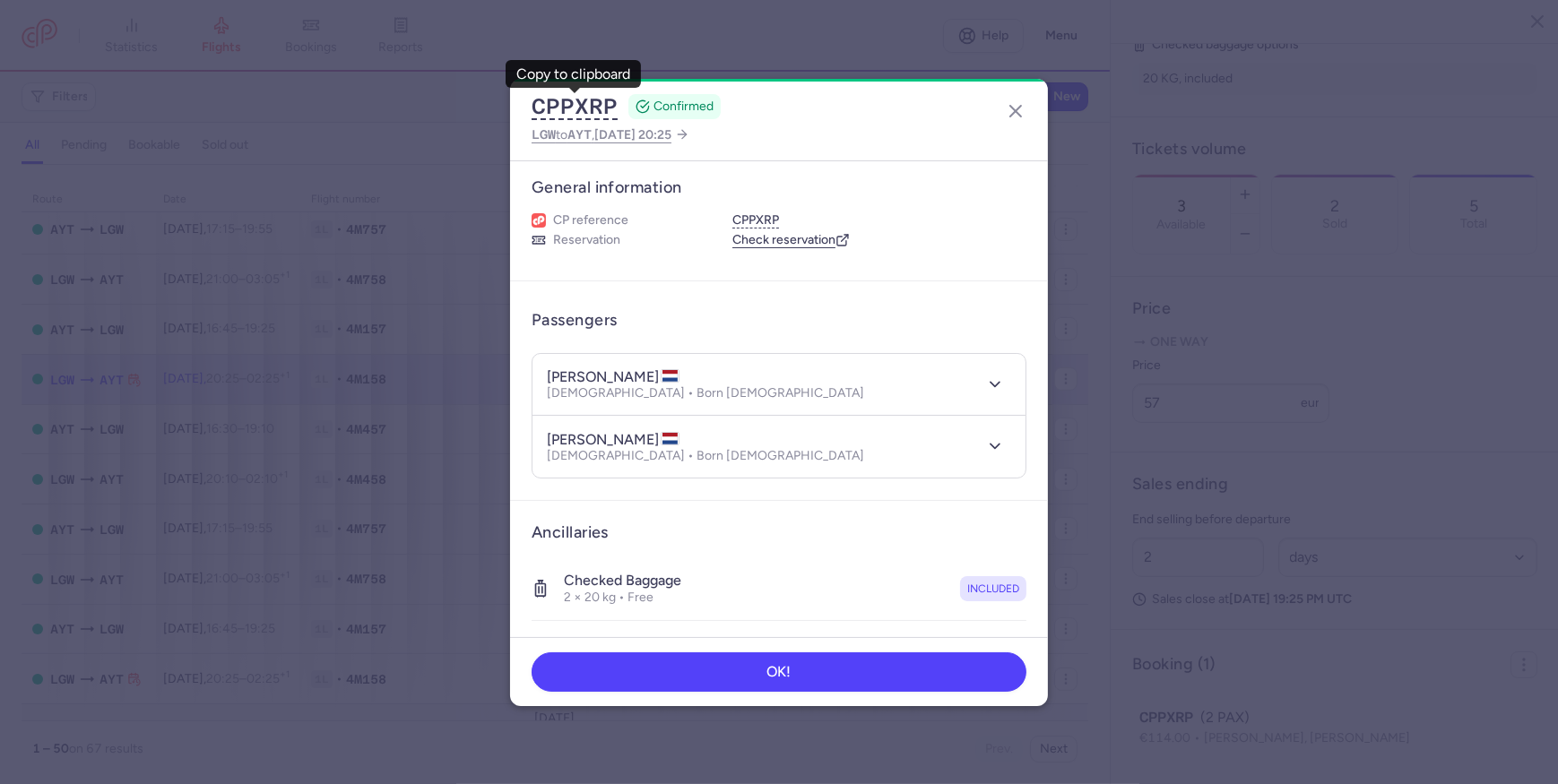
scroll to position [0, 0]
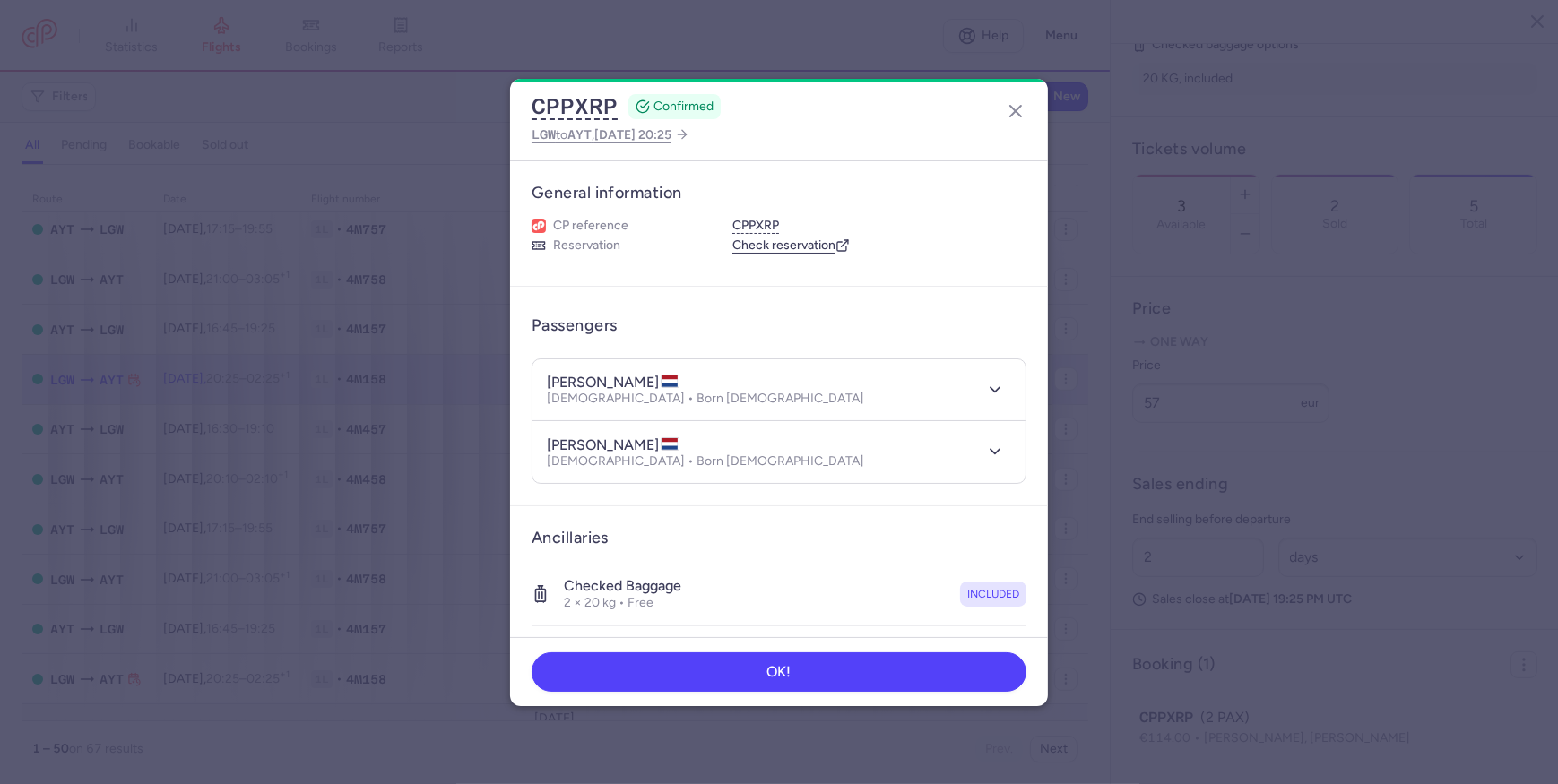
click at [646, 522] on article "Ancillaries Checked baggage 2 × 20 kg • Free included Cabin bag 2 × 6 kg, 55 × …" at bounding box center [779, 609] width 538 height 206
click at [1017, 109] on line "button" at bounding box center [1016, 112] width 11 height 11
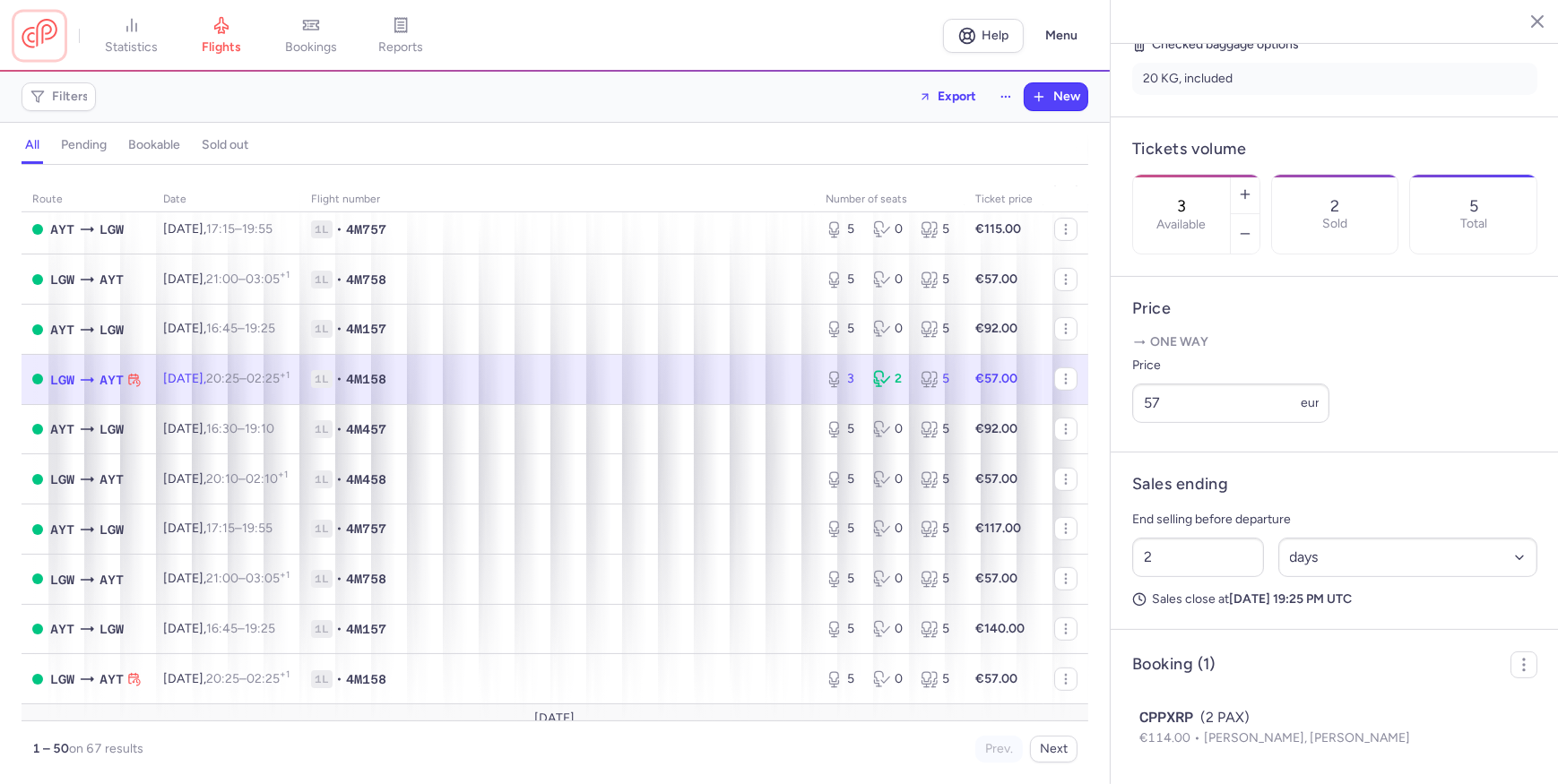
click at [26, 33] on link at bounding box center [39, 35] width 36 height 33
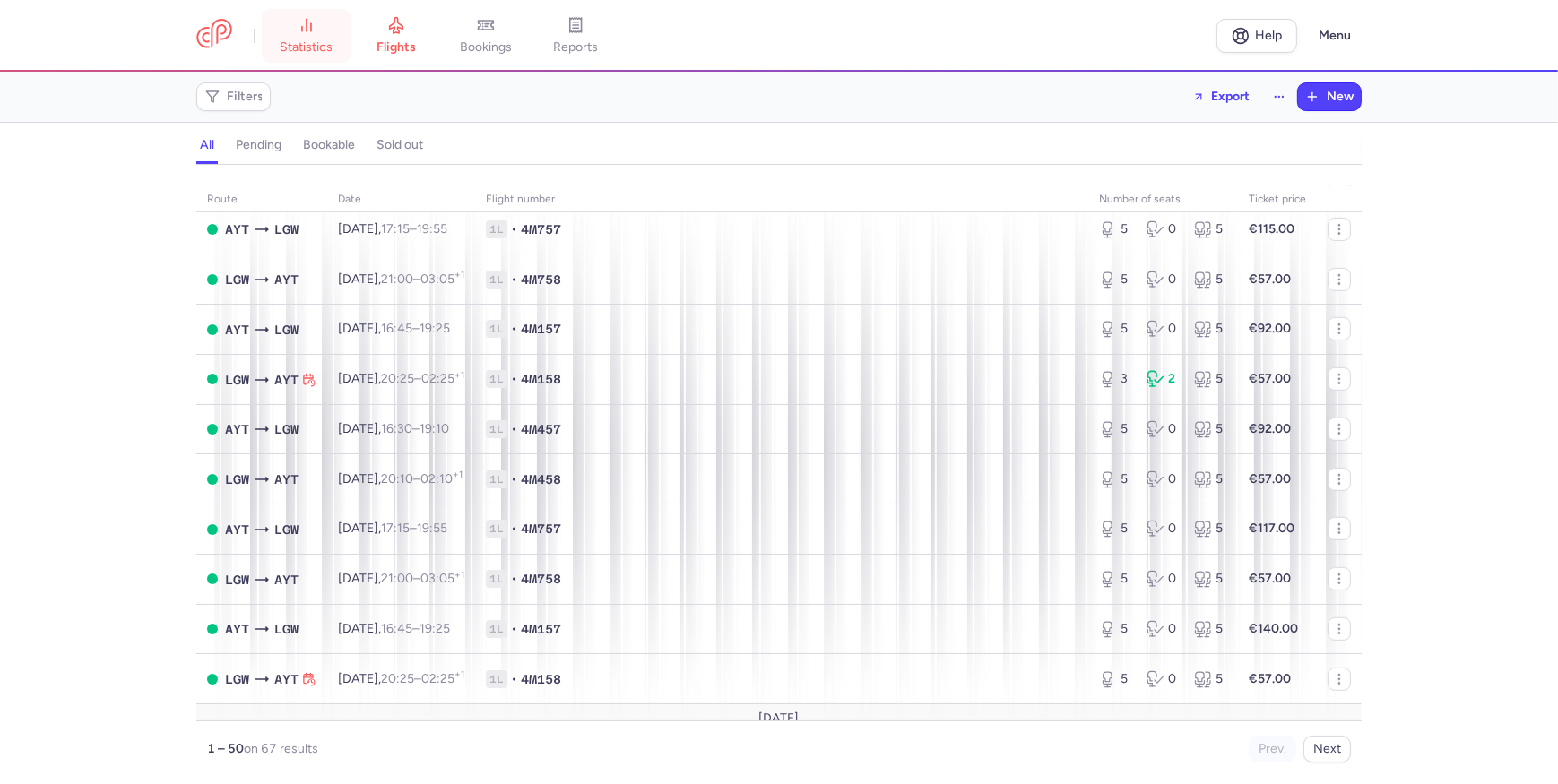
click at [295, 37] on link "statistics" at bounding box center [306, 35] width 89 height 39
